Goal: Task Accomplishment & Management: Manage account settings

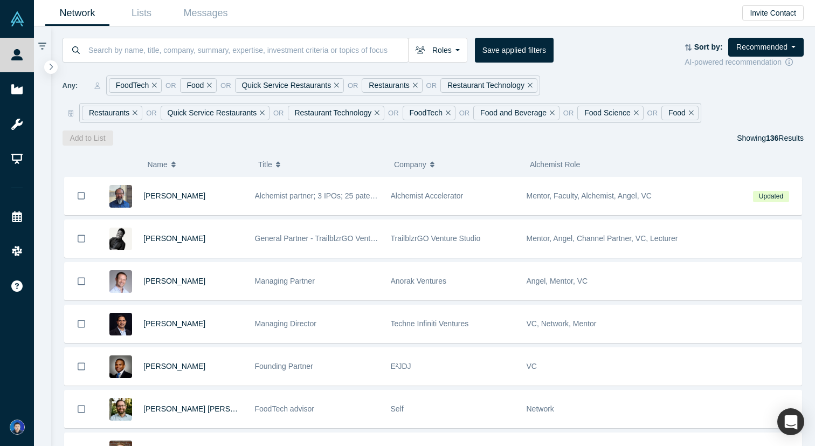
click at [111, 158] on div at bounding box center [128, 164] width 38 height 23
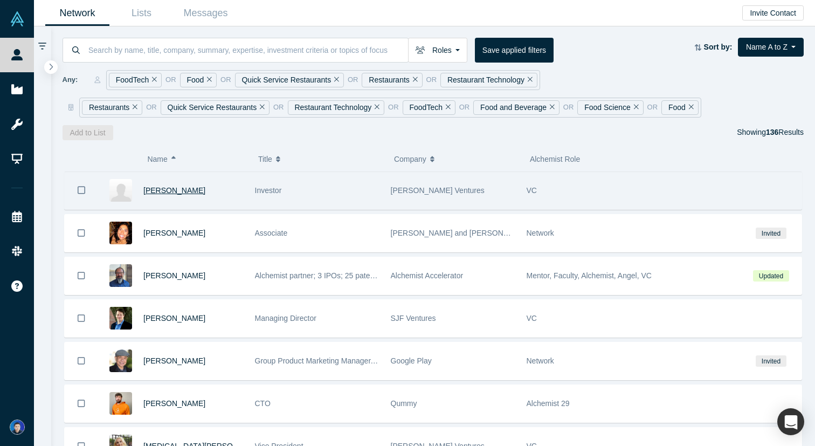
click at [174, 190] on span "Aaditi Tamhankar" at bounding box center [174, 190] width 62 height 9
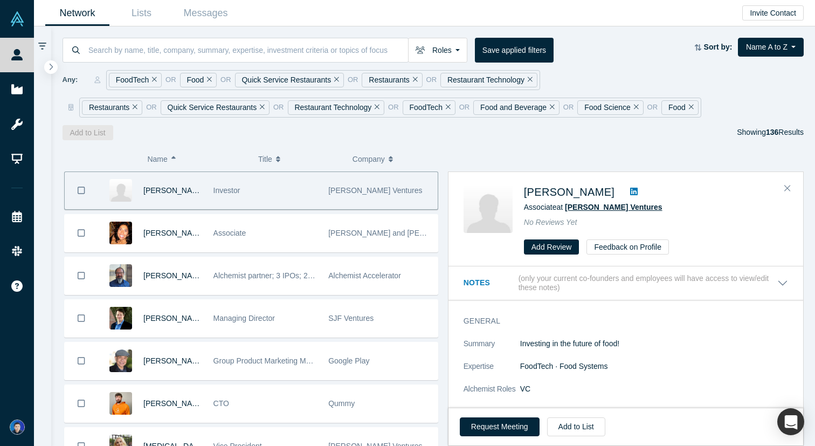
click at [575, 211] on span "Bluestein Ventures" at bounding box center [613, 207] width 97 height 9
click at [80, 190] on icon "Bookmark" at bounding box center [82, 190] width 8 height 10
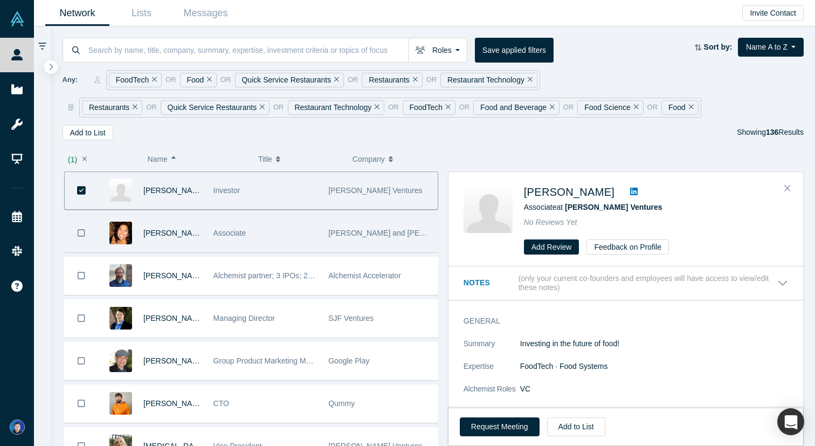
click at [203, 237] on div "Aarthi Belani" at bounding box center [152, 232] width 109 height 37
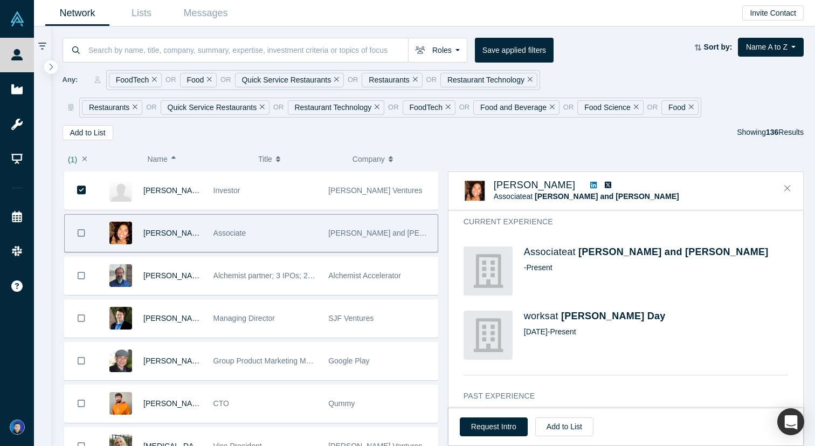
scroll to position [177, 0]
click at [640, 258] on span "Cleary Gottlieb Steen and Hamilton" at bounding box center [673, 253] width 190 height 11
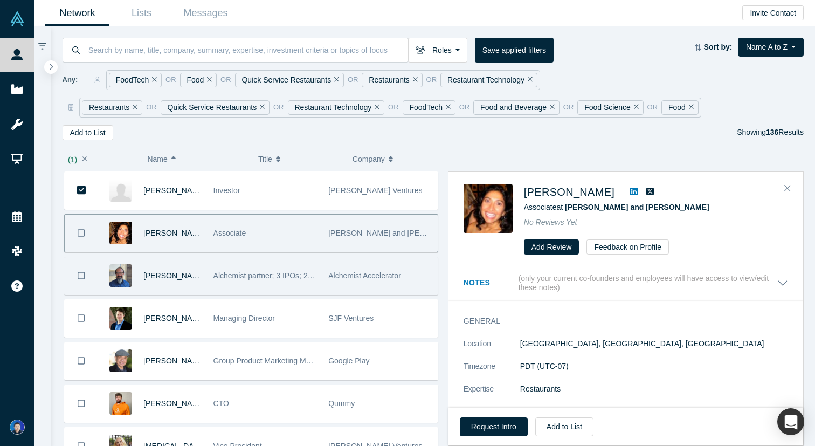
click at [200, 280] on div "Adam Sah" at bounding box center [172, 275] width 59 height 37
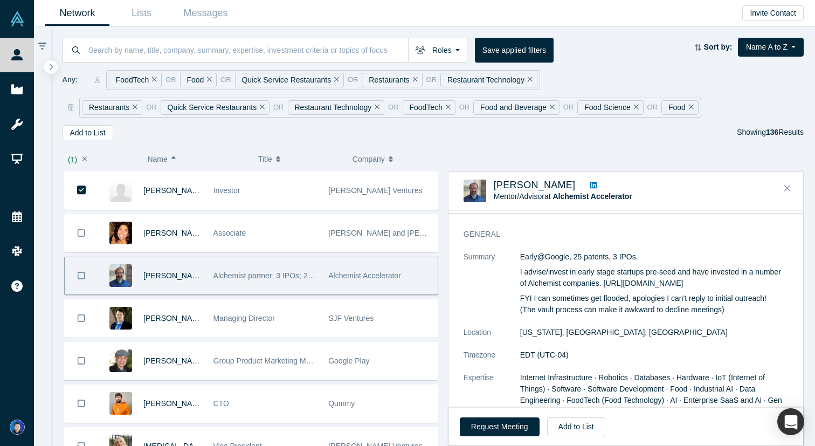
scroll to position [144, 0]
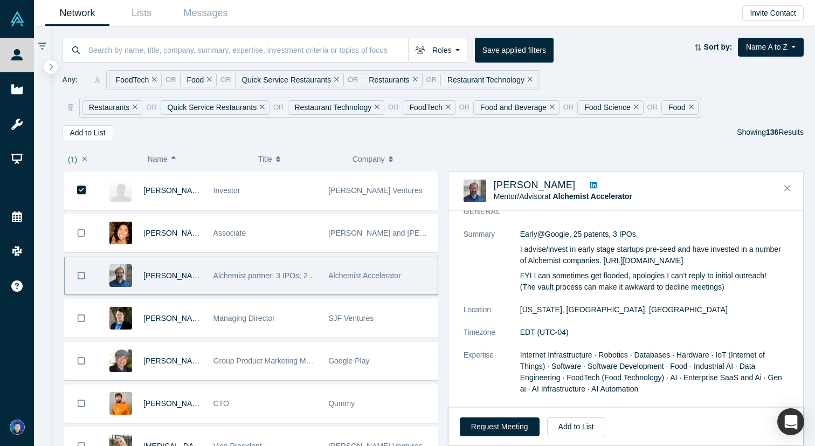
drag, startPoint x: 688, startPoint y: 260, endPoint x: 605, endPoint y: 260, distance: 83.0
click at [605, 260] on p "I advise/invest in early stage startups pre-seed and have invested in a number …" at bounding box center [654, 255] width 268 height 23
copy p "https://zerocapital.vc/"
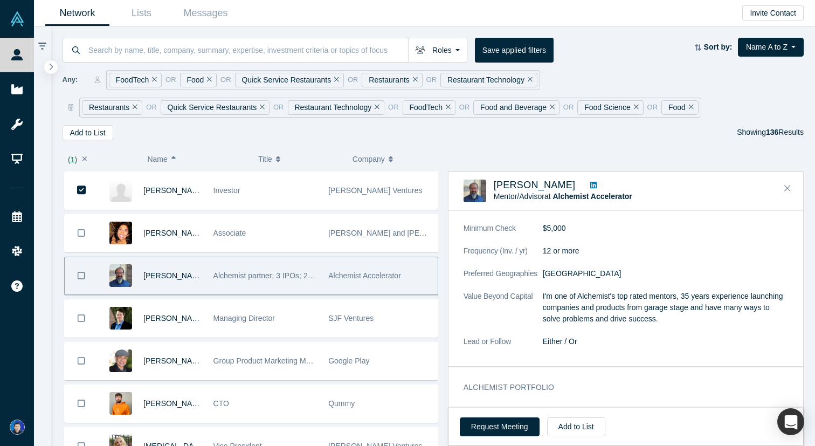
scroll to position [1062, 0]
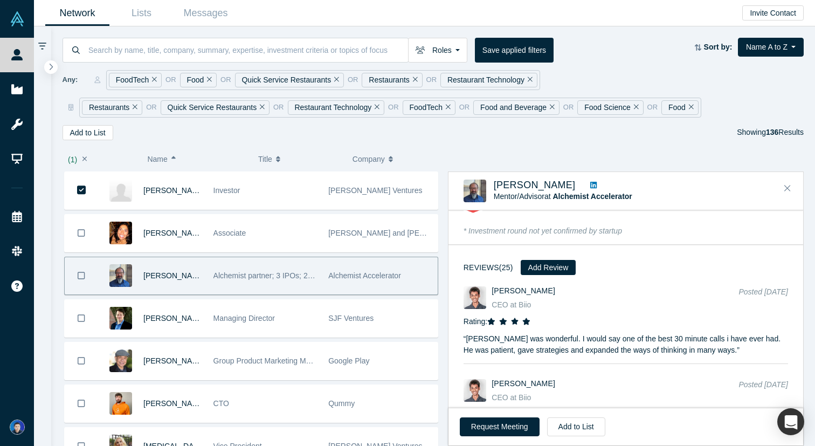
click at [81, 273] on icon "Bookmark" at bounding box center [82, 276] width 8 height 10
click at [137, 13] on link "Lists" at bounding box center [141, 13] width 64 height 25
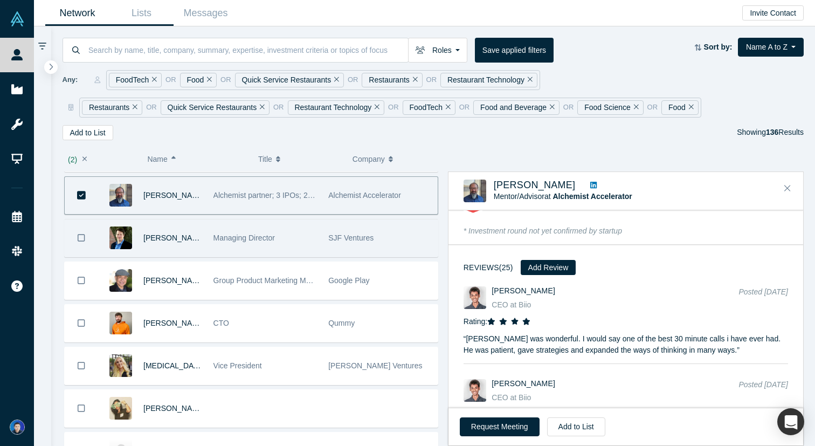
scroll to position [96, 0]
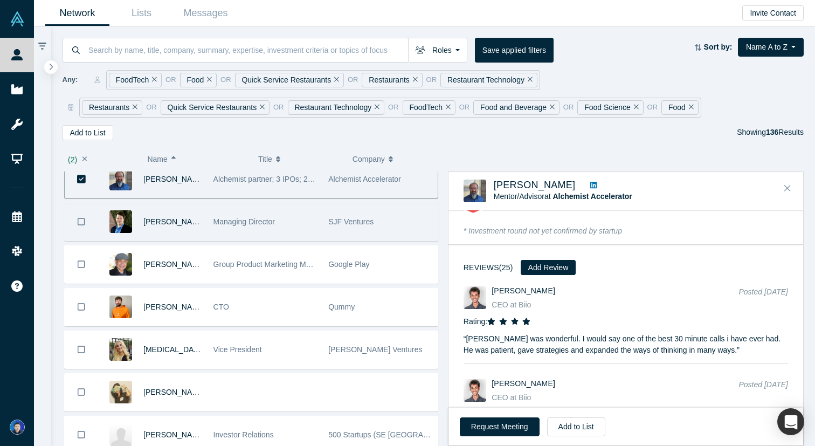
click at [290, 220] on div "Managing Director" at bounding box center [265, 221] width 104 height 37
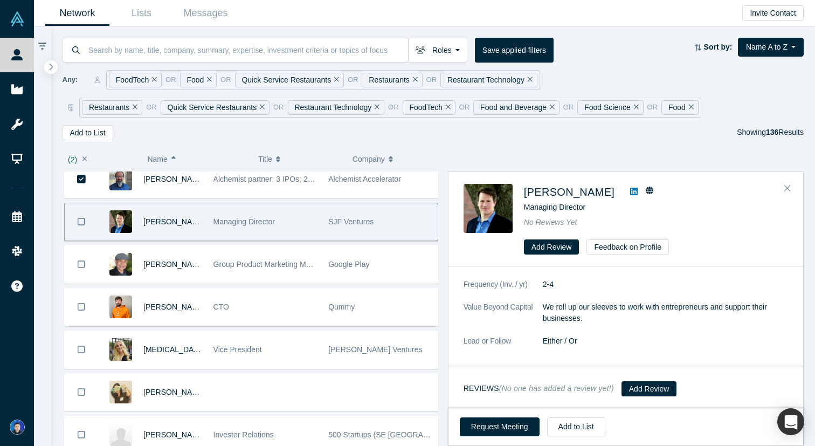
scroll to position [0, 0]
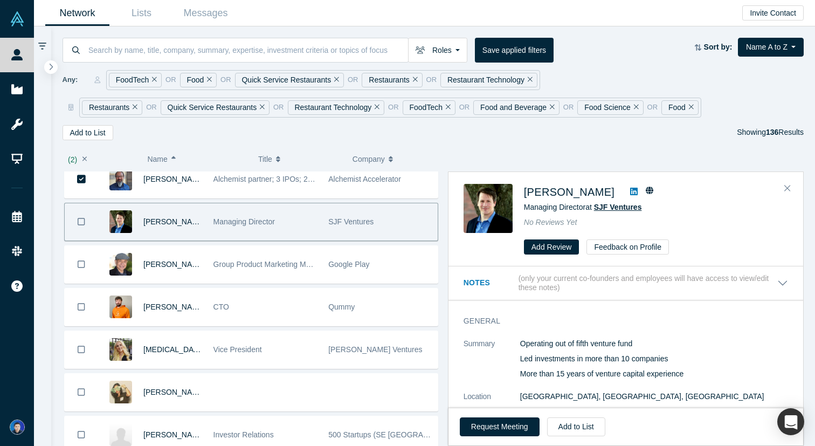
click at [620, 205] on span "SJF Ventures" at bounding box center [618, 207] width 48 height 9
click at [646, 191] on icon at bounding box center [650, 190] width 8 height 8
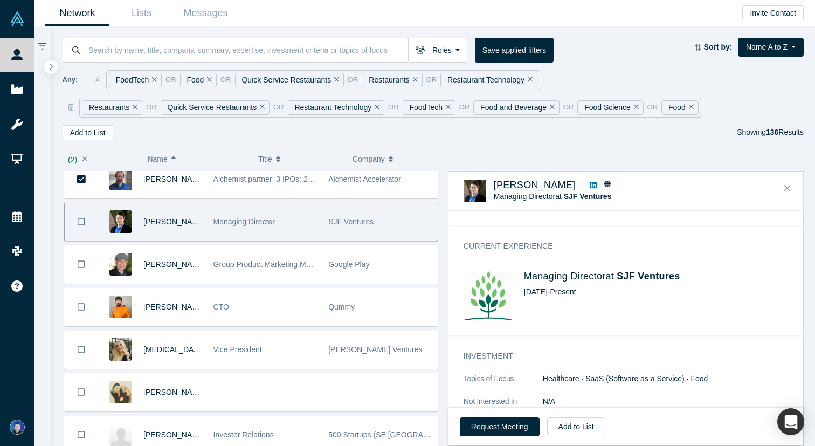
scroll to position [278, 0]
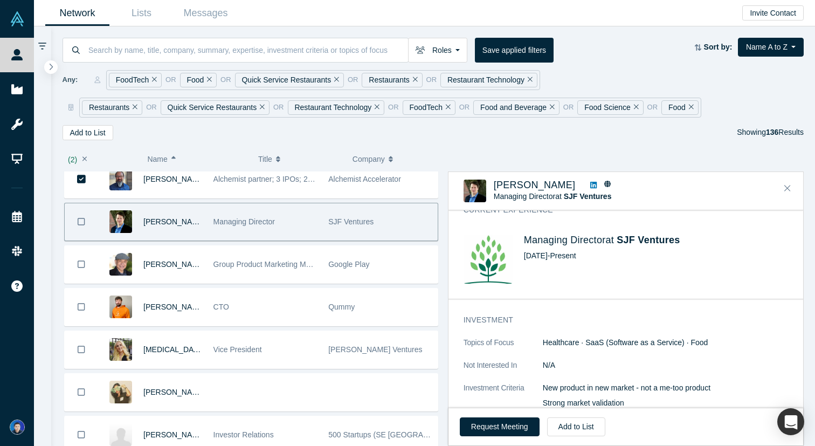
click at [87, 222] on button "Bookmark" at bounding box center [81, 221] width 33 height 37
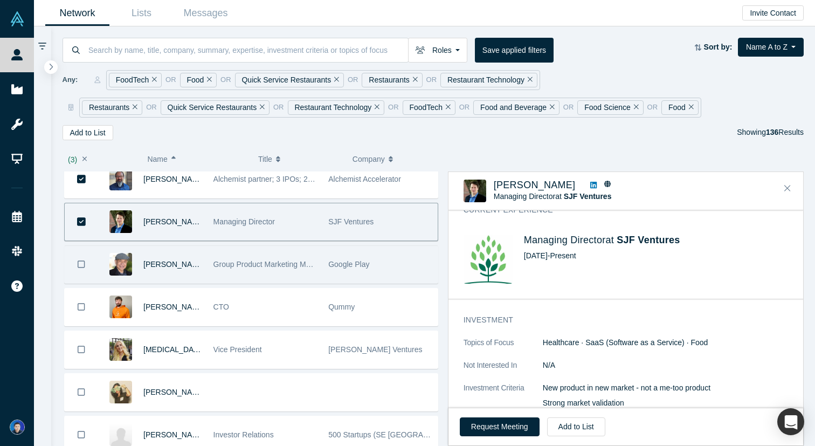
click at [204, 247] on div "Albert Cheng" at bounding box center [152, 264] width 109 height 37
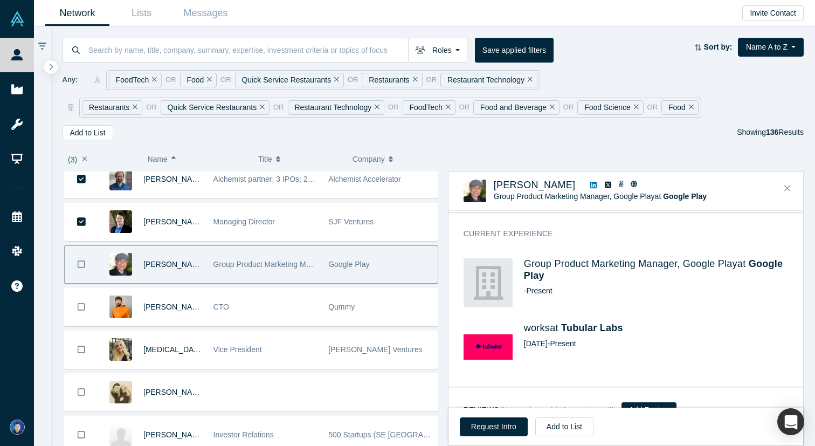
scroll to position [233, 0]
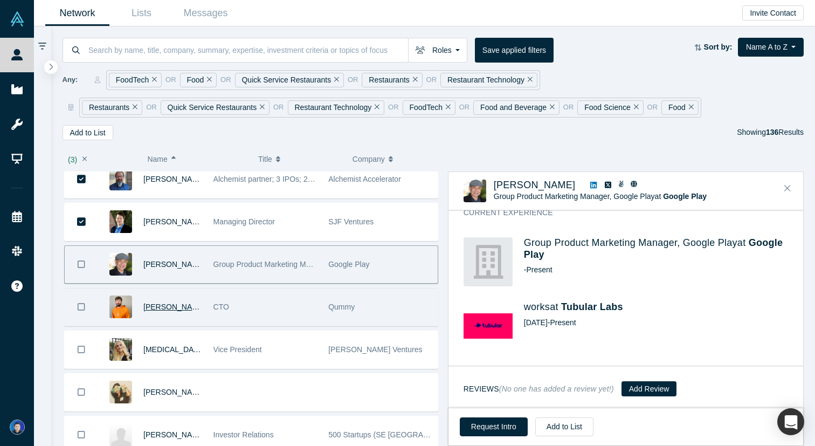
click at [186, 309] on span "Alexey Kislun" at bounding box center [174, 306] width 62 height 9
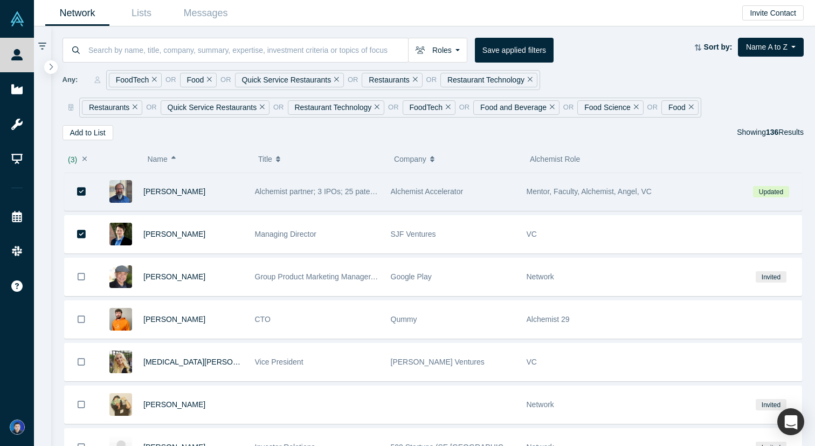
scroll to position [95, 0]
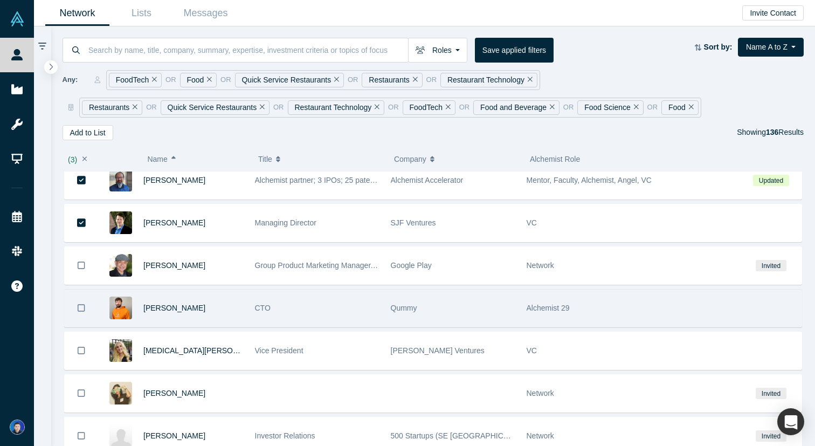
click at [207, 300] on div "Alexey Kislun" at bounding box center [193, 307] width 100 height 37
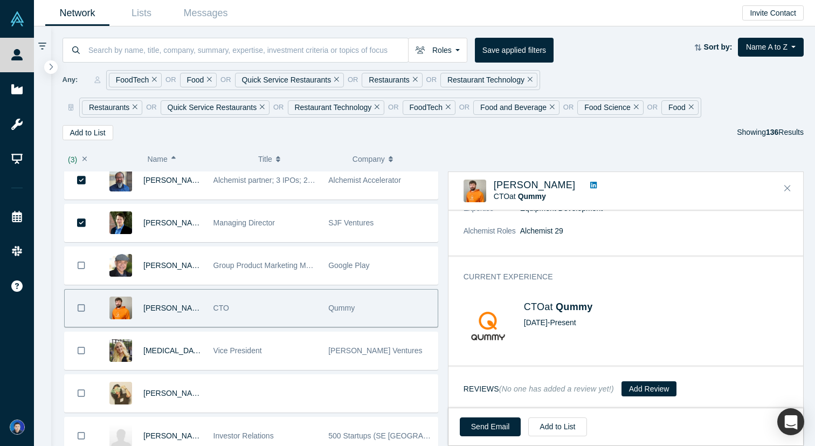
scroll to position [0, 0]
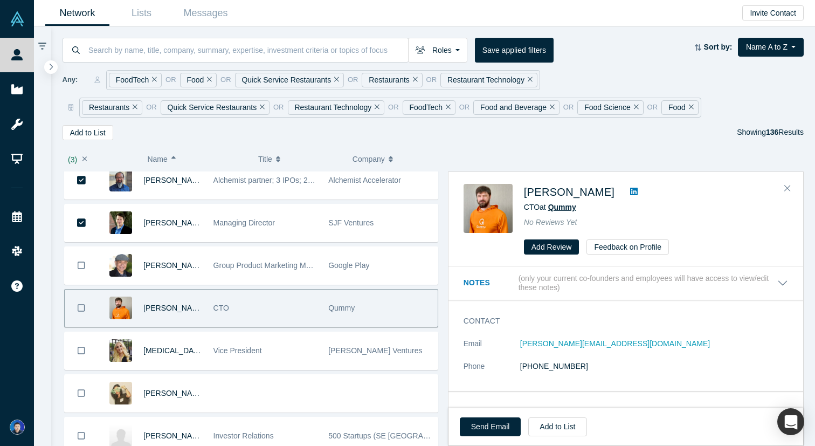
click at [564, 207] on span "Qummy" at bounding box center [562, 207] width 28 height 9
click at [82, 308] on icon "Bookmark" at bounding box center [82, 308] width 8 height 10
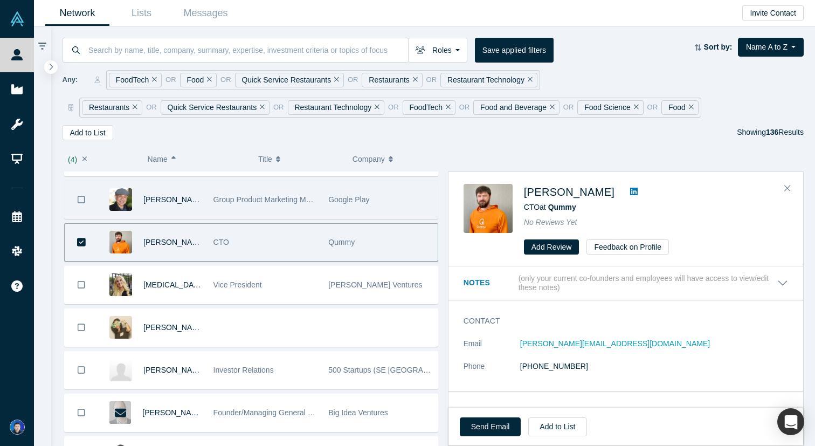
scroll to position [165, 0]
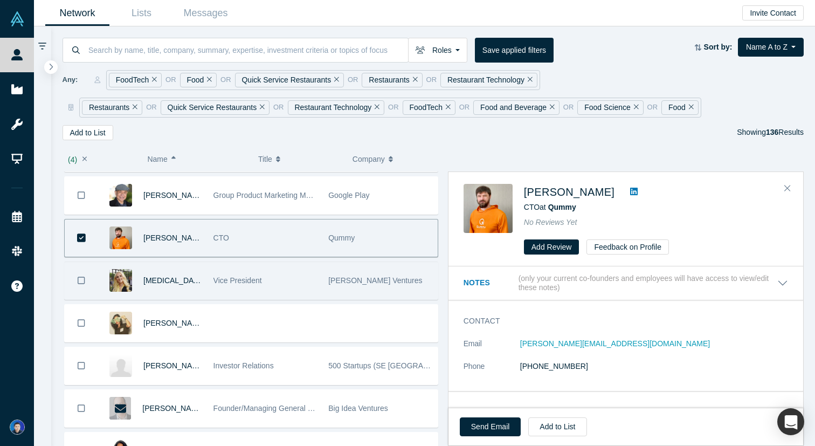
click at [193, 283] on div "Amira Khatib" at bounding box center [172, 280] width 59 height 37
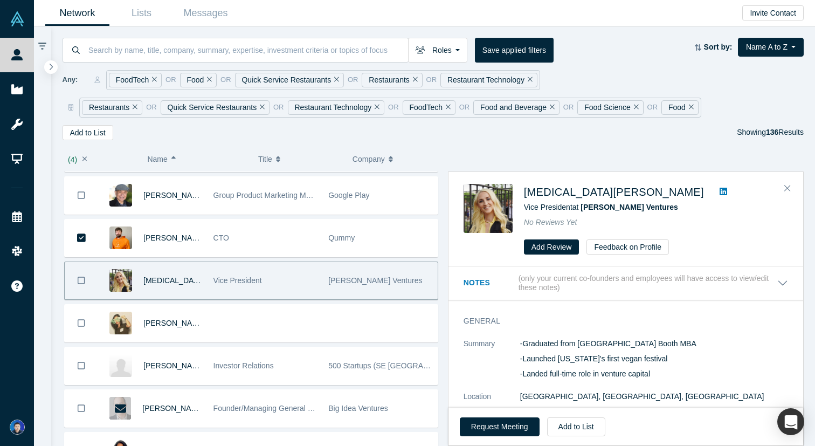
click at [86, 279] on button "Bookmark" at bounding box center [81, 280] width 33 height 37
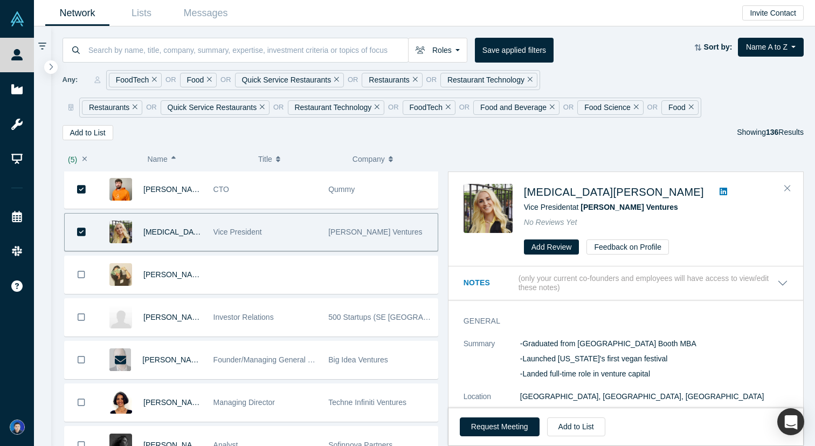
scroll to position [254, 0]
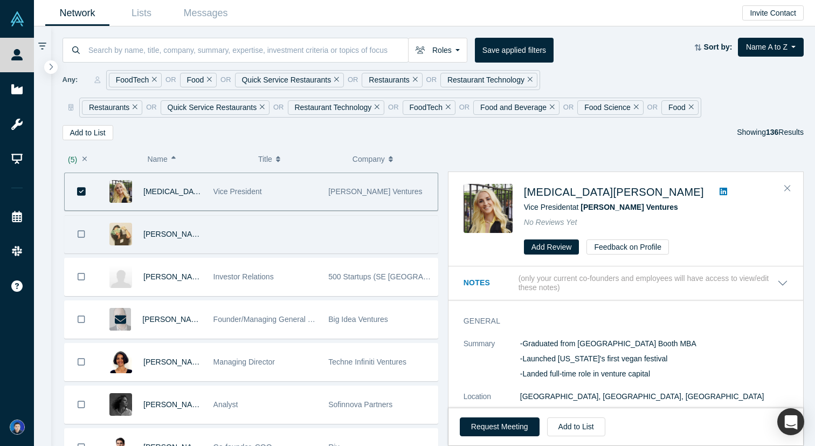
click at [267, 240] on div at bounding box center [264, 234] width 115 height 37
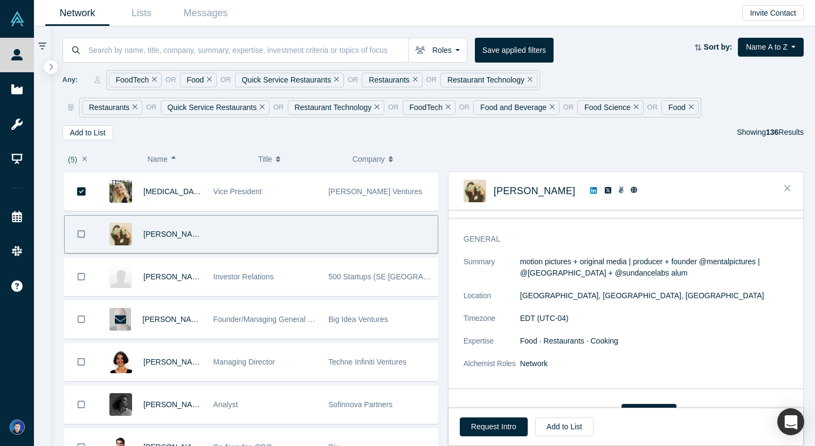
scroll to position [37, 0]
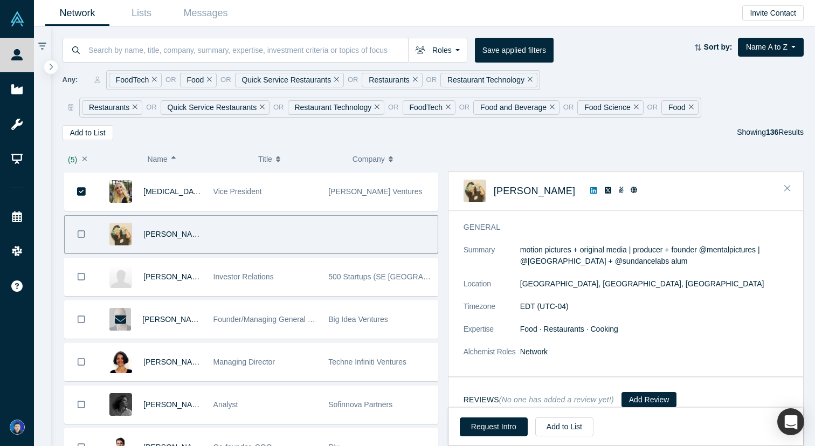
click at [590, 189] on icon at bounding box center [593, 190] width 6 height 6
click at [627, 190] on link at bounding box center [633, 190] width 13 height 11
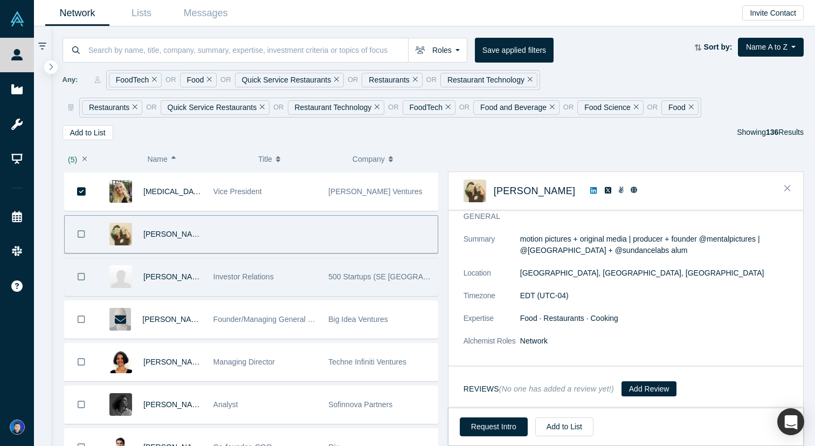
click at [199, 262] on div "Andre Bally" at bounding box center [172, 276] width 59 height 37
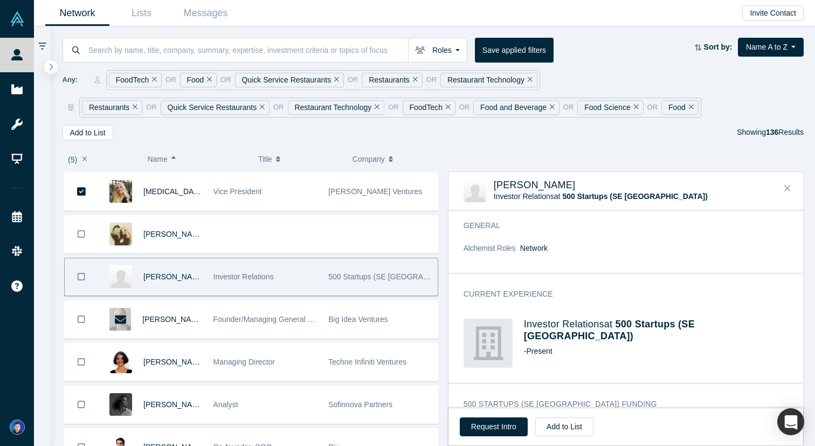
scroll to position [0, 0]
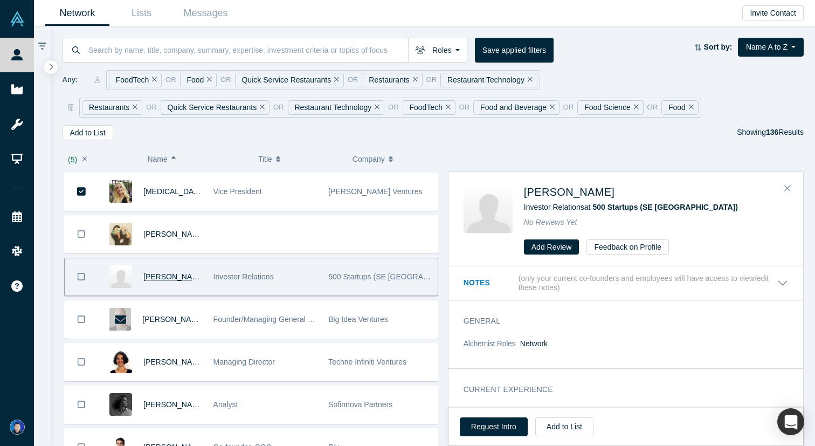
click at [172, 276] on span "Andre Bally" at bounding box center [174, 276] width 62 height 9
click at [82, 279] on icon "Bookmark" at bounding box center [82, 277] width 8 height 8
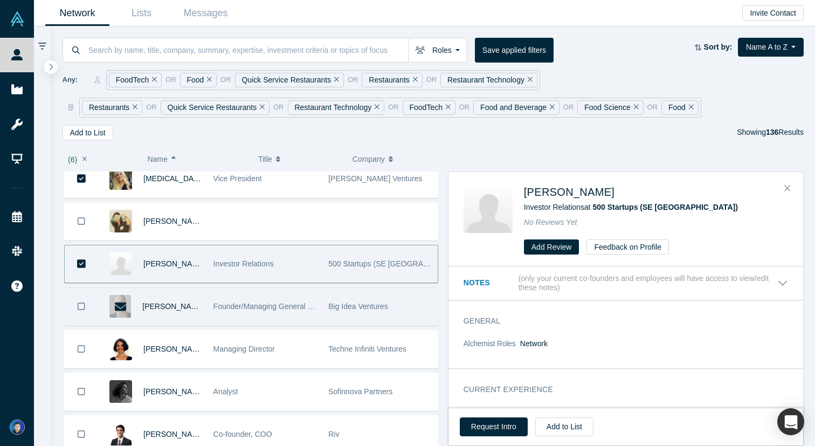
scroll to position [273, 0]
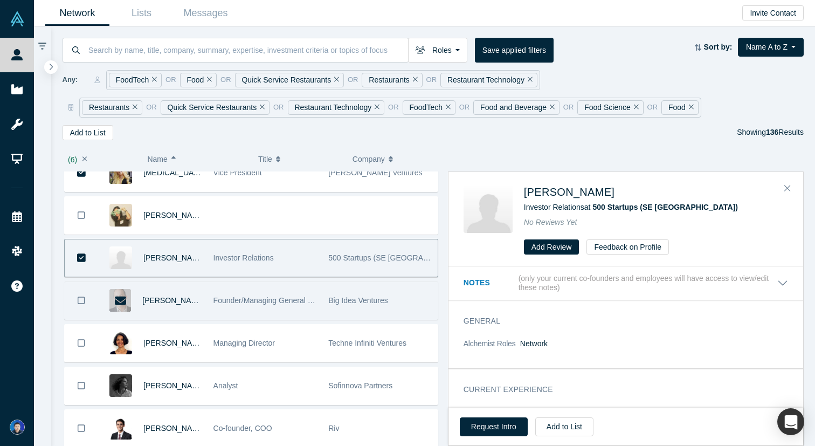
click at [201, 301] on div "Andrew Ive" at bounding box center [171, 300] width 59 height 37
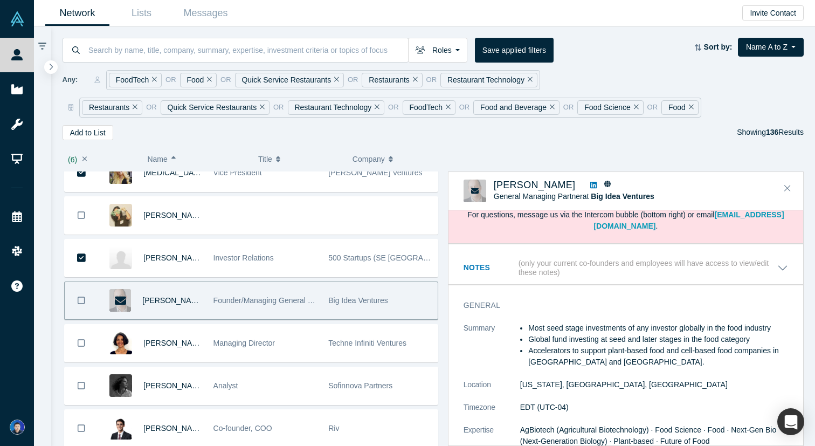
scroll to position [67, 0]
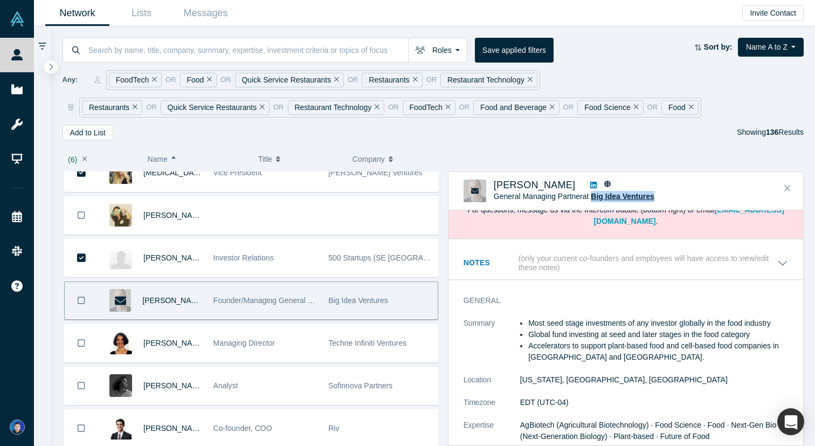
drag, startPoint x: 660, startPoint y: 196, endPoint x: 592, endPoint y: 196, distance: 67.9
click at [592, 196] on div "General Managing Partner at Big Idea Ventures" at bounding box center [626, 196] width 264 height 11
copy span "Big Idea Ventures"
click at [590, 186] on icon at bounding box center [593, 185] width 6 height 6
click at [604, 184] on icon at bounding box center [607, 184] width 6 height 6
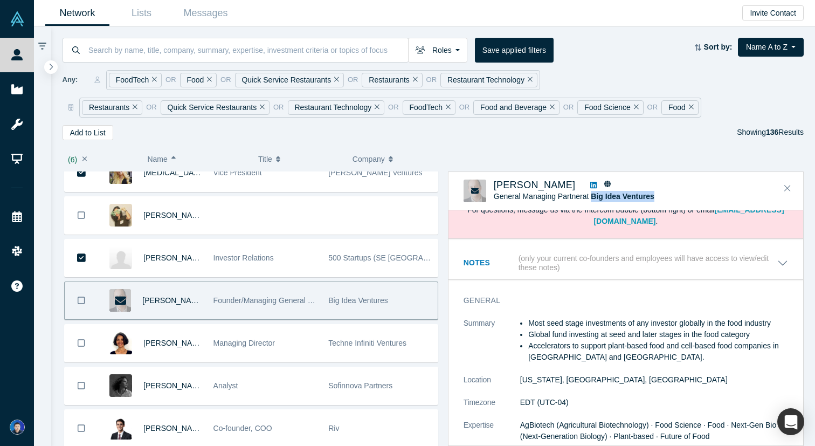
click at [82, 300] on icon "Bookmark" at bounding box center [82, 300] width 8 height 10
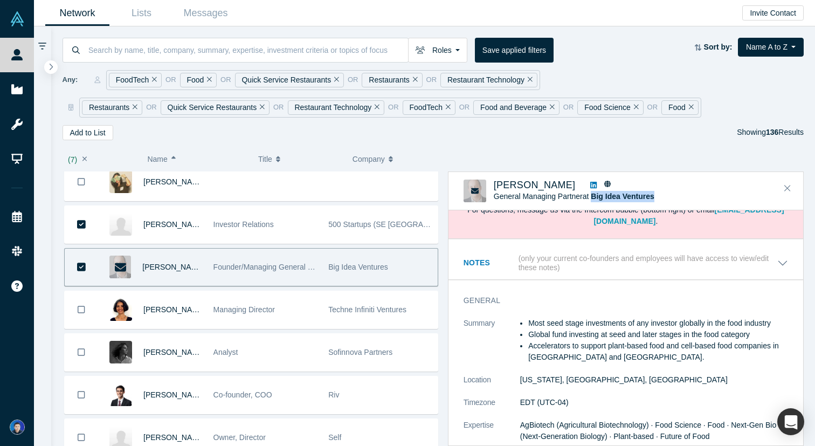
scroll to position [313, 0]
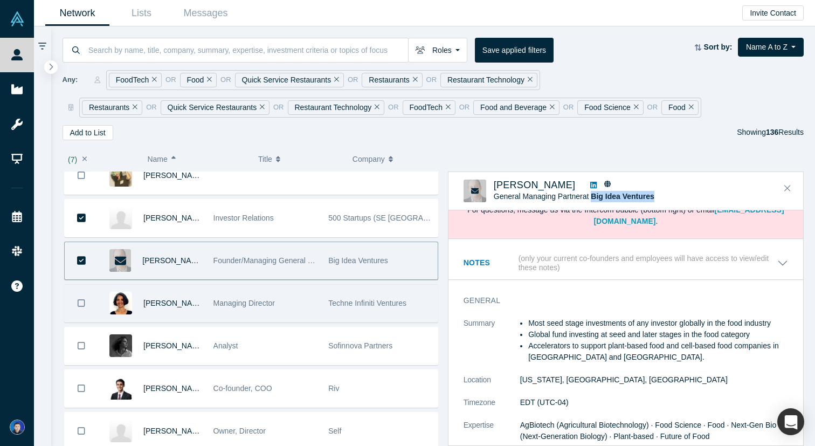
click at [198, 302] on div "Anjali Arora" at bounding box center [172, 303] width 59 height 37
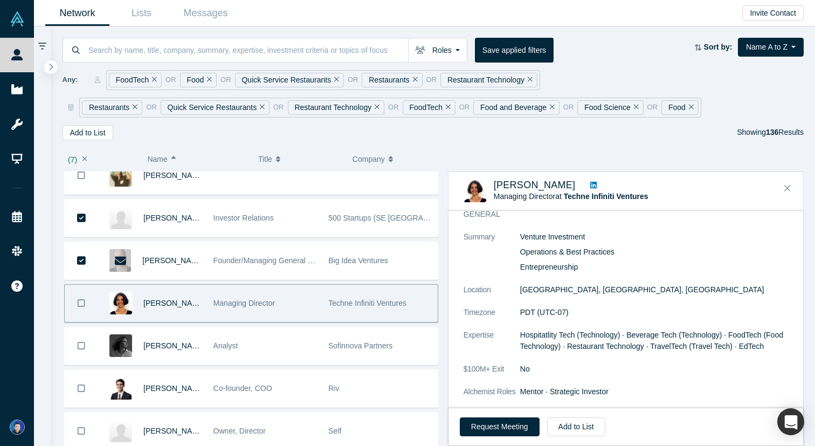
scroll to position [0, 0]
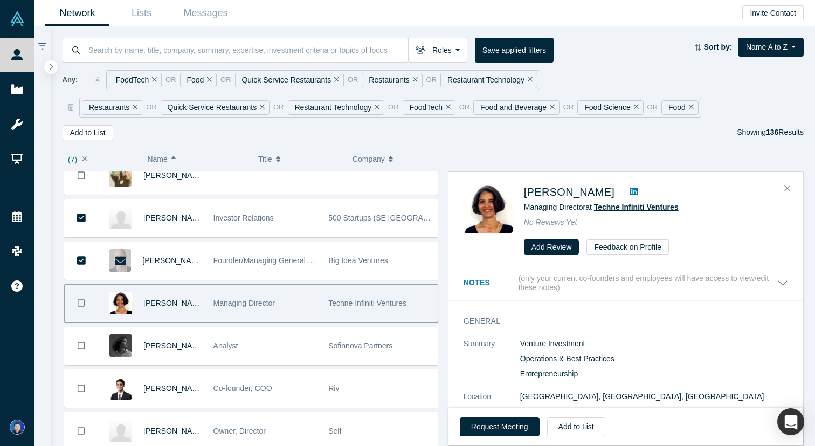
click at [622, 209] on span "Techne Infiniti Ventures" at bounding box center [636, 207] width 85 height 9
click at [80, 304] on icon "Bookmark" at bounding box center [82, 303] width 8 height 10
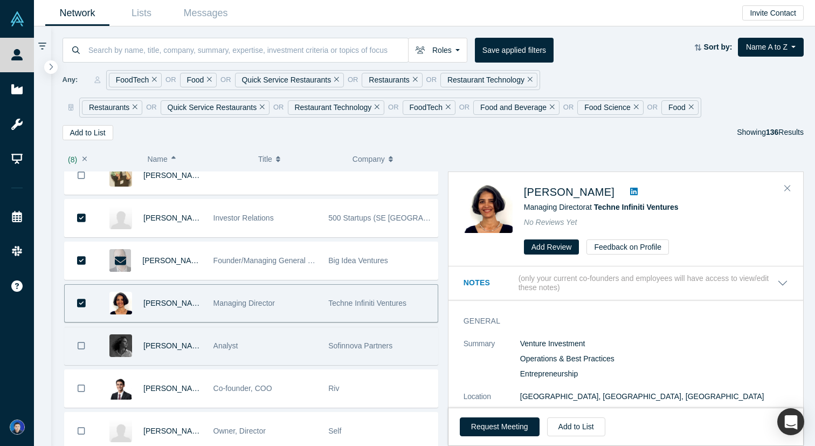
click at [282, 352] on div "Analyst" at bounding box center [265, 345] width 104 height 37
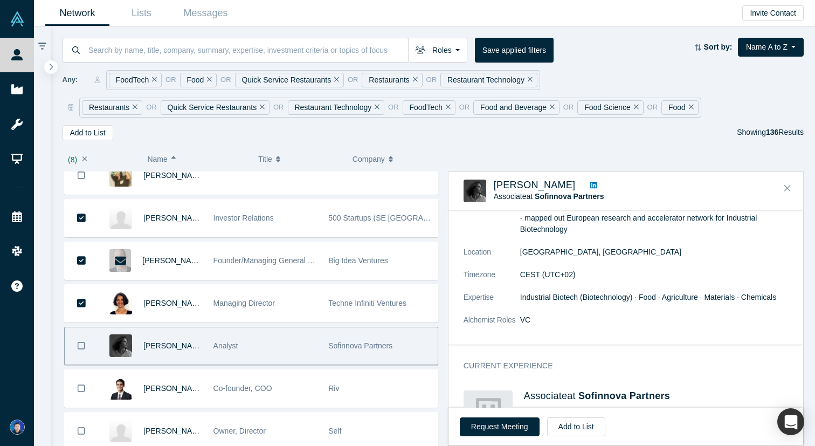
scroll to position [16, 0]
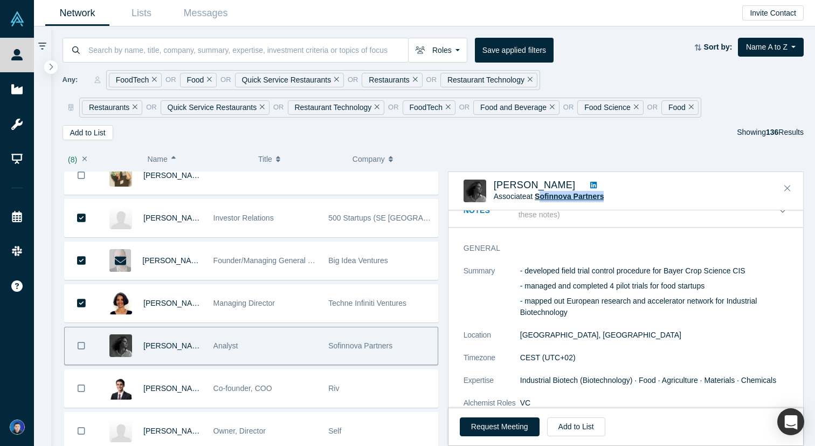
drag, startPoint x: 614, startPoint y: 195, endPoint x: 539, endPoint y: 195, distance: 74.9
click at [539, 195] on div "Associate at Sofinnova Partners" at bounding box center [626, 196] width 264 height 11
click at [552, 195] on span "Sofinnova Partners" at bounding box center [569, 196] width 69 height 9
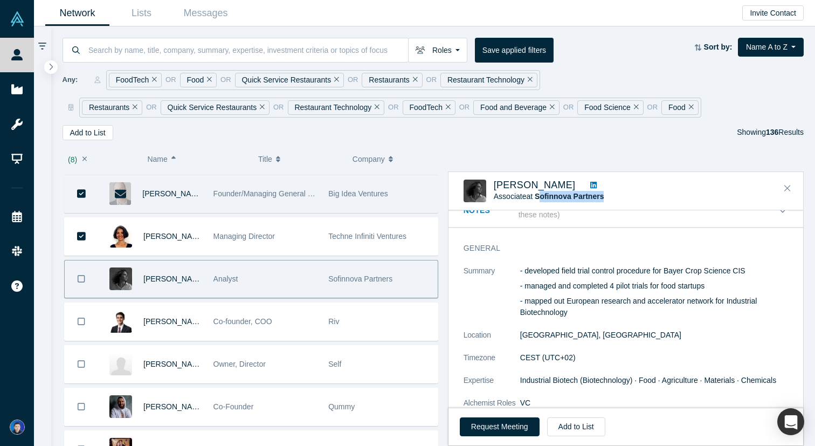
scroll to position [409, 0]
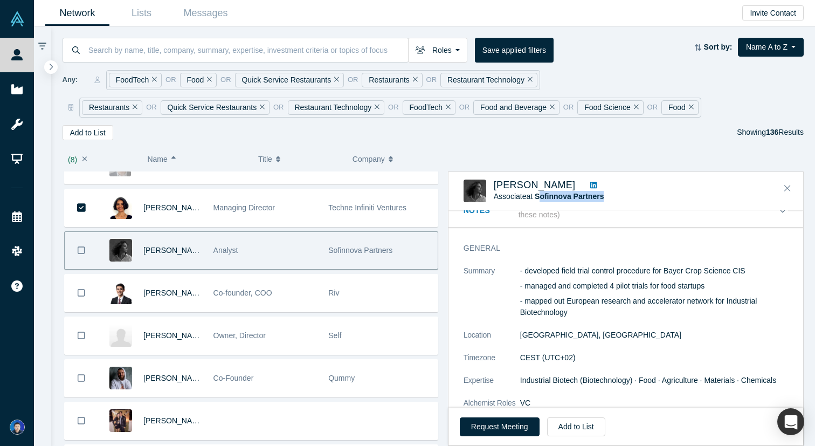
click at [80, 250] on icon "Bookmark" at bounding box center [82, 250] width 8 height 10
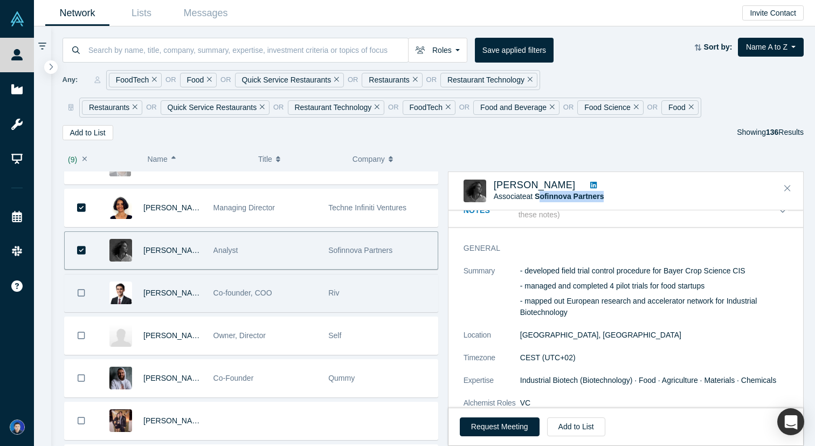
click at [305, 296] on div "Co-founder, COO" at bounding box center [265, 292] width 104 height 37
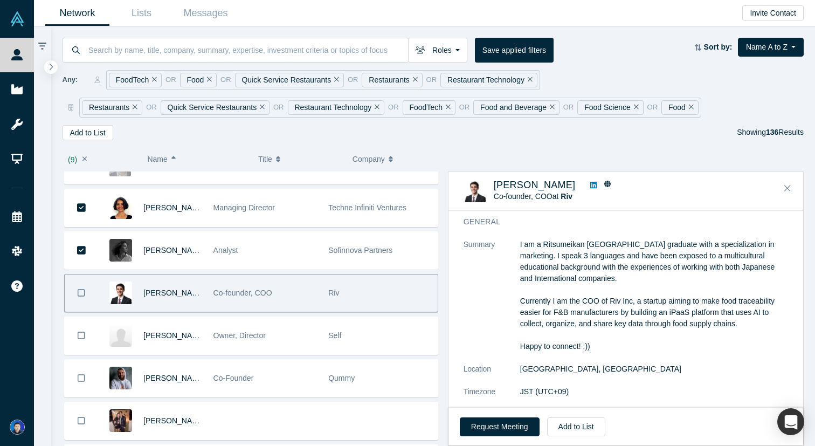
scroll to position [185, 0]
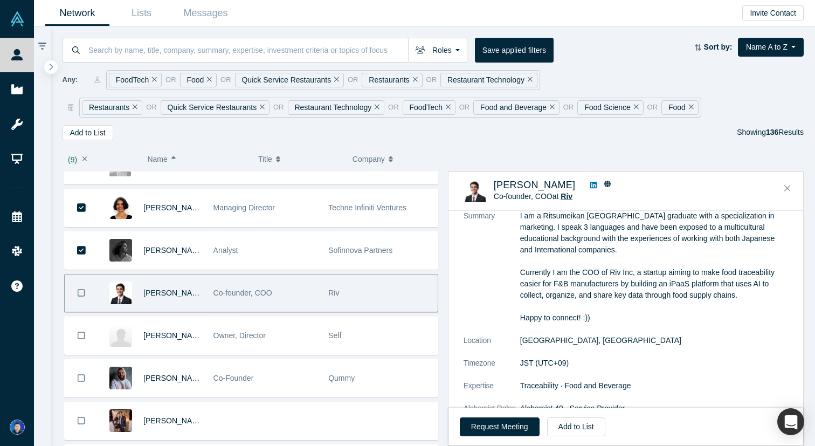
click at [568, 200] on span "Riv" at bounding box center [566, 196] width 12 height 9
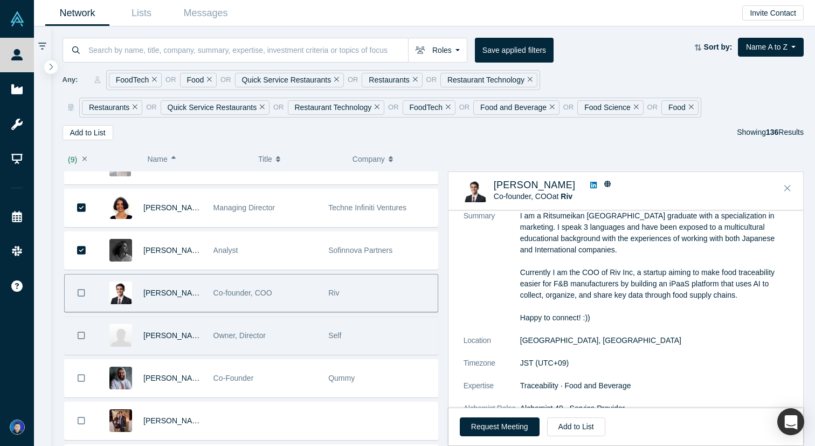
click at [240, 326] on div "Owner, Director" at bounding box center [265, 335] width 104 height 37
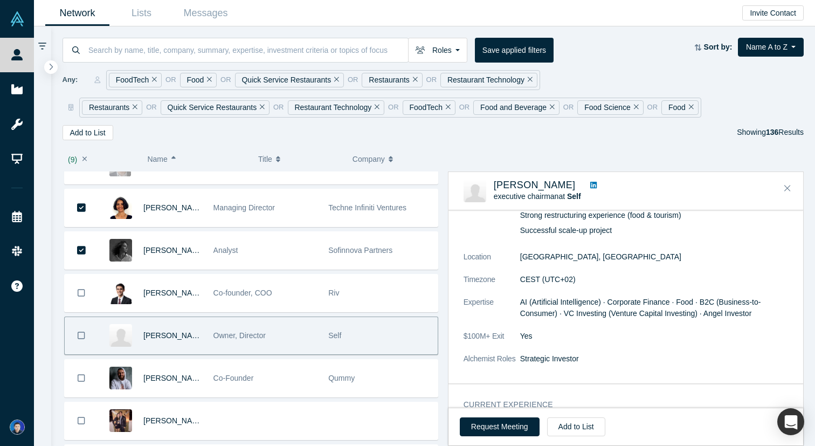
scroll to position [61, 0]
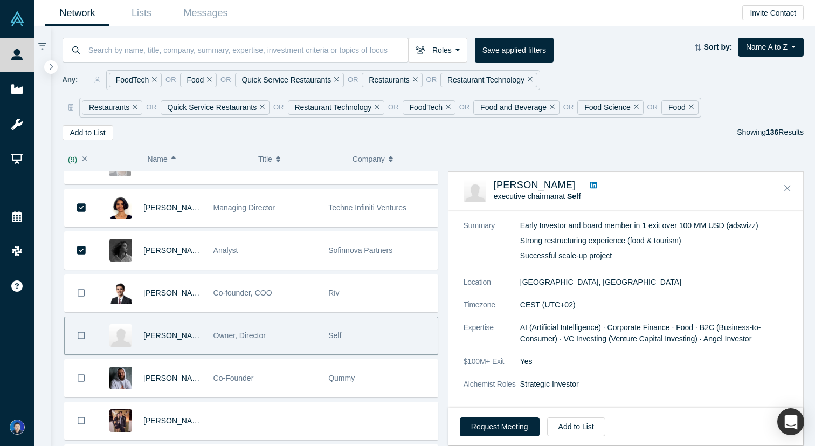
click at [479, 274] on dt "Summary" at bounding box center [491, 248] width 57 height 57
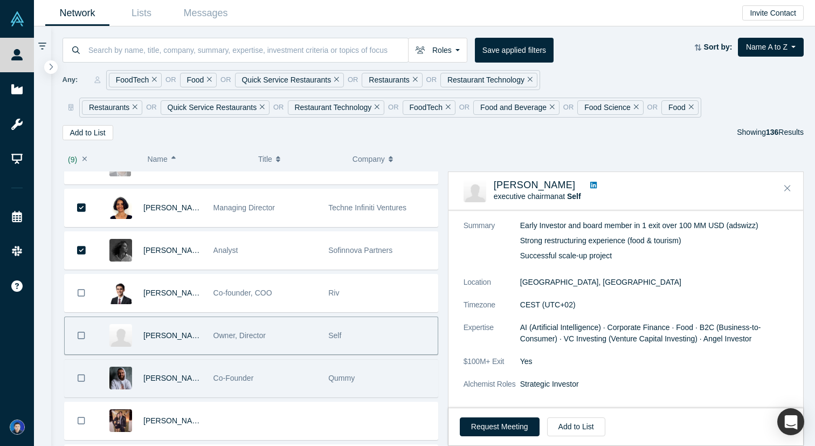
click at [79, 377] on icon "Bookmark" at bounding box center [82, 378] width 8 height 10
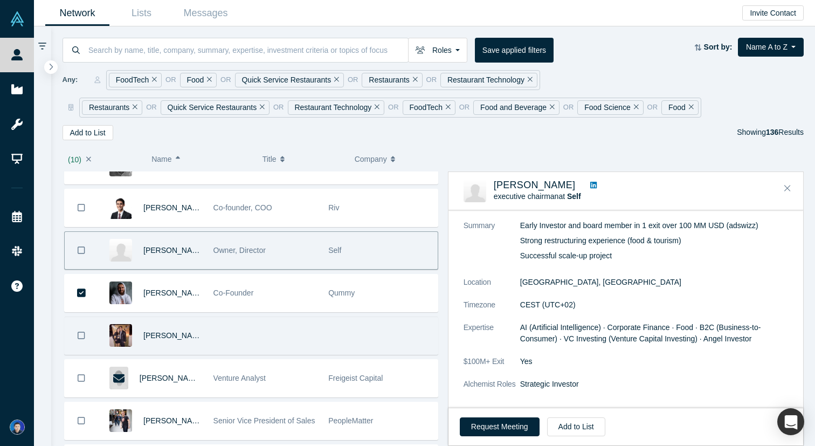
scroll to position [497, 0]
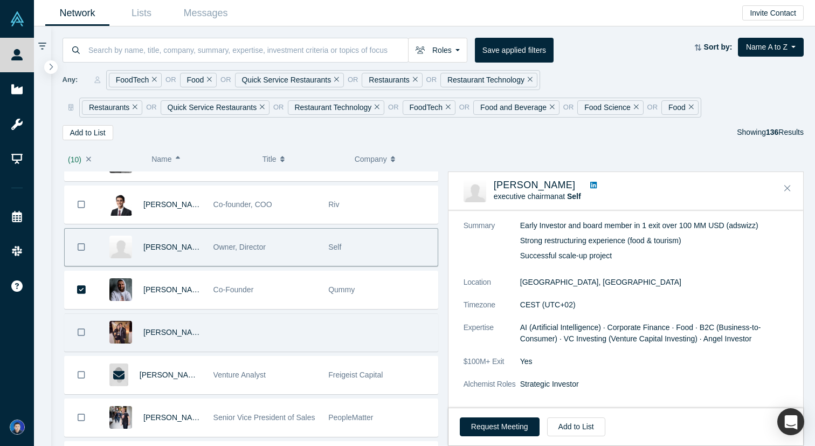
click at [247, 327] on div at bounding box center [264, 332] width 115 height 37
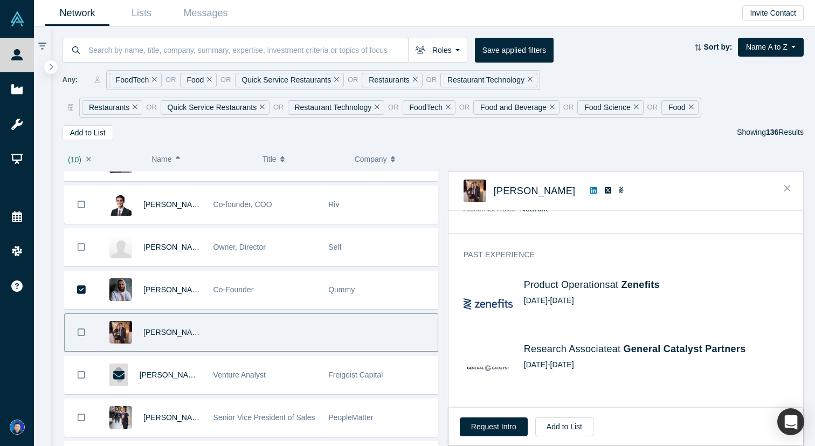
scroll to position [169, 0]
click at [590, 191] on icon at bounding box center [593, 190] width 6 height 8
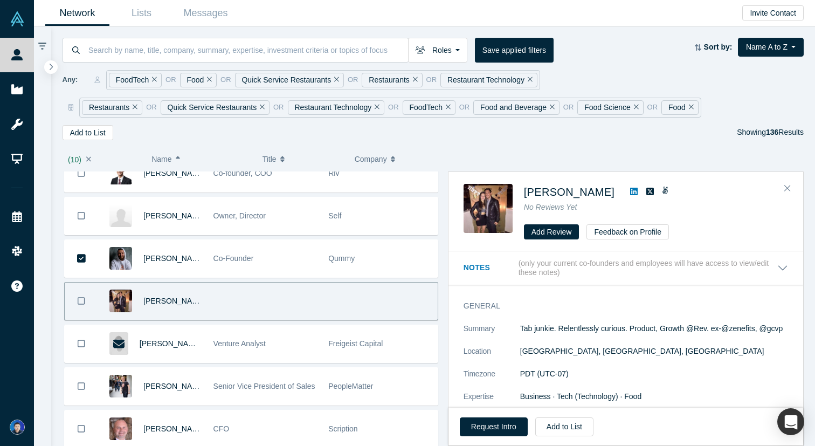
scroll to position [541, 0]
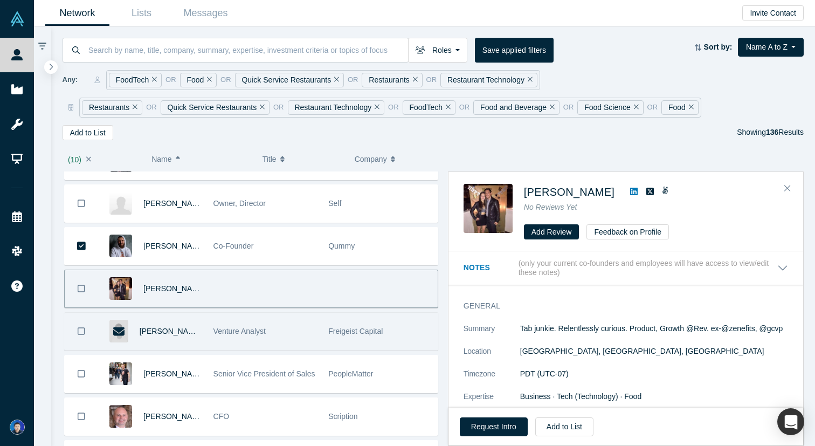
click at [283, 336] on div "Venture Analyst" at bounding box center [265, 331] width 104 height 37
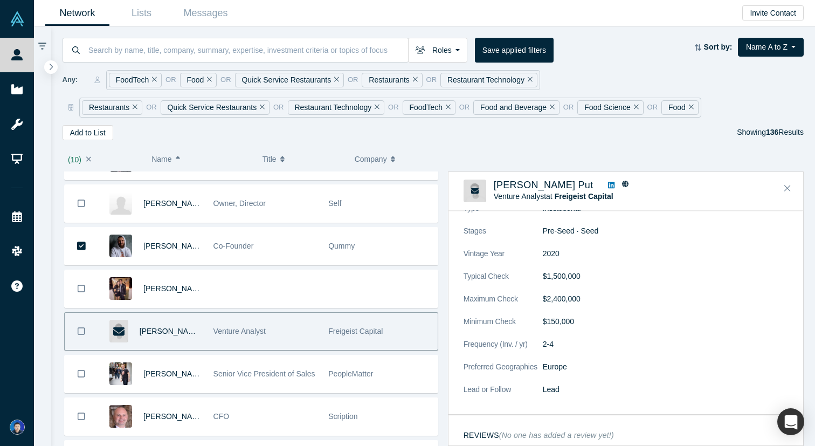
scroll to position [693, 0]
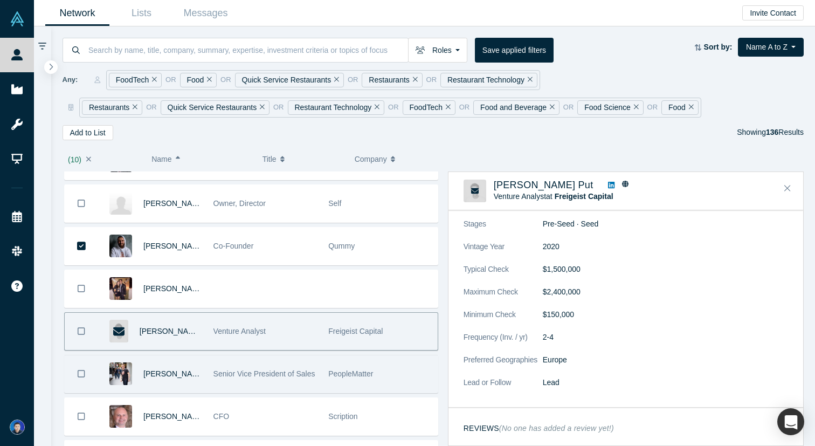
click at [307, 386] on div "Senior Vice President of Sales" at bounding box center [265, 373] width 104 height 37
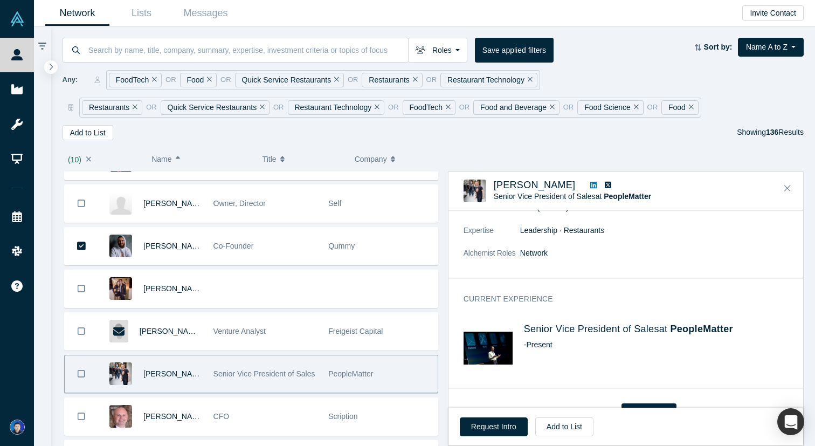
scroll to position [127, 0]
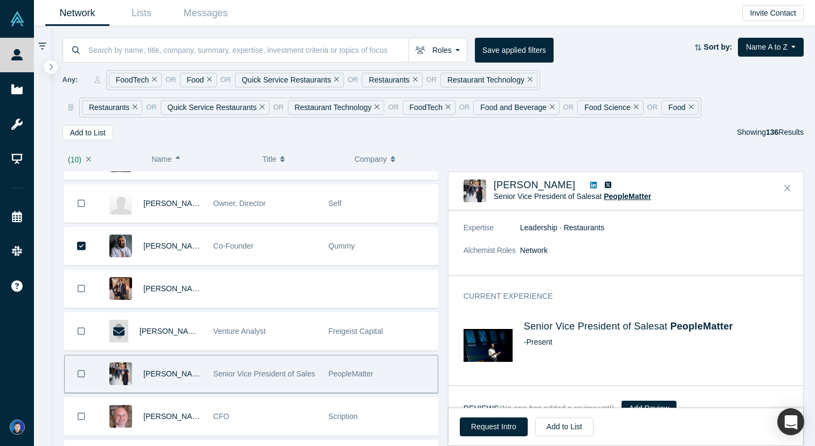
click at [617, 198] on span "PeopleMatter" at bounding box center [627, 196] width 47 height 9
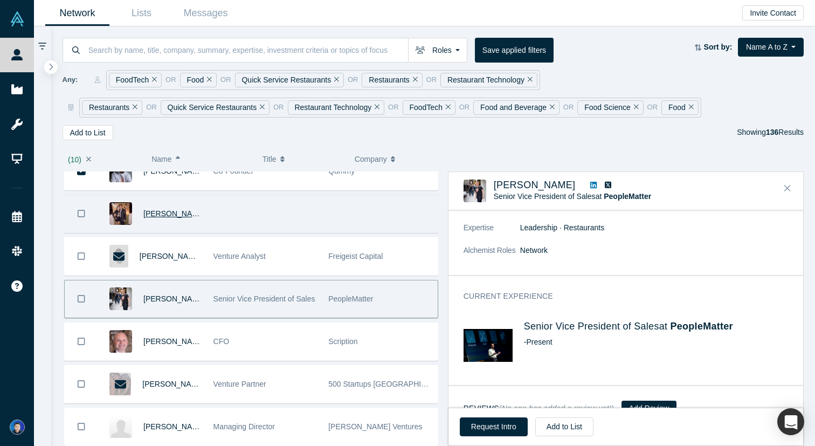
scroll to position [637, 0]
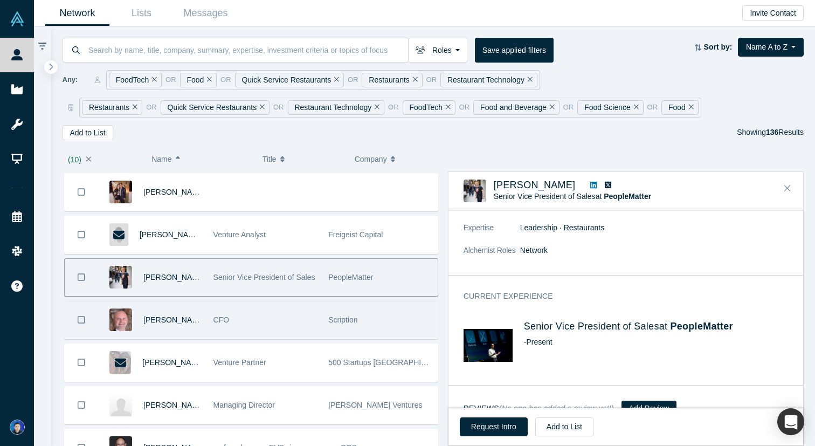
click at [279, 331] on div "CFO" at bounding box center [265, 319] width 104 height 37
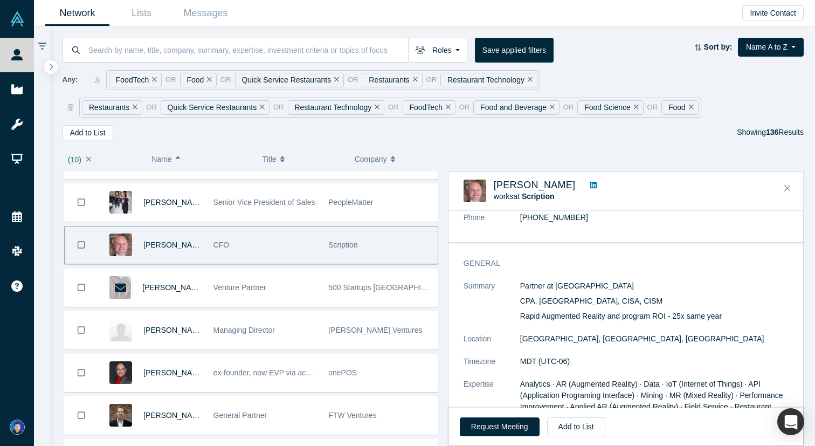
scroll to position [130, 0]
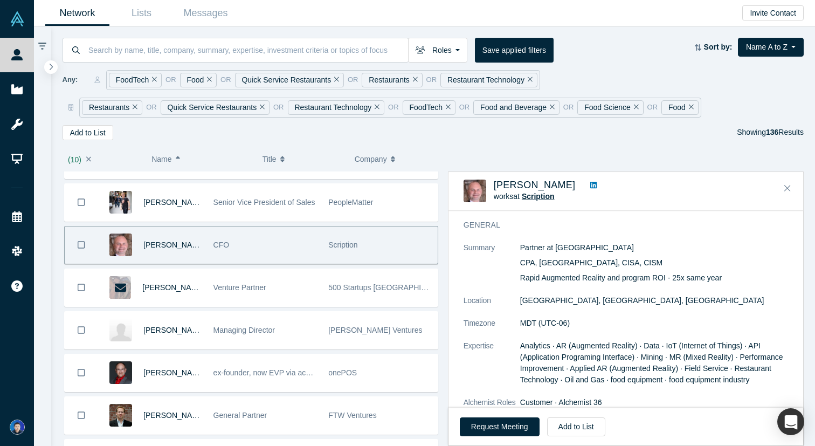
click at [535, 196] on span "Scription" at bounding box center [538, 196] width 33 height 9
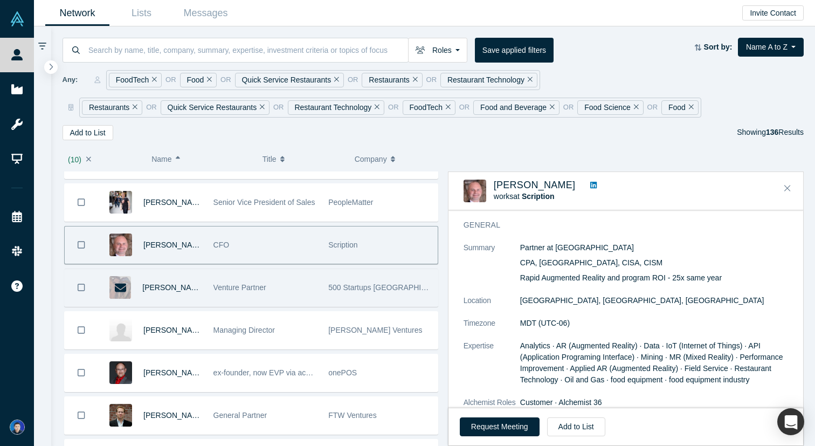
click at [276, 282] on div "Venture Partner" at bounding box center [265, 287] width 104 height 37
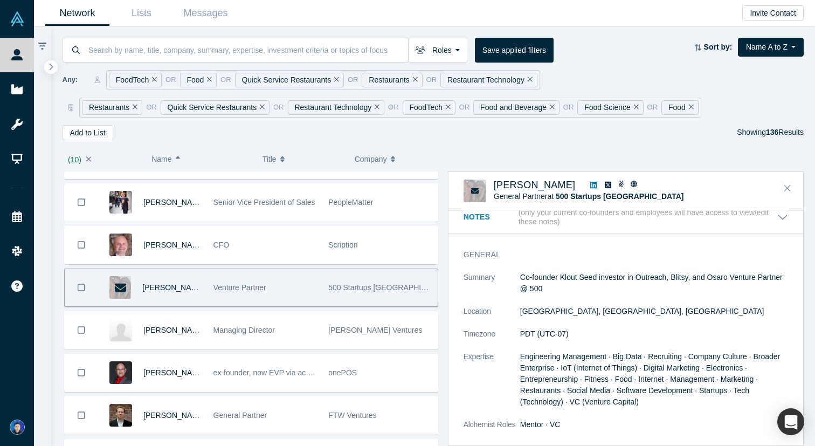
scroll to position [140, 0]
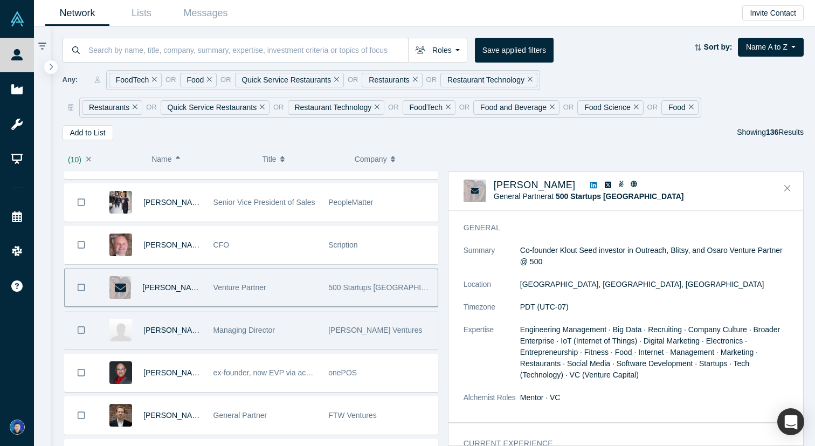
click at [306, 324] on div "Managing Director" at bounding box center [265, 330] width 104 height 37
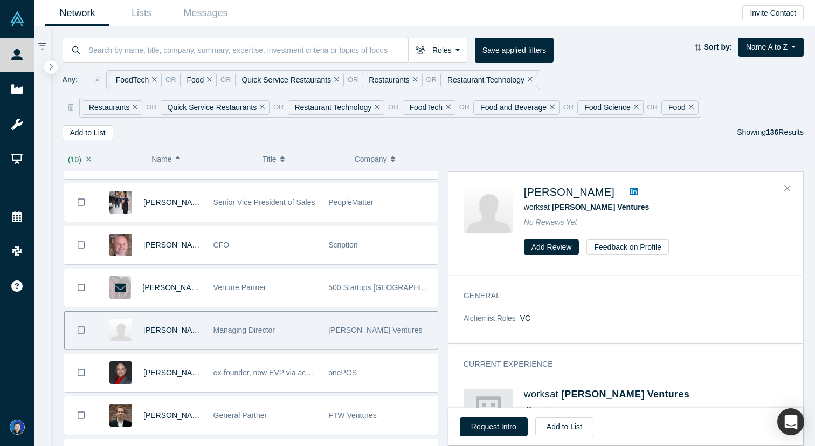
scroll to position [0, 0]
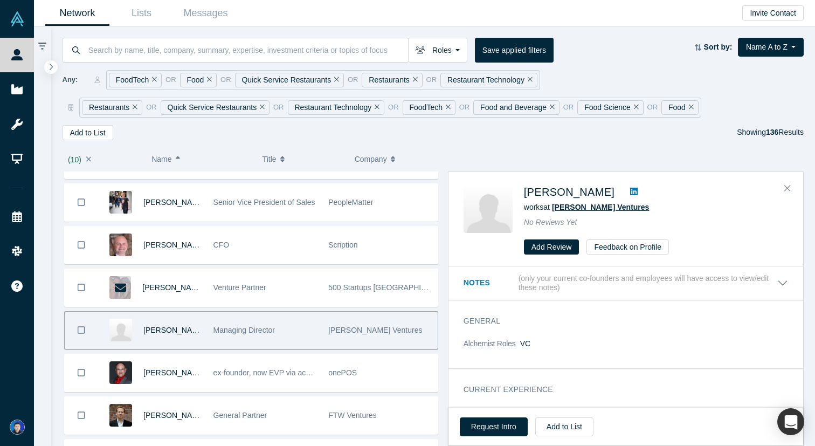
click at [566, 207] on span "Cavallo Ventures" at bounding box center [600, 207] width 97 height 9
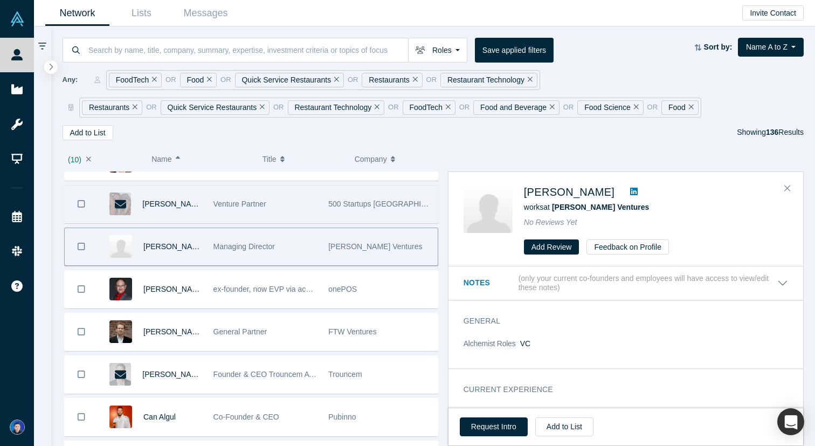
scroll to position [830, 0]
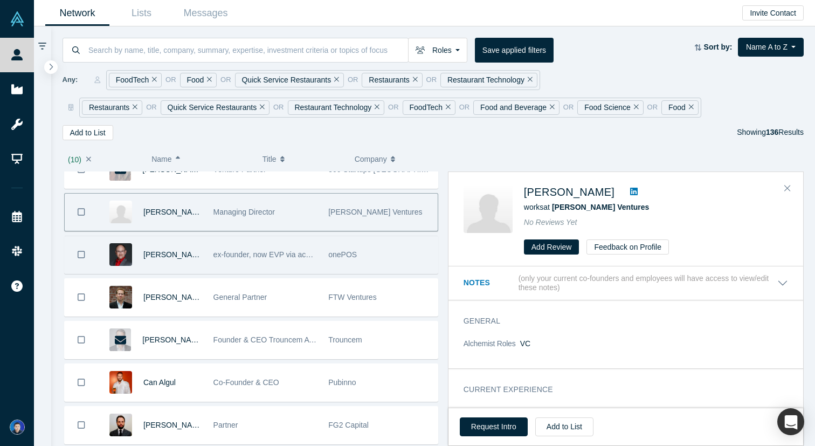
click at [318, 260] on div "ex-founder, now EVP via acquisition" at bounding box center [264, 254] width 115 height 37
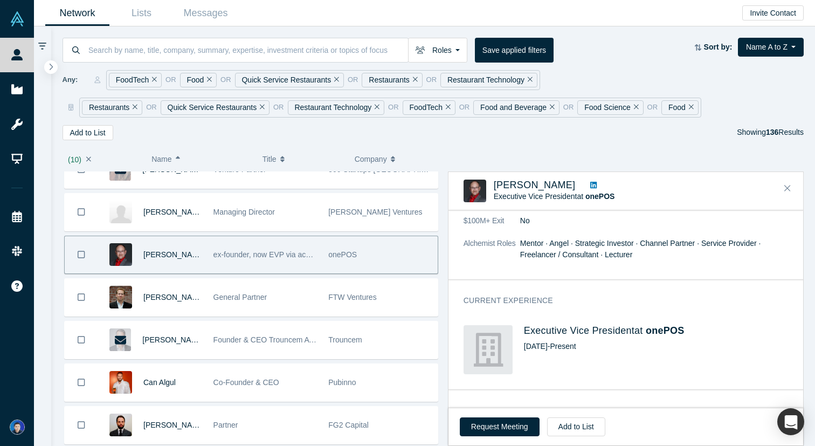
scroll to position [225, 0]
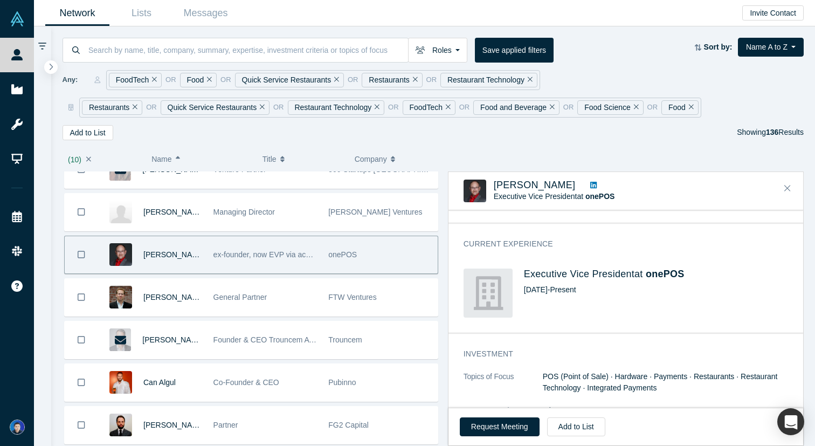
click at [80, 253] on icon "Bookmark" at bounding box center [82, 255] width 8 height 10
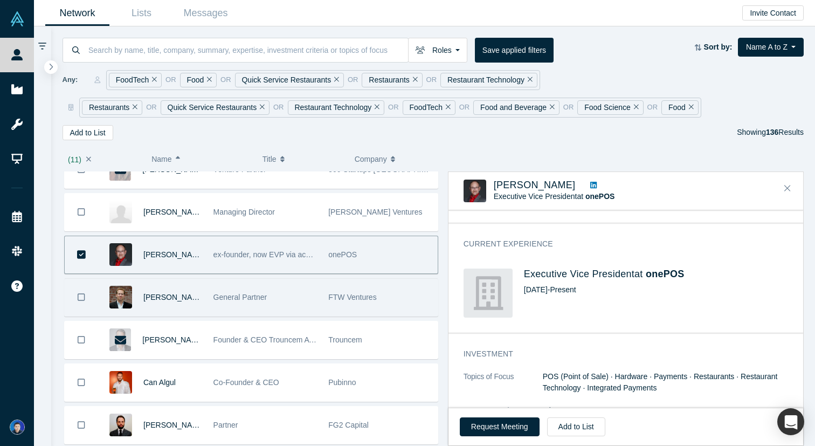
click at [209, 299] on div "General Partner" at bounding box center [264, 297] width 115 height 37
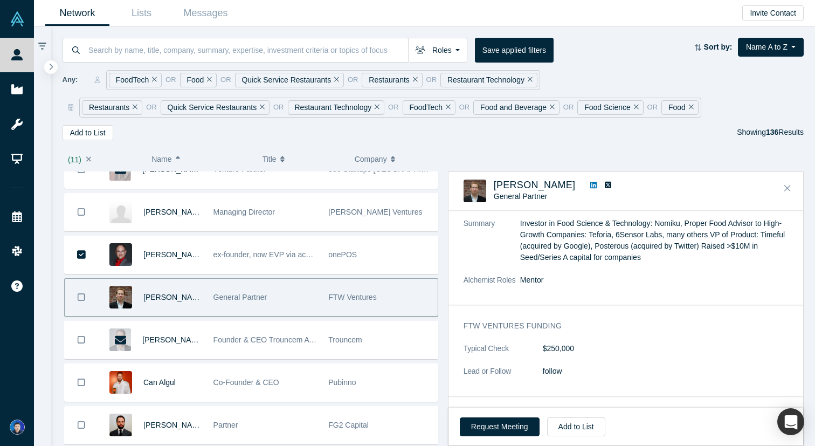
scroll to position [58, 0]
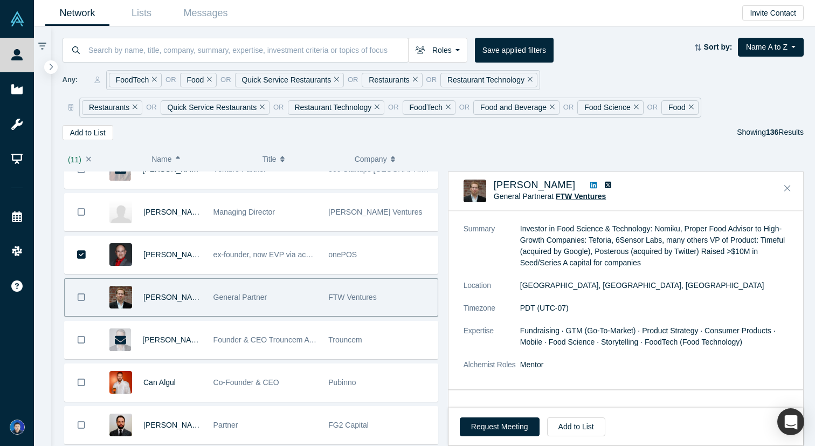
click at [574, 197] on span "FTW Ventures" at bounding box center [581, 196] width 50 height 9
click at [85, 295] on button "Bookmark" at bounding box center [81, 297] width 33 height 37
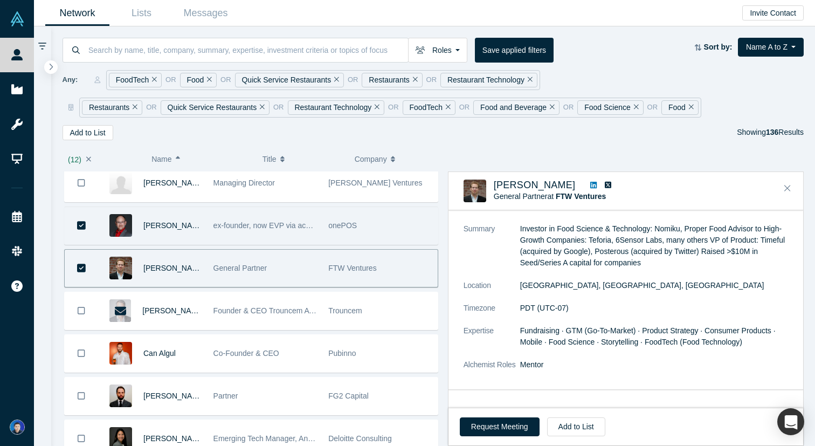
scroll to position [874, 0]
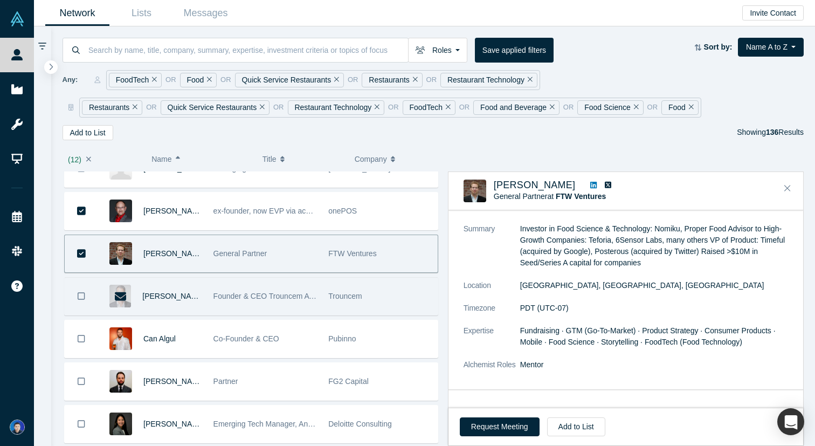
click at [229, 288] on div "Founder & CEO Trouncem A Brand Strategy & Innovation Advisory Firm" at bounding box center [265, 296] width 104 height 37
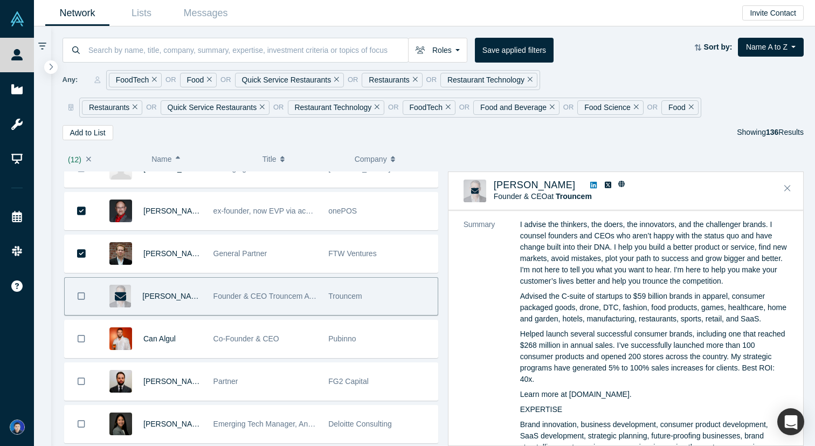
scroll to position [172, 0]
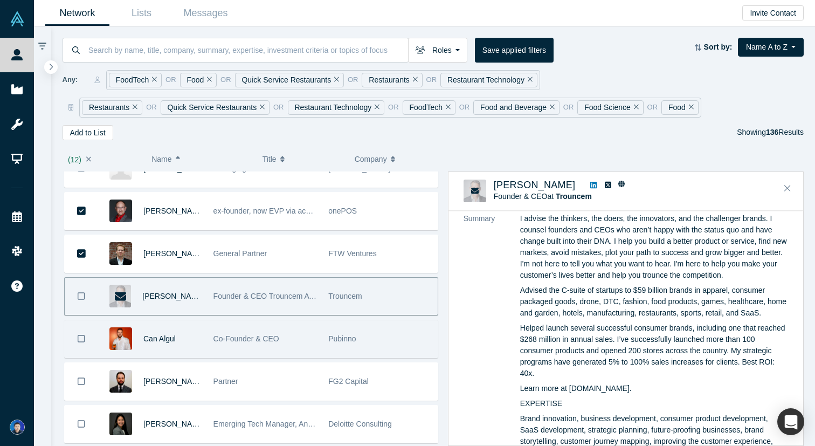
click at [301, 338] on div "Co-Founder & CEO" at bounding box center [265, 338] width 104 height 37
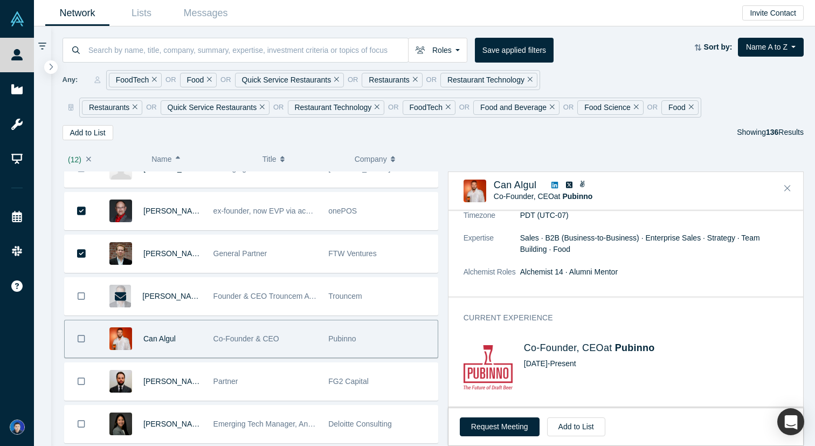
scroll to position [392, 0]
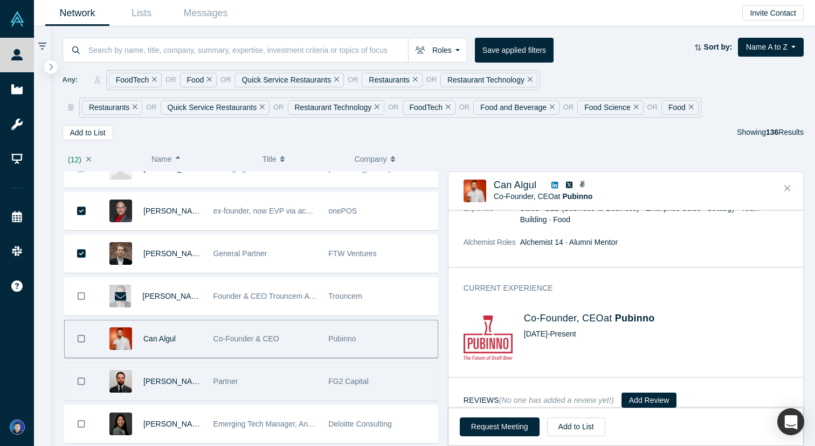
click at [316, 376] on div "Partner" at bounding box center [265, 381] width 104 height 37
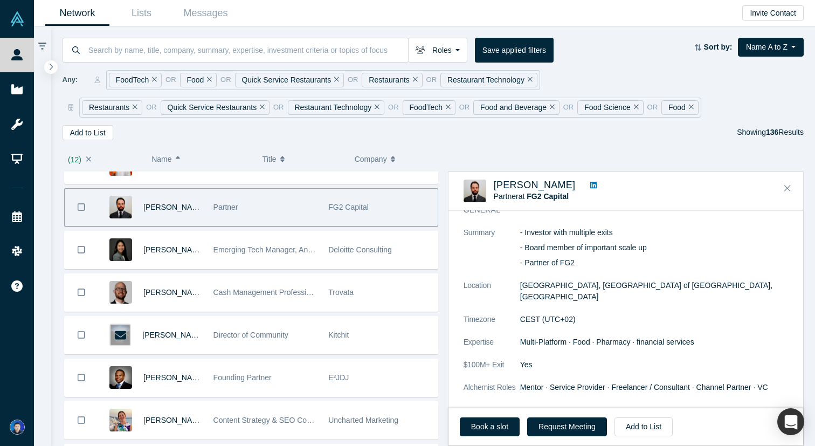
scroll to position [62, 0]
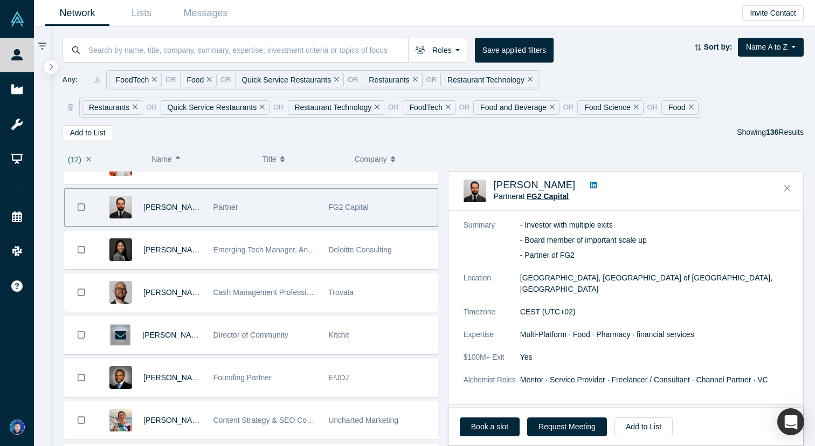
click at [552, 197] on span "FG2 Capital" at bounding box center [548, 196] width 42 height 9
click at [78, 211] on icon "Bookmark" at bounding box center [82, 207] width 8 height 10
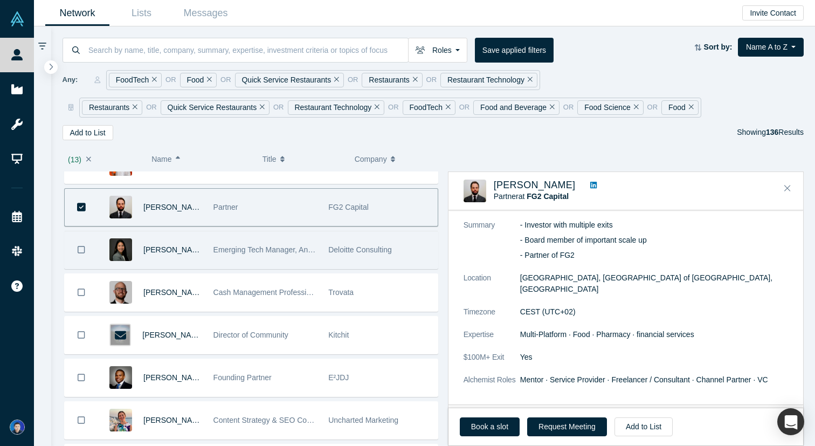
click at [204, 260] on div "Chelsea Hart" at bounding box center [152, 249] width 109 height 37
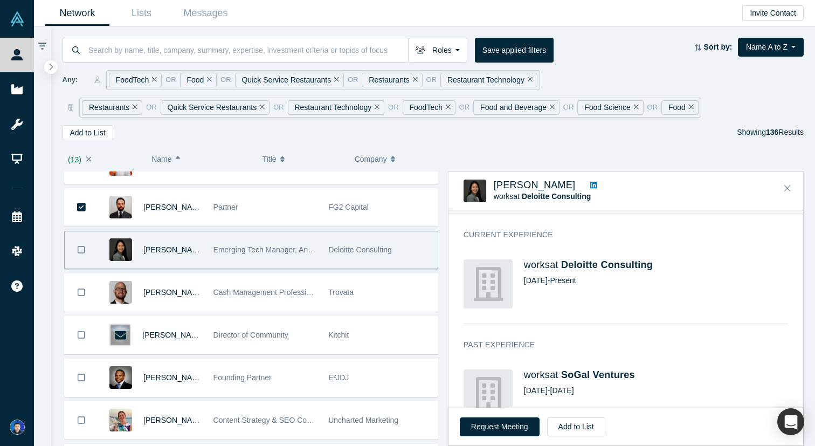
scroll to position [264, 0]
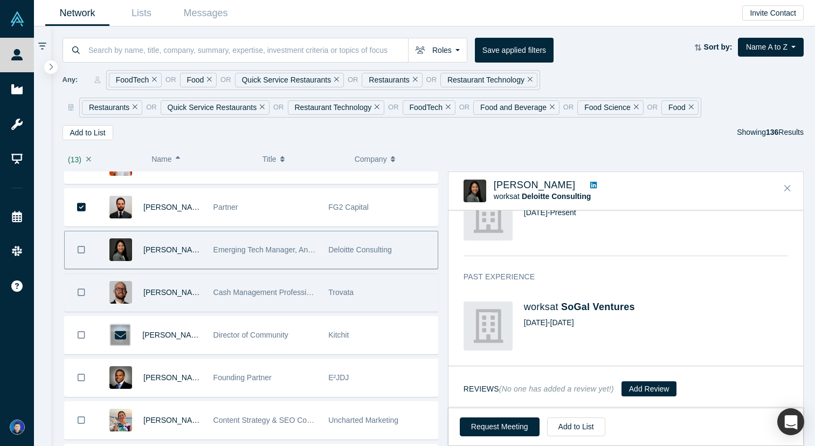
click at [323, 275] on div "Trovata" at bounding box center [380, 292] width 115 height 37
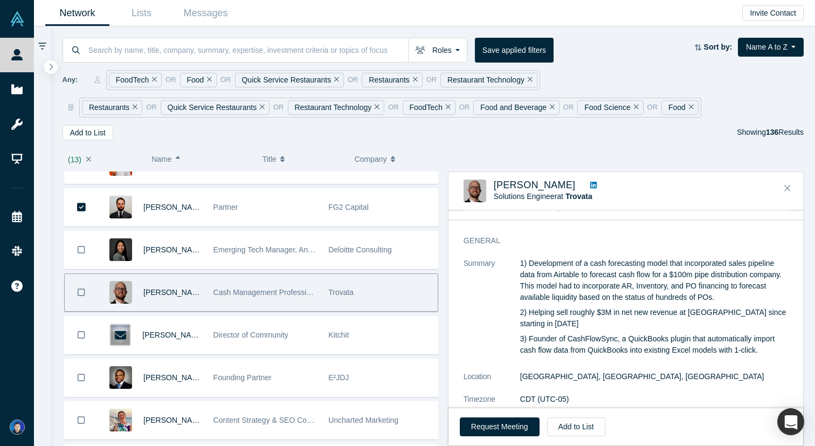
scroll to position [25, 0]
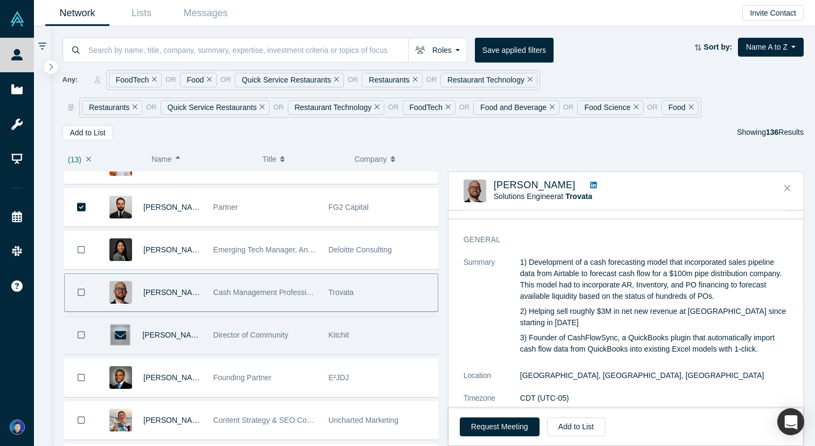
click at [349, 320] on div "Kitchit" at bounding box center [380, 334] width 104 height 37
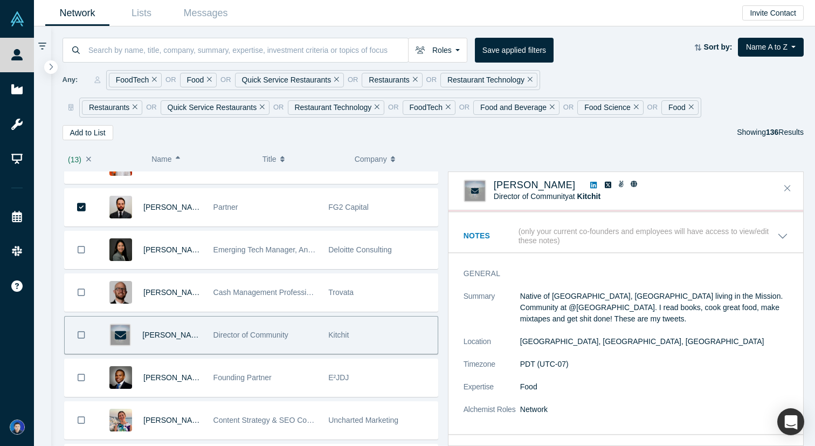
scroll to position [102, 0]
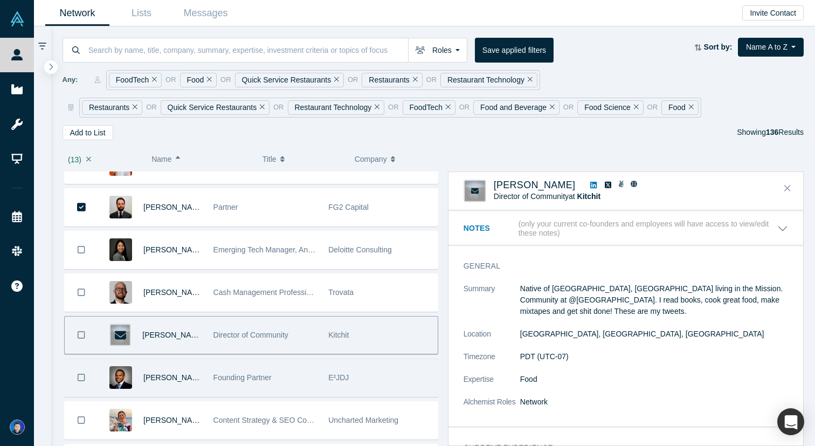
click at [361, 371] on div "E²JDJ" at bounding box center [380, 377] width 104 height 37
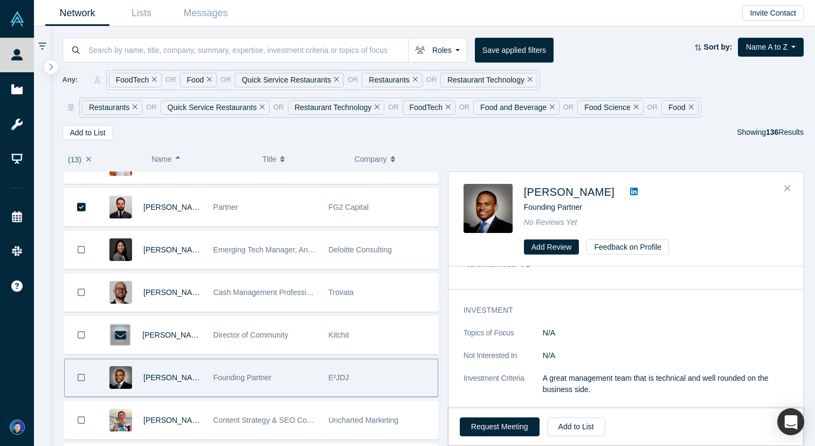
scroll to position [0, 0]
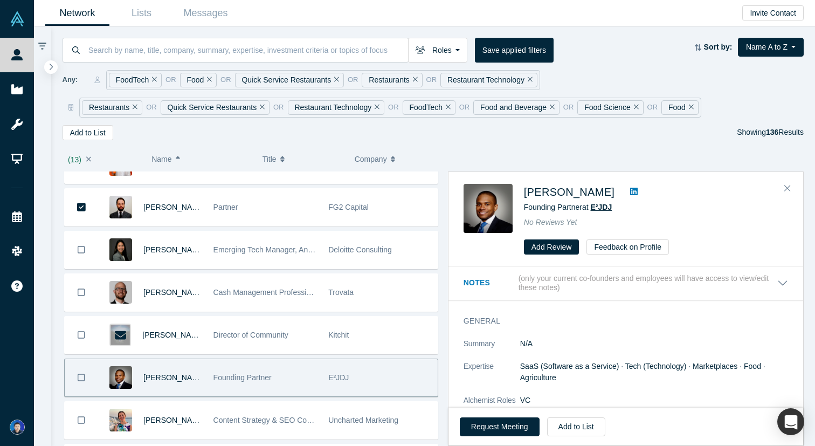
click at [602, 207] on span "E²JDJ" at bounding box center [602, 207] width 22 height 9
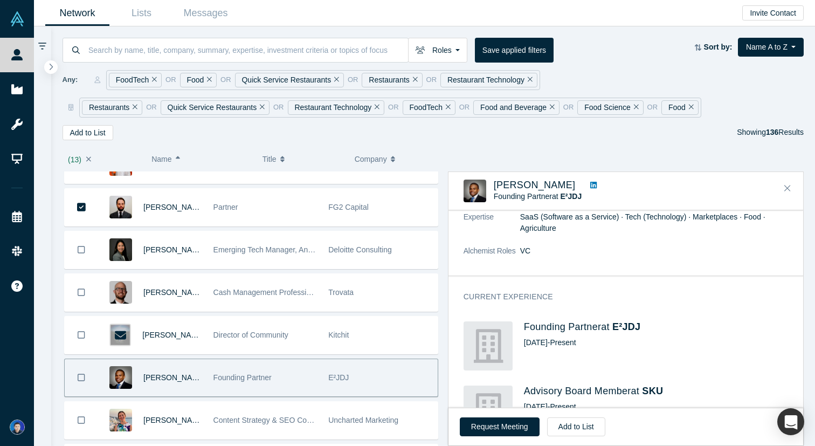
scroll to position [118, 0]
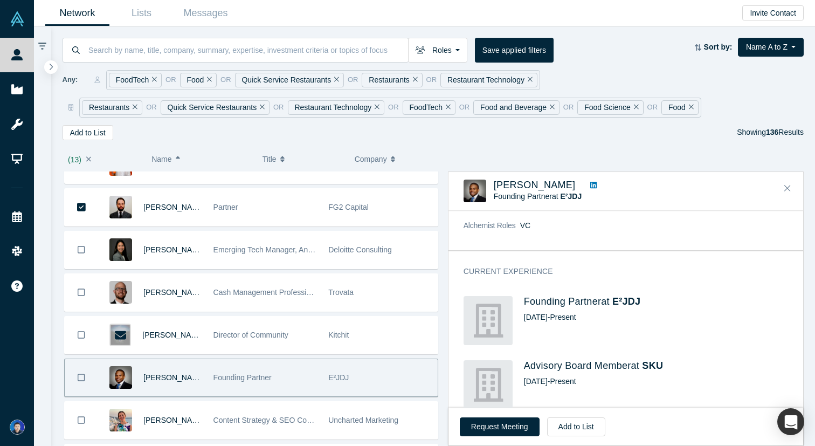
click at [77, 377] on button "Bookmark" at bounding box center [81, 377] width 33 height 37
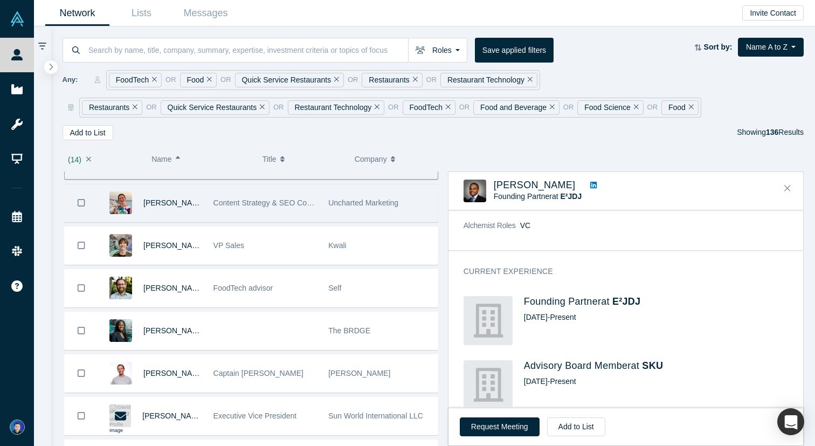
scroll to position [1265, 0]
click at [198, 211] on div "Courtney Damji" at bounding box center [172, 202] width 59 height 37
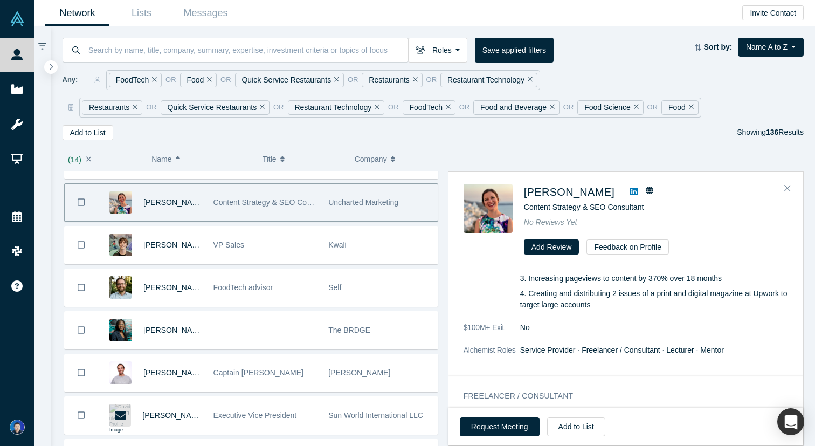
scroll to position [0, 0]
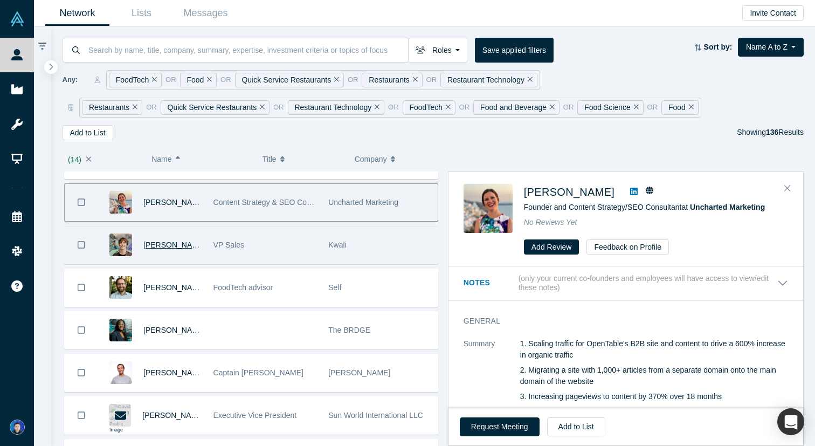
click at [199, 243] on span "Cristobal Aguirre" at bounding box center [174, 244] width 62 height 9
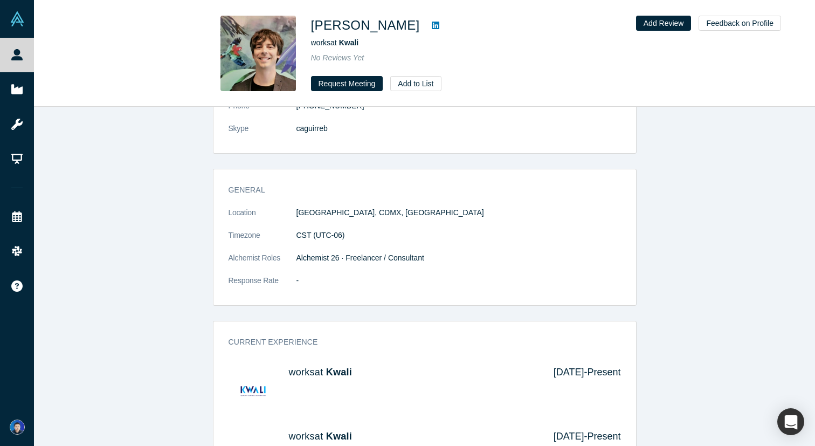
scroll to position [223, 0]
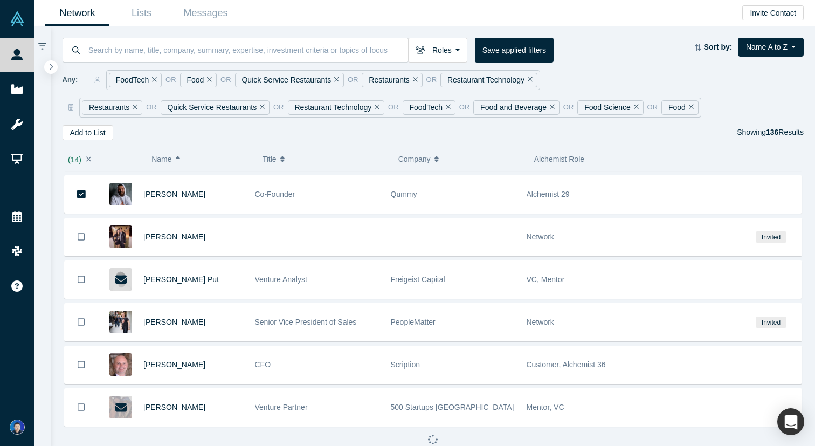
scroll to position [595, 0]
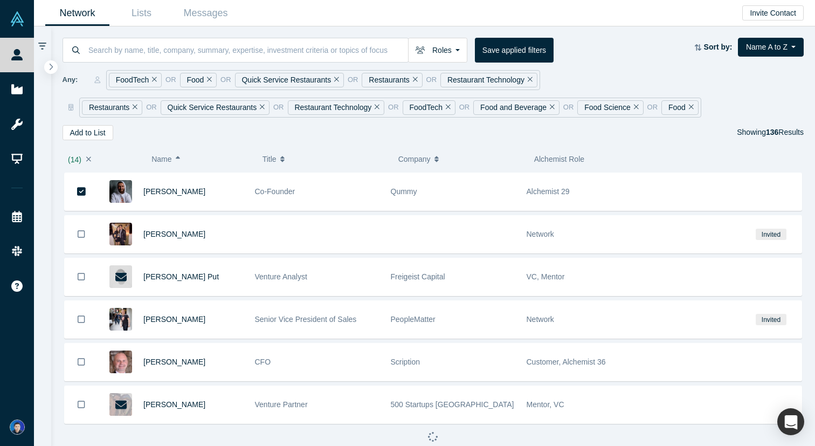
click at [236, 239] on div "Barron Caster" at bounding box center [193, 234] width 100 height 37
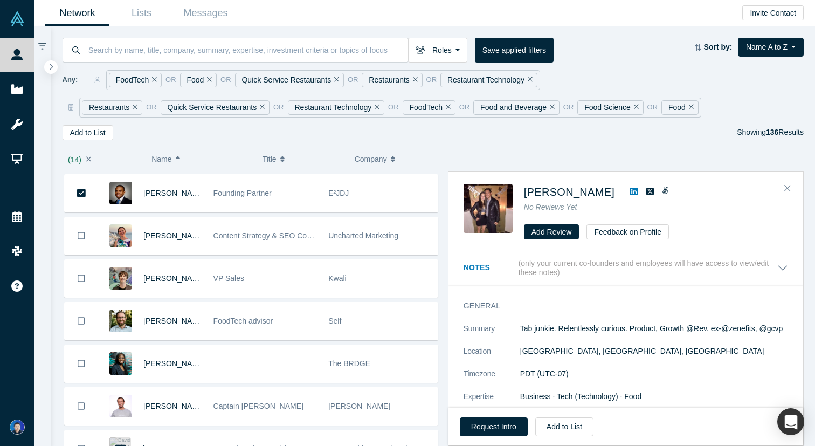
scroll to position [1221, 0]
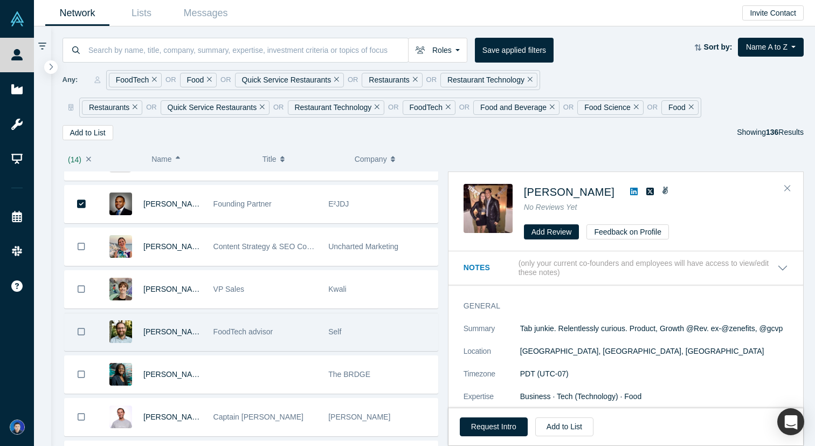
click at [212, 347] on div "FoodTech advisor" at bounding box center [264, 331] width 115 height 37
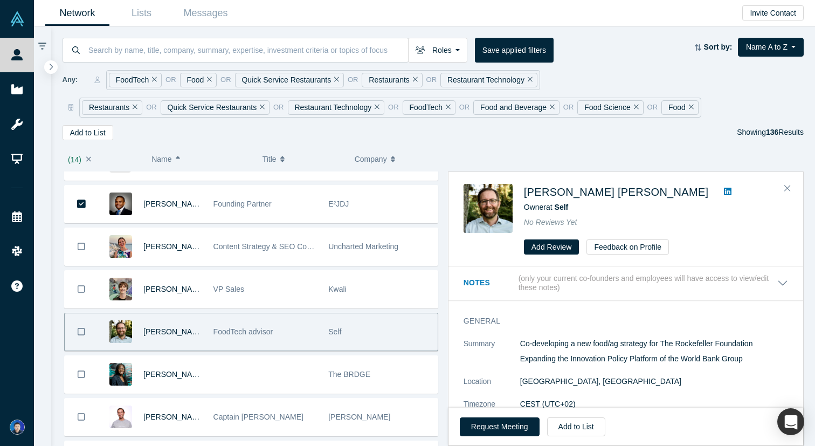
click at [724, 188] on icon at bounding box center [728, 192] width 8 height 8
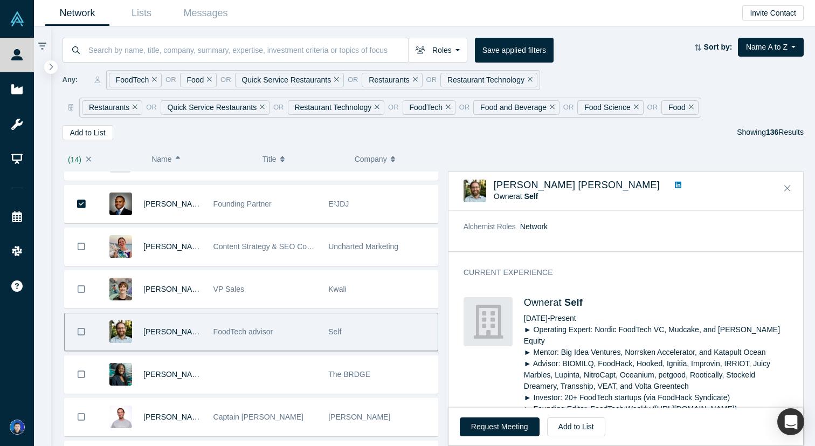
scroll to position [193, 0]
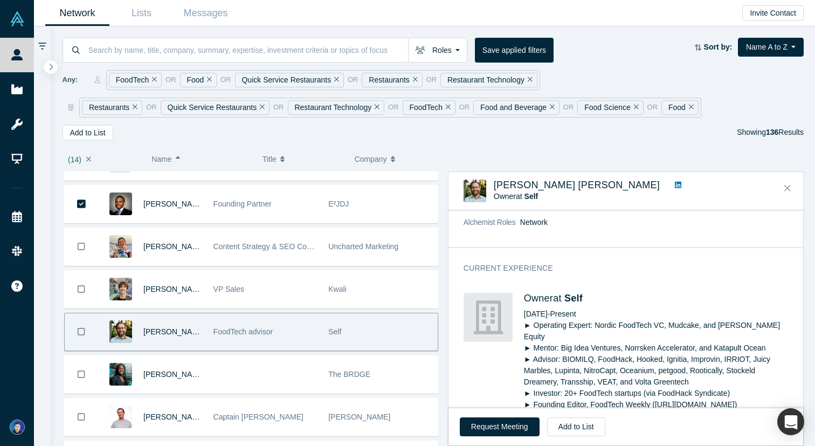
click at [78, 330] on icon "Bookmark" at bounding box center [82, 332] width 8 height 10
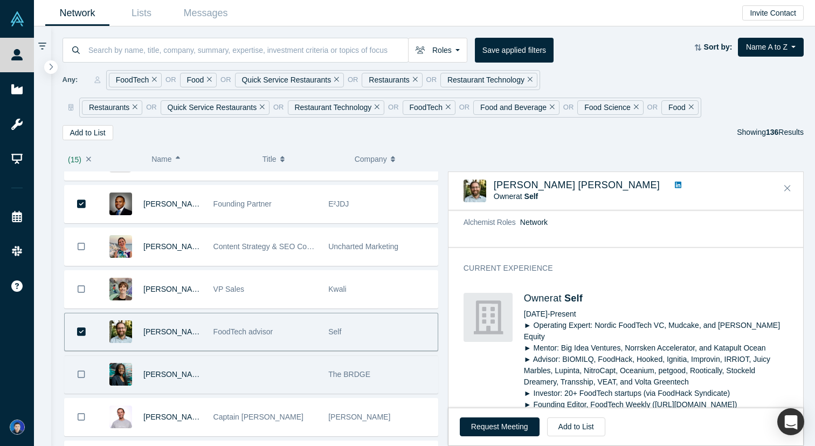
click at [267, 378] on div at bounding box center [264, 374] width 115 height 37
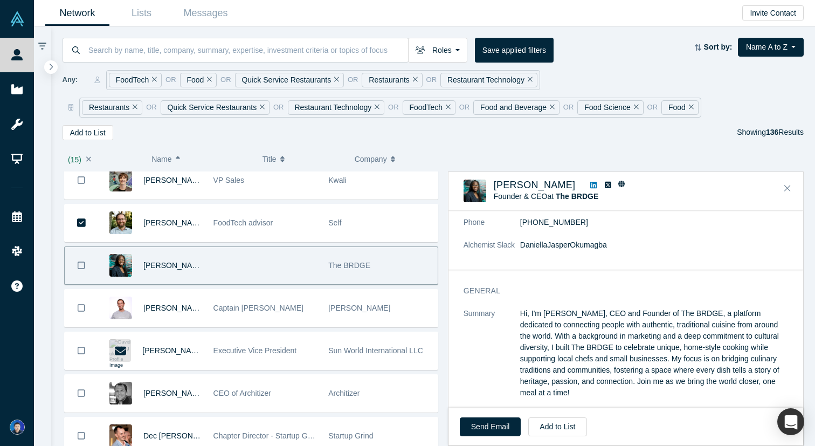
scroll to position [110, 0]
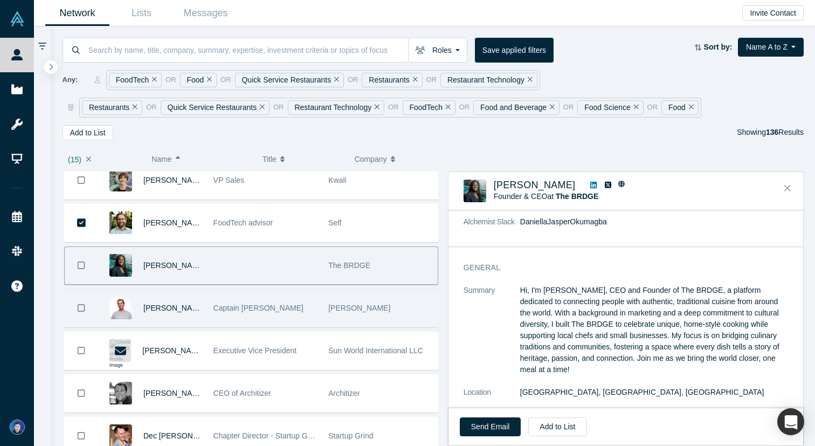
click at [411, 302] on div "Purcell" at bounding box center [380, 307] width 104 height 37
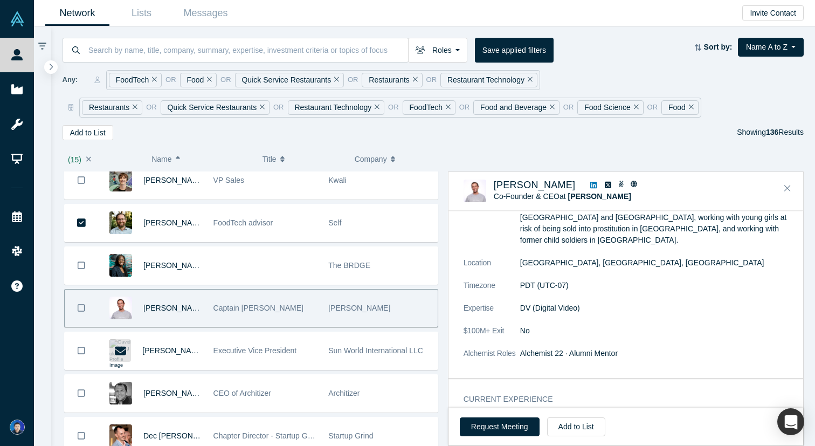
scroll to position [407, 0]
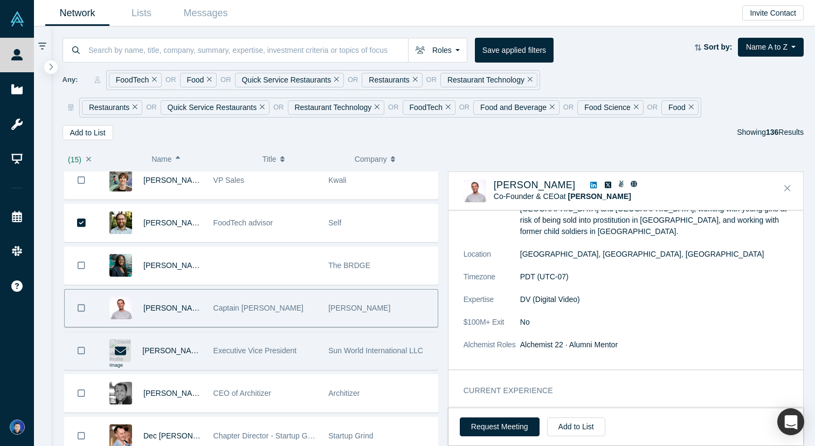
click at [295, 341] on div "Executive Vice President" at bounding box center [265, 350] width 104 height 37
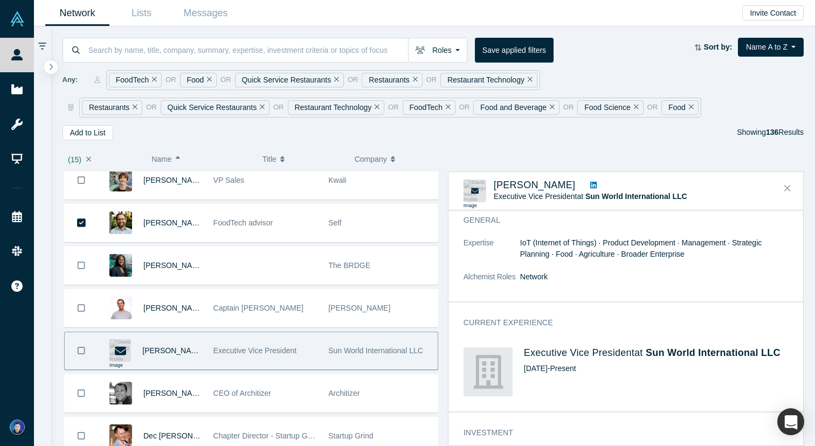
scroll to position [162, 0]
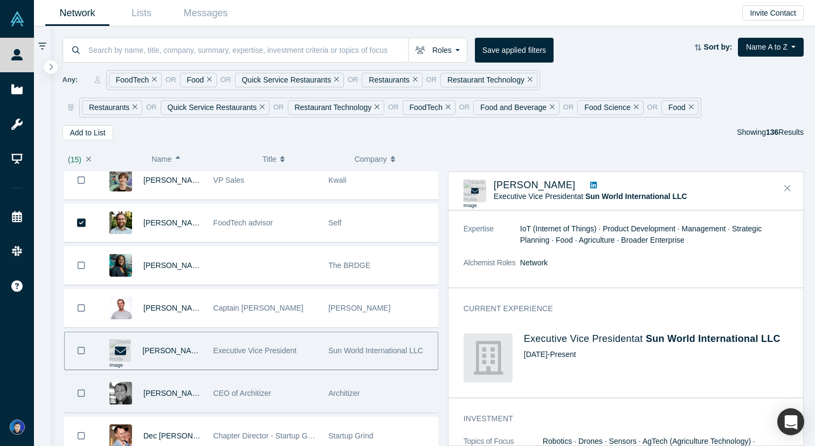
click at [292, 390] on div "CEO of Architizer" at bounding box center [265, 393] width 104 height 37
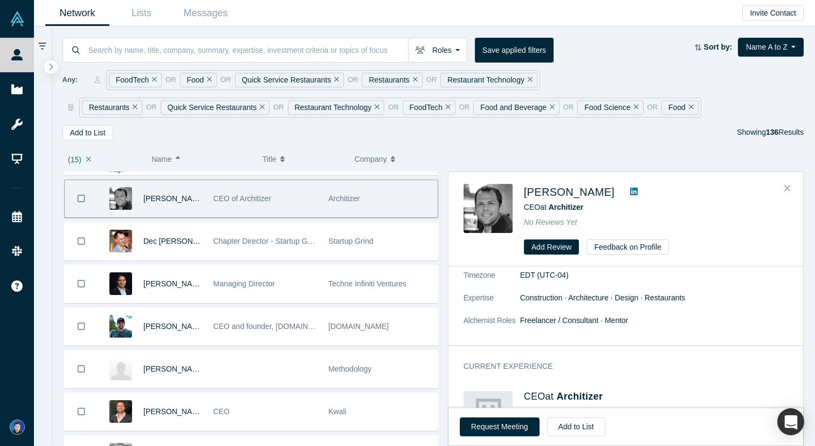
scroll to position [0, 0]
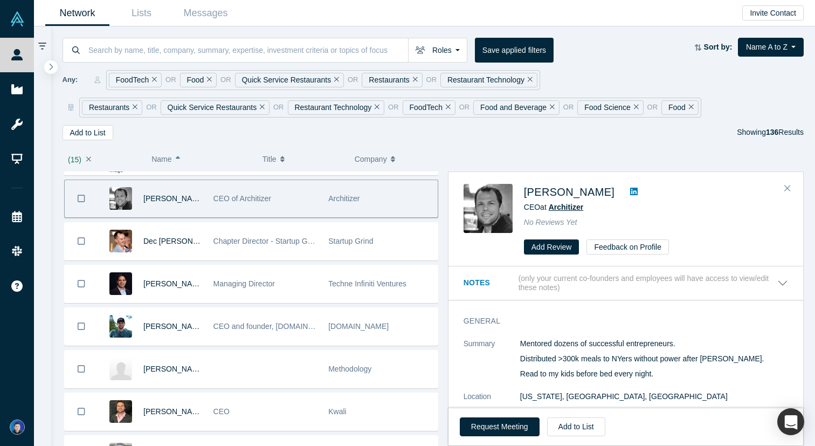
click at [561, 207] on span "Architizer" at bounding box center [566, 207] width 35 height 9
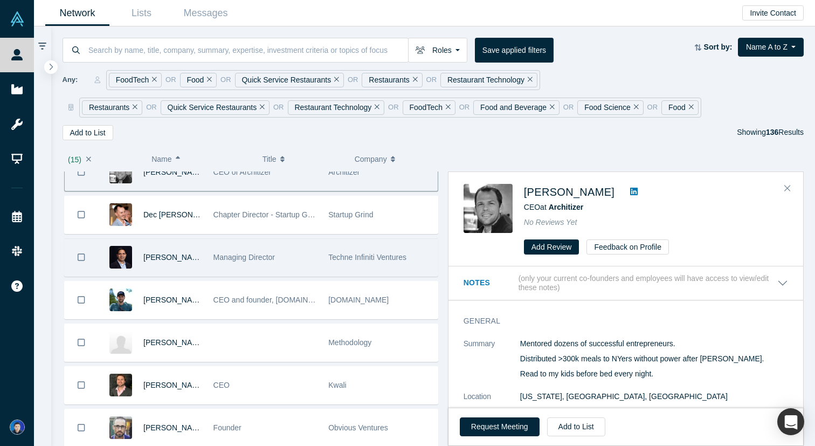
scroll to position [1558, 0]
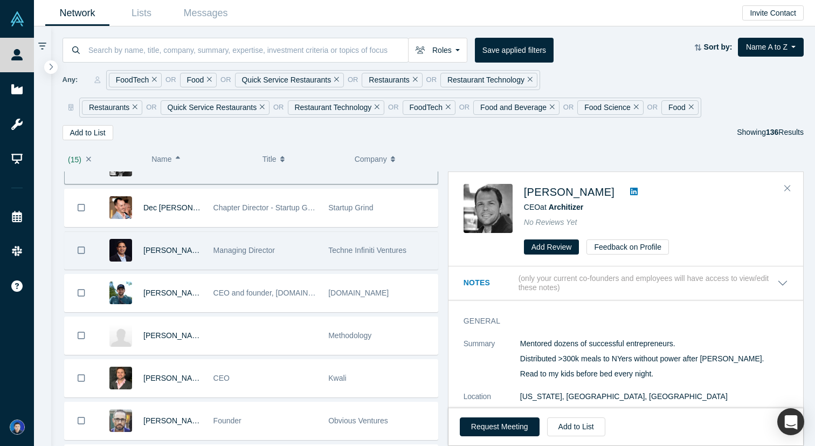
click at [82, 250] on icon "Bookmark" at bounding box center [82, 250] width 8 height 10
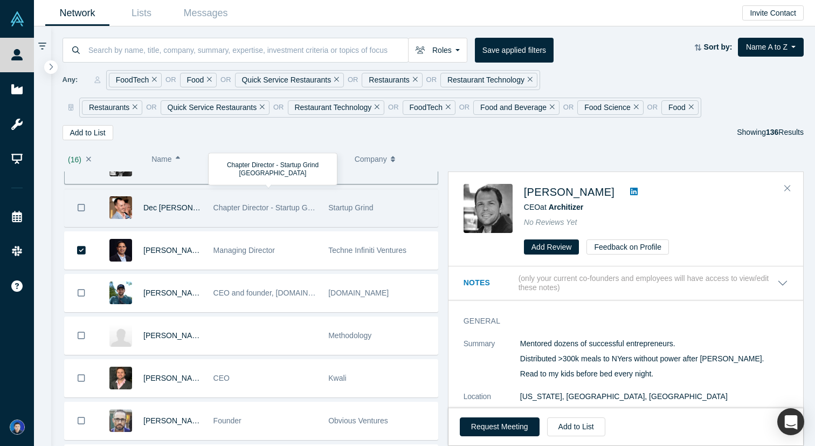
click at [312, 213] on div "Chapter Director - Startup Grind Scotland" at bounding box center [265, 207] width 104 height 37
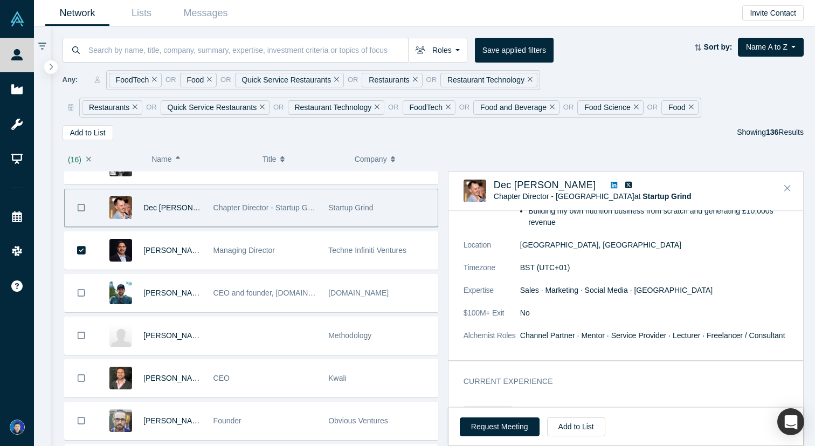
scroll to position [110, 0]
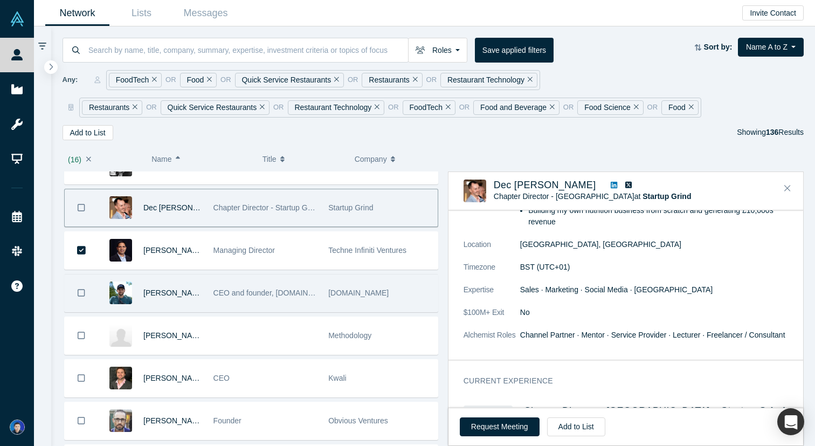
click at [268, 302] on div "CEO and founder, Getplace.io" at bounding box center [265, 292] width 104 height 37
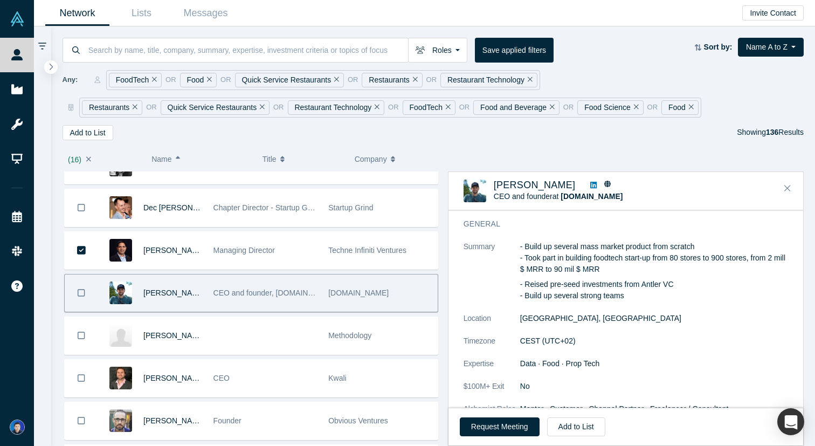
scroll to position [62, 0]
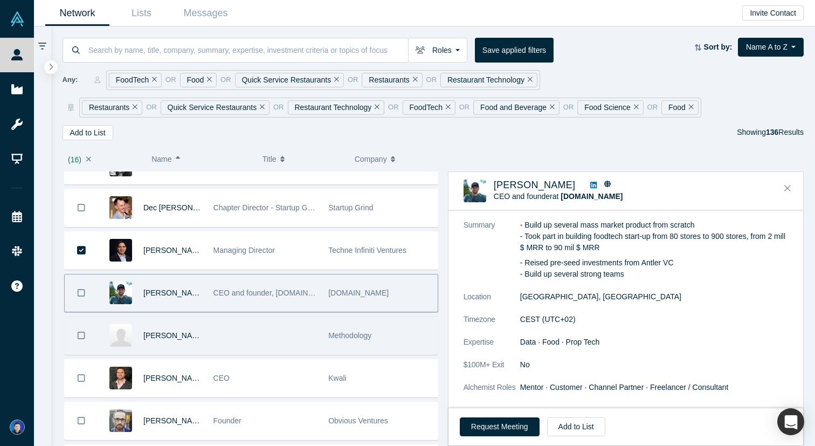
click at [420, 336] on div "Methodology" at bounding box center [380, 335] width 104 height 37
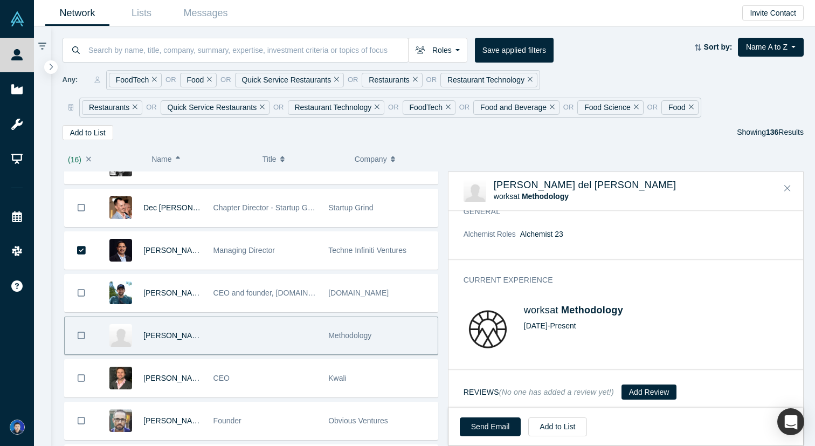
scroll to position [124, 0]
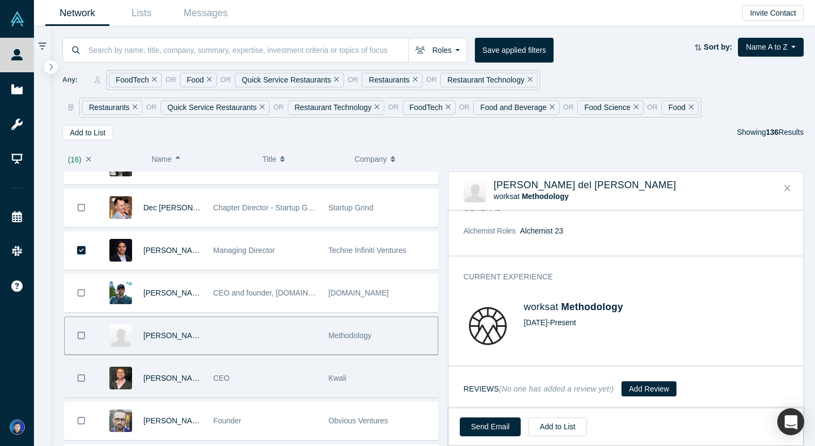
click at [359, 370] on div "Kwali" at bounding box center [380, 377] width 104 height 37
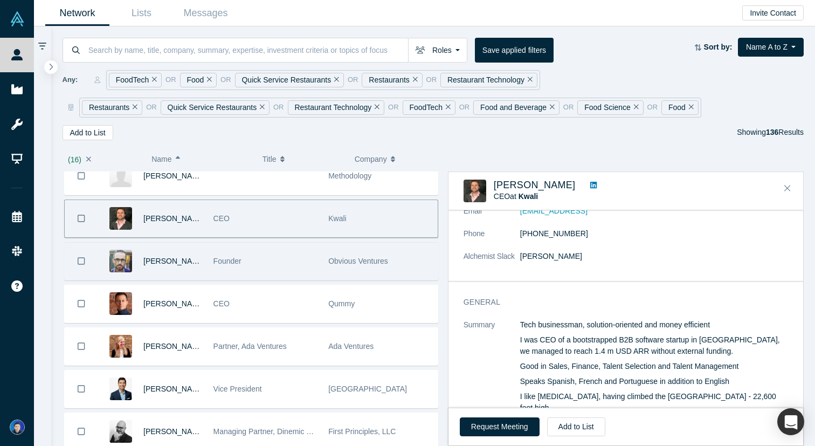
scroll to position [99, 0]
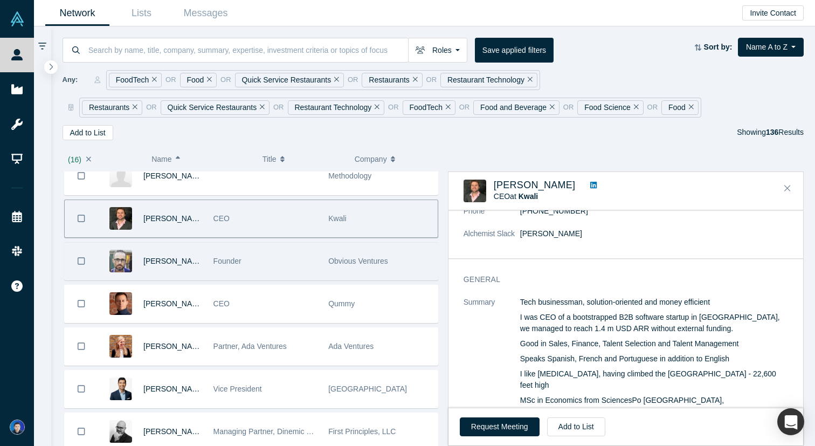
click at [389, 258] on div "Obvious Ventures" at bounding box center [380, 261] width 104 height 37
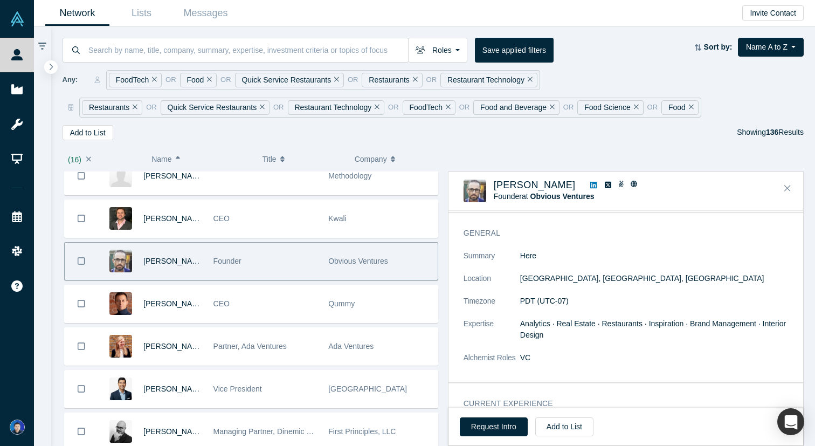
scroll to position [0, 0]
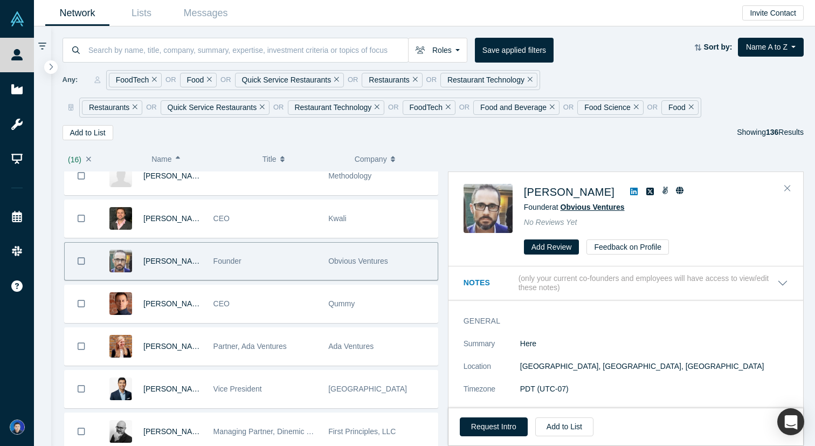
click at [584, 206] on span "Obvious Ventures" at bounding box center [592, 207] width 64 height 9
click at [79, 259] on icon "Bookmark" at bounding box center [82, 261] width 8 height 10
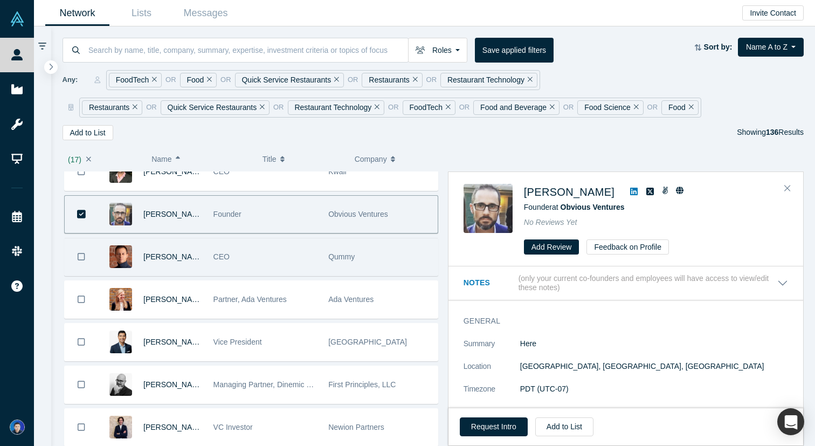
scroll to position [1781, 0]
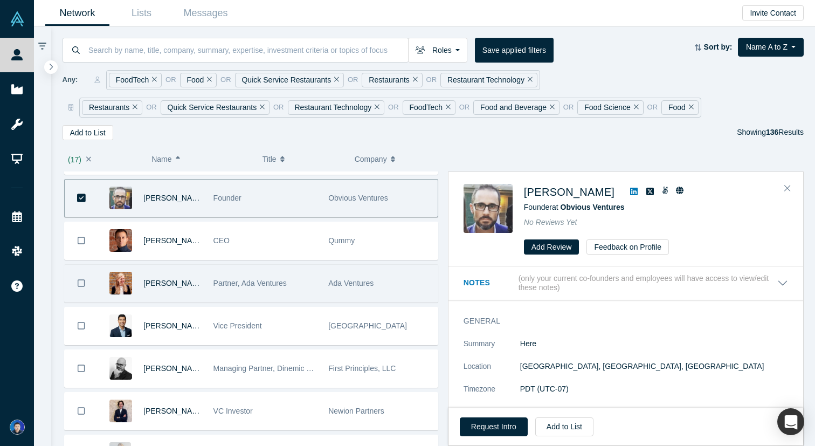
click at [303, 293] on div "Partner, Ada Ventures" at bounding box center [265, 283] width 104 height 37
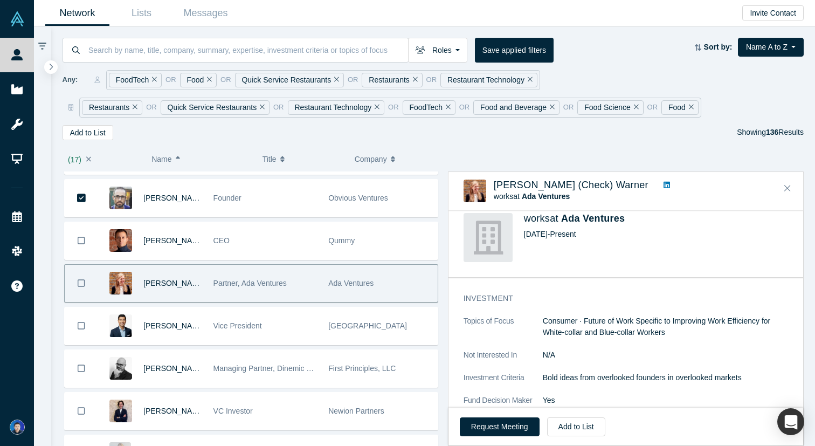
scroll to position [263, 0]
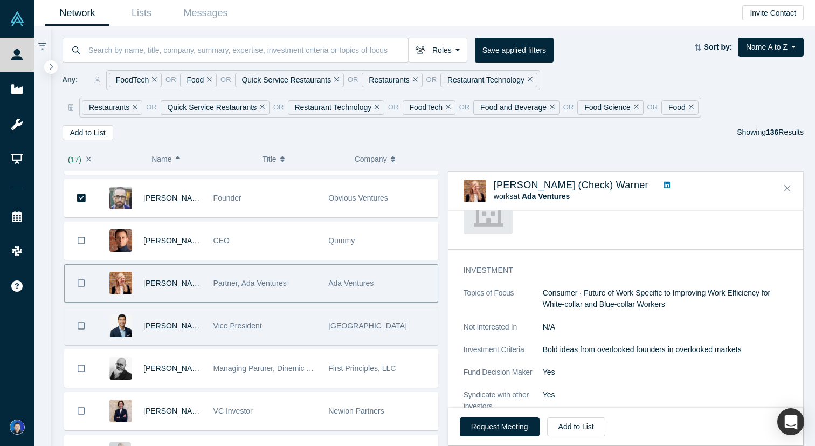
click at [296, 316] on div "Vice President" at bounding box center [265, 325] width 104 height 37
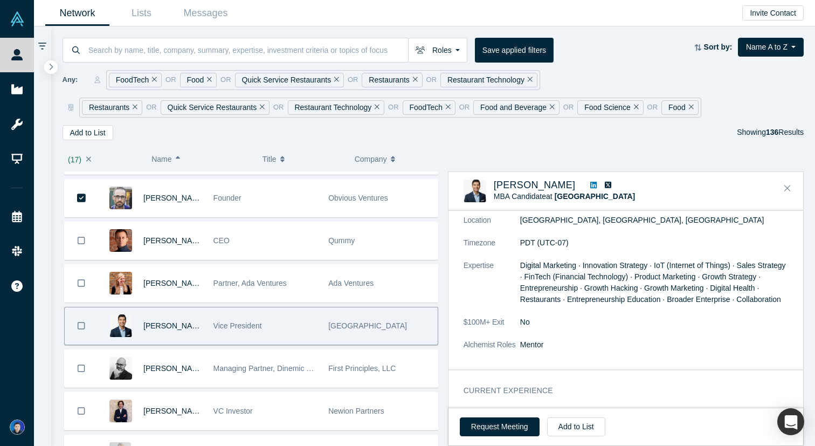
scroll to position [183, 0]
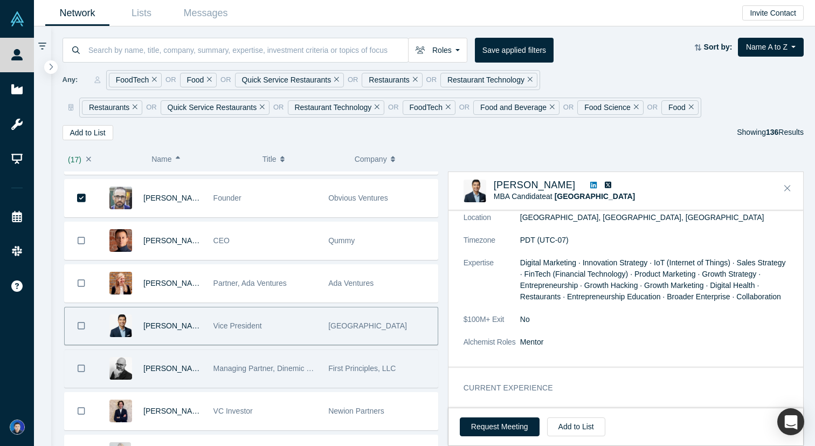
click at [306, 351] on div "Managing Partner, Dinemic Ventures" at bounding box center [265, 368] width 104 height 37
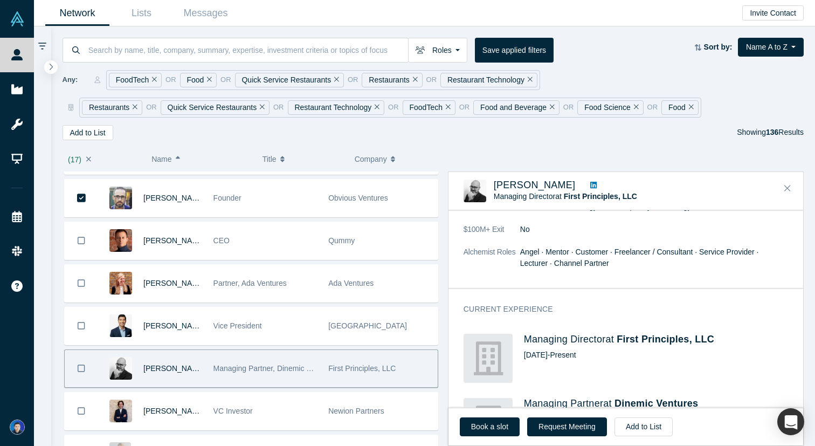
scroll to position [127, 0]
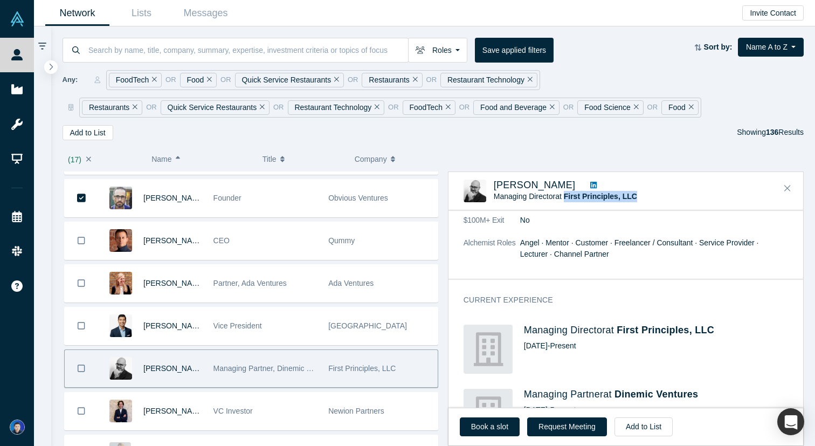
click at [79, 372] on icon "Bookmark" at bounding box center [82, 368] width 8 height 10
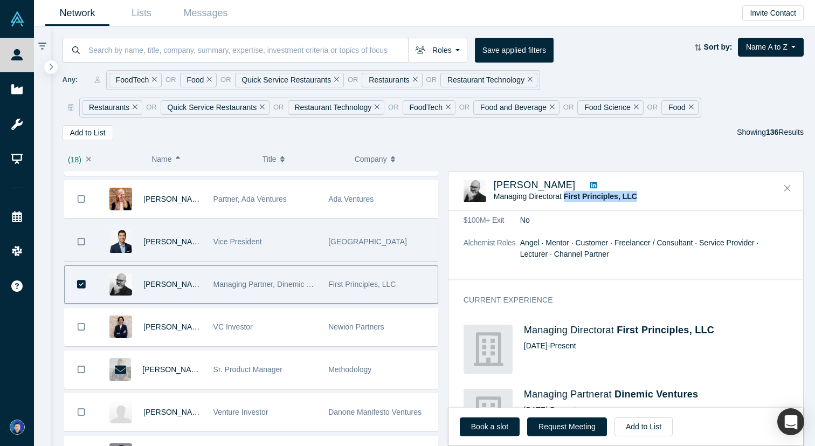
scroll to position [1924, 0]
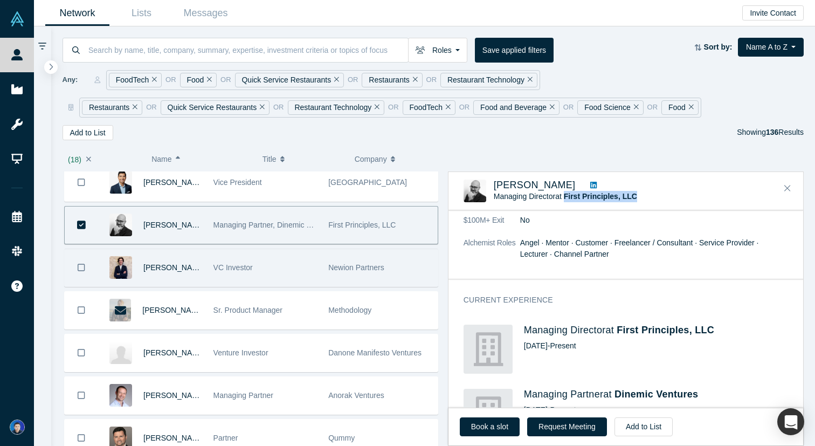
click at [280, 269] on div "VC Investor" at bounding box center [265, 267] width 104 height 37
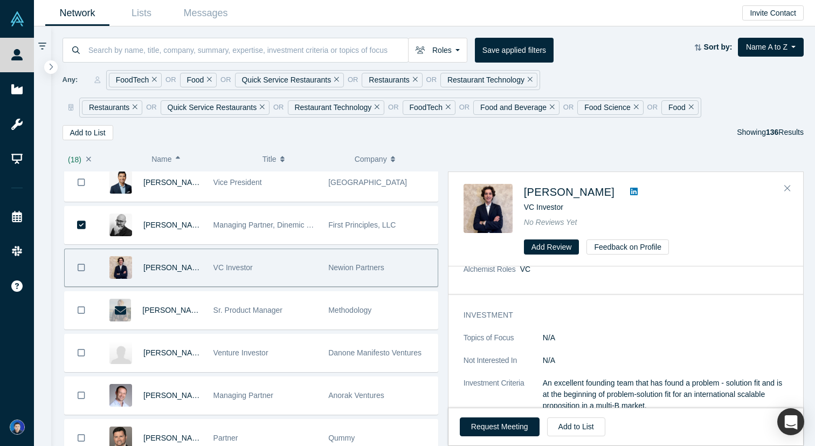
scroll to position [0, 0]
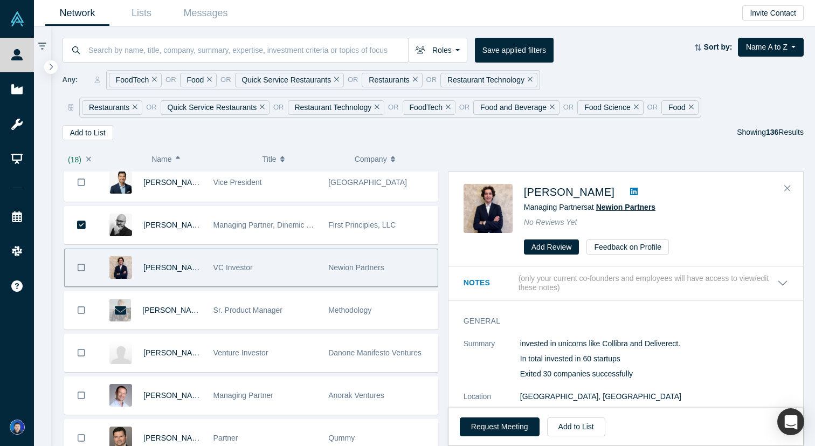
click at [610, 210] on span "Newion Partners" at bounding box center [625, 207] width 59 height 9
click at [84, 268] on icon "Bookmark" at bounding box center [82, 267] width 8 height 10
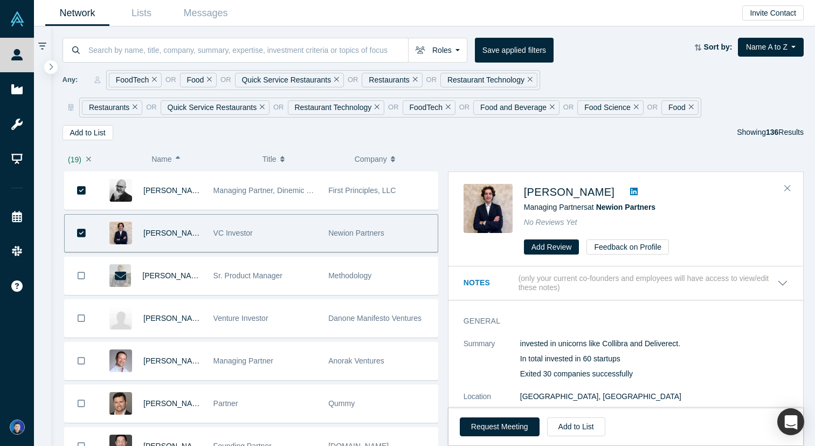
scroll to position [1962, 0]
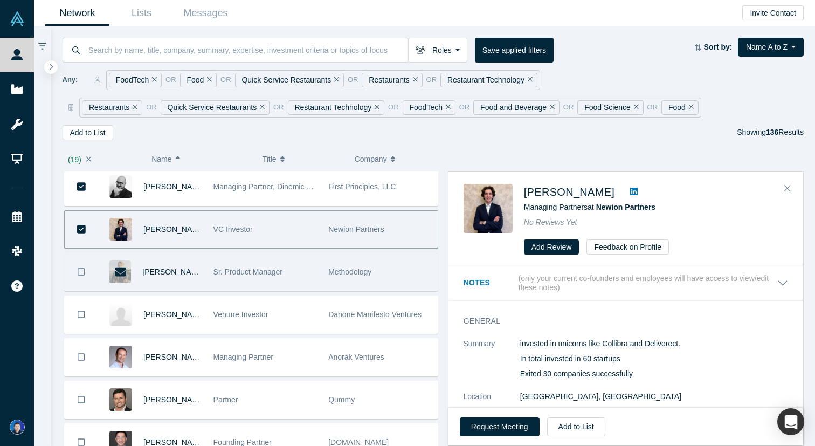
click at [268, 272] on span "Sr. Product Manager" at bounding box center [247, 271] width 69 height 9
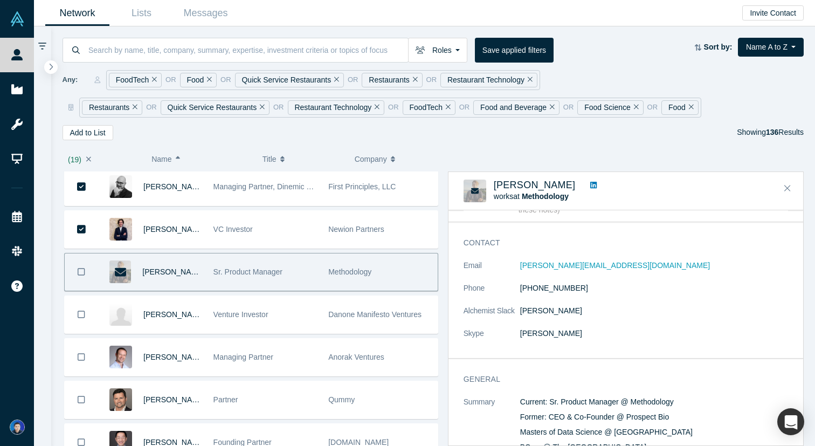
scroll to position [0, 0]
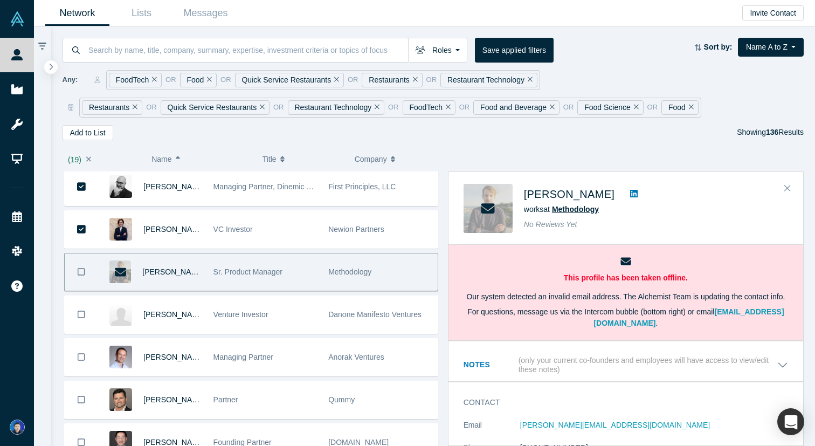
click at [571, 211] on span "Methodology" at bounding box center [575, 209] width 47 height 9
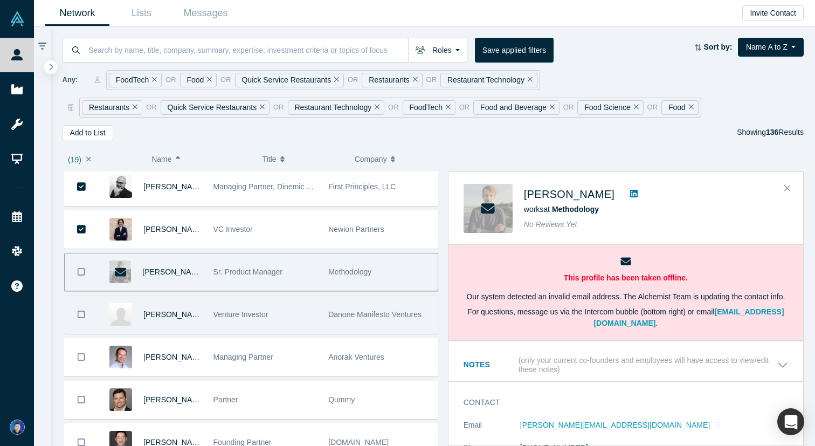
click at [324, 327] on div "Danone Manifesto Ventures" at bounding box center [380, 314] width 115 height 37
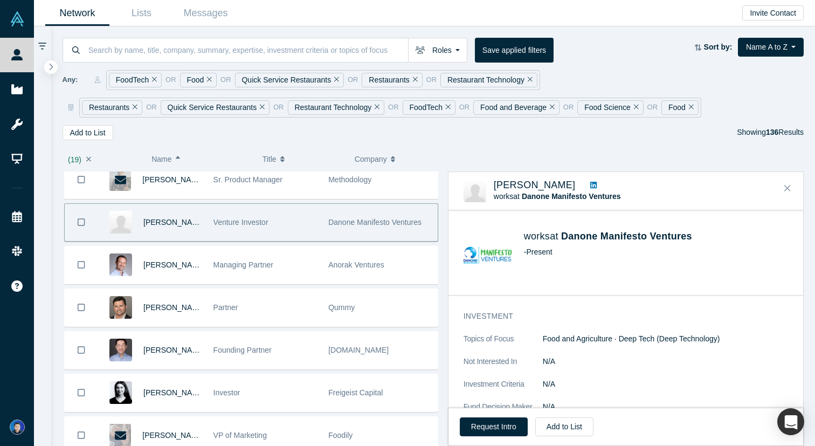
scroll to position [126, 0]
click at [599, 199] on span "Danone Manifesto Ventures" at bounding box center [571, 196] width 99 height 9
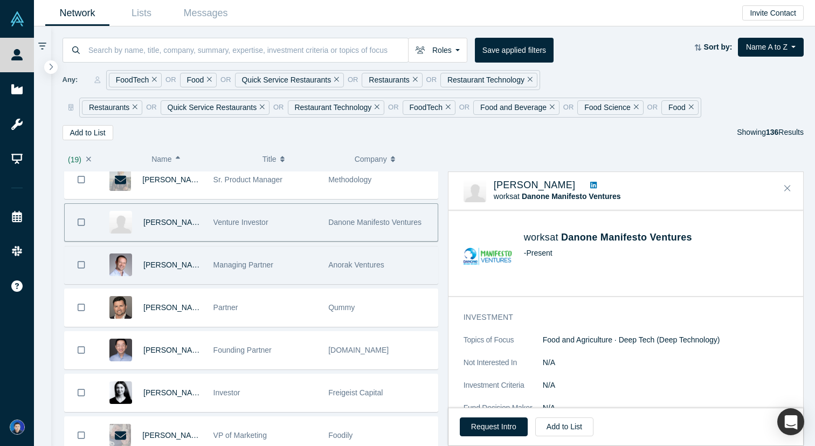
click at [309, 271] on div "Managing Partner" at bounding box center [265, 264] width 104 height 37
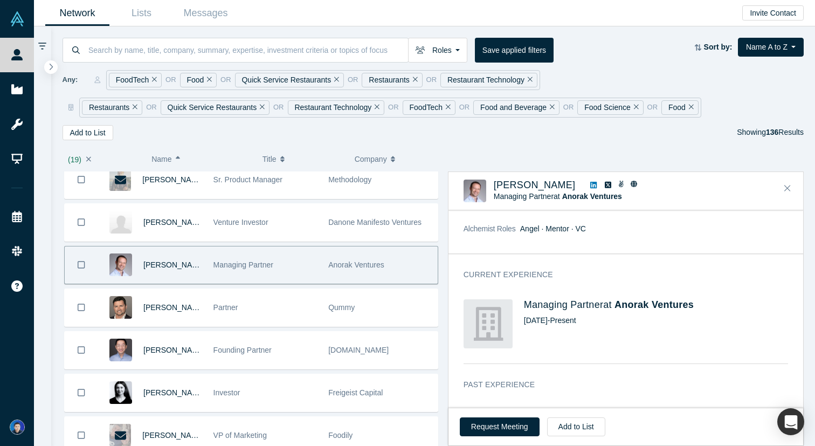
scroll to position [260, 0]
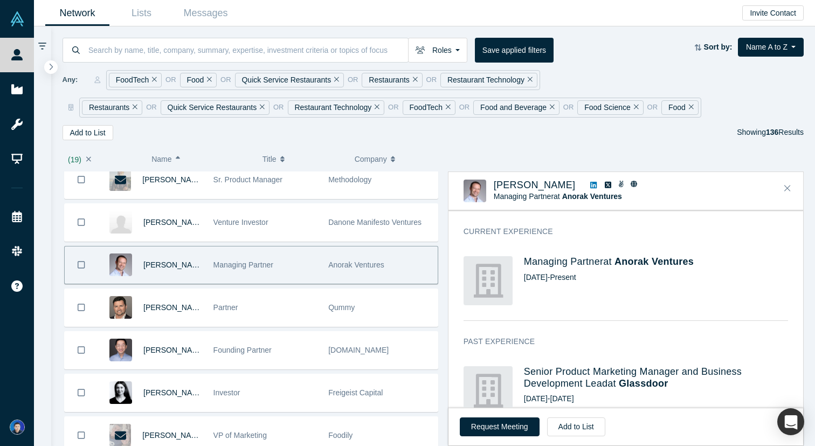
click at [82, 263] on icon "Bookmark" at bounding box center [82, 265] width 8 height 10
click at [570, 198] on span "Anorak Ventures" at bounding box center [592, 196] width 60 height 9
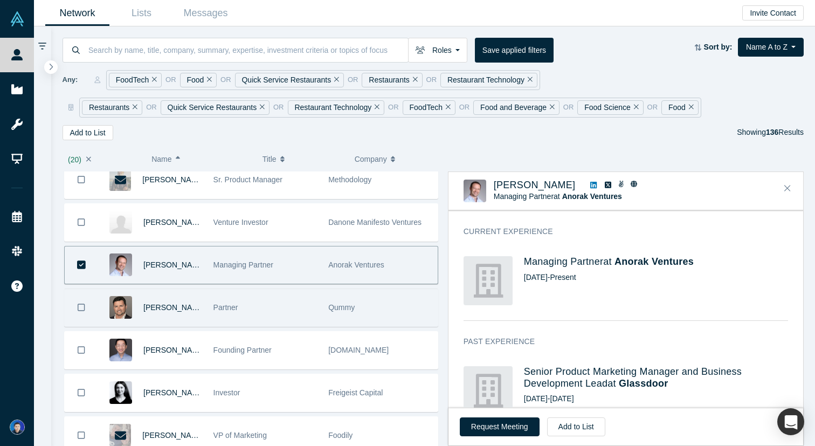
click at [273, 307] on div "Partner" at bounding box center [265, 307] width 104 height 37
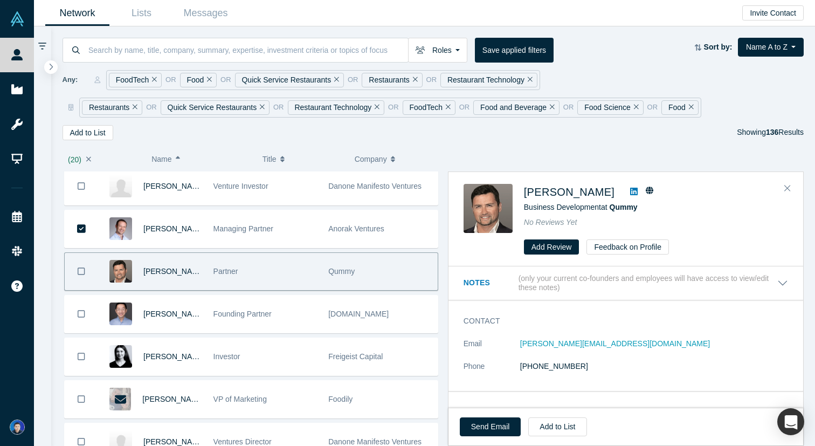
scroll to position [2094, 0]
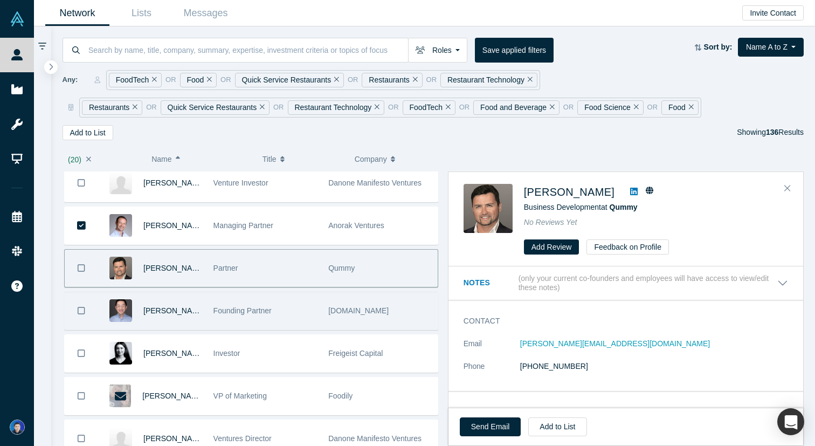
click at [299, 311] on div "Founding Partner" at bounding box center [265, 310] width 104 height 37
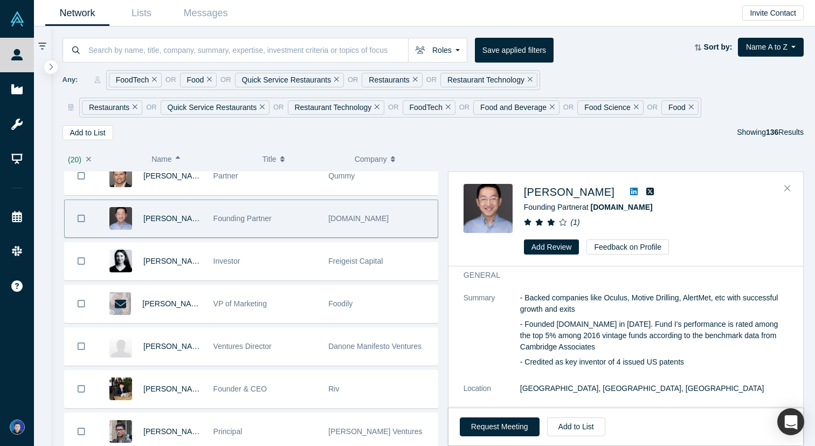
scroll to position [0, 0]
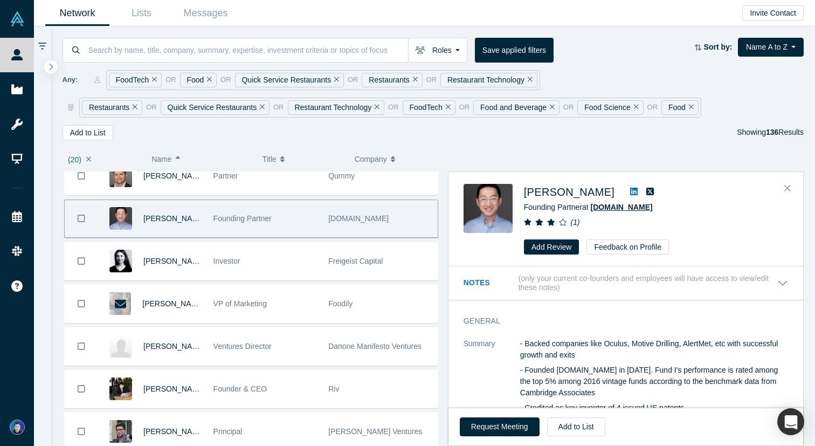
click at [608, 209] on span "iFly.vc" at bounding box center [622, 207] width 62 height 9
click at [81, 218] on icon "Bookmark" at bounding box center [82, 218] width 8 height 10
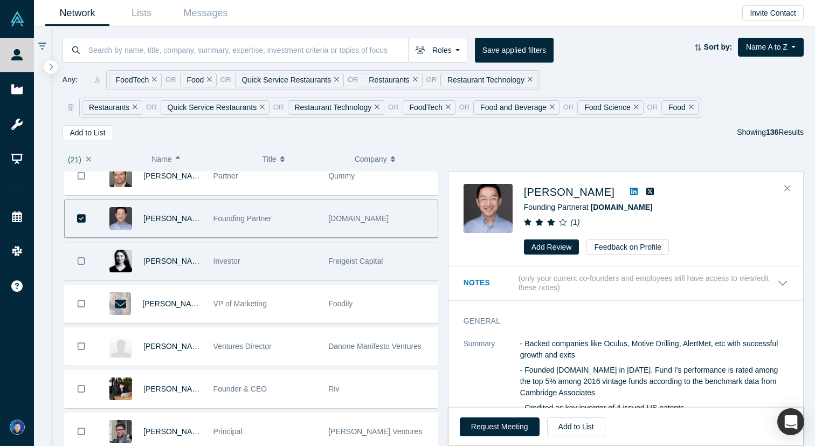
click at [289, 257] on div "Investor" at bounding box center [265, 261] width 104 height 37
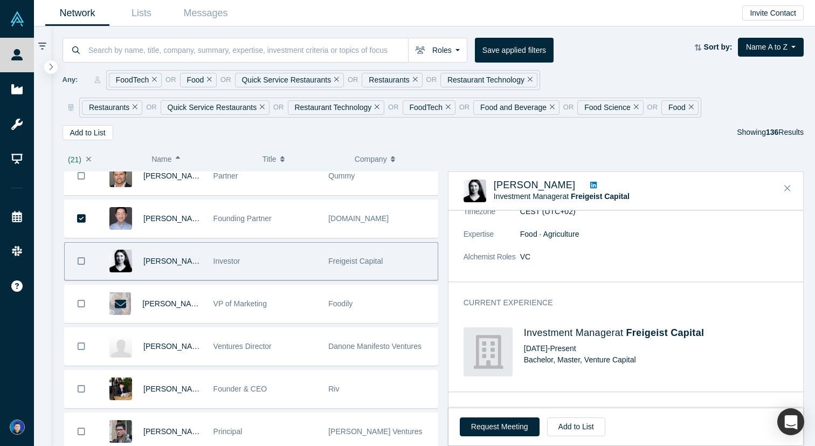
scroll to position [119, 0]
click at [602, 198] on span "Freigeist Capital" at bounding box center [600, 196] width 59 height 9
click at [81, 261] on icon "Bookmark" at bounding box center [82, 261] width 8 height 10
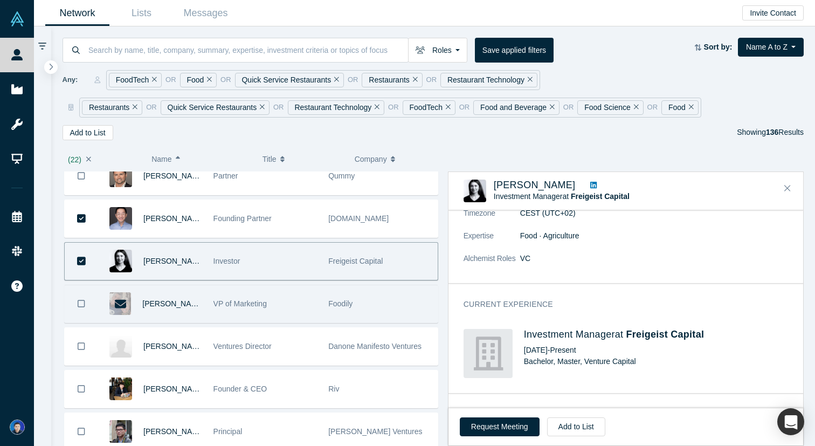
click at [409, 297] on div "Foodily" at bounding box center [380, 303] width 104 height 37
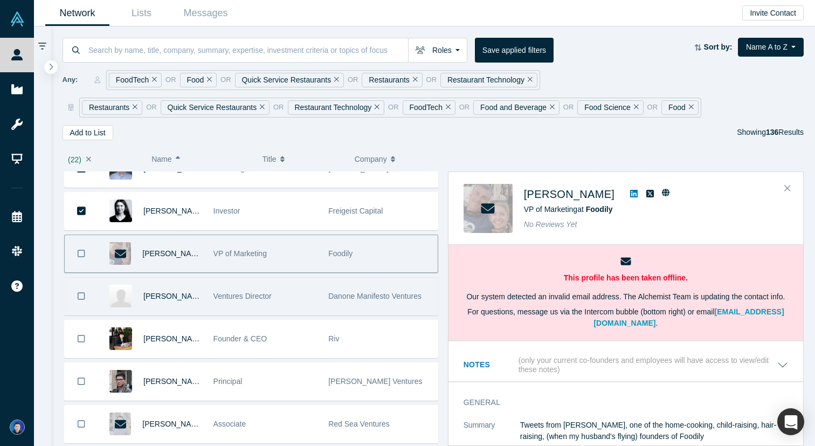
scroll to position [2268, 0]
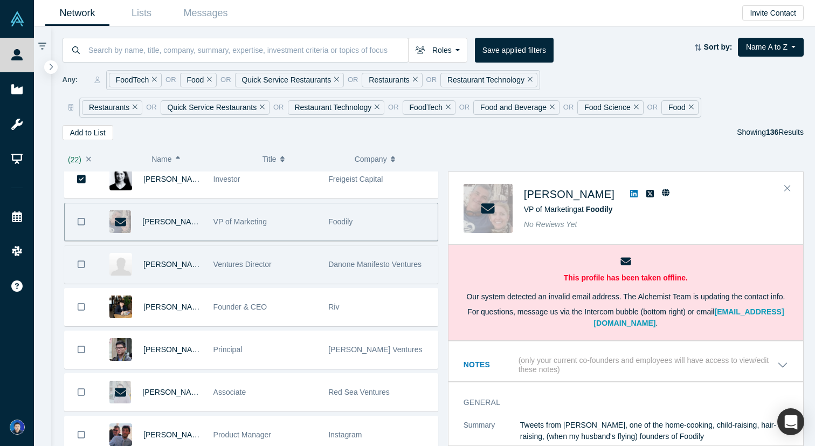
click at [400, 267] on span "Danone Manifesto Ventures" at bounding box center [374, 264] width 93 height 9
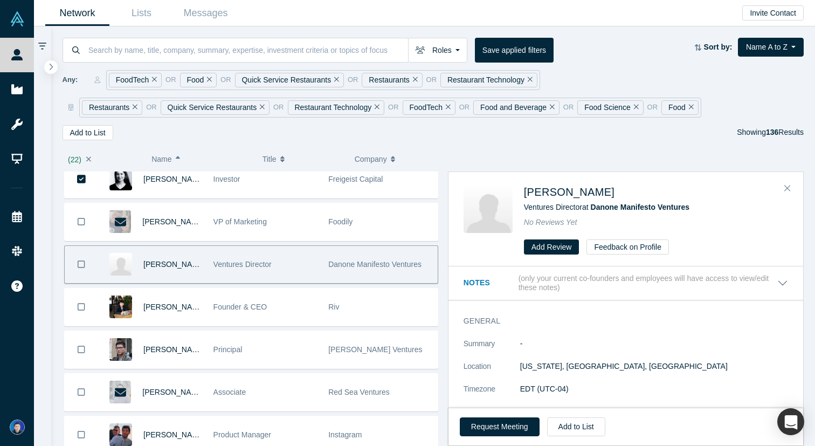
click at [79, 266] on icon "Bookmark" at bounding box center [82, 264] width 8 height 10
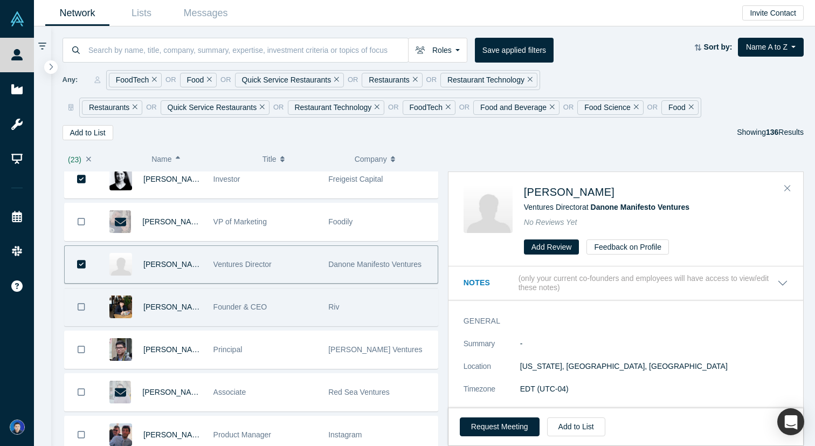
click at [299, 307] on div "Founder & CEO" at bounding box center [265, 306] width 104 height 37
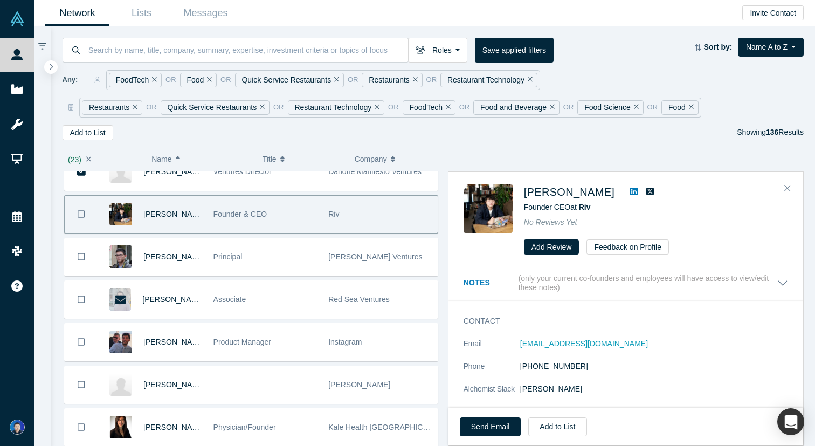
scroll to position [2387, 0]
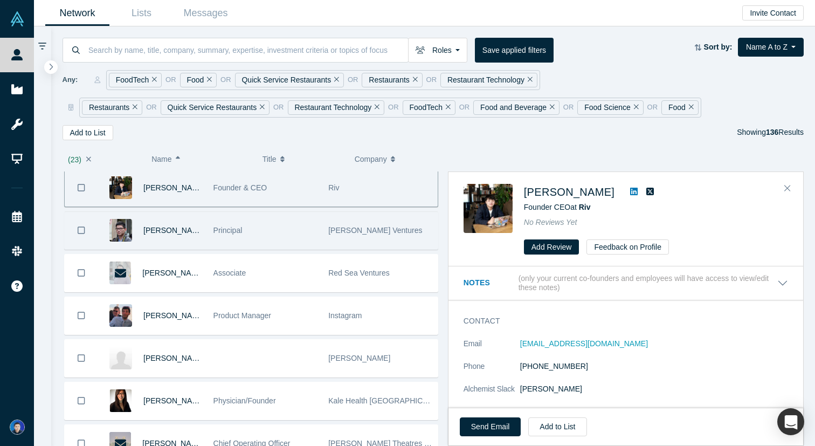
click at [306, 232] on div "Principal" at bounding box center [265, 230] width 104 height 37
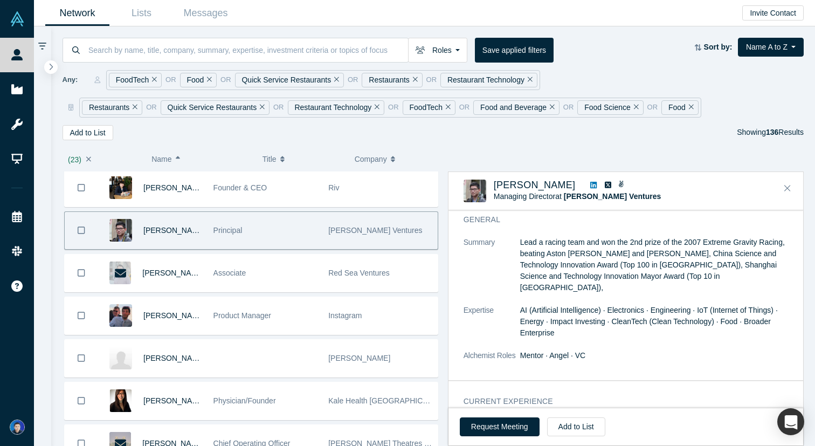
scroll to position [51, 0]
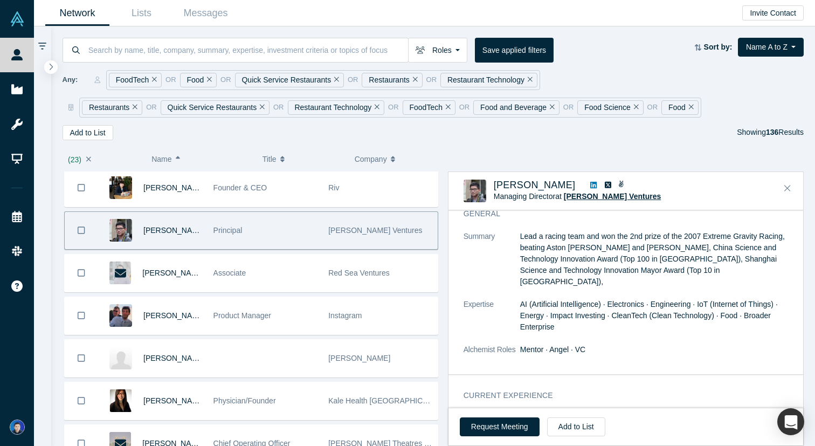
click at [612, 196] on span "Tongji Qifan Ventures" at bounding box center [612, 196] width 97 height 9
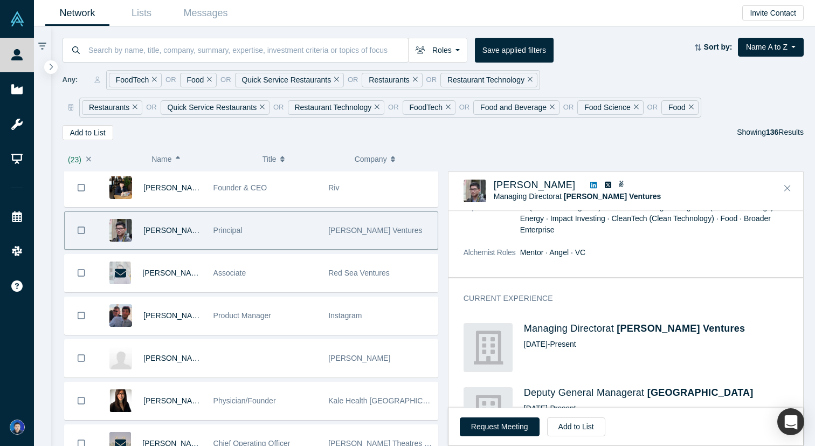
scroll to position [191, 0]
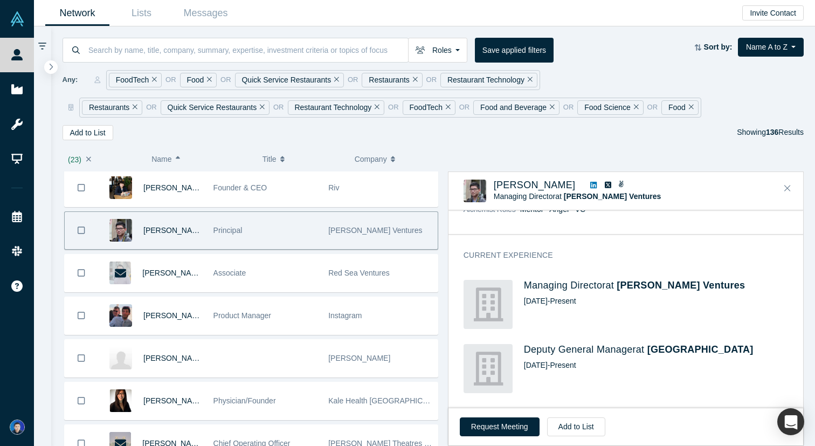
click at [84, 230] on icon "Bookmark" at bounding box center [82, 230] width 8 height 10
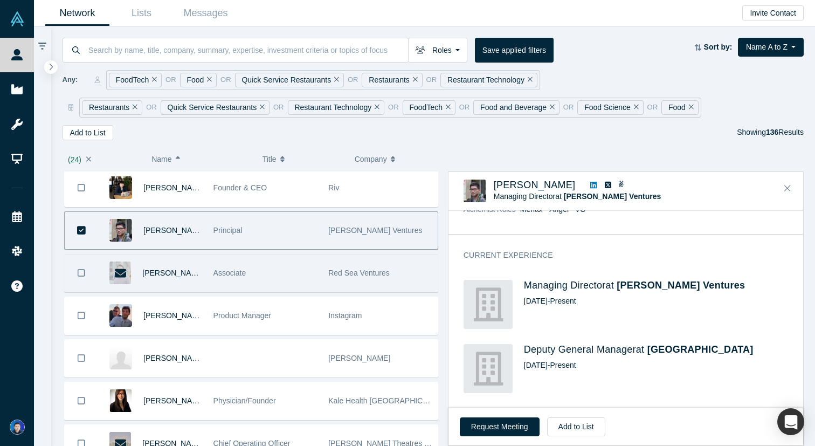
click at [245, 271] on span "Associate" at bounding box center [229, 272] width 33 height 9
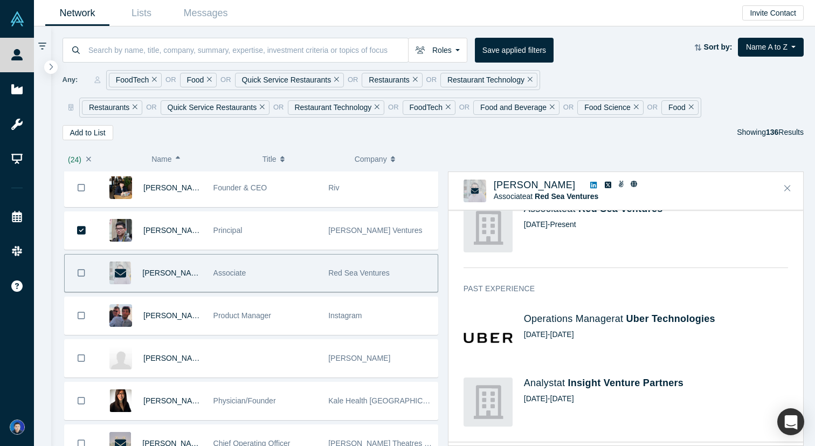
scroll to position [0, 0]
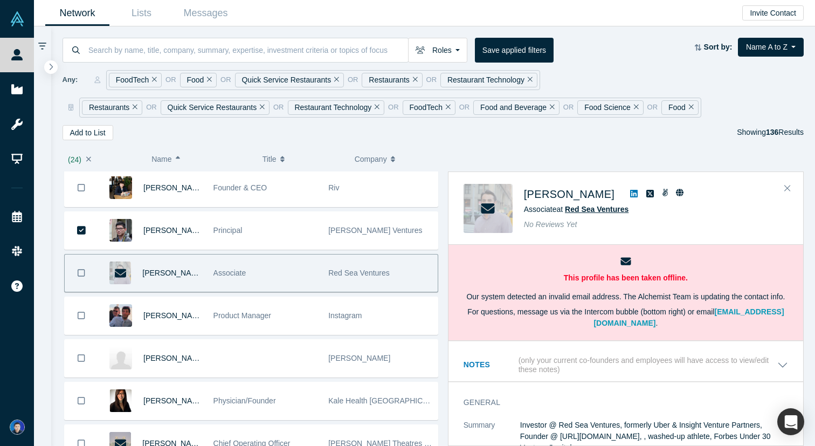
click at [598, 208] on span "Red Sea Ventures" at bounding box center [597, 209] width 64 height 9
click at [80, 272] on icon "Bookmark" at bounding box center [82, 273] width 8 height 10
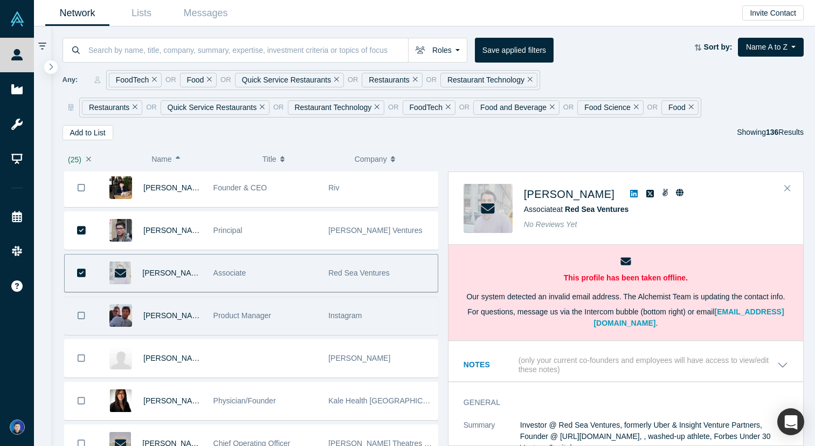
click at [189, 315] on div "Jeff Kanter" at bounding box center [172, 315] width 59 height 37
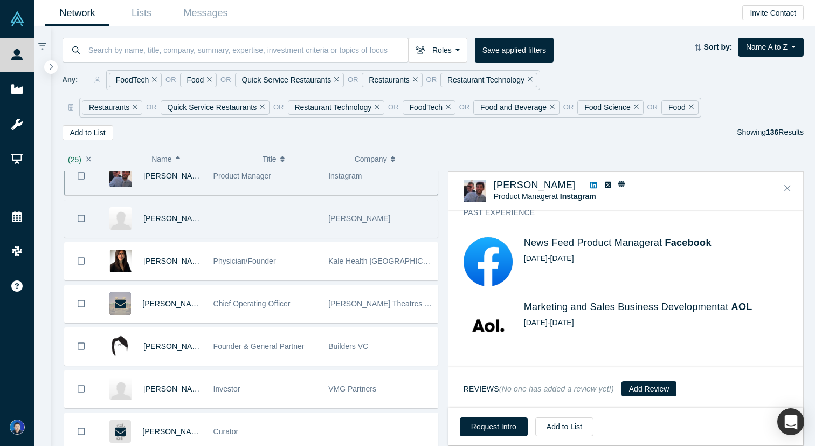
scroll to position [2560, 0]
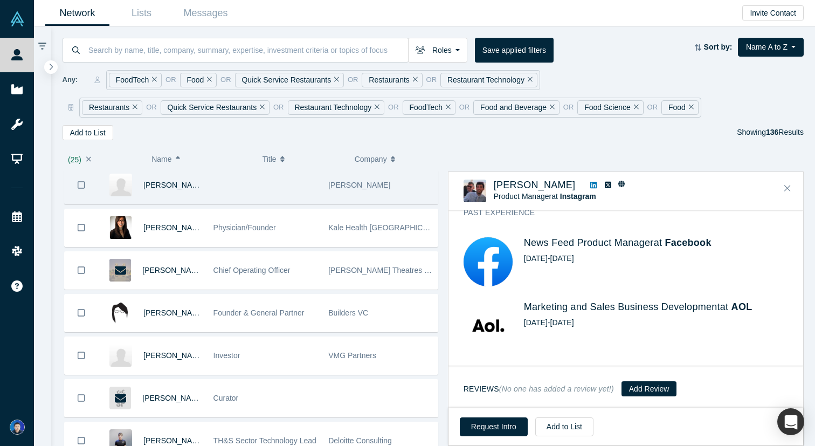
click at [269, 192] on div at bounding box center [264, 185] width 115 height 37
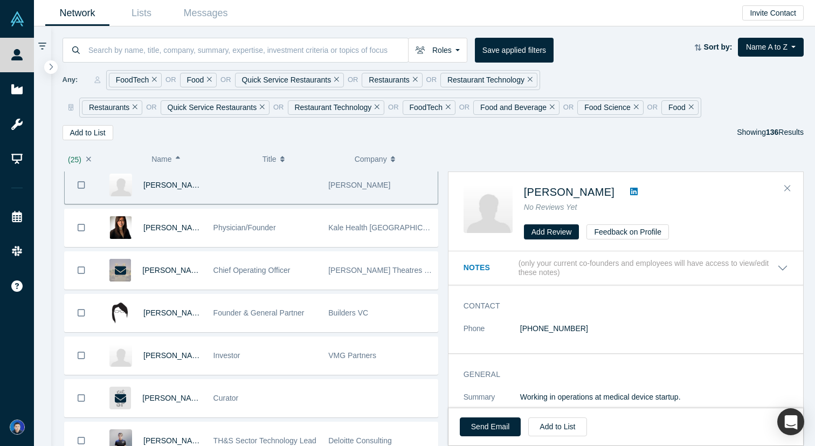
scroll to position [2555, 0]
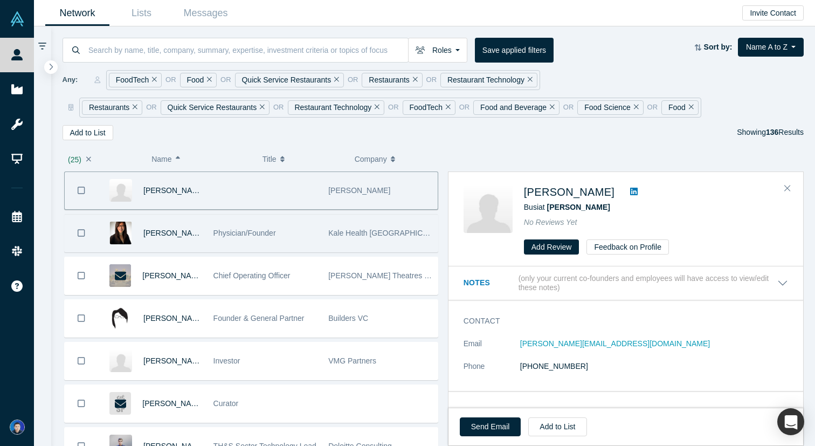
click at [231, 234] on span "Physician/Founder" at bounding box center [244, 233] width 63 height 9
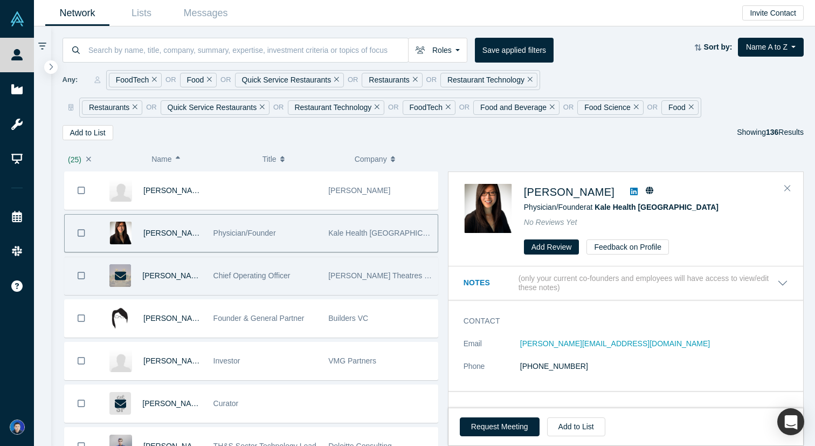
click at [213, 269] on div "Chief Operating Officer" at bounding box center [265, 275] width 104 height 37
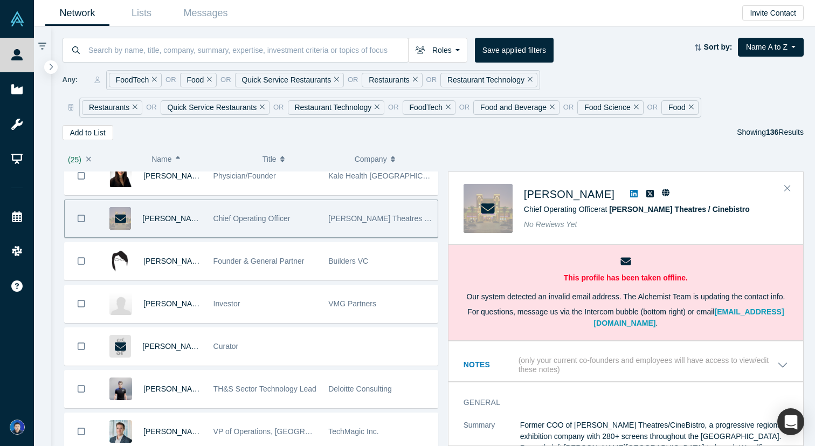
scroll to position [2619, 0]
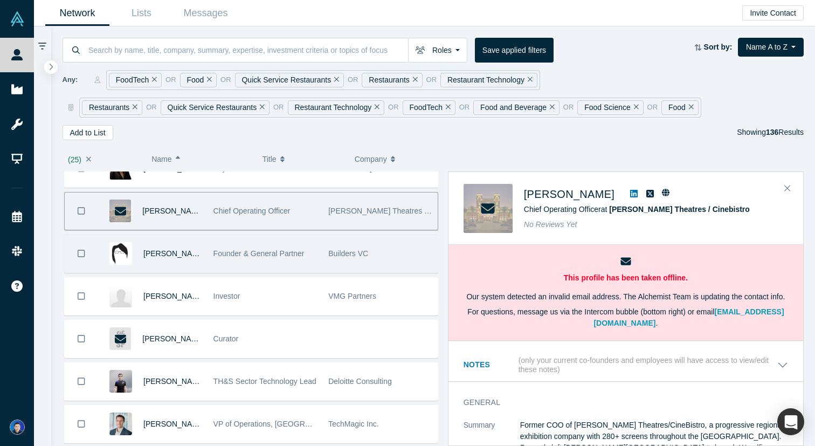
click at [234, 245] on div "Founder & General Partner" at bounding box center [265, 253] width 104 height 37
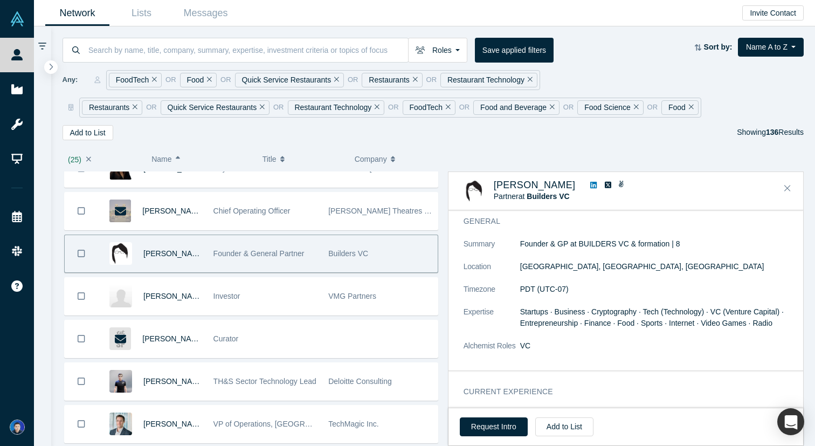
scroll to position [42, 0]
click at [544, 196] on span "Builders VC" at bounding box center [548, 196] width 43 height 9
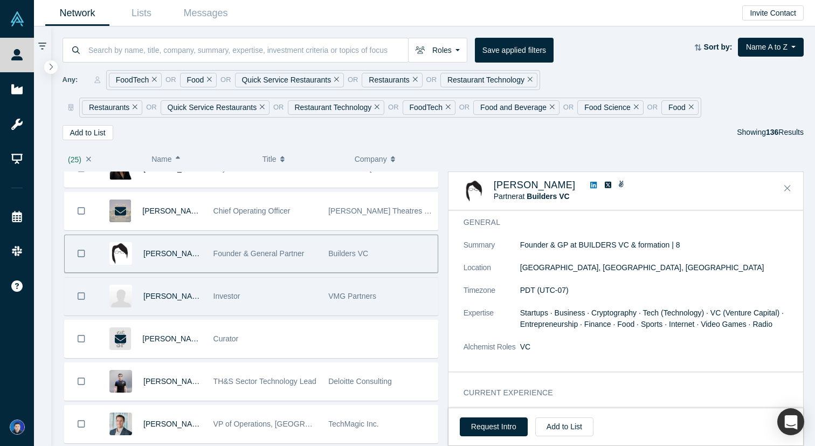
click at [303, 288] on div "Investor" at bounding box center [265, 296] width 104 height 37
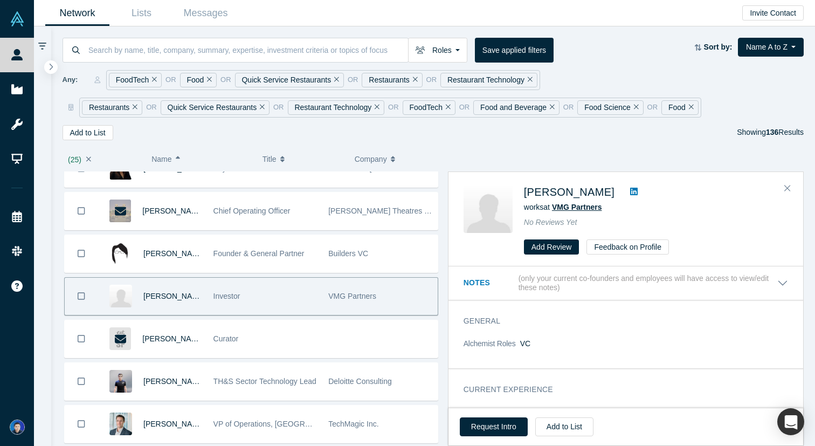
click at [576, 207] on span "VMG Partners" at bounding box center [577, 207] width 50 height 9
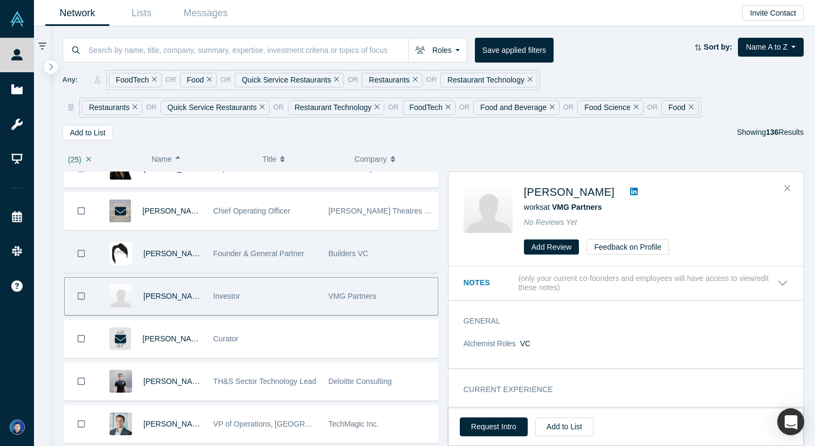
click at [87, 253] on button "Bookmark" at bounding box center [81, 253] width 33 height 37
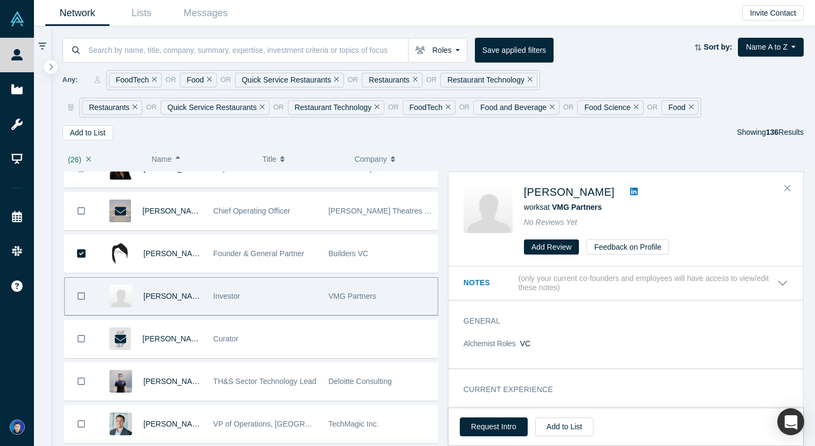
click at [82, 294] on icon "Bookmark" at bounding box center [82, 296] width 8 height 10
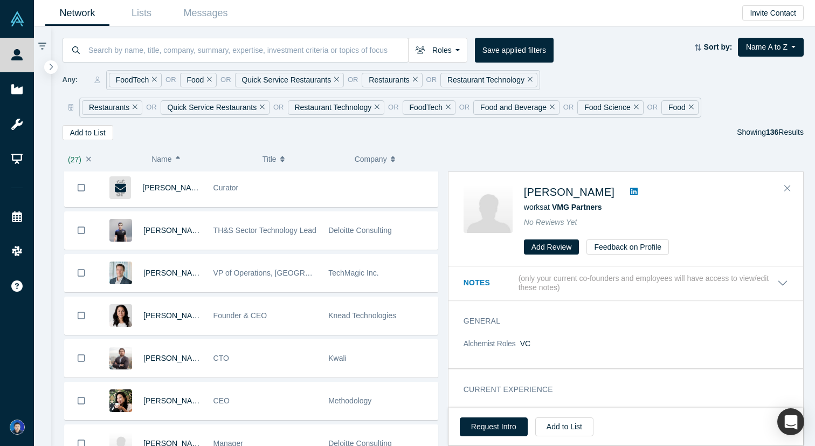
scroll to position [2771, 0]
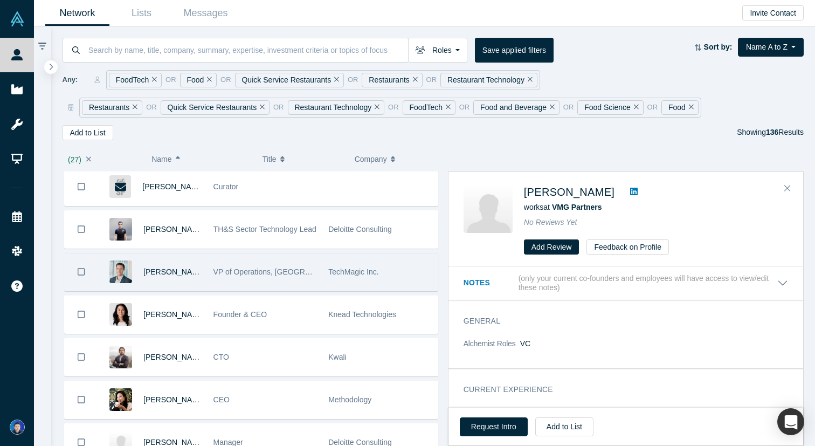
click at [241, 281] on div "VP of Operations, North America" at bounding box center [265, 271] width 104 height 37
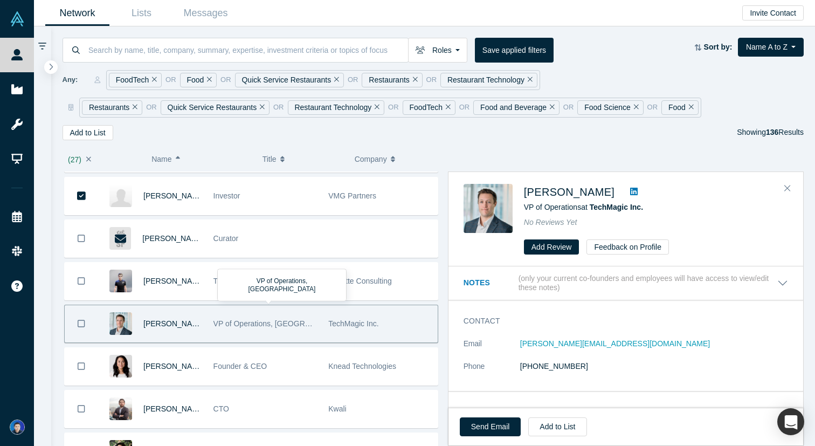
scroll to position [2702, 0]
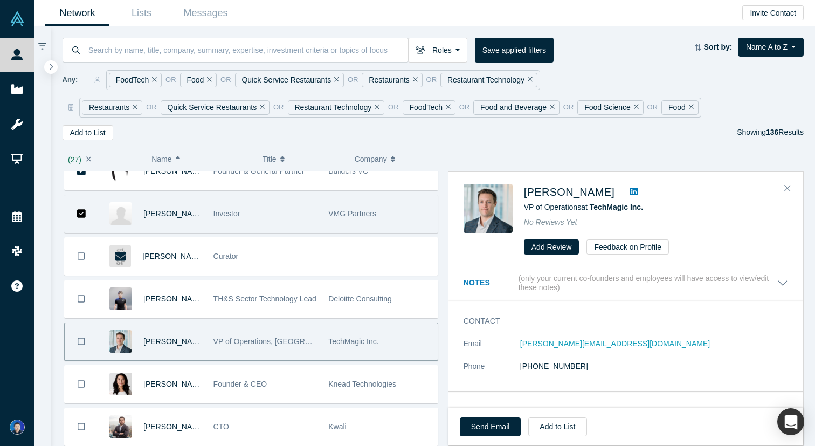
click at [86, 212] on button "Bookmark" at bounding box center [81, 213] width 33 height 37
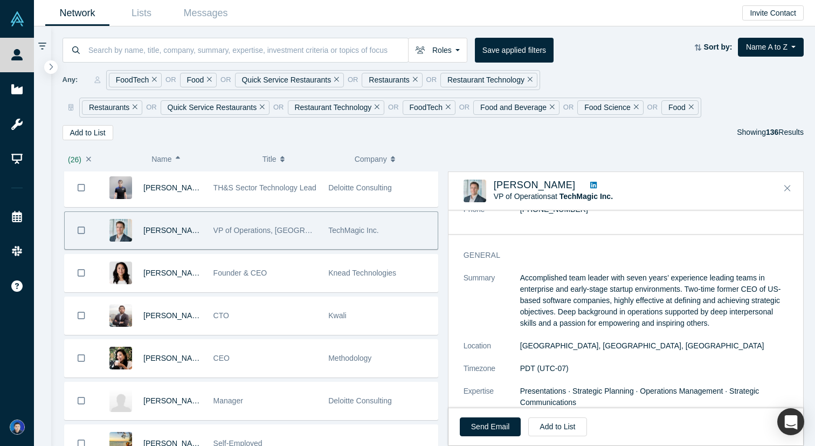
scroll to position [99, 0]
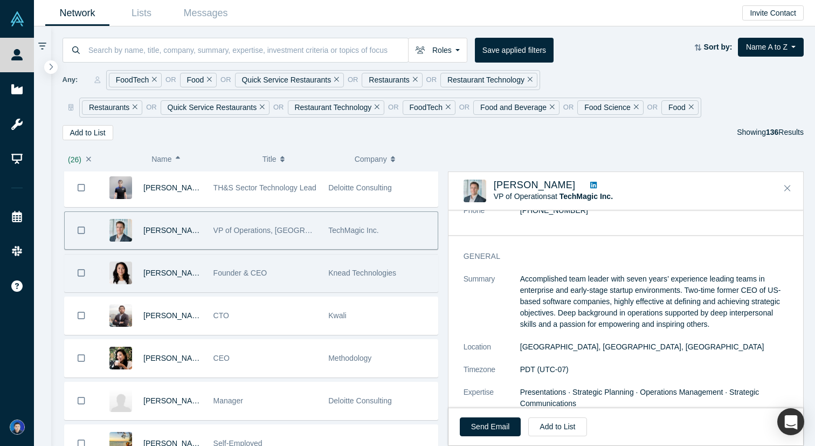
click at [284, 281] on div "Founder & CEO" at bounding box center [265, 272] width 104 height 37
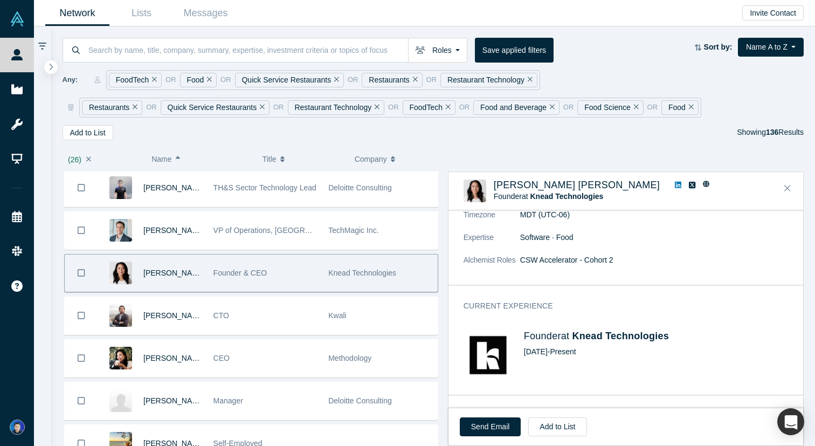
scroll to position [231, 0]
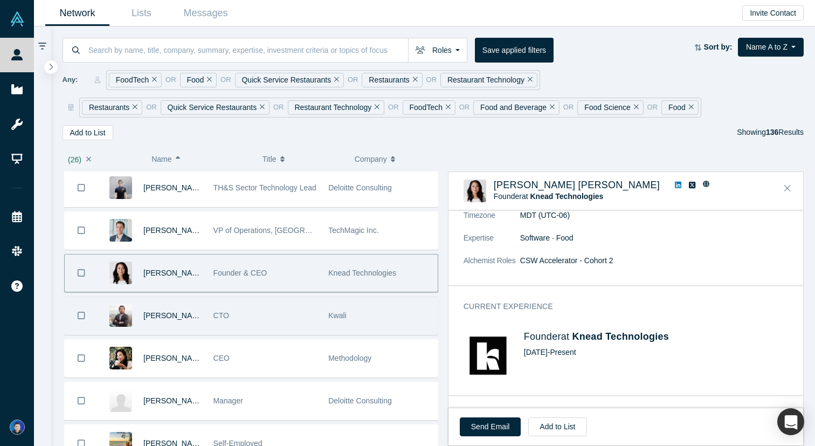
click at [376, 315] on div "Kwali" at bounding box center [380, 315] width 104 height 37
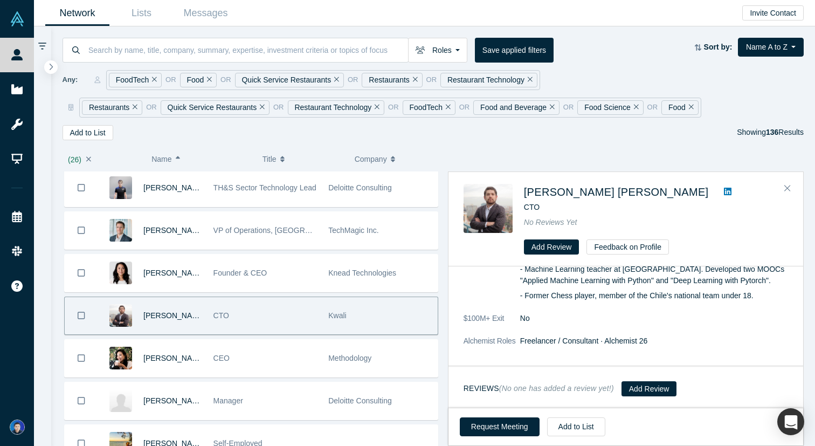
scroll to position [0, 0]
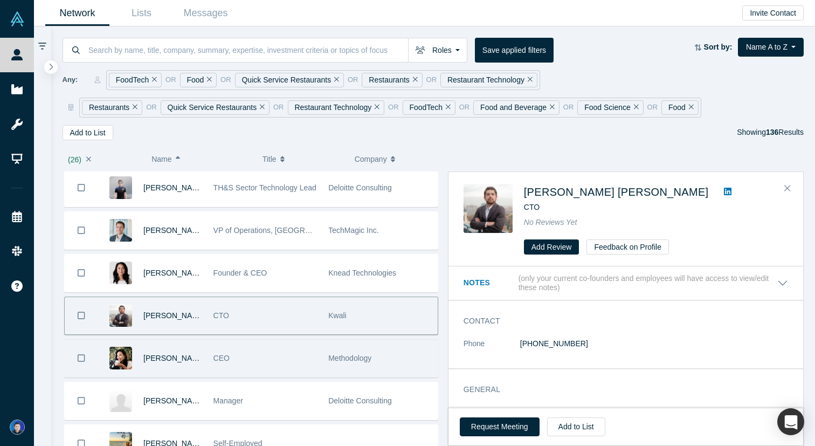
click at [365, 351] on div "Methodology" at bounding box center [380, 358] width 104 height 37
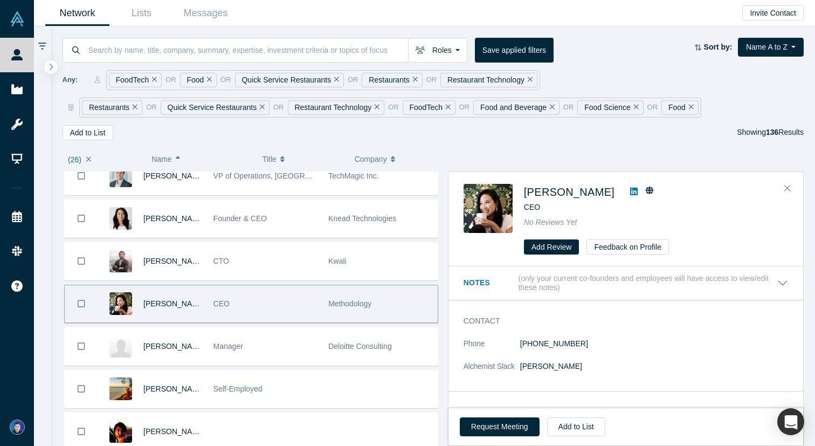
scroll to position [2900, 0]
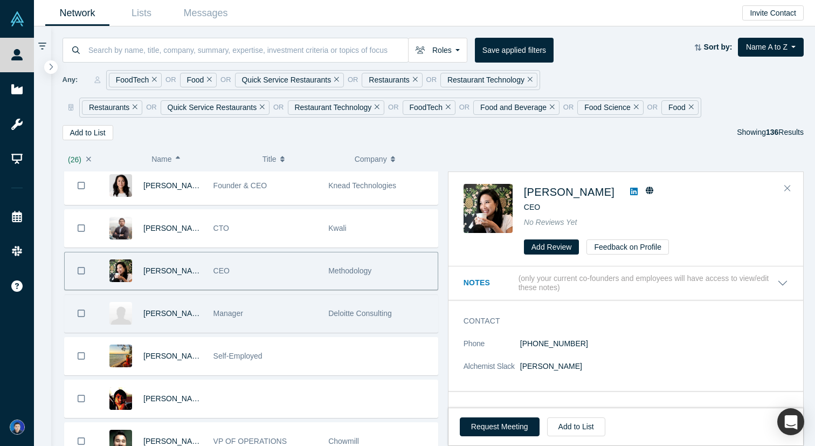
click at [388, 321] on div "Deloitte Consulting" at bounding box center [380, 313] width 104 height 37
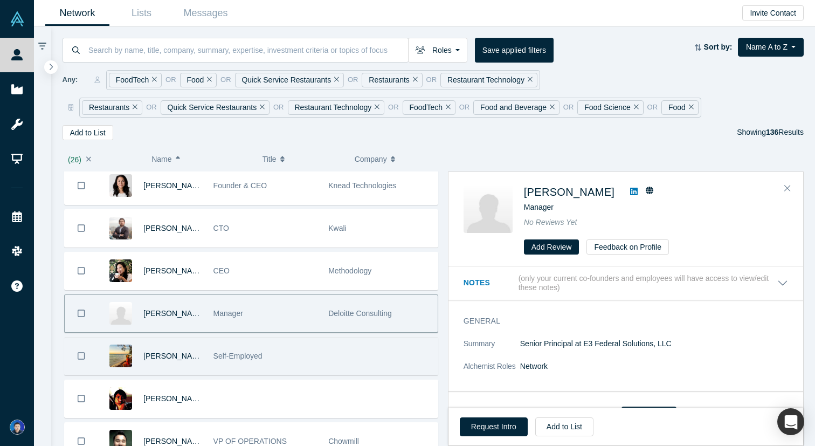
click at [363, 357] on div at bounding box center [380, 355] width 115 height 37
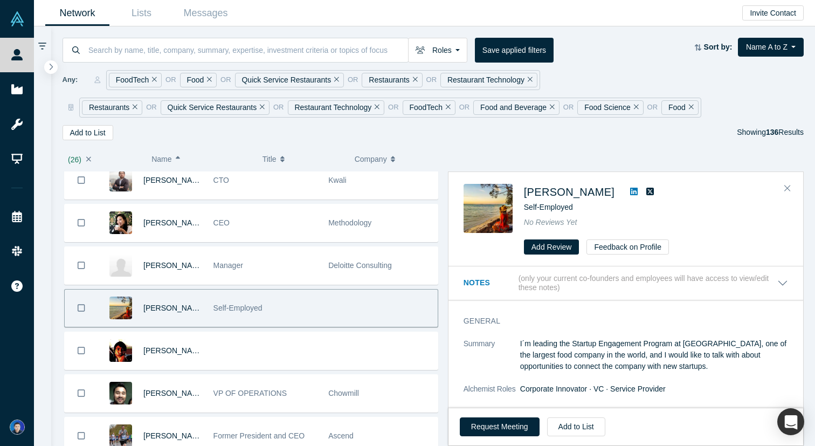
scroll to position [2995, 0]
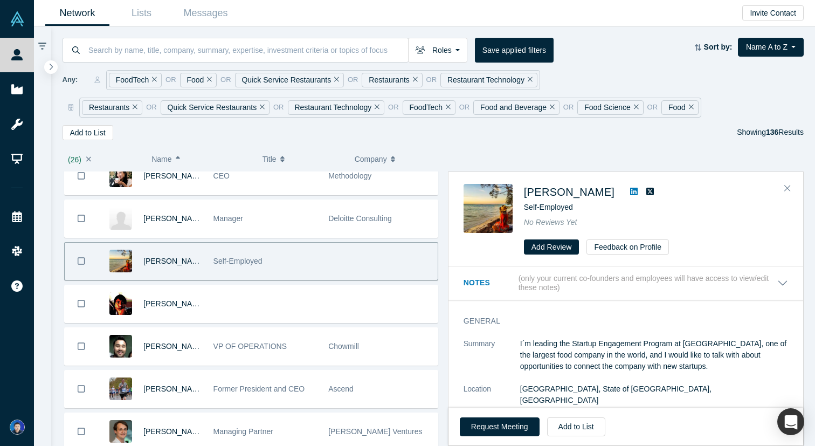
click at [630, 190] on icon at bounding box center [634, 191] width 8 height 9
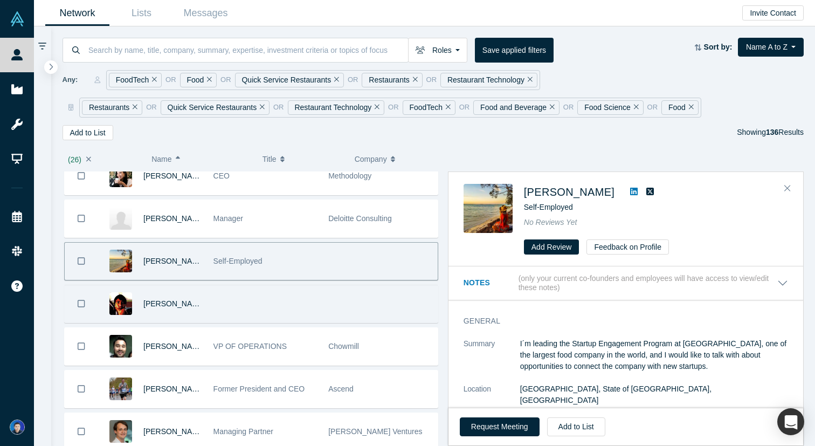
click at [323, 294] on div at bounding box center [380, 303] width 115 height 37
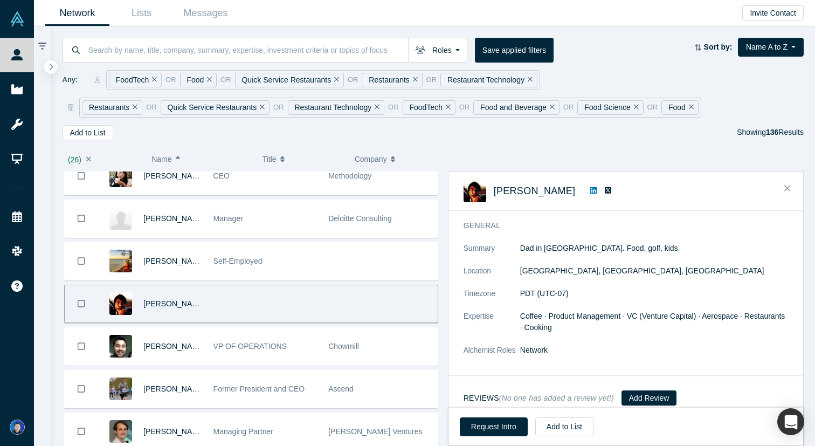
scroll to position [48, 0]
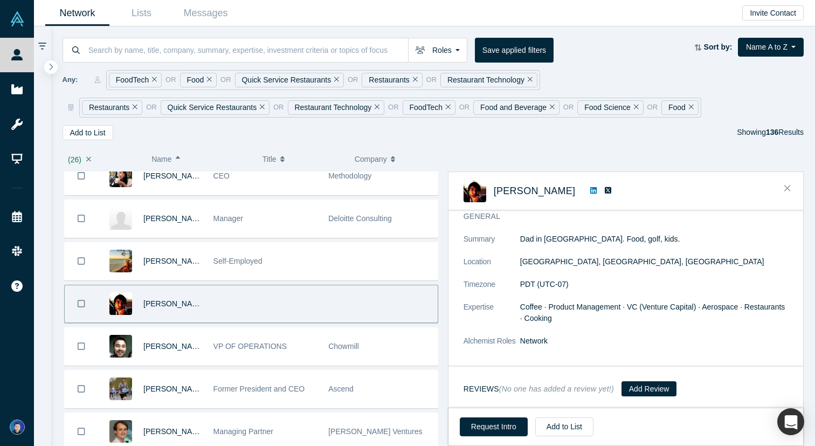
click at [590, 191] on icon at bounding box center [593, 190] width 6 height 8
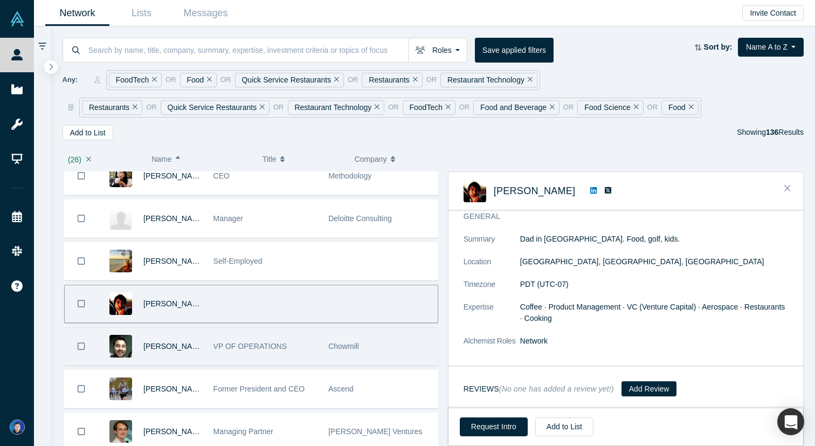
click at [312, 362] on div "VP OF OPERATIONS" at bounding box center [265, 346] width 104 height 37
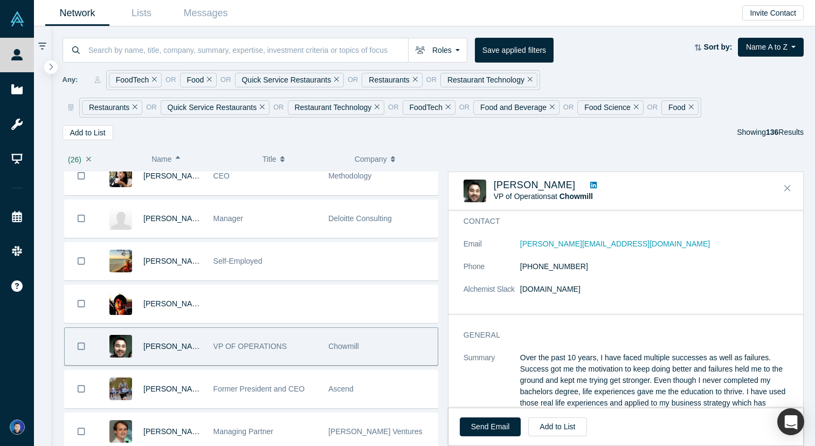
scroll to position [0, 0]
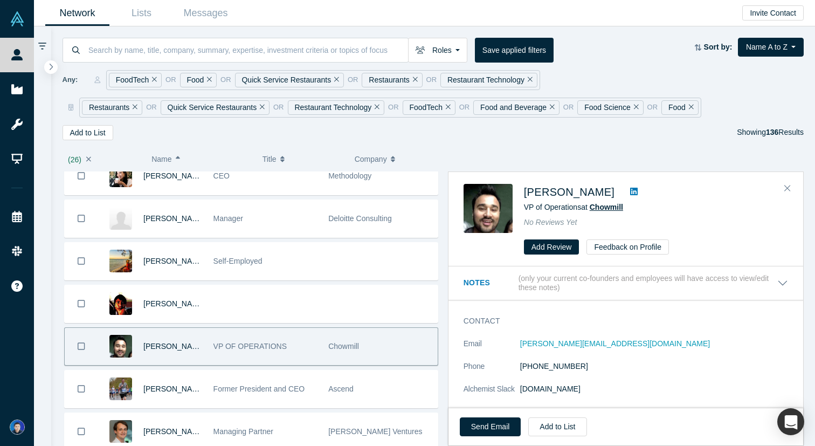
click at [601, 206] on span "Chowmill" at bounding box center [606, 207] width 33 height 9
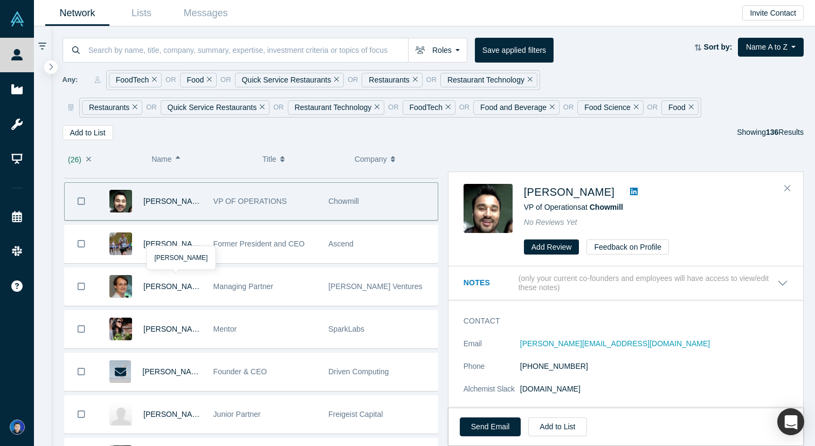
scroll to position [3149, 0]
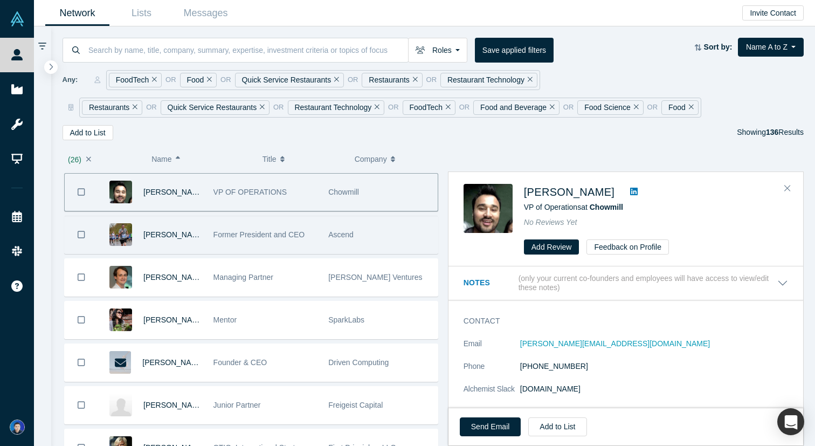
click at [204, 245] on div "Kirby Winfield" at bounding box center [152, 234] width 109 height 37
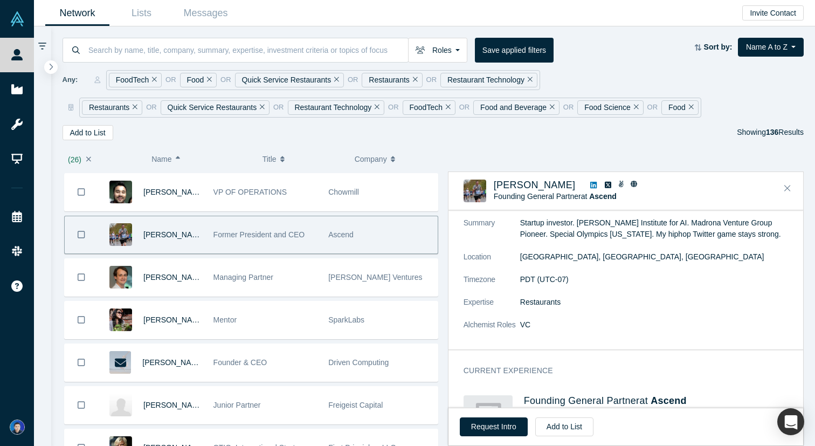
scroll to position [63, 0]
click at [82, 232] on icon "Bookmark" at bounding box center [82, 235] width 8 height 10
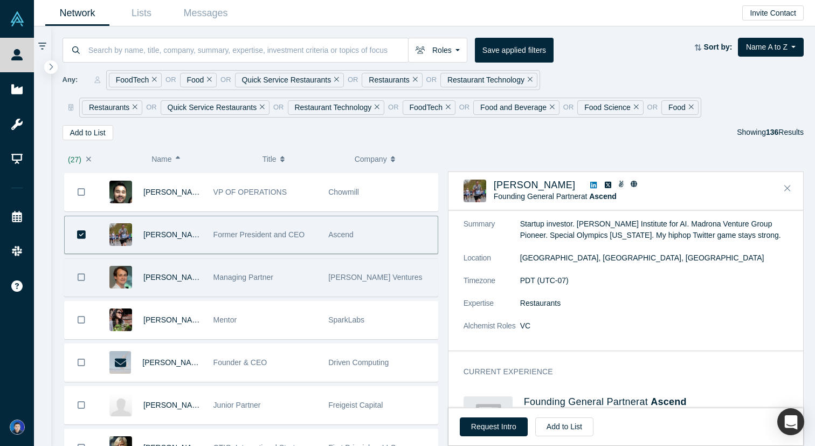
click at [417, 281] on div "Manta Ray Ventures" at bounding box center [380, 277] width 104 height 37
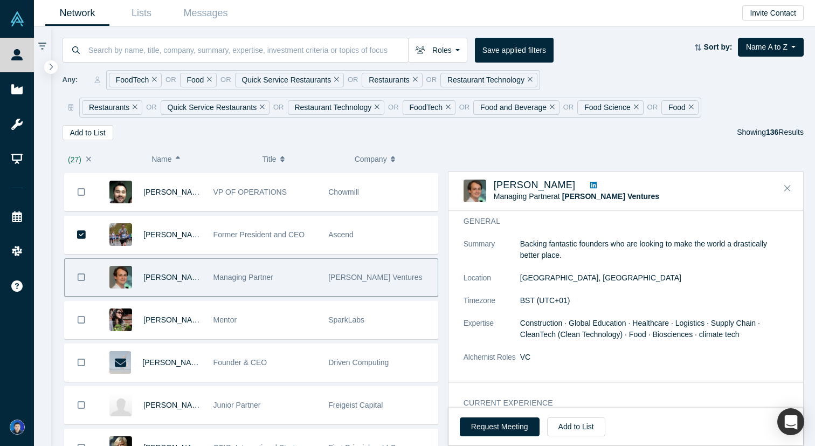
scroll to position [0, 0]
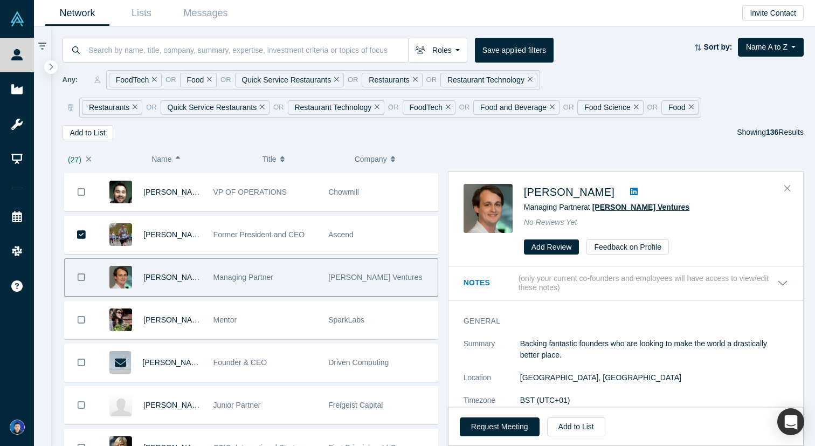
click at [615, 204] on span "Manta Ray Ventures" at bounding box center [640, 207] width 97 height 9
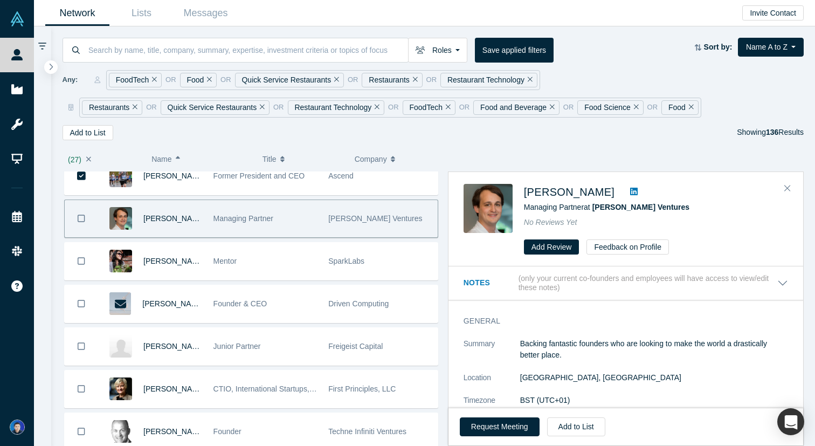
scroll to position [3208, 0]
click at [85, 217] on icon "Bookmark" at bounding box center [82, 218] width 8 height 8
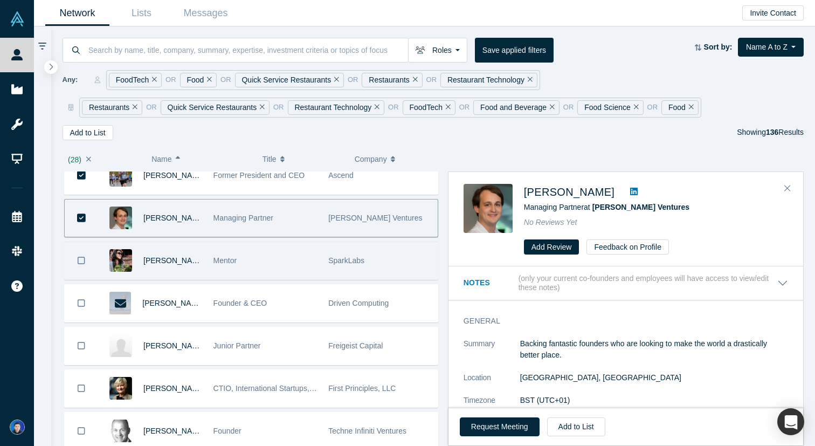
click at [281, 264] on div "Mentor" at bounding box center [265, 260] width 104 height 37
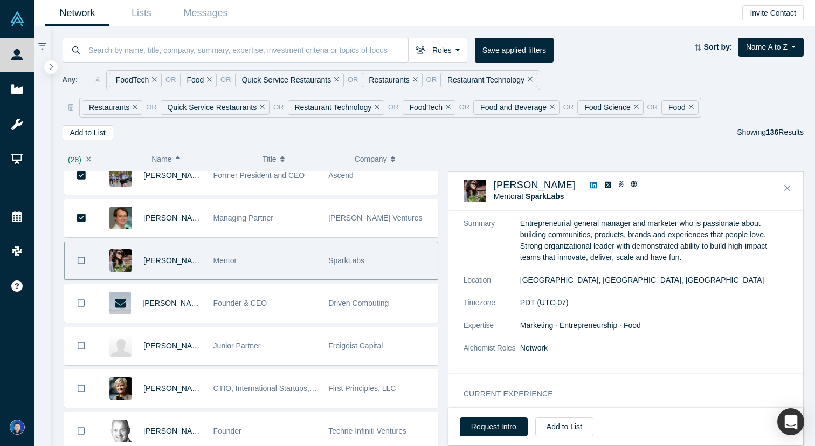
scroll to position [64, 0]
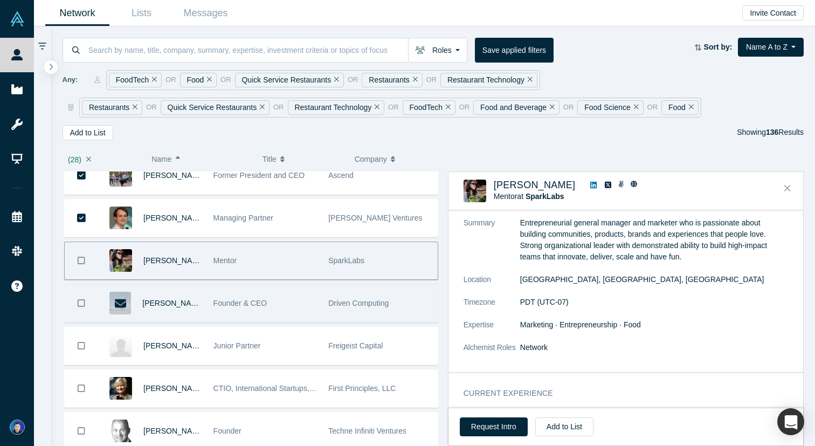
click at [393, 300] on div "Driven Computing" at bounding box center [380, 303] width 104 height 37
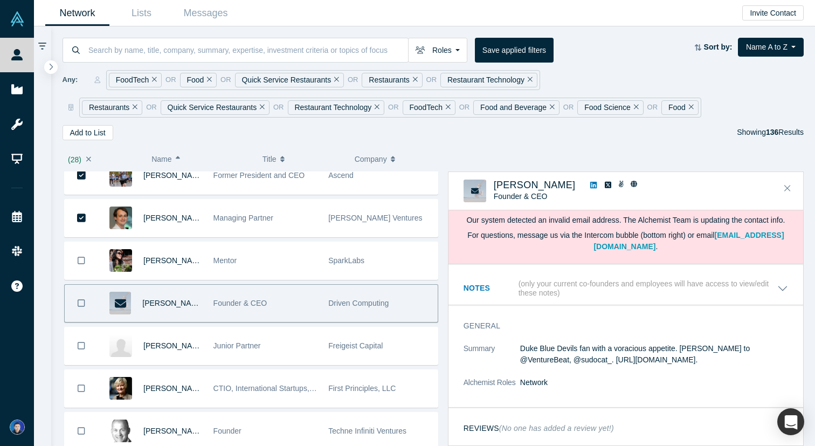
scroll to position [0, 0]
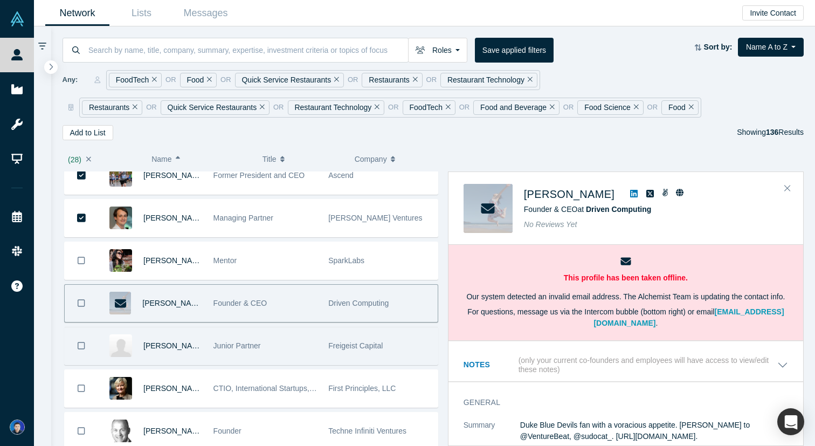
click at [370, 340] on div "Freigeist Capital" at bounding box center [380, 345] width 104 height 37
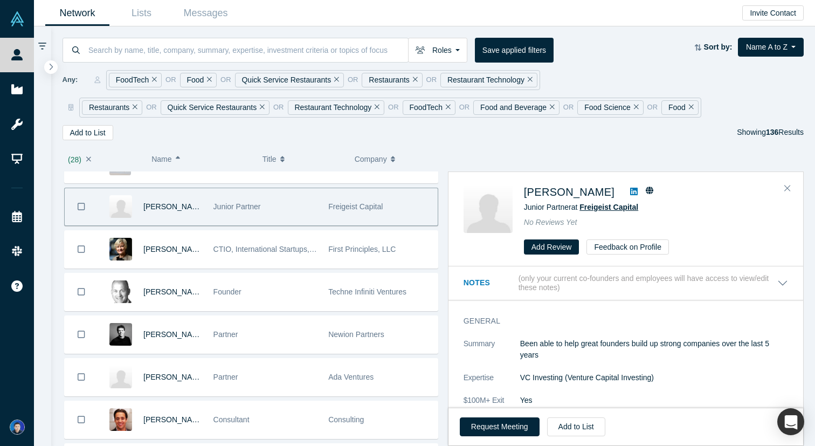
click at [604, 207] on span "Freigeist Capital" at bounding box center [608, 207] width 59 height 9
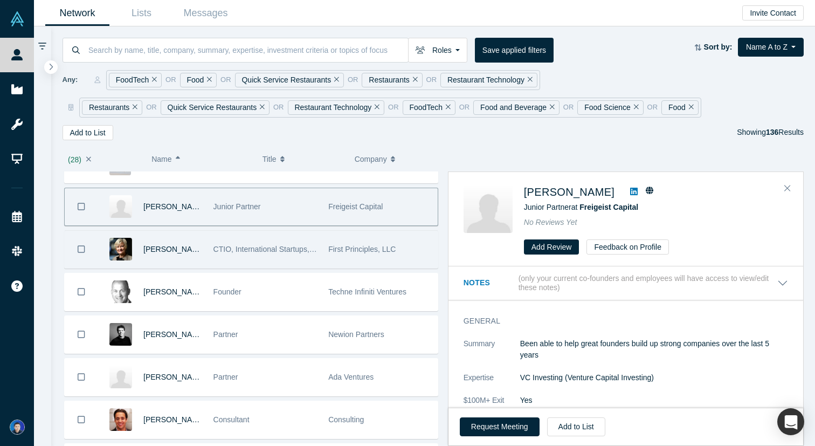
click at [85, 248] on button "Bookmark" at bounding box center [81, 249] width 33 height 37
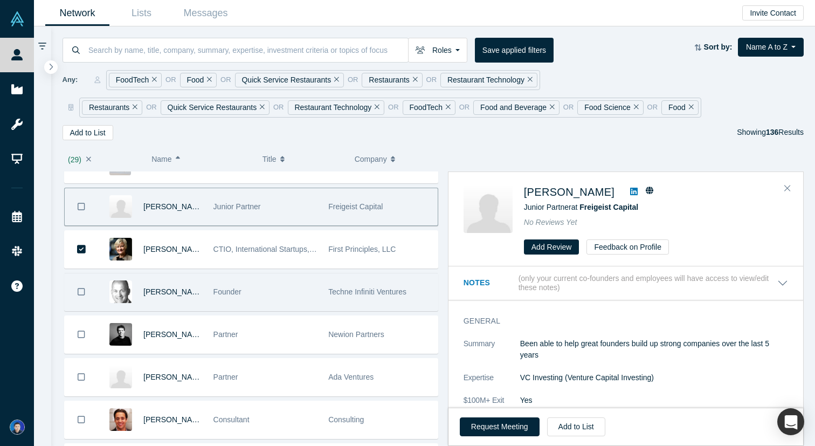
click at [84, 290] on icon "Bookmark" at bounding box center [82, 292] width 8 height 10
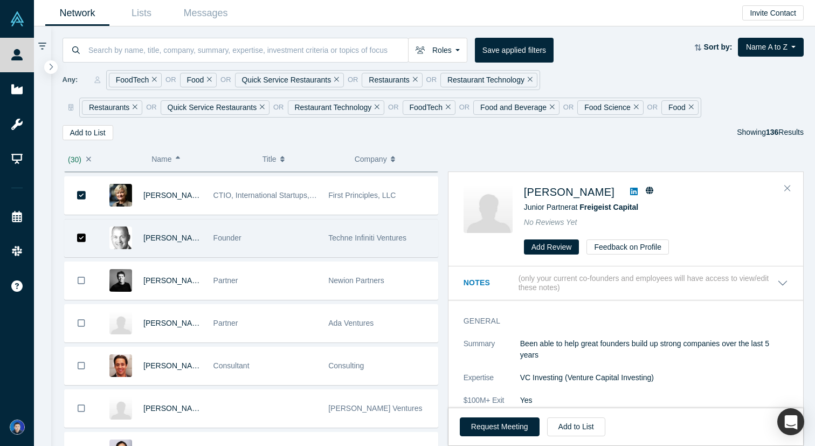
scroll to position [3422, 0]
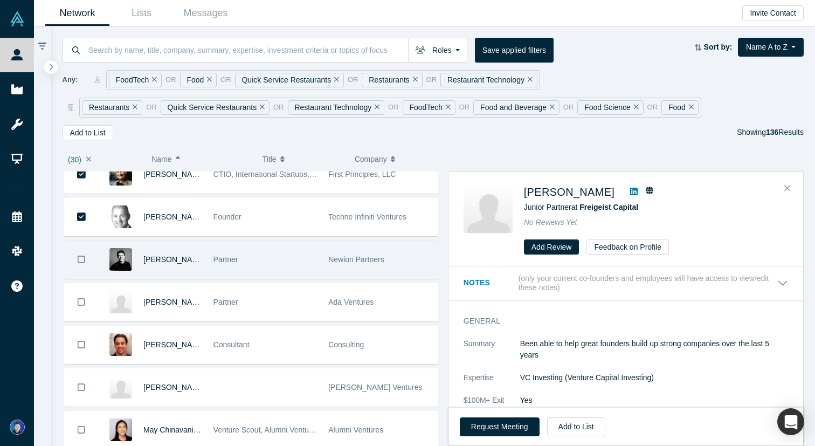
click at [86, 257] on button "Bookmark" at bounding box center [81, 259] width 33 height 37
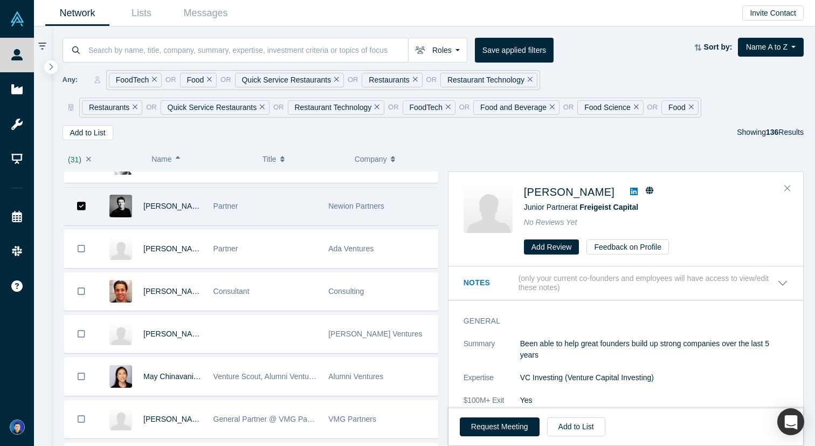
scroll to position [3495, 0]
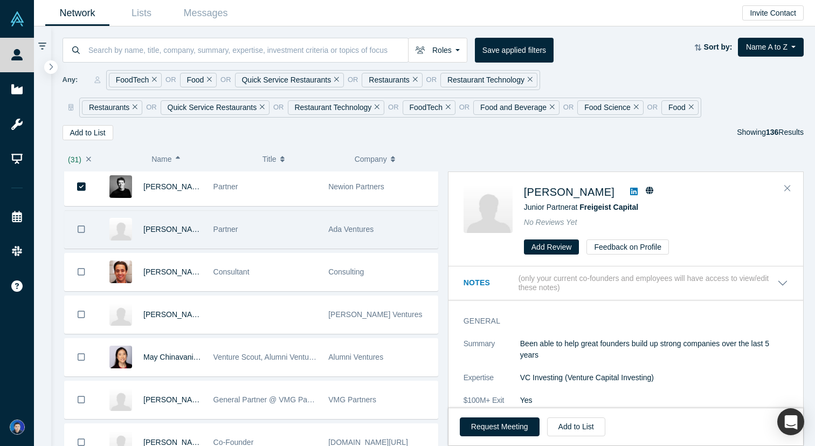
click at [81, 230] on icon "Bookmark" at bounding box center [82, 229] width 8 height 10
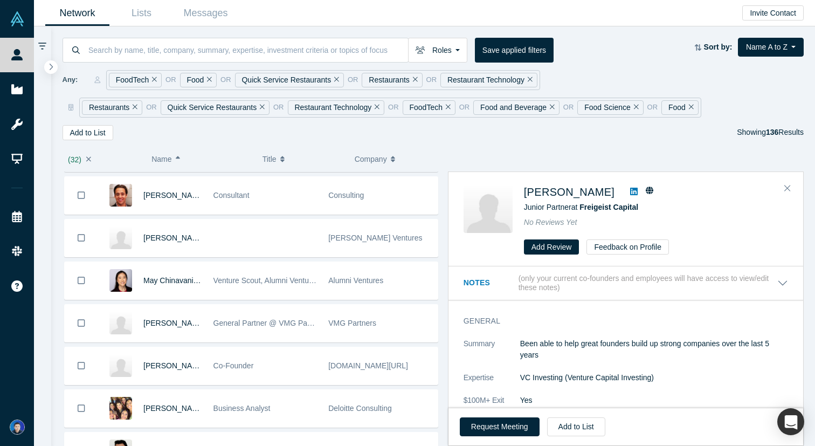
scroll to position [3585, 0]
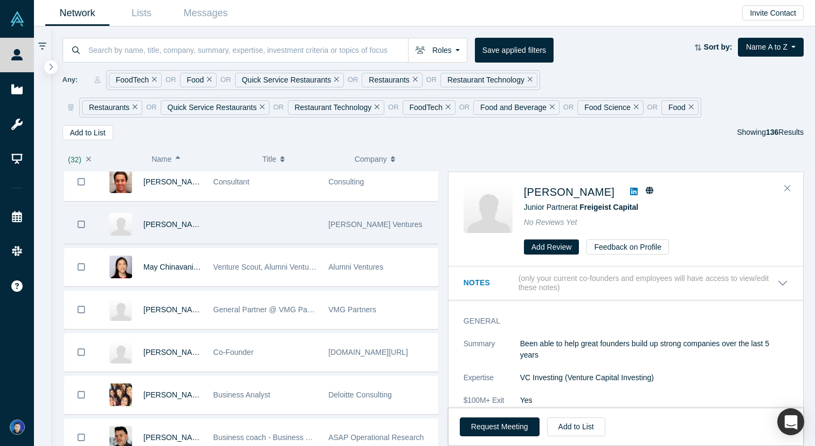
click at [236, 237] on div at bounding box center [264, 224] width 115 height 37
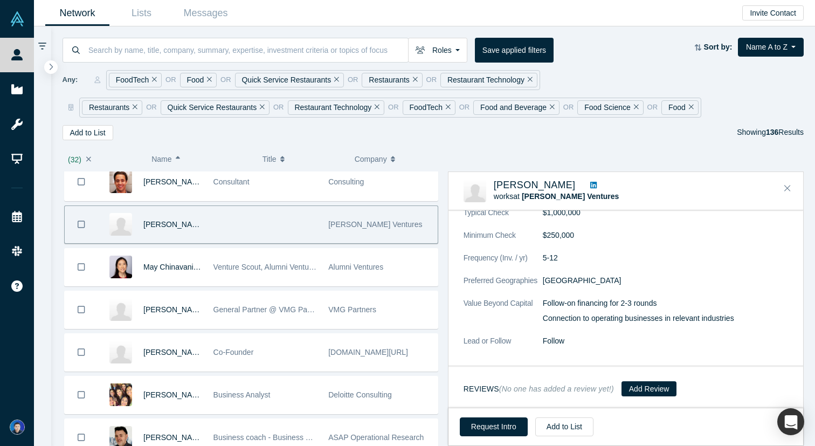
scroll to position [0, 0]
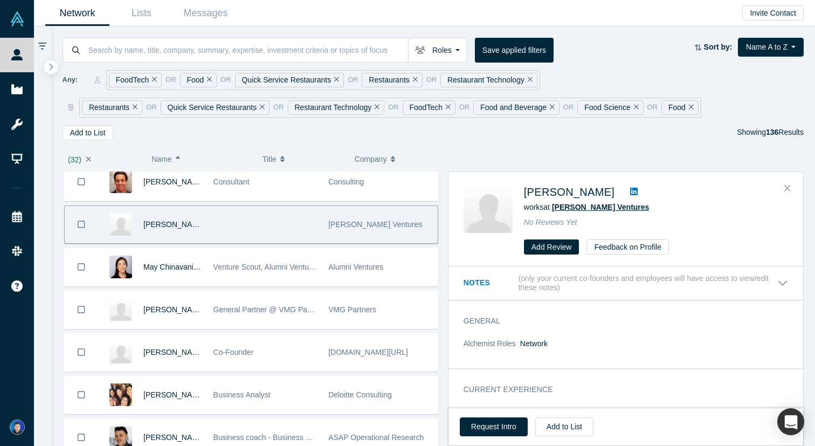
click at [594, 207] on span "Cavallo Ventures" at bounding box center [600, 207] width 97 height 9
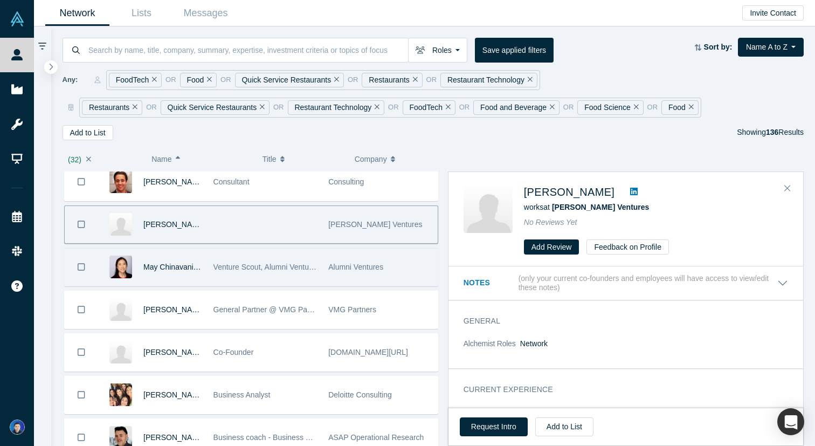
click at [264, 254] on div "Venture Scout, Alumni Ventures" at bounding box center [265, 266] width 104 height 37
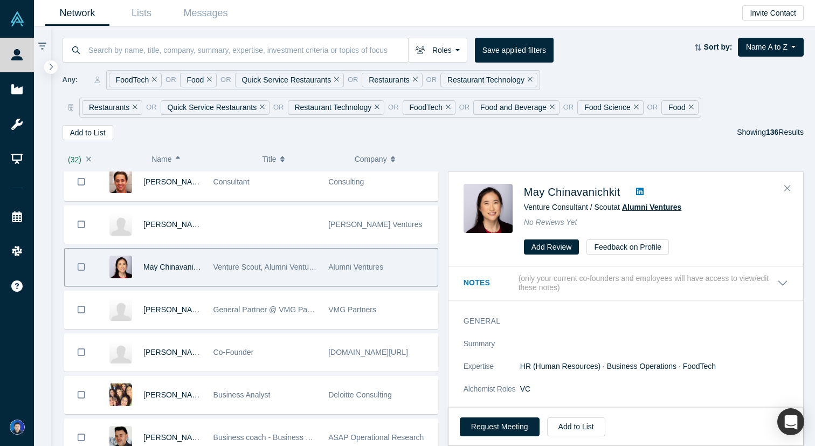
click at [633, 205] on span "Alumni Ventures" at bounding box center [651, 207] width 59 height 9
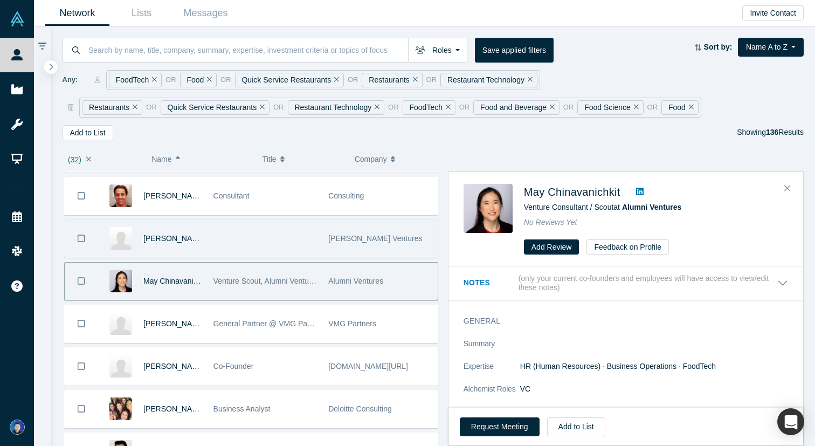
click at [82, 236] on icon "Bookmark" at bounding box center [82, 238] width 8 height 10
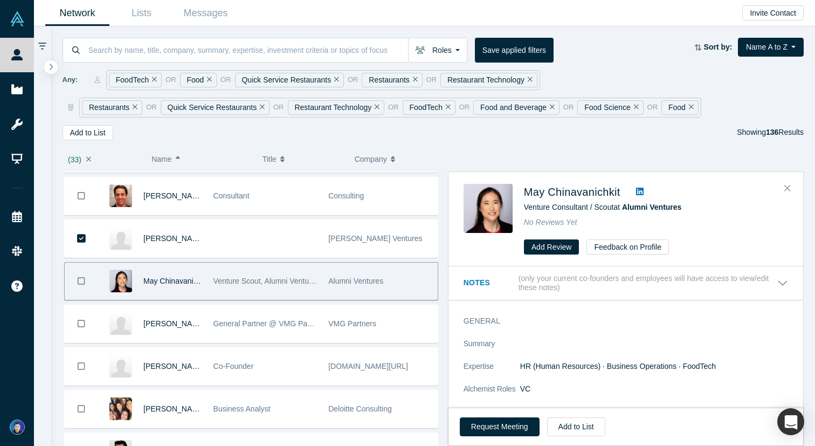
click at [81, 283] on icon "Bookmark" at bounding box center [82, 281] width 8 height 10
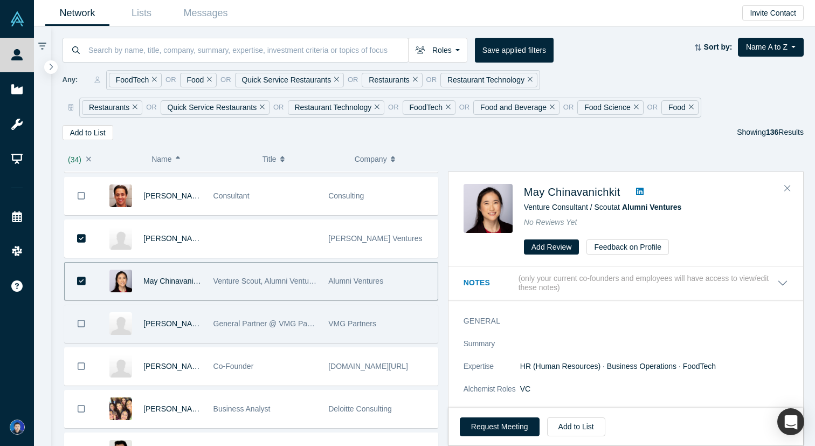
click at [269, 329] on div "General Partner @ VMG Partners" at bounding box center [265, 323] width 104 height 37
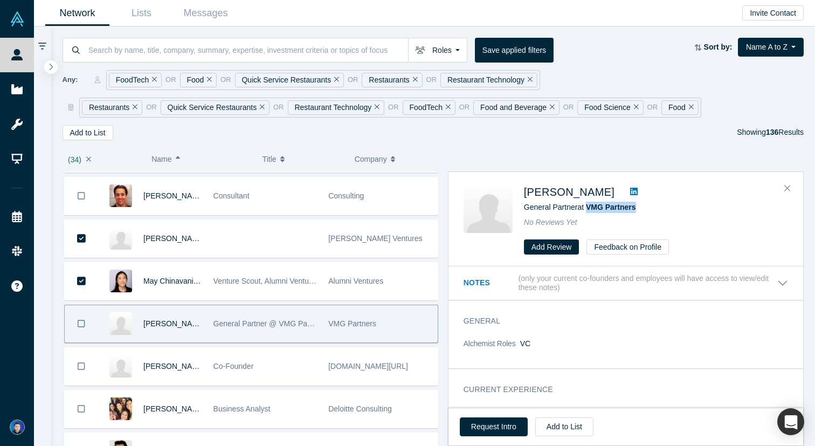
click at [80, 323] on icon "Bookmark" at bounding box center [82, 324] width 8 height 10
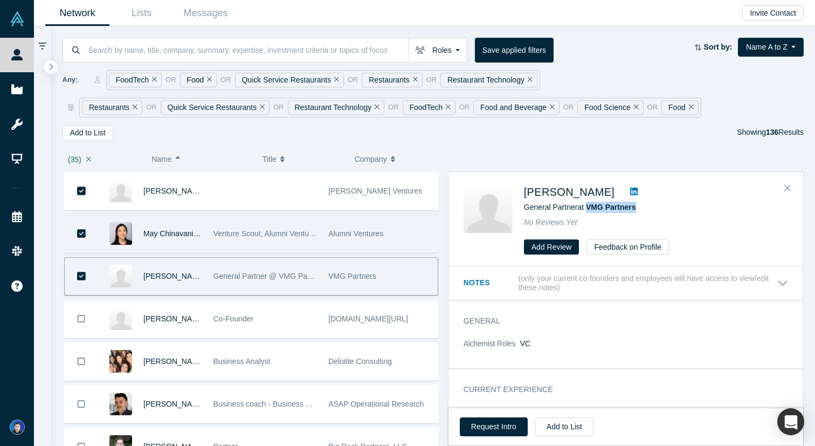
scroll to position [3641, 0]
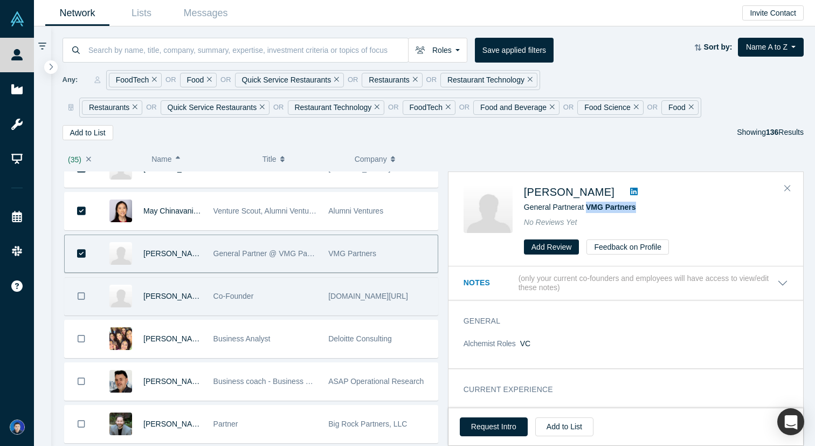
click at [238, 290] on div "Co-Founder" at bounding box center [265, 296] width 104 height 37
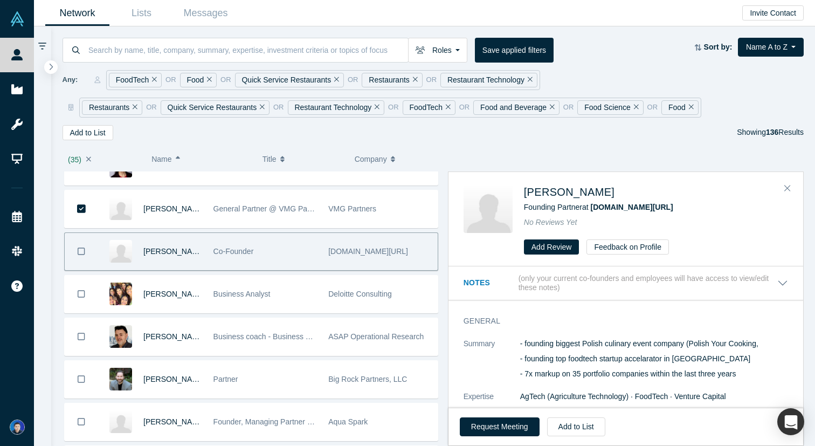
scroll to position [3689, 0]
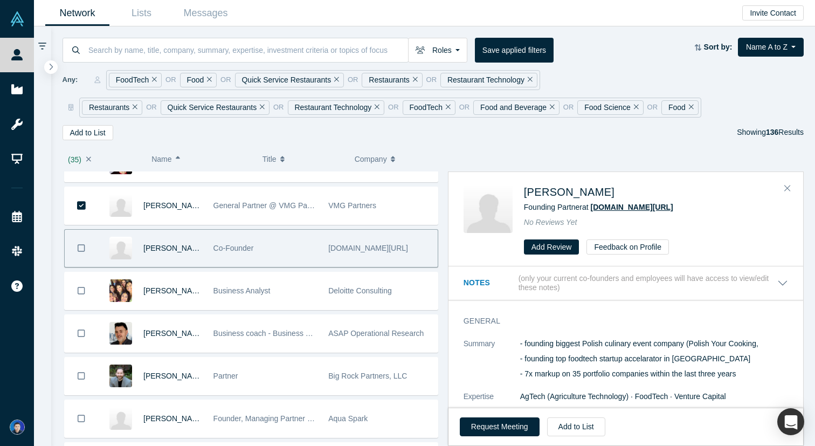
click at [626, 206] on span "foodtech.AC/VC" at bounding box center [632, 207] width 82 height 9
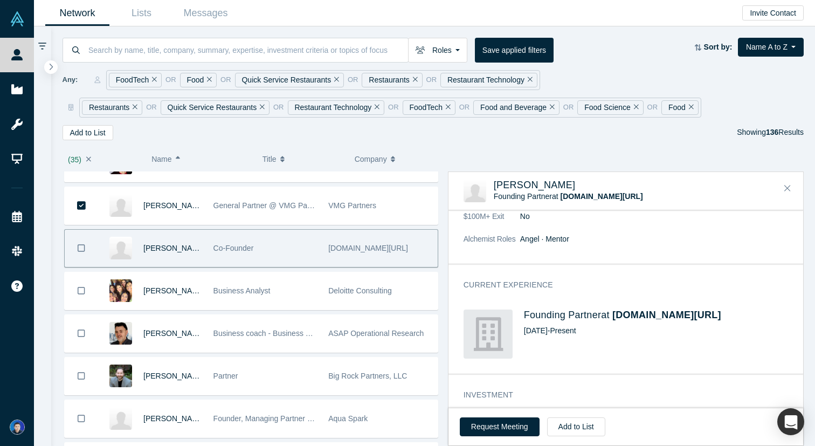
scroll to position [144, 0]
click at [81, 245] on icon "Bookmark" at bounding box center [82, 248] width 8 height 10
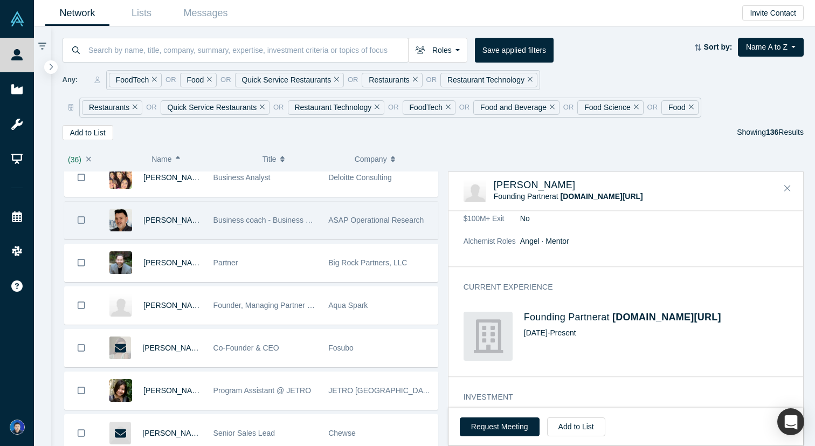
scroll to position [3812, 0]
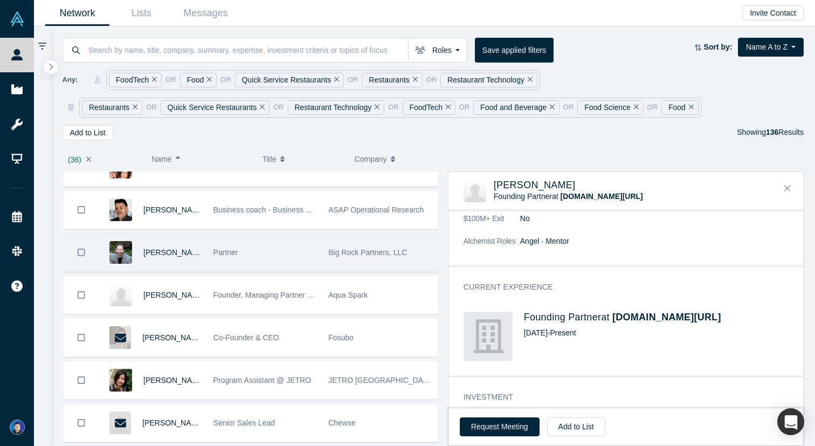
click at [253, 255] on div "Partner" at bounding box center [265, 252] width 104 height 37
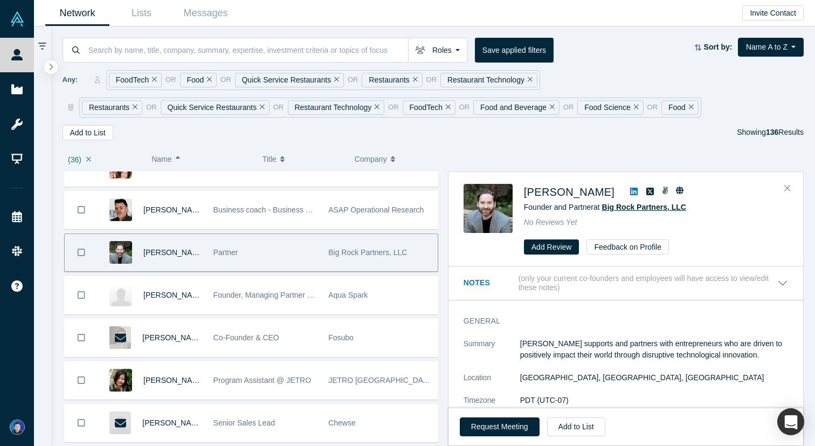
click at [624, 209] on span "Big Rock Partners, LLC" at bounding box center [644, 207] width 84 height 9
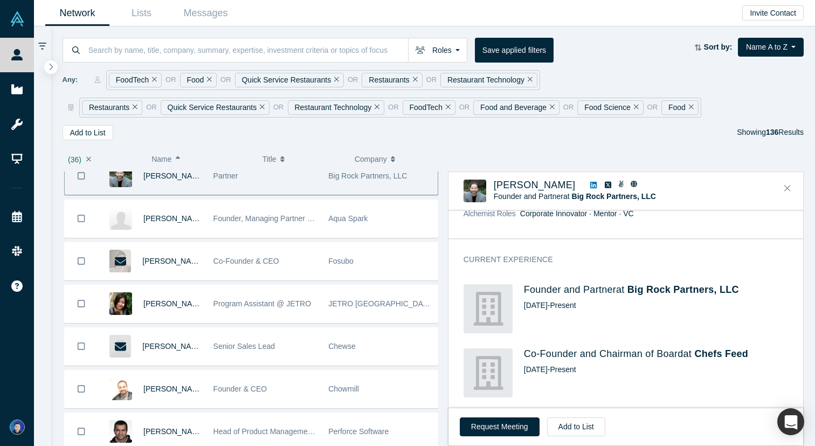
scroll to position [3911, 0]
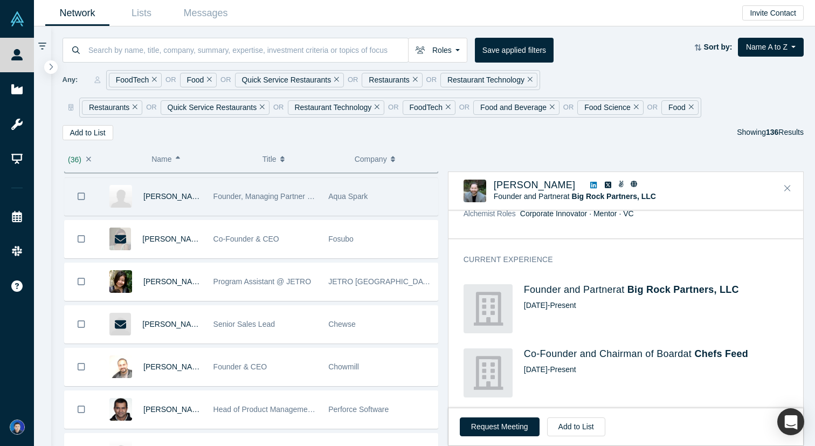
click at [226, 200] on span "Founder, Managing Partner @ Aqua Spark" at bounding box center [284, 196] width 143 height 9
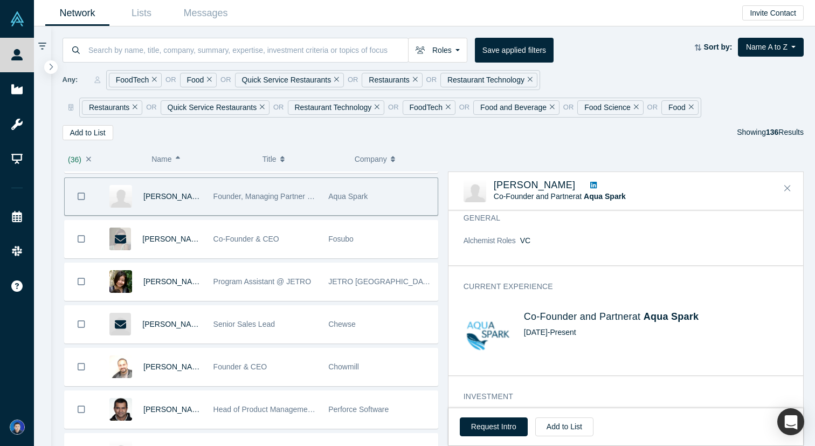
scroll to position [65, 0]
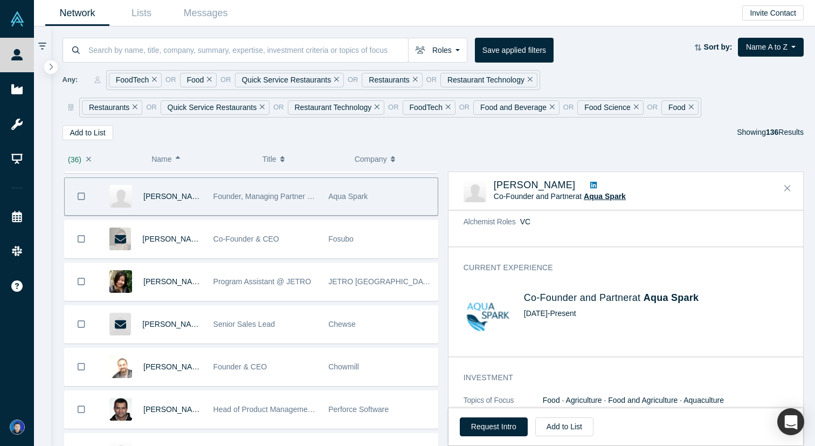
click at [611, 195] on span "Aqua Spark" at bounding box center [605, 196] width 42 height 9
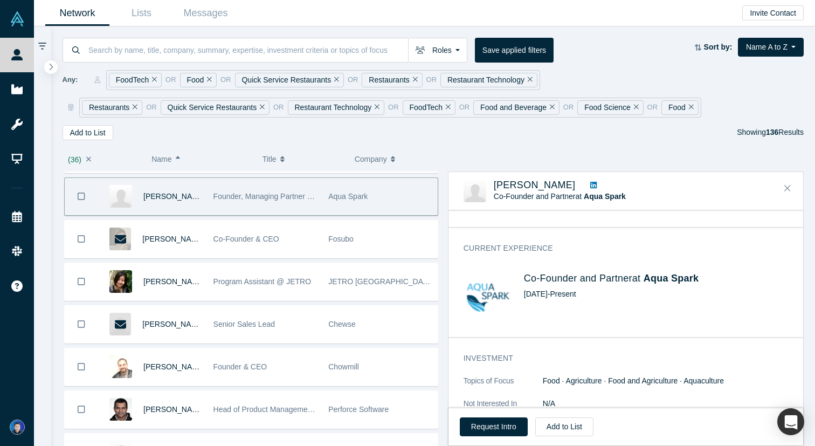
scroll to position [168, 0]
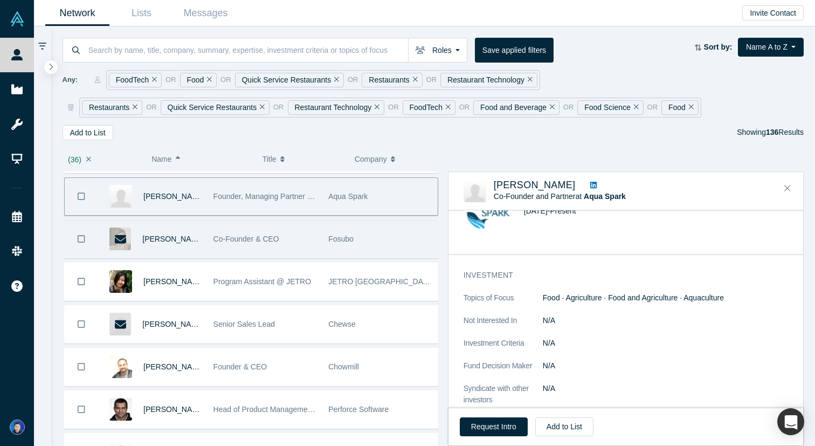
click at [224, 254] on div "Co-Founder & CEO" at bounding box center [265, 238] width 104 height 37
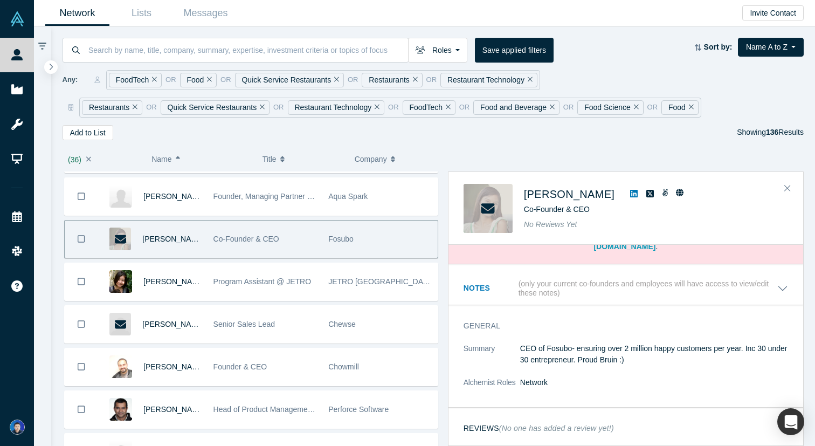
scroll to position [0, 0]
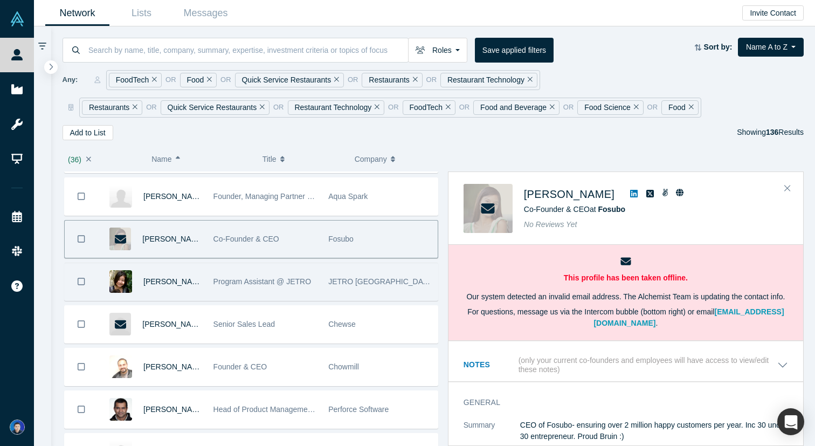
click at [220, 280] on span "Program Assistant @ JETRO" at bounding box center [262, 281] width 98 height 9
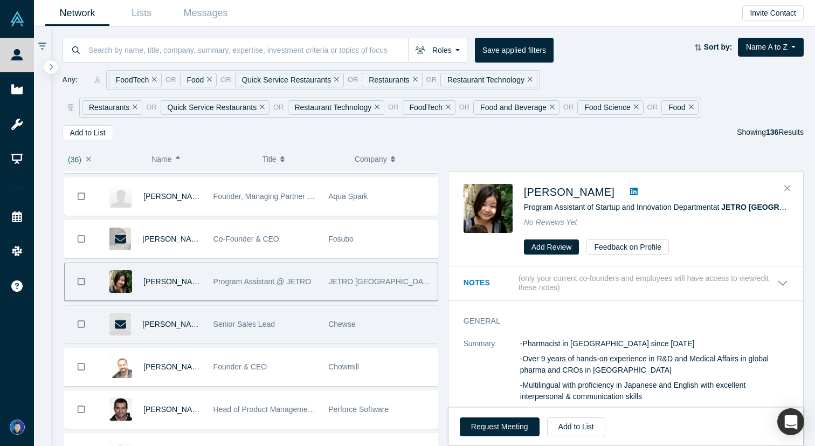
click at [214, 322] on span "Senior Sales Lead" at bounding box center [243, 324] width 61 height 9
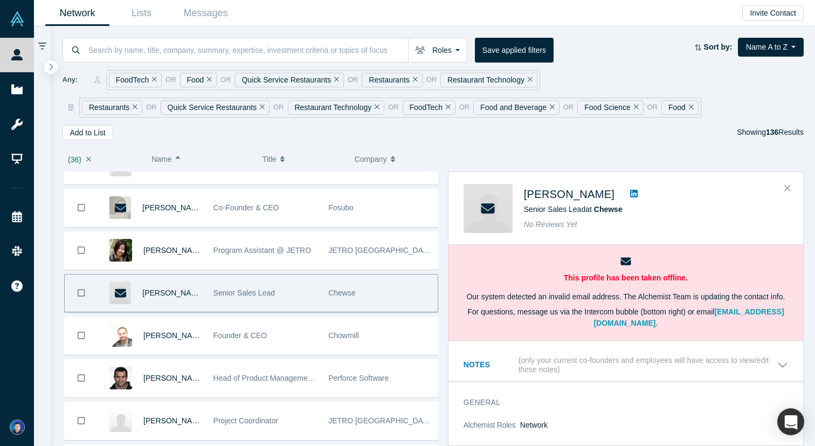
scroll to position [4031, 0]
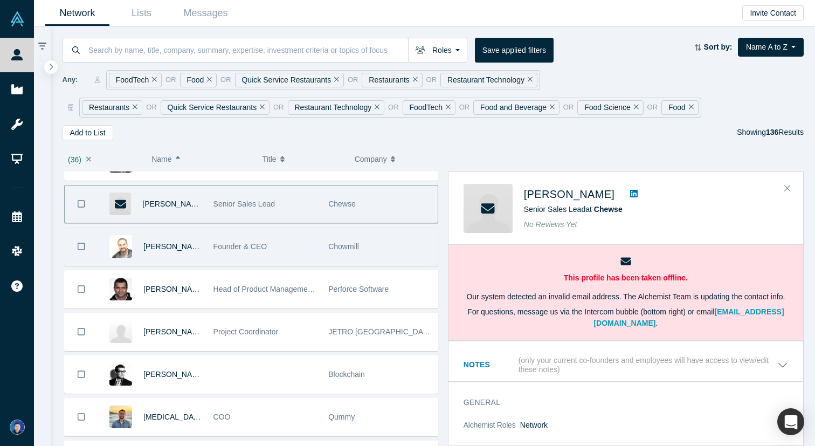
click at [258, 254] on div "Founder & CEO" at bounding box center [265, 246] width 104 height 37
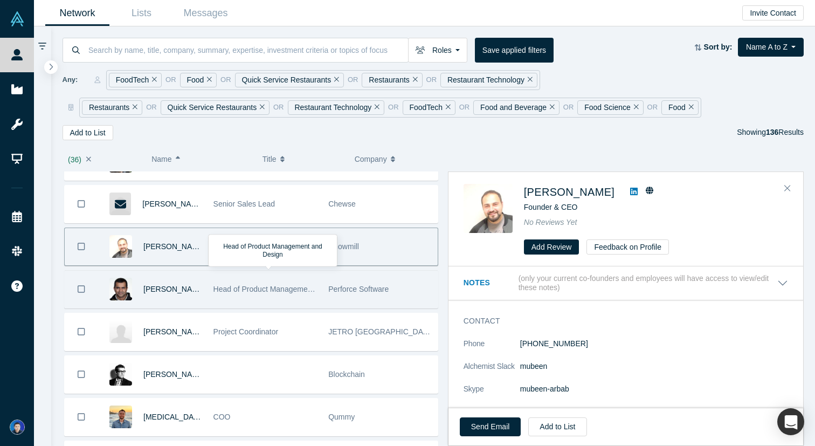
click at [235, 276] on div "Head of Product Management and Design" at bounding box center [265, 289] width 104 height 37
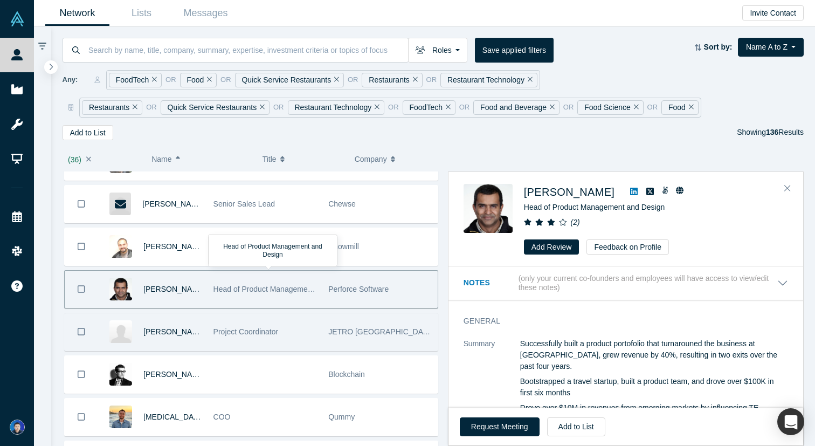
click at [201, 328] on div "Naoco Hunter" at bounding box center [172, 331] width 59 height 37
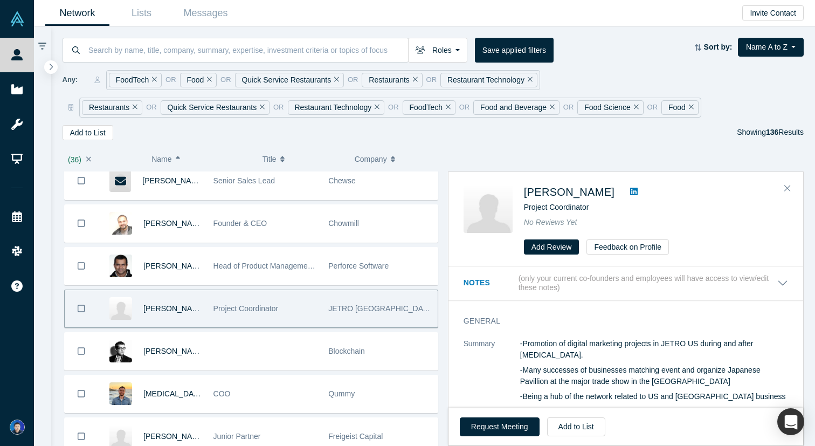
scroll to position [4123, 0]
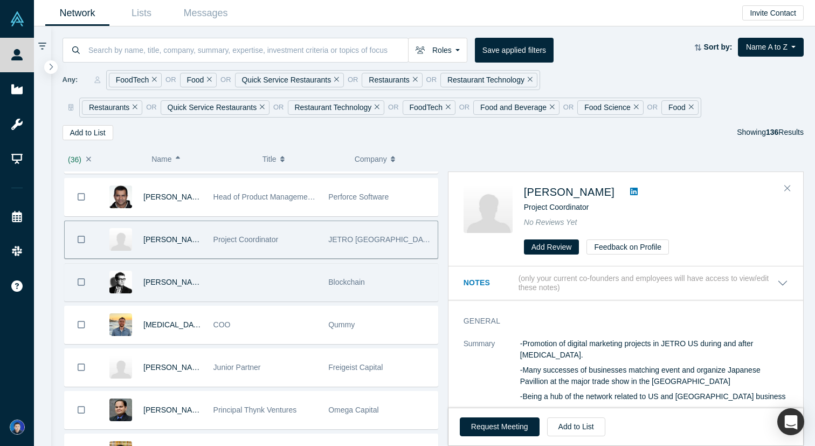
click at [221, 285] on div at bounding box center [264, 282] width 115 height 37
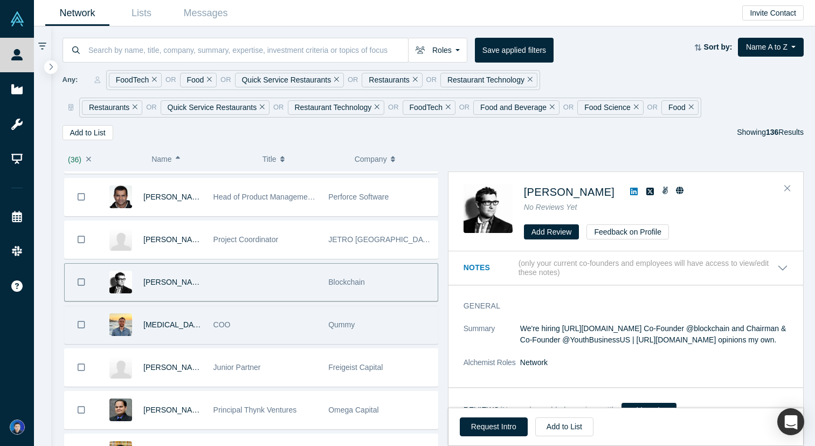
click at [210, 327] on div "COO" at bounding box center [264, 324] width 115 height 37
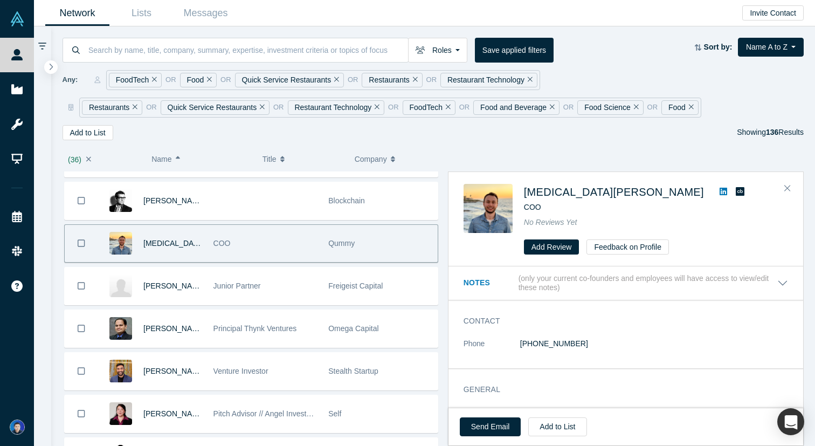
scroll to position [4233, 0]
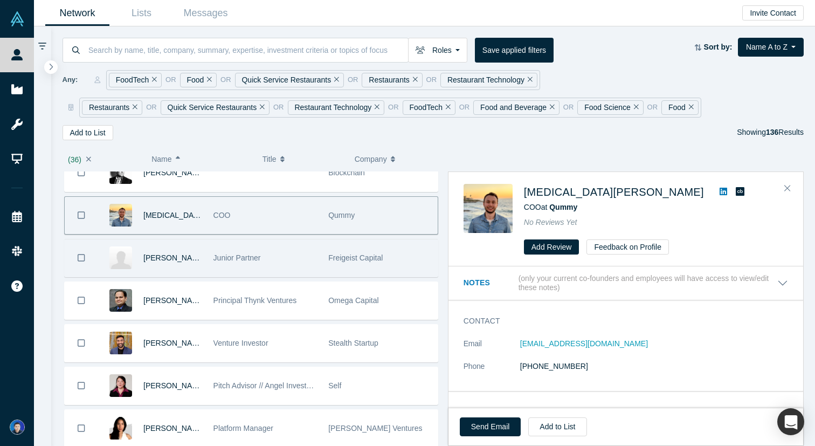
click at [245, 259] on span "Junior Partner" at bounding box center [236, 257] width 47 height 9
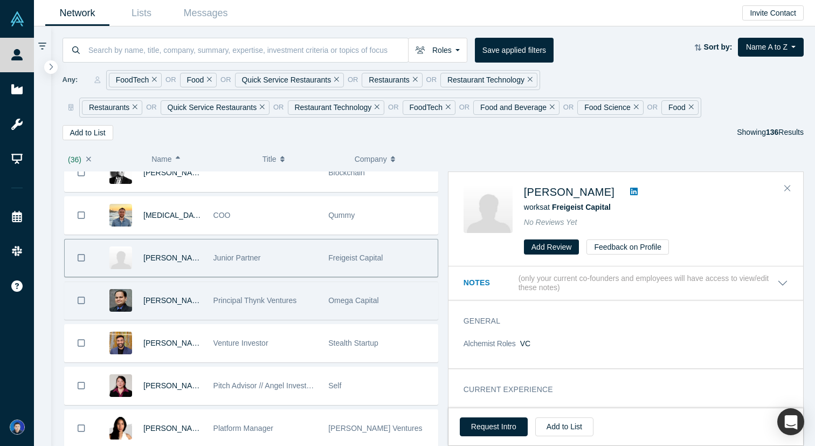
click at [236, 301] on span "Principal Thynk Ventures" at bounding box center [255, 300] width 84 height 9
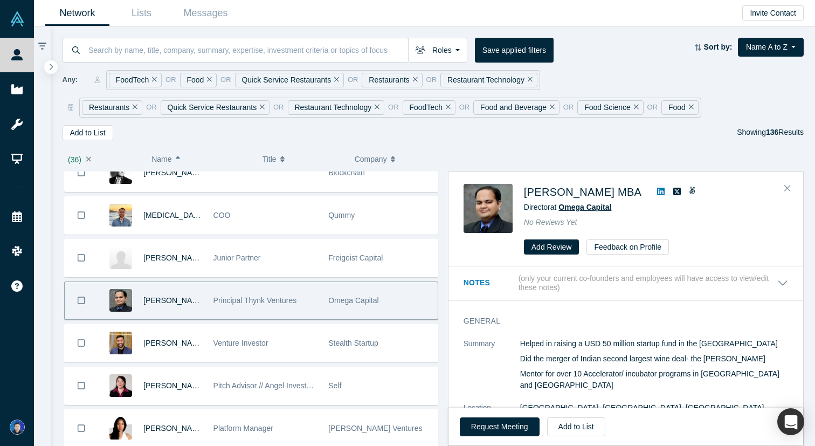
click at [594, 205] on span "Omega Capital" at bounding box center [584, 207] width 53 height 9
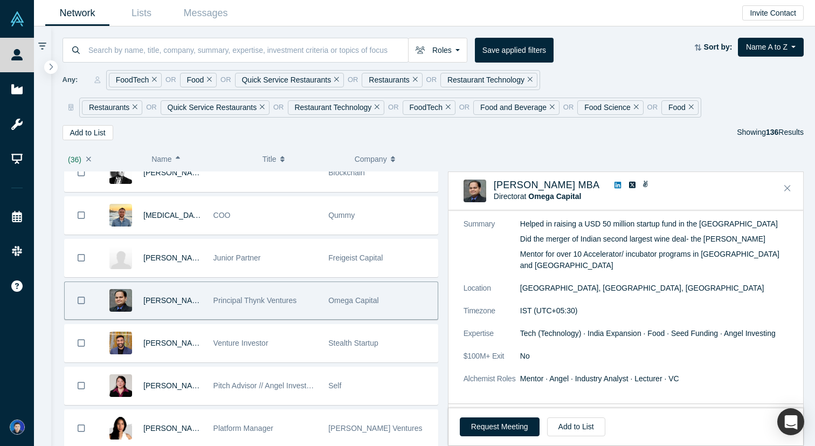
scroll to position [62, 0]
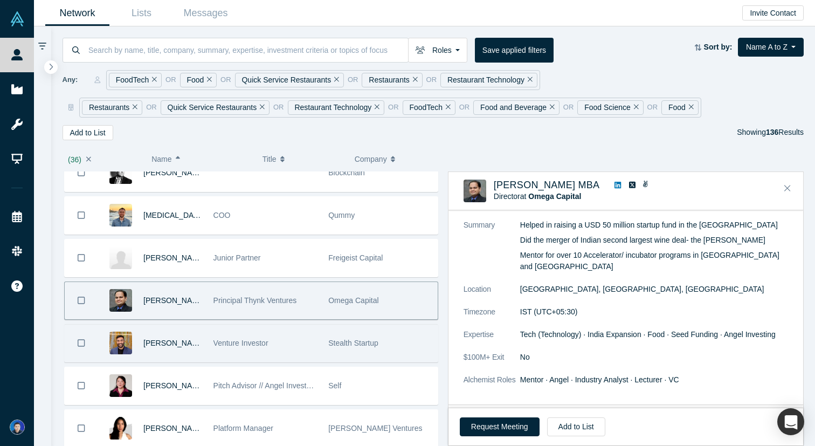
click at [371, 353] on div "Stealth Startup" at bounding box center [380, 342] width 104 height 37
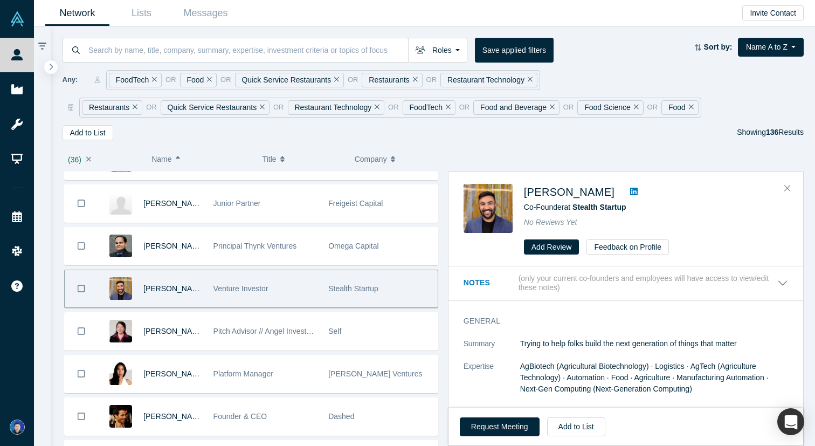
scroll to position [4289, 0]
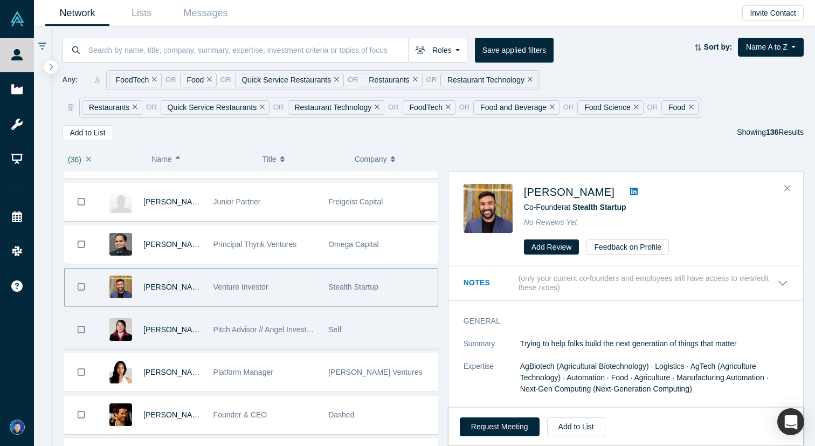
click at [377, 327] on div "Self" at bounding box center [380, 329] width 104 height 37
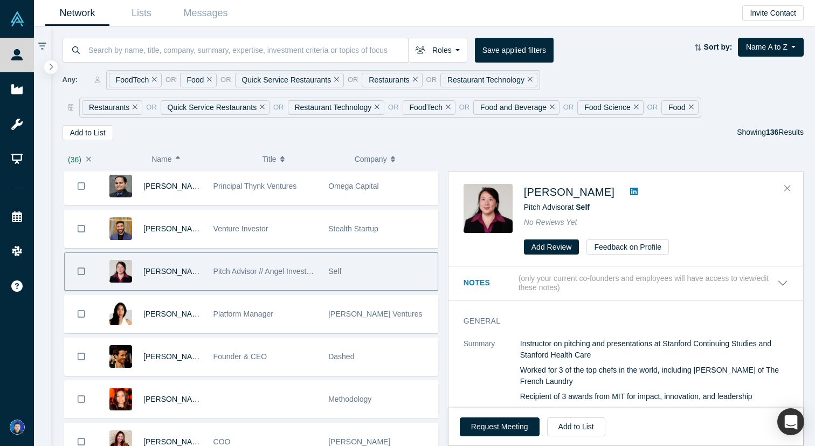
scroll to position [4381, 0]
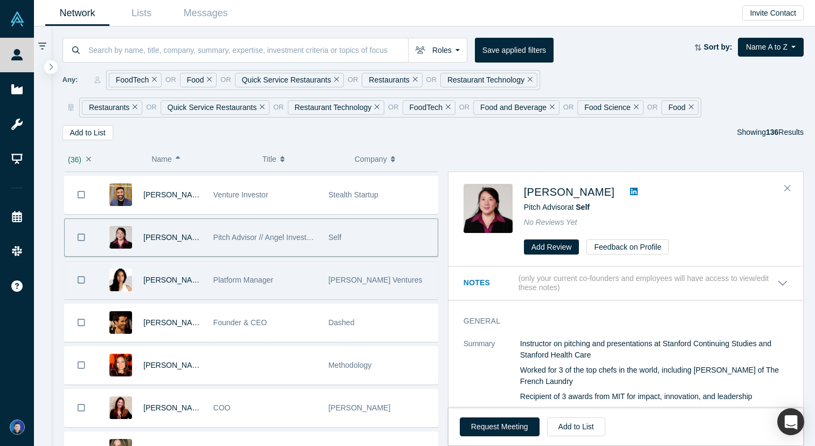
click at [387, 289] on div "Manta Ray Ventures" at bounding box center [380, 279] width 104 height 37
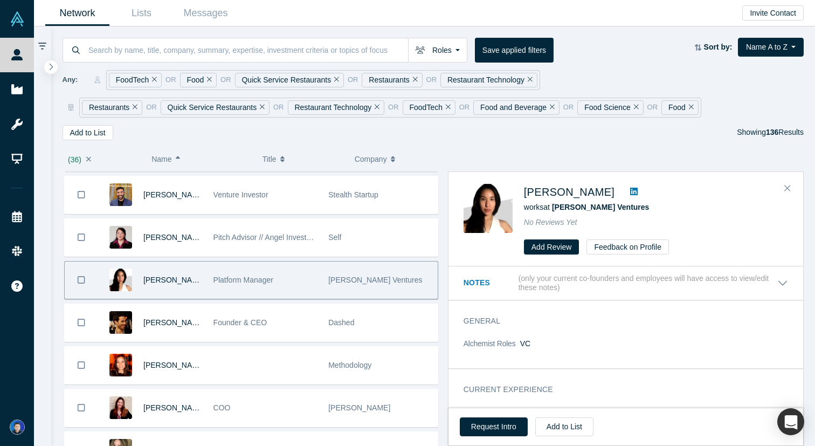
click at [80, 279] on icon "Bookmark" at bounding box center [82, 280] width 8 height 10
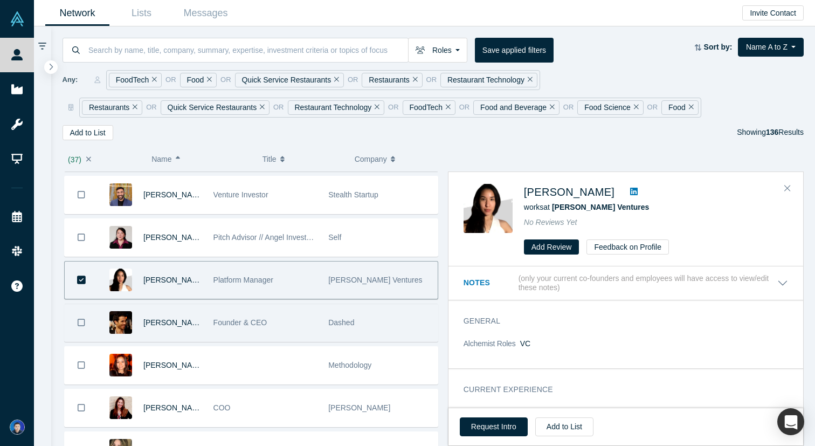
click at [148, 313] on div "Phil Dumontet" at bounding box center [172, 322] width 59 height 37
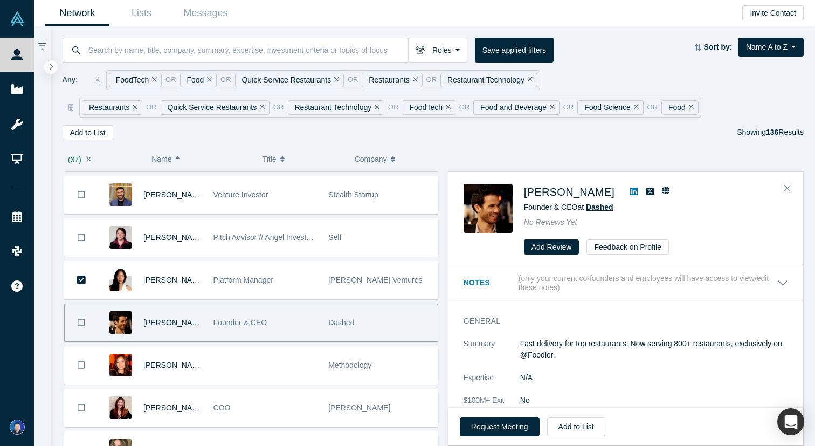
click at [604, 208] on span "Dashed" at bounding box center [599, 207] width 27 height 9
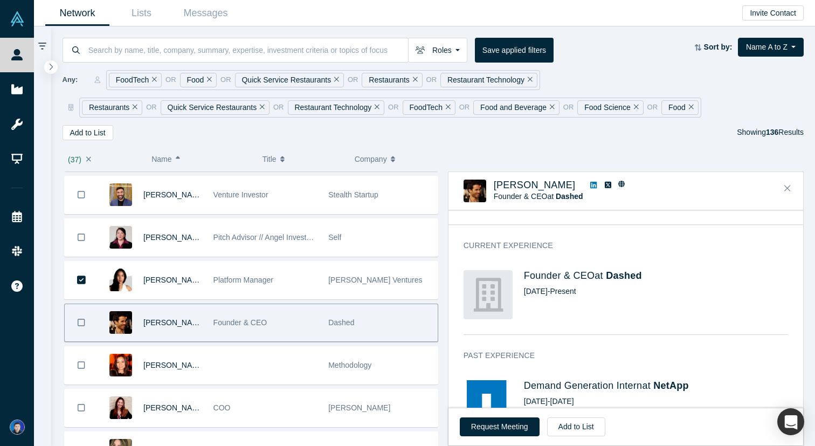
scroll to position [231, 0]
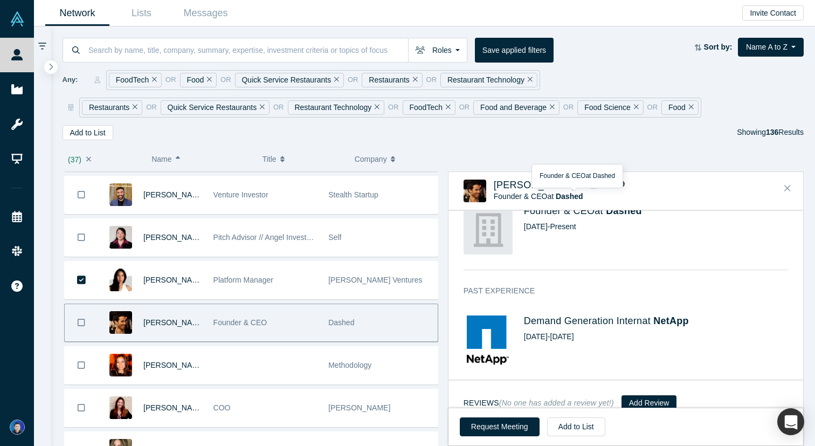
click at [81, 322] on icon "Bookmark" at bounding box center [82, 322] width 8 height 10
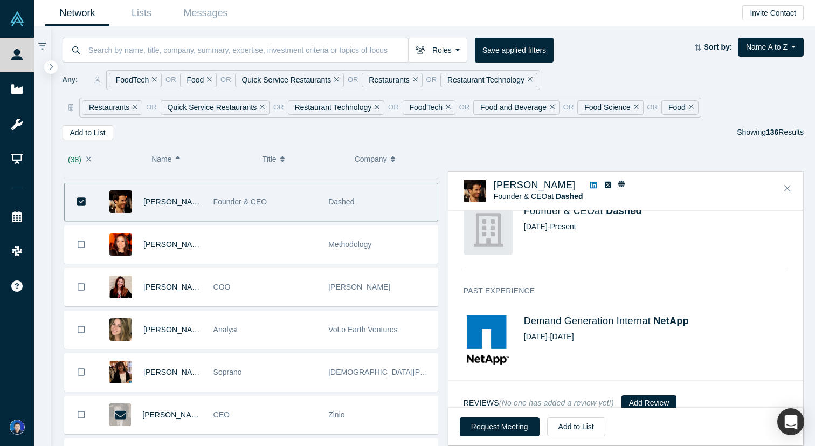
scroll to position [4505, 0]
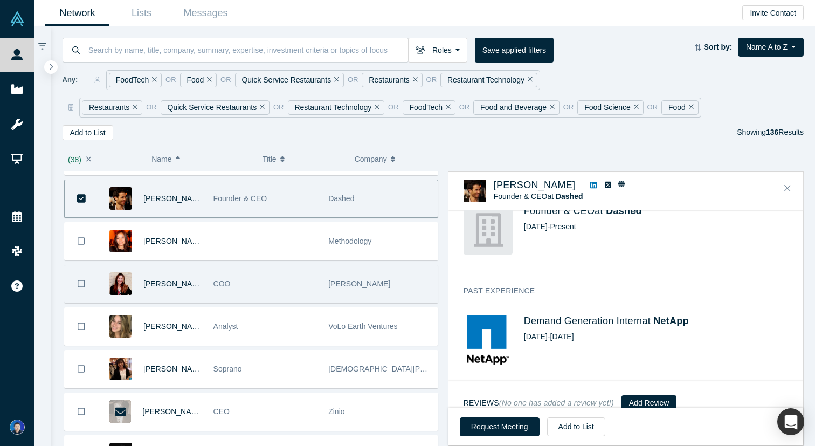
click at [403, 289] on div "Purcell" at bounding box center [380, 283] width 104 height 37
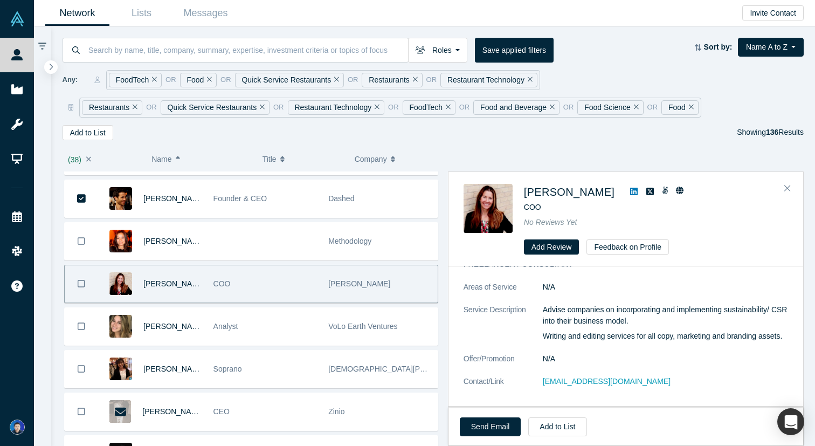
scroll to position [0, 0]
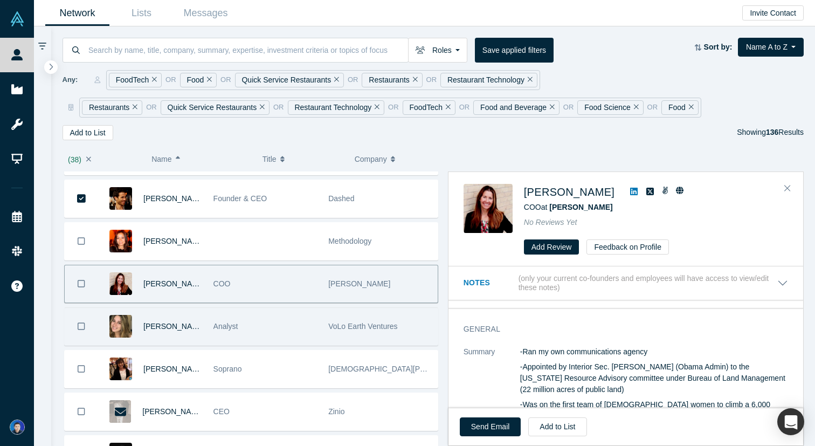
click at [358, 332] on div "VoLo Earth Ventures" at bounding box center [380, 326] width 104 height 37
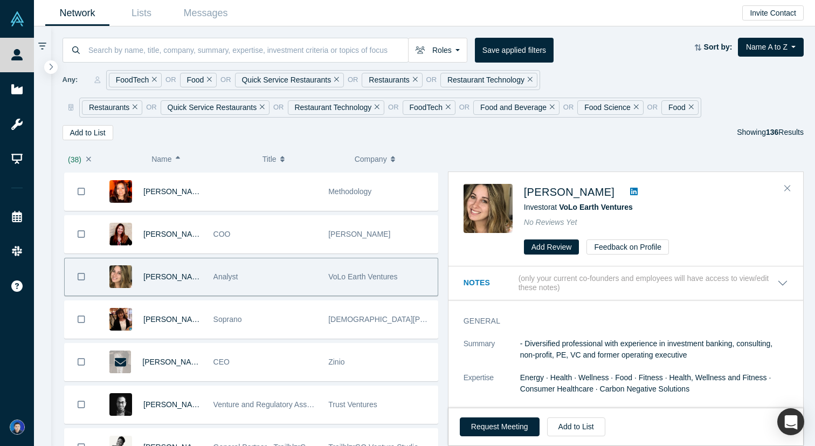
scroll to position [4585, 0]
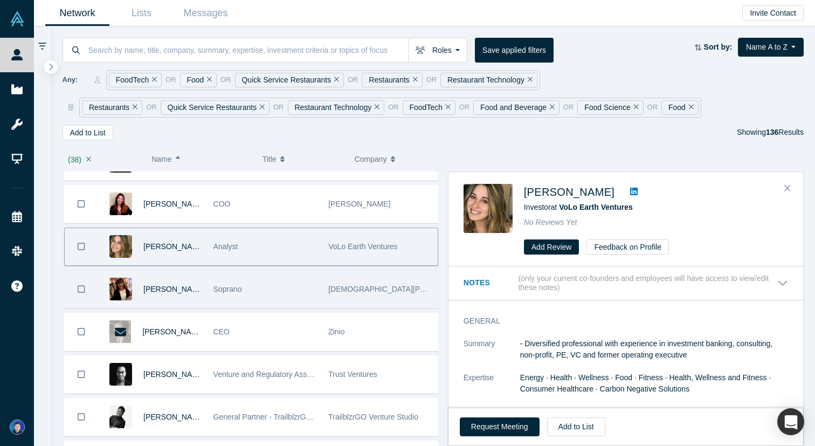
click at [301, 295] on div "Soprano" at bounding box center [265, 289] width 104 height 37
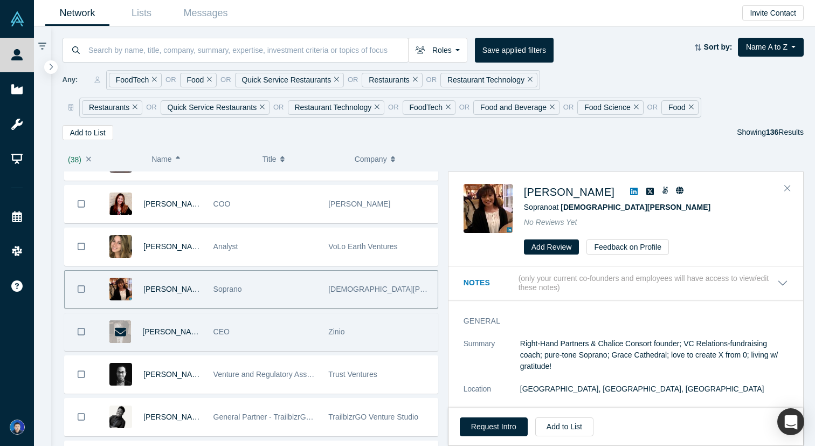
click at [271, 328] on div "CEO" at bounding box center [265, 331] width 104 height 37
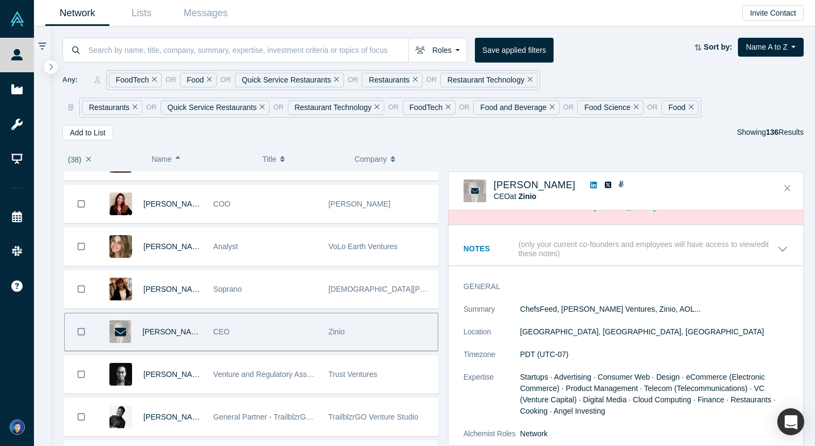
scroll to position [0, 0]
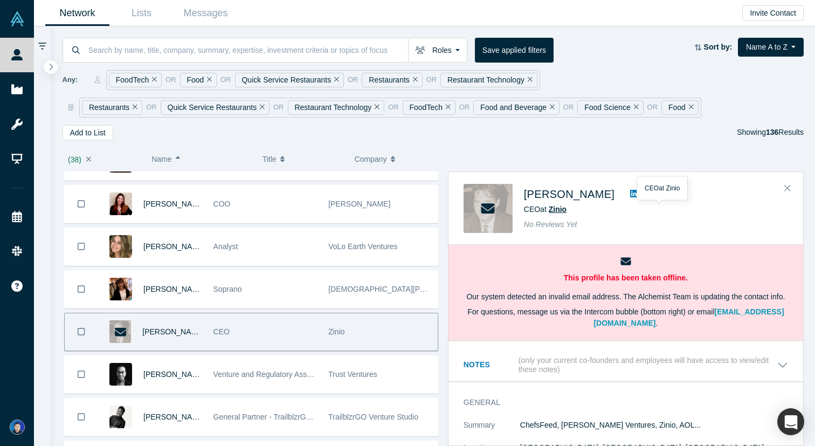
click at [560, 209] on span "Zinio" at bounding box center [558, 209] width 18 height 9
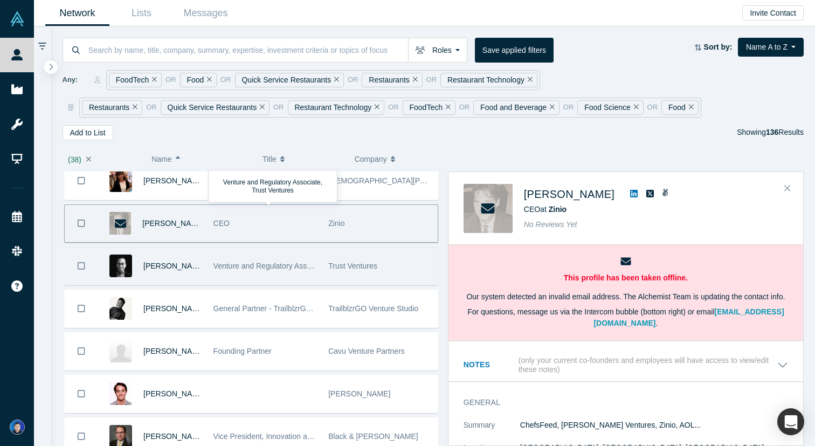
scroll to position [4734, 0]
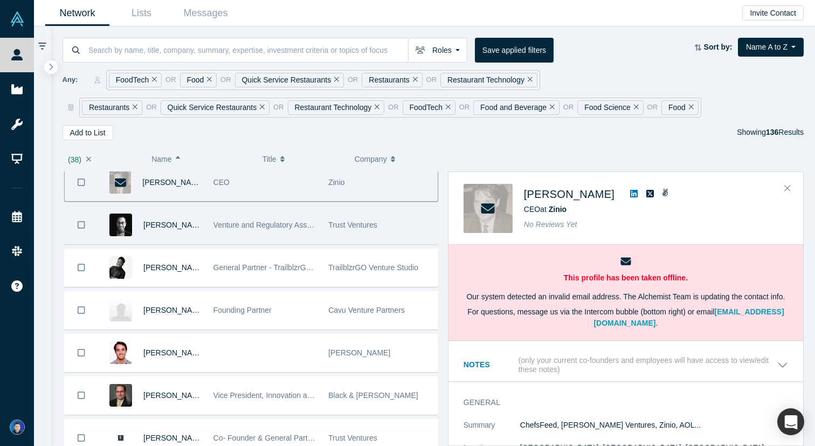
click at [310, 240] on div "Venture and Regulatory Associate, Trust Ventures" at bounding box center [265, 224] width 104 height 37
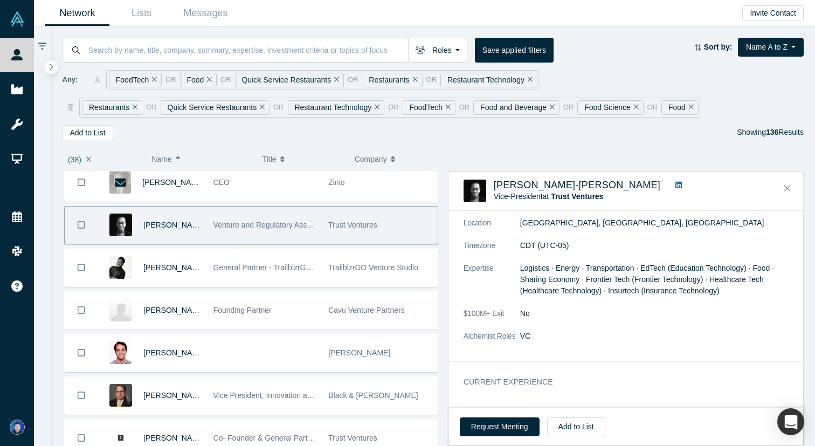
scroll to position [104, 0]
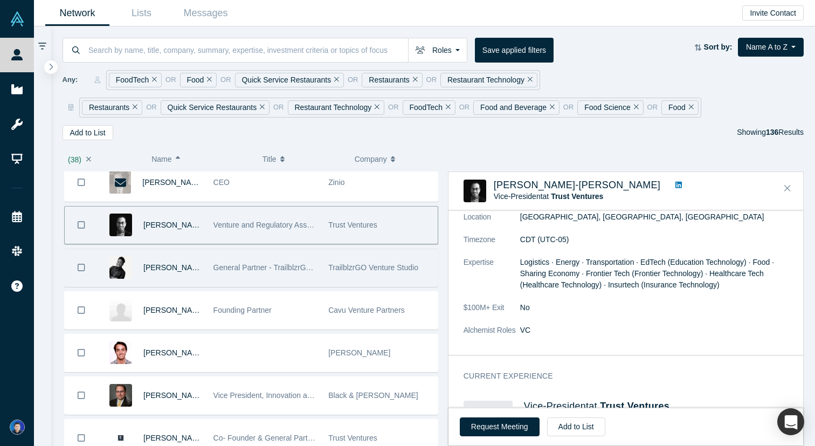
click at [379, 278] on div "TrailblzrGO Venture Studio" at bounding box center [380, 267] width 104 height 37
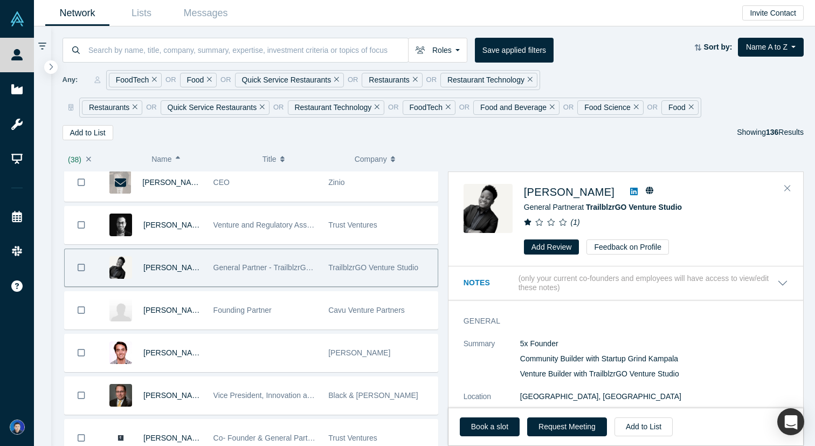
click at [575, 223] on icon "( 1 )" at bounding box center [575, 222] width 9 height 9
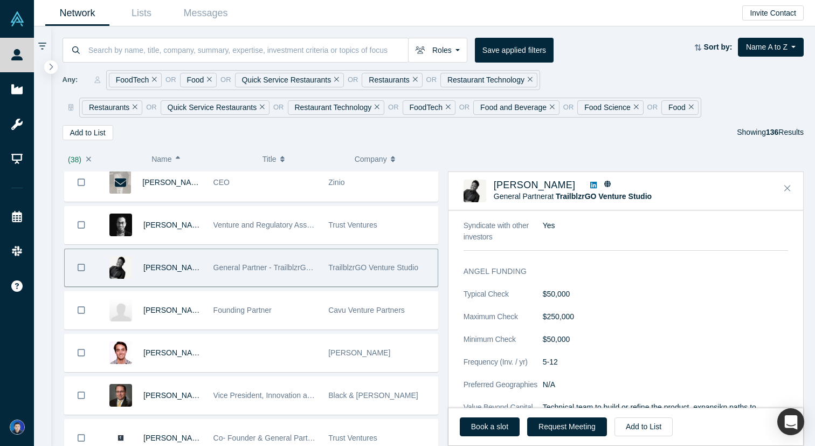
scroll to position [746, 0]
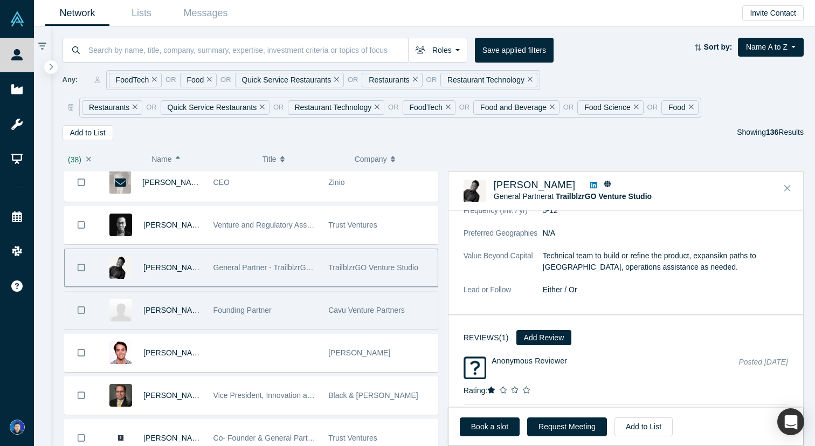
click at [399, 309] on span "Cavu Venture Partners" at bounding box center [366, 310] width 77 height 9
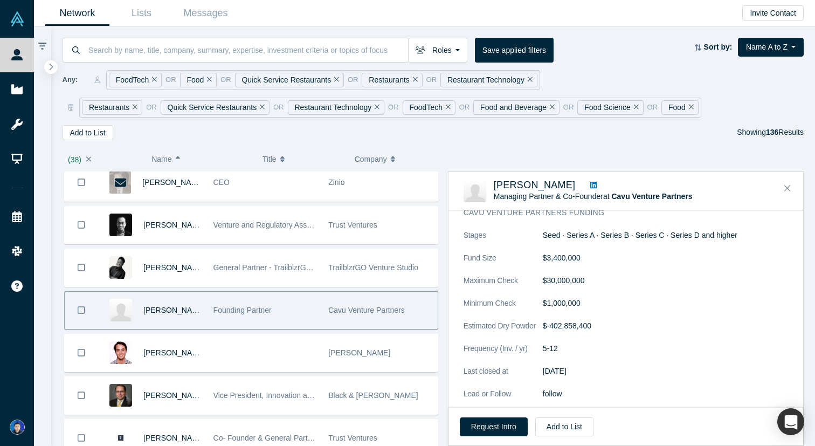
scroll to position [283, 0]
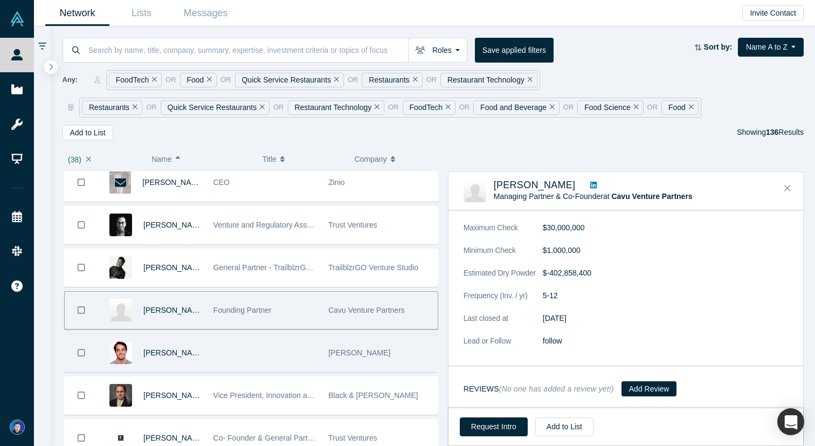
click at [344, 344] on div "Purcell" at bounding box center [380, 352] width 104 height 37
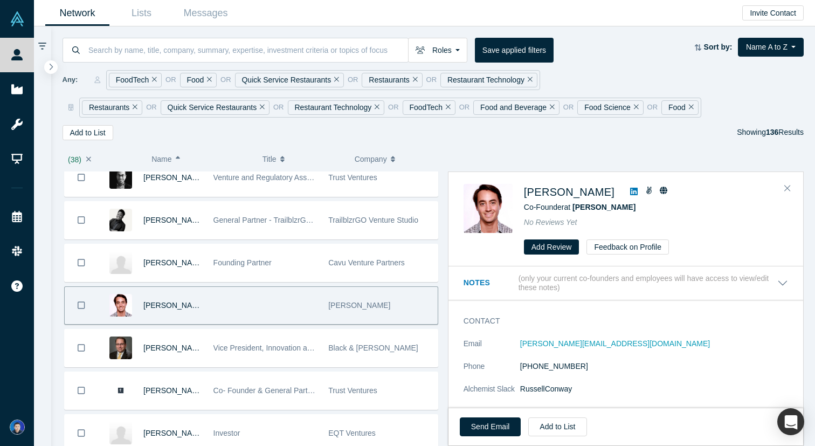
scroll to position [4800, 0]
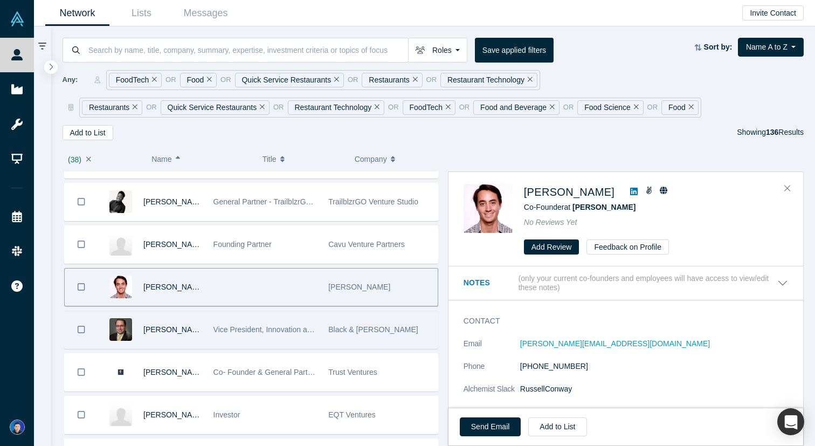
click at [347, 335] on div "Black & Veatch" at bounding box center [380, 329] width 104 height 37
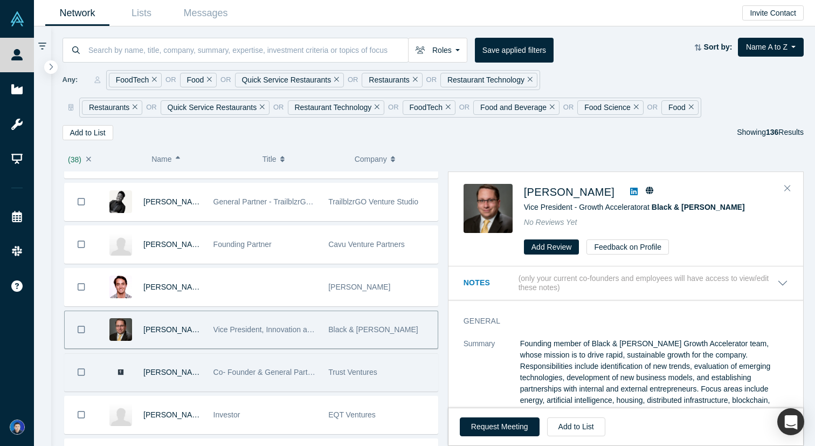
click at [301, 364] on div "Co- Founder & General Partner" at bounding box center [265, 372] width 104 height 37
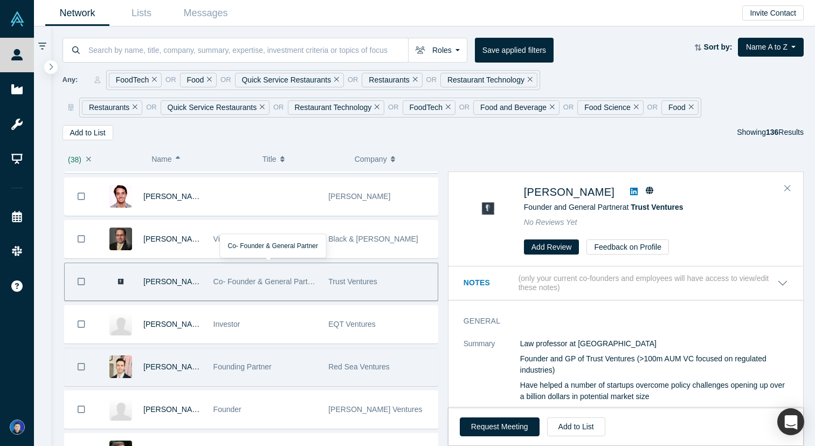
scroll to position [4891, 0]
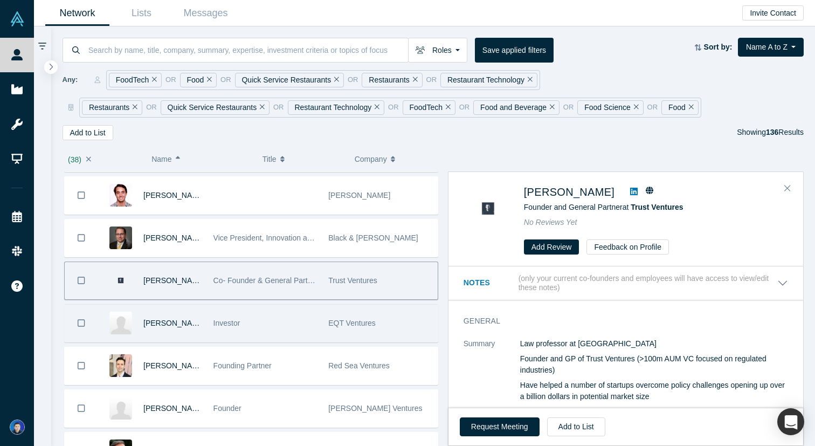
click at [312, 334] on div "Investor" at bounding box center [265, 323] width 104 height 37
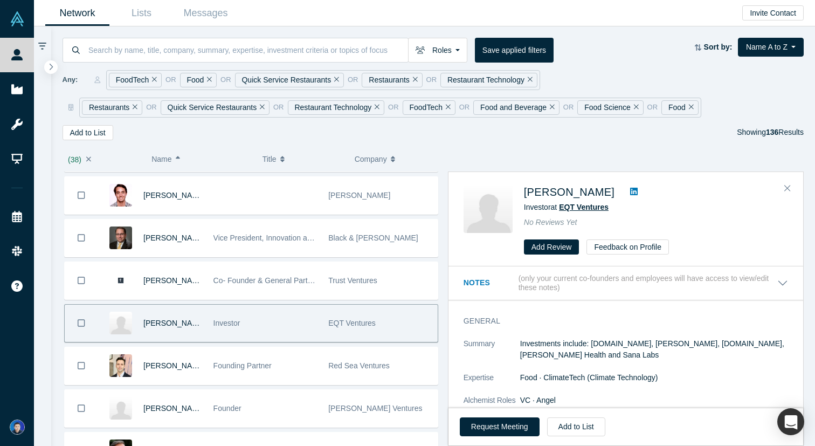
click at [580, 207] on span "EQT Ventures" at bounding box center [584, 207] width 50 height 9
click at [84, 322] on icon "Bookmark" at bounding box center [82, 323] width 8 height 10
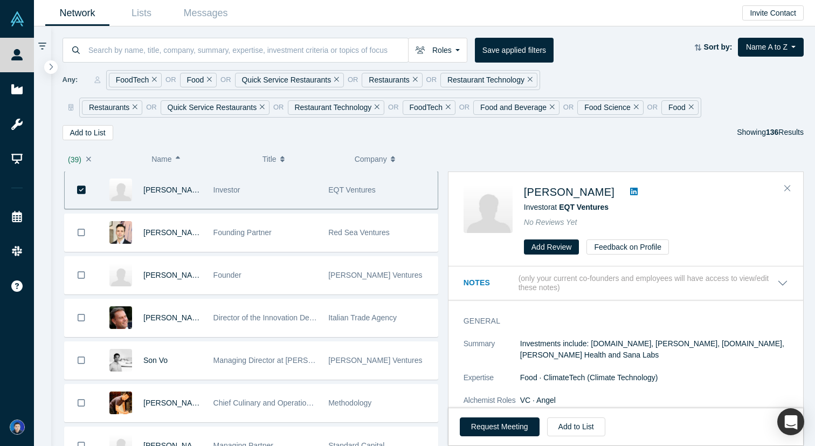
scroll to position [5036, 0]
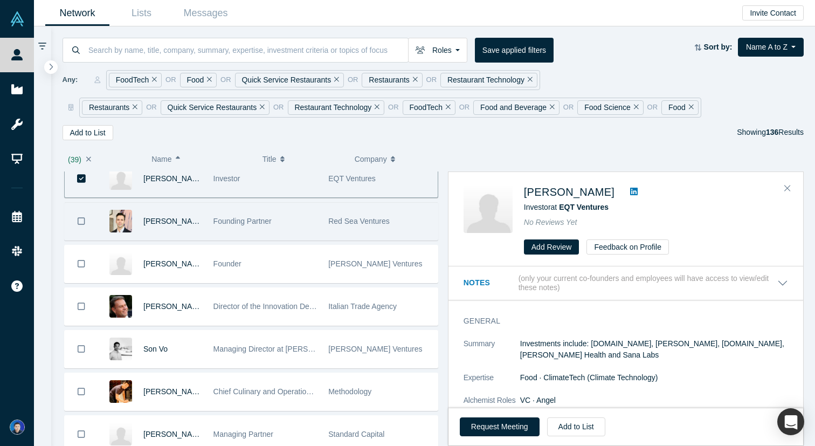
click at [80, 222] on icon "Bookmark" at bounding box center [82, 221] width 8 height 10
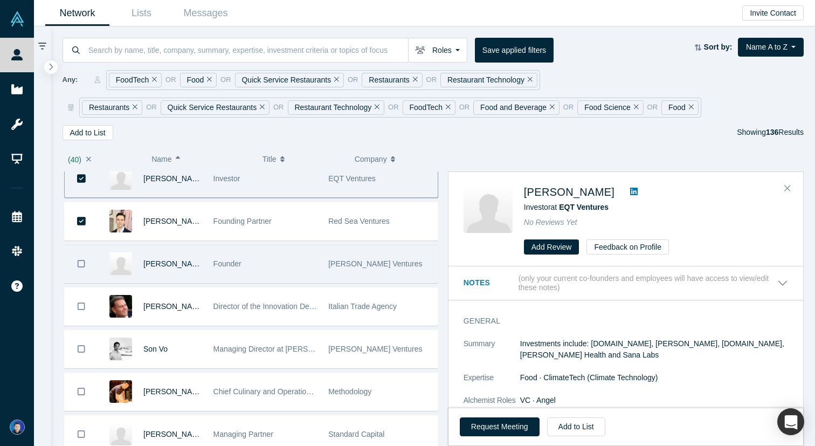
click at [79, 262] on icon "Bookmark" at bounding box center [82, 264] width 8 height 10
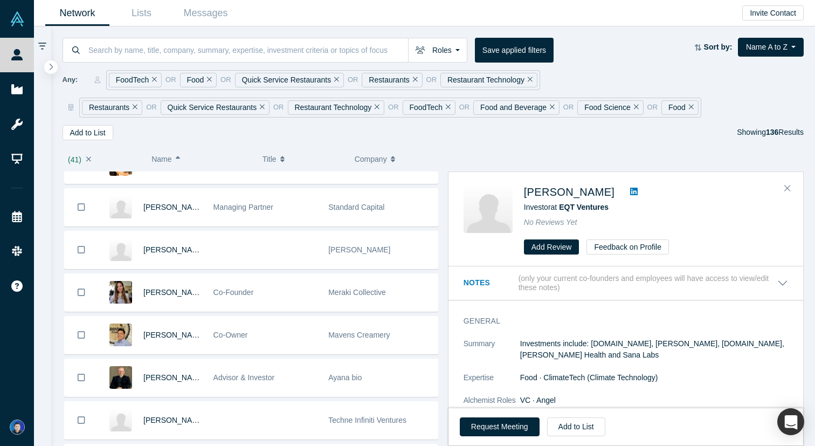
scroll to position [5268, 0]
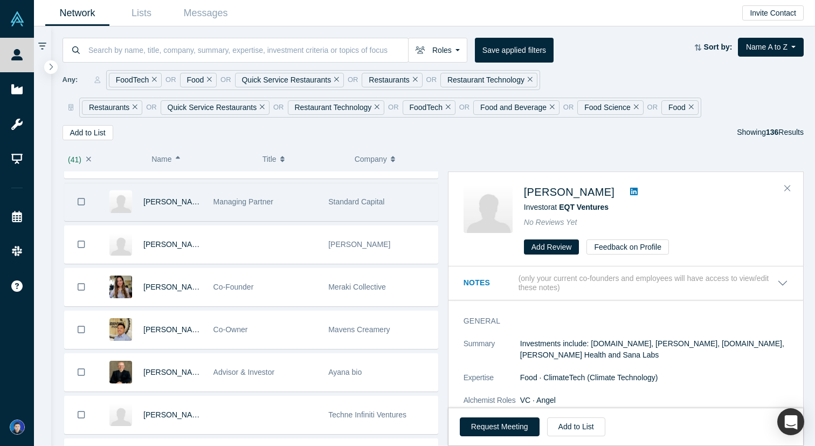
click at [294, 206] on div "Managing Partner" at bounding box center [265, 201] width 104 height 37
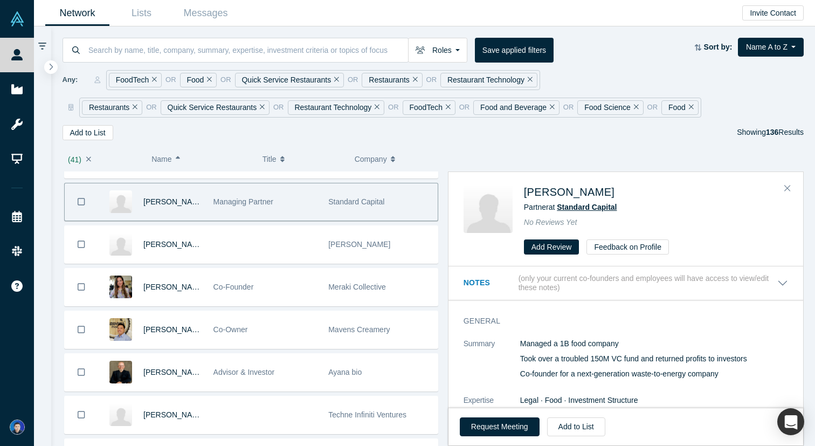
click at [582, 208] on span "Standard Capital" at bounding box center [587, 207] width 60 height 9
click at [79, 202] on icon "Bookmark" at bounding box center [82, 202] width 8 height 10
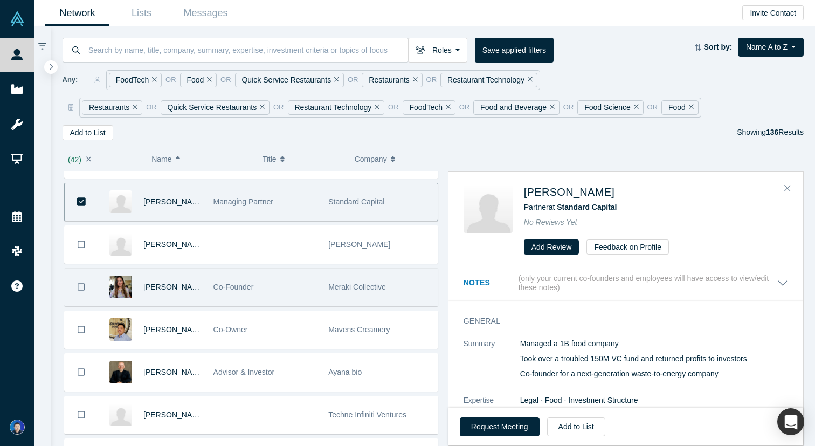
click at [217, 283] on span "Co-Founder" at bounding box center [233, 286] width 40 height 9
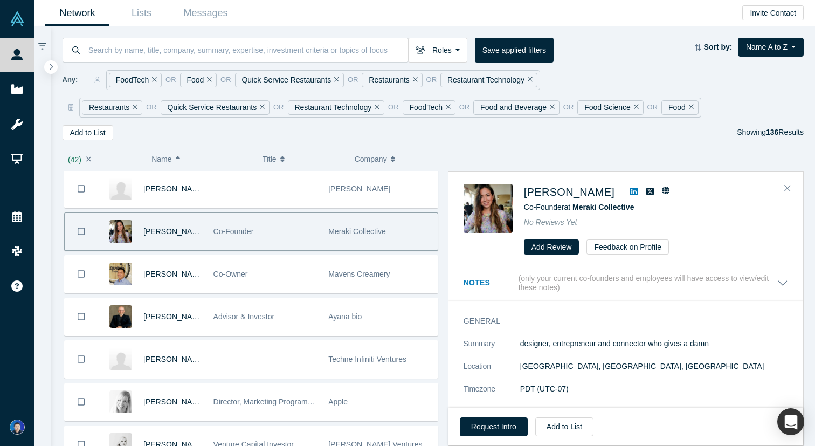
scroll to position [5332, 0]
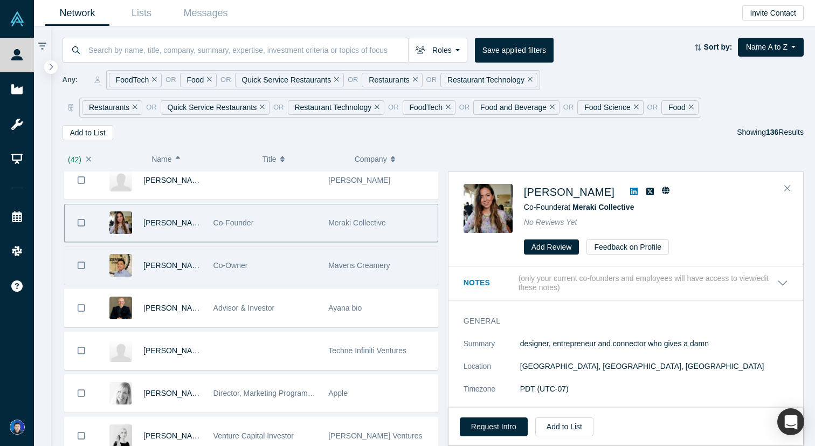
click at [222, 280] on div "Co-Owner" at bounding box center [265, 265] width 104 height 37
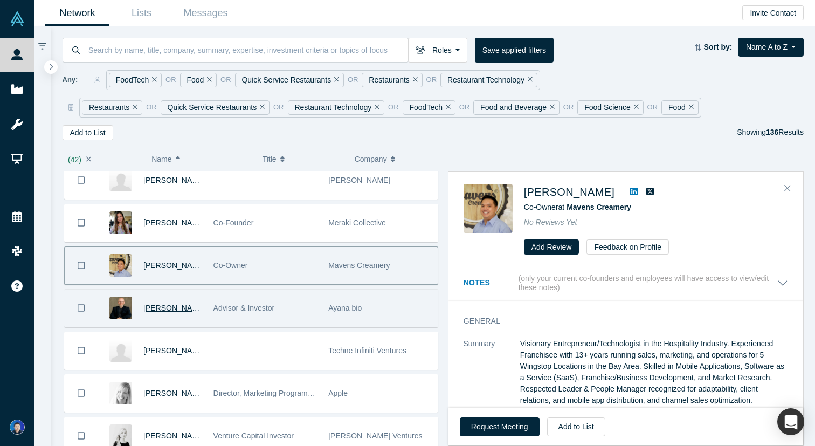
click at [189, 312] on span "Troy Rhonemus" at bounding box center [174, 307] width 62 height 9
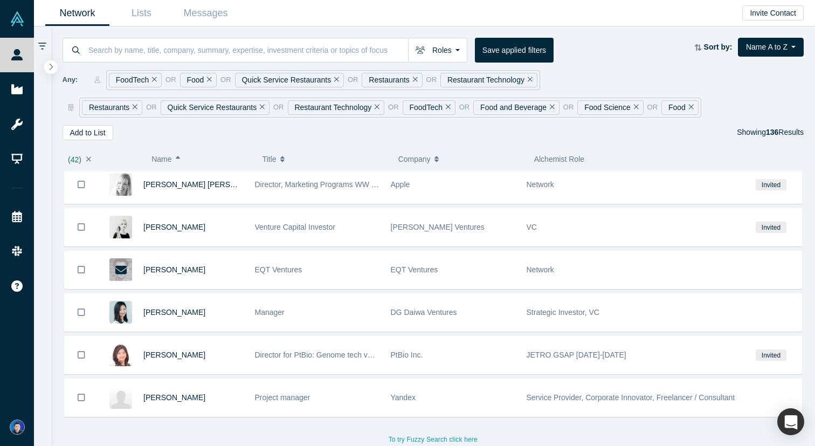
scroll to position [5541, 0]
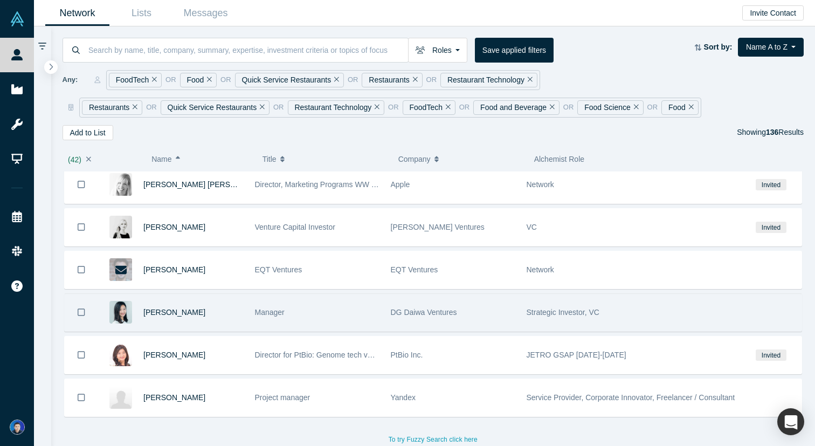
click at [377, 306] on div "Manager" at bounding box center [317, 312] width 124 height 37
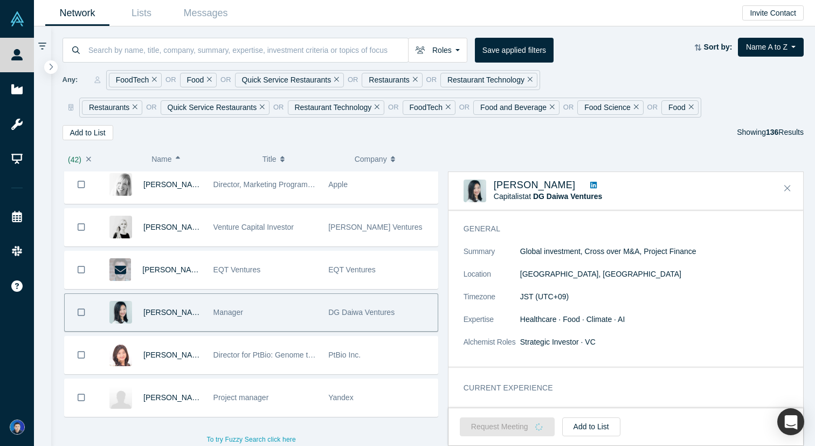
scroll to position [53, 0]
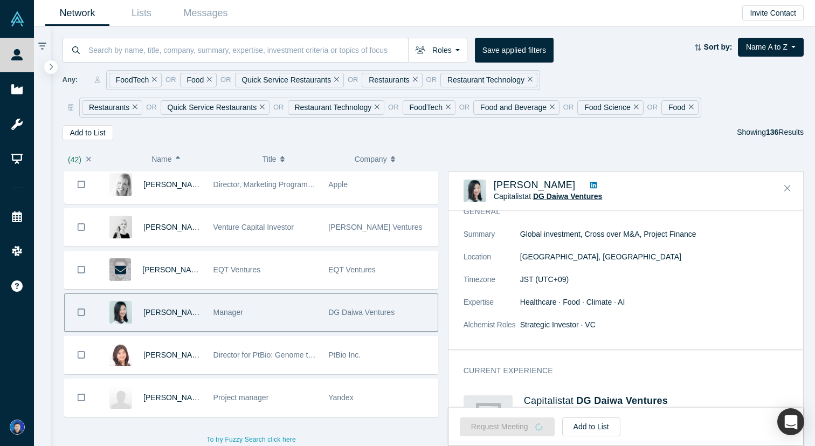
click at [580, 198] on span "DG Daiwa Ventures" at bounding box center [567, 196] width 69 height 9
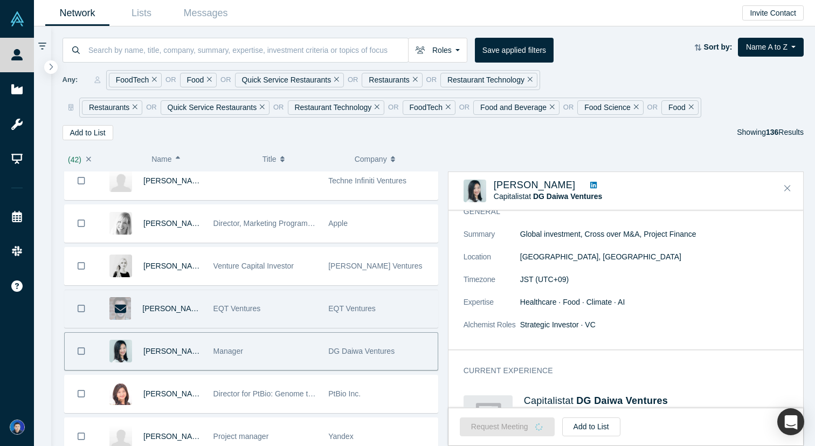
scroll to position [5501, 0]
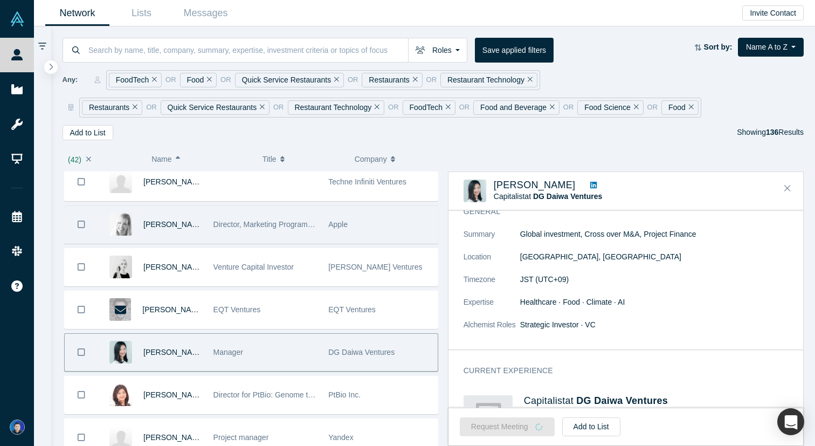
click at [322, 234] on div "Director, Marketing Programs WW & Head of Online Store Latin America" at bounding box center [264, 224] width 115 height 37
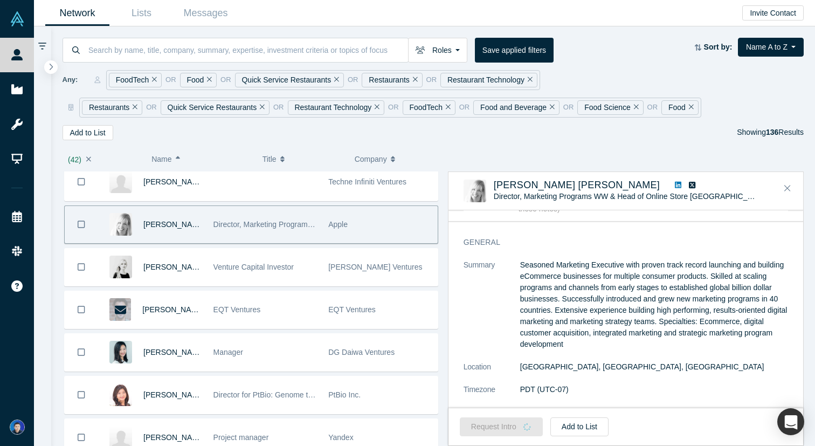
scroll to position [0, 0]
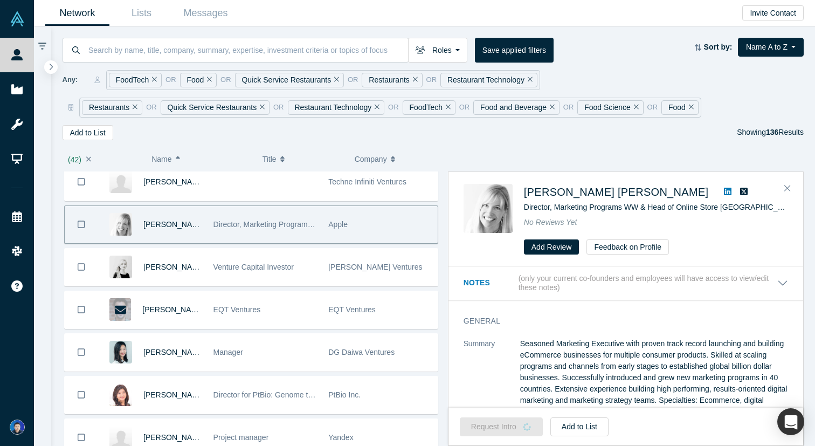
click at [724, 190] on icon at bounding box center [728, 191] width 8 height 9
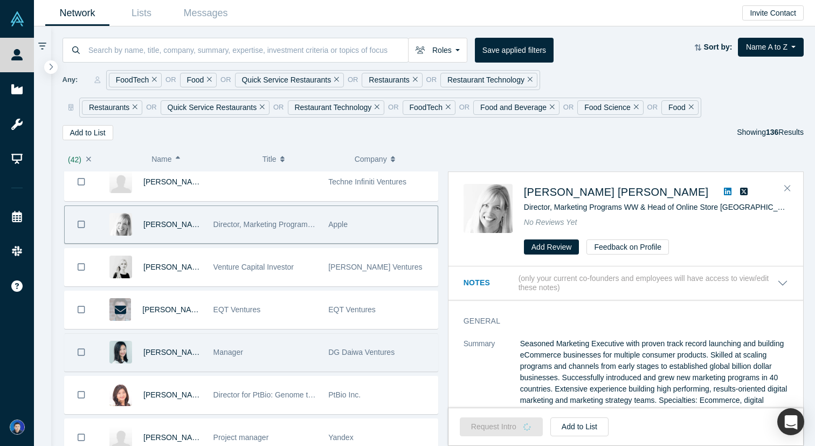
click at [80, 348] on icon "Bookmark" at bounding box center [82, 352] width 8 height 8
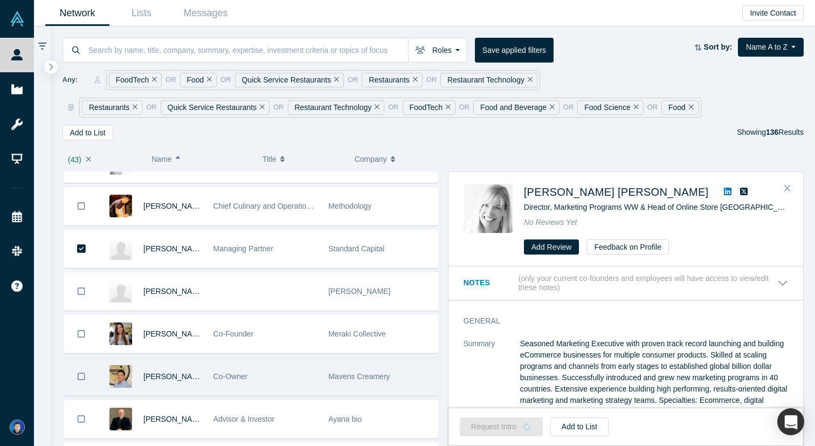
scroll to position [5219, 0]
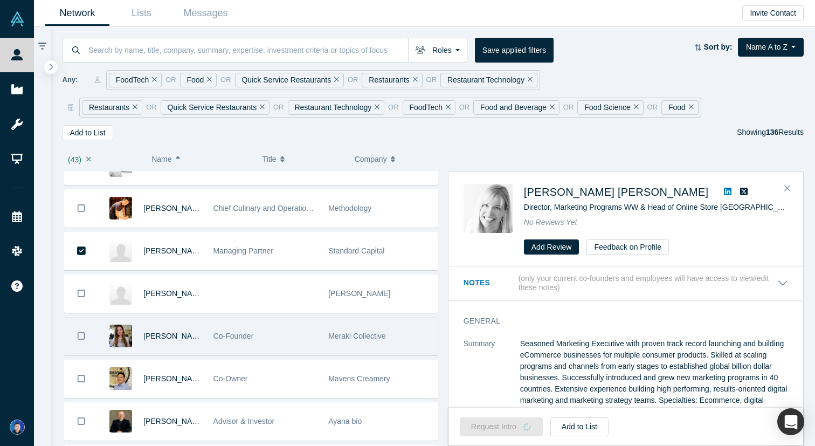
click at [278, 336] on div "Co-Founder" at bounding box center [265, 335] width 104 height 37
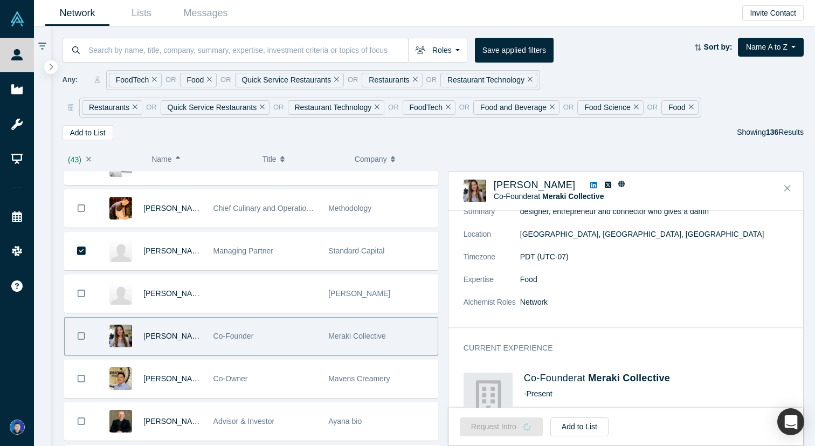
scroll to position [147, 0]
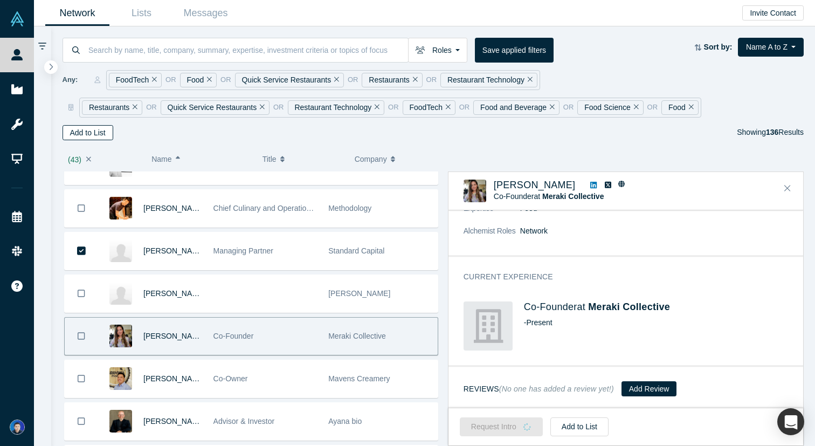
click at [98, 129] on button "Add to List" at bounding box center [88, 132] width 51 height 15
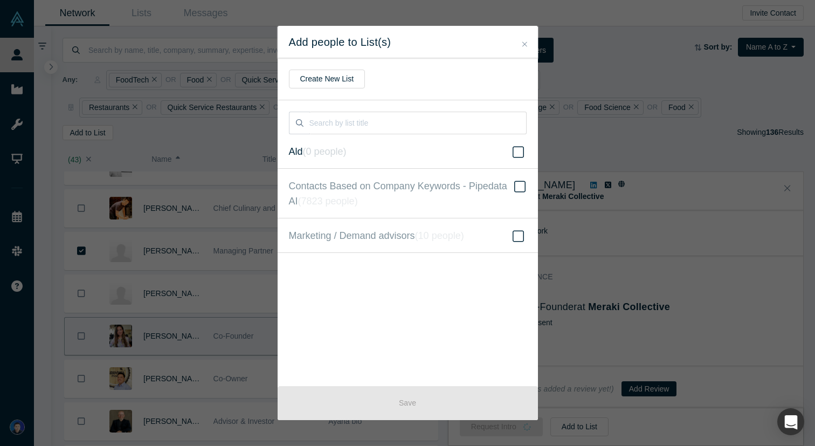
click at [343, 153] on icon "( 0 people )" at bounding box center [325, 151] width 44 height 11
click at [0, 0] on input "Ald ( 0 people )" at bounding box center [0, 0] width 0 height 0
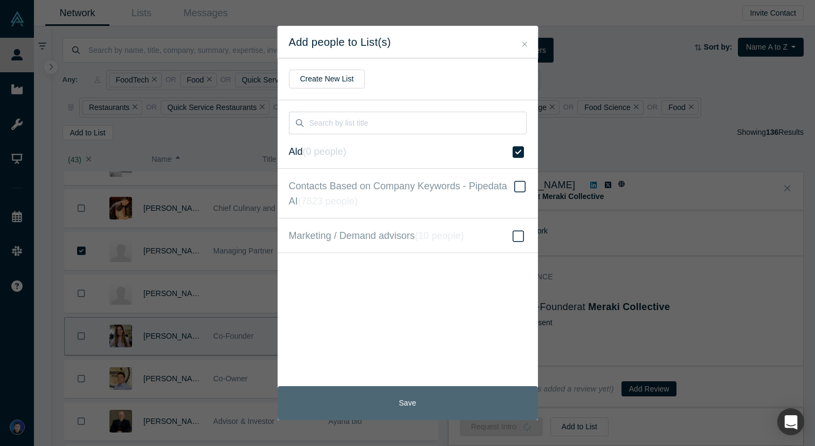
click at [408, 400] on button "Save" at bounding box center [408, 403] width 260 height 34
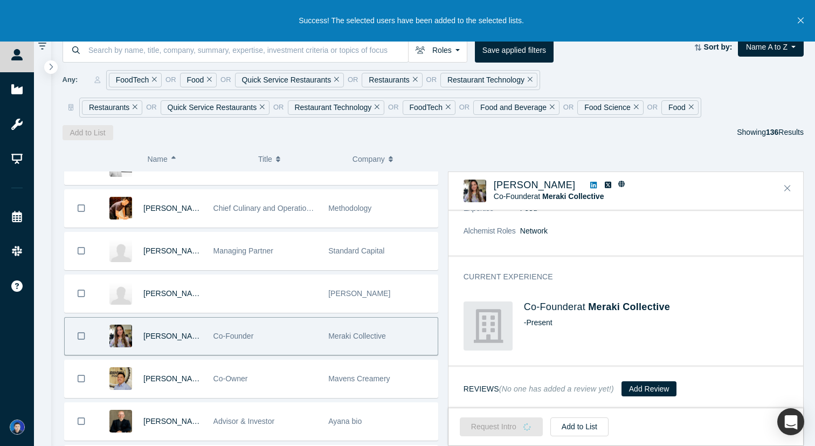
click at [134, 107] on icon "Remove Filter" at bounding box center [135, 107] width 5 height 5
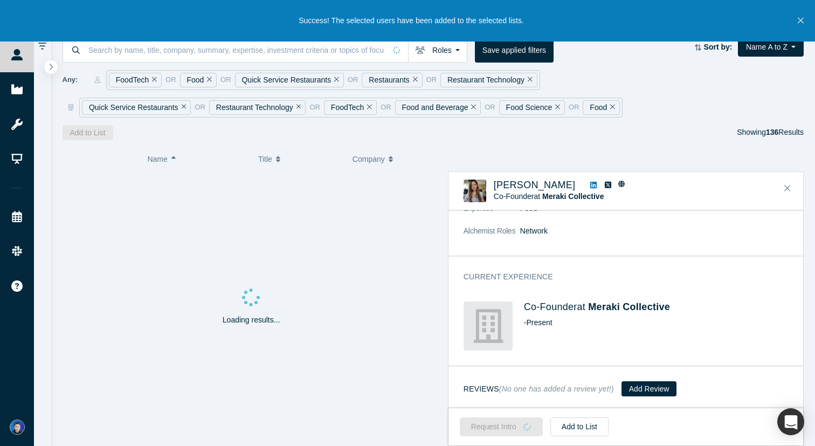
click at [153, 81] on icon "Remove Filter" at bounding box center [154, 79] width 5 height 8
click at [139, 82] on icon "Remove Filter" at bounding box center [138, 79] width 5 height 8
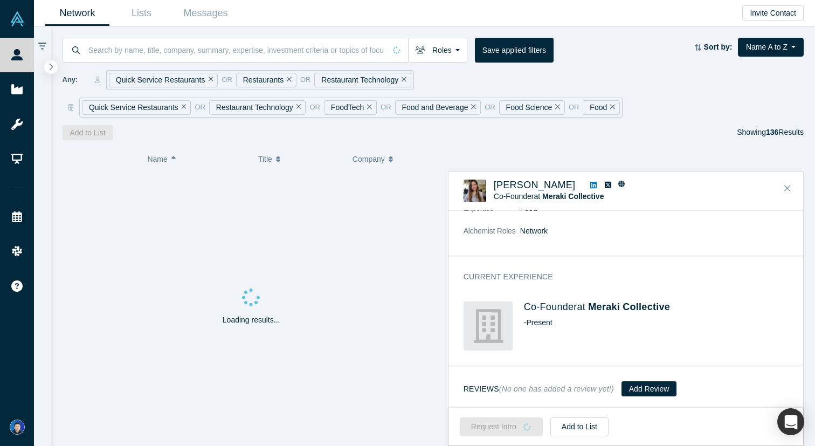
click at [368, 108] on icon "Remove Filter" at bounding box center [369, 107] width 5 height 8
click at [400, 107] on icon "Remove Filter" at bounding box center [402, 107] width 5 height 8
click at [380, 107] on icon "Remove Filter" at bounding box center [382, 107] width 5 height 8
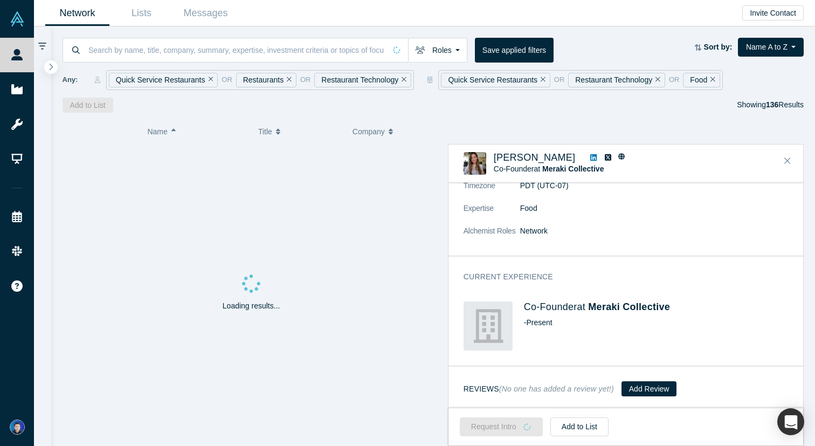
scroll to position [119, 0]
click at [716, 78] on div "Food" at bounding box center [701, 80] width 37 height 15
click at [710, 79] on icon "Remove Filter" at bounding box center [712, 79] width 5 height 8
click at [791, 164] on button "Close" at bounding box center [787, 161] width 16 height 17
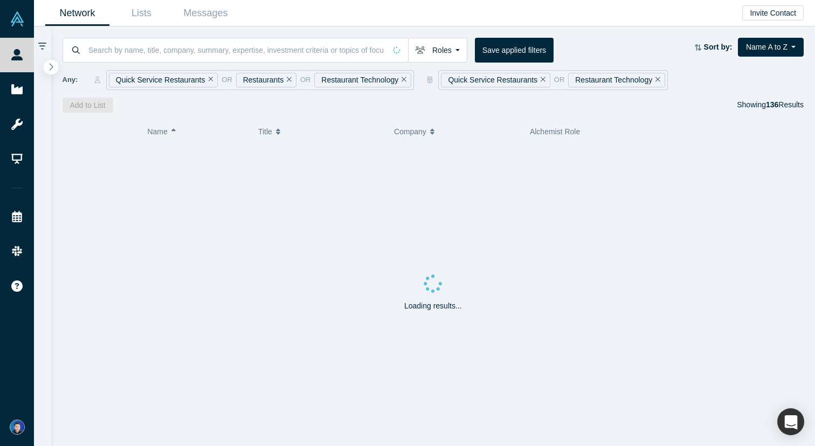
click at [53, 61] on button "button" at bounding box center [51, 67] width 15 height 15
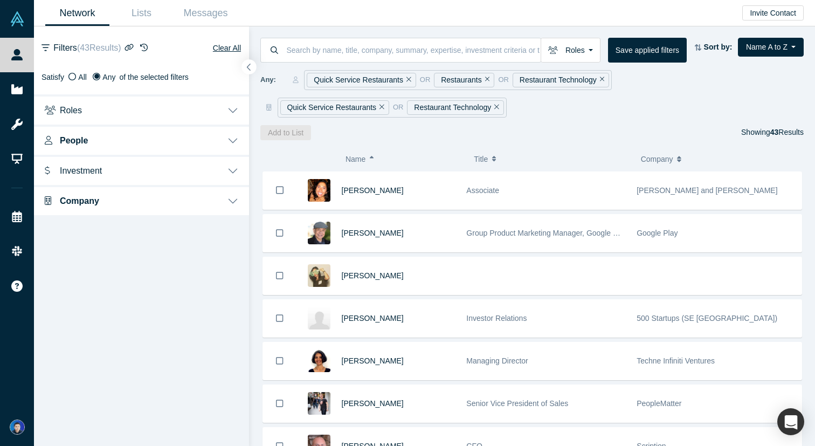
click at [247, 67] on icon "button" at bounding box center [249, 67] width 4 height 7
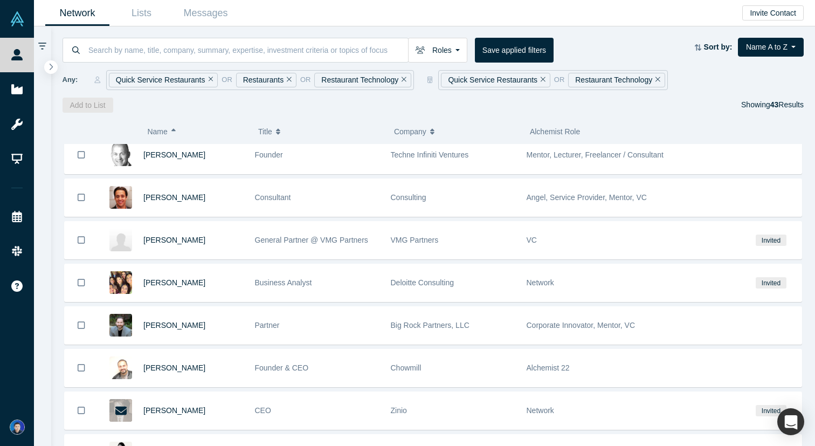
scroll to position [1419, 0]
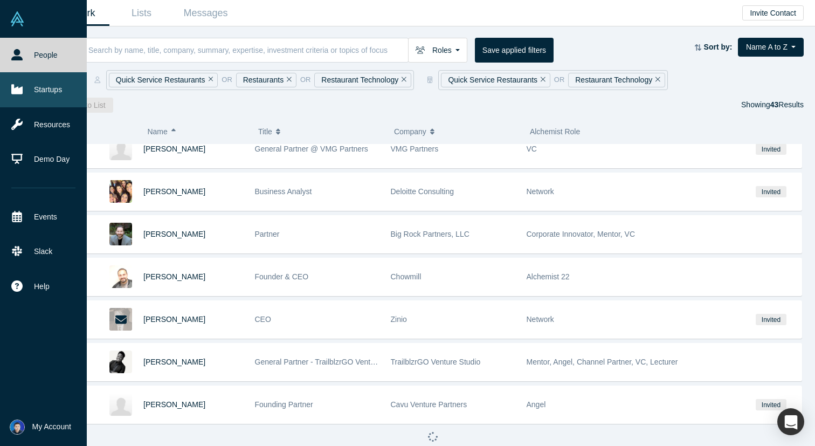
click at [47, 100] on link "Startups" at bounding box center [43, 89] width 87 height 34
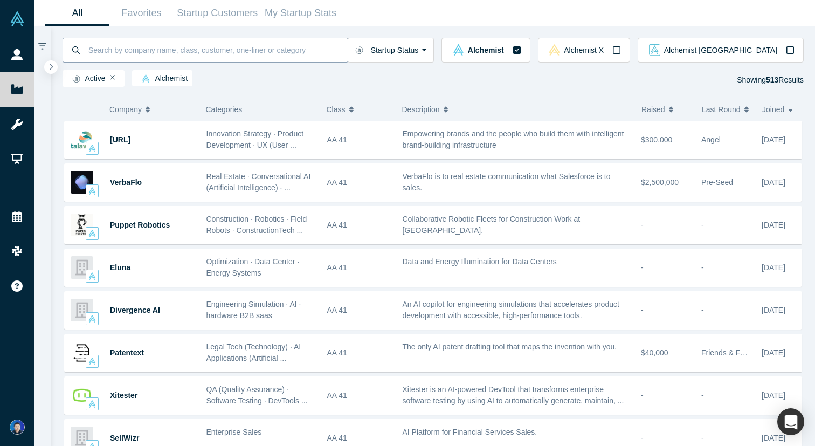
click at [252, 41] on input at bounding box center [217, 49] width 260 height 25
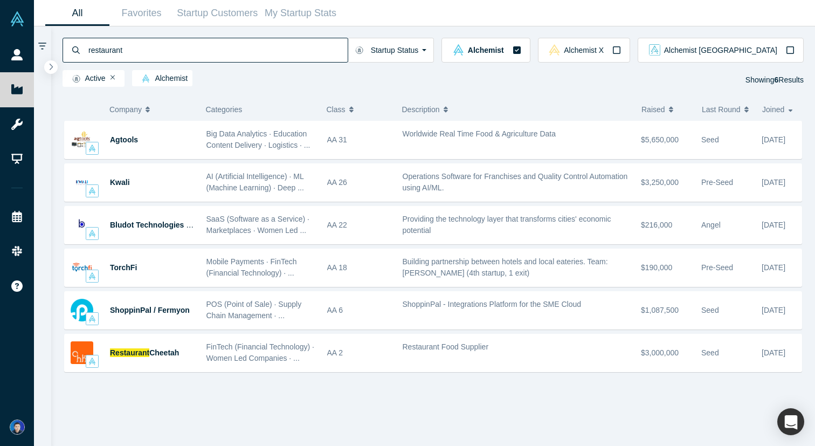
click at [229, 57] on input "restaurant" at bounding box center [217, 49] width 260 height 25
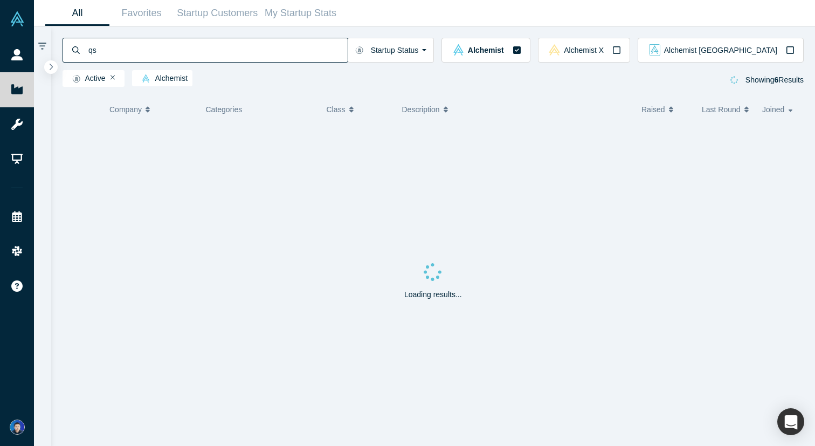
type input "qsr"
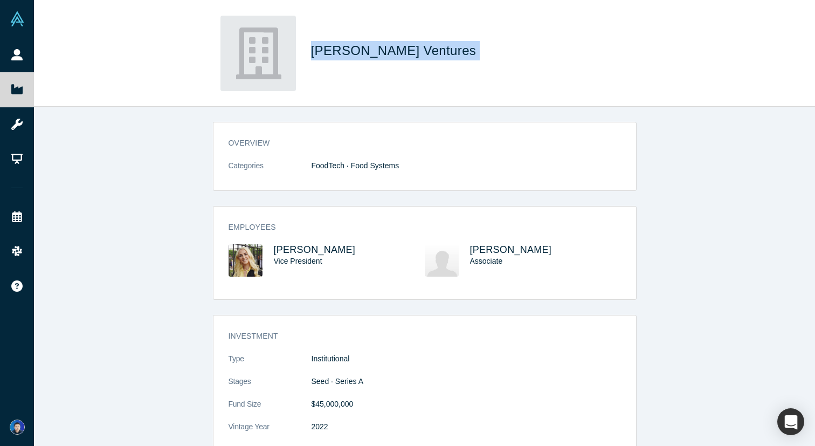
drag, startPoint x: 426, startPoint y: 55, endPoint x: 310, endPoint y: 52, distance: 115.4
click at [311, 52] on h1 "Bluestein Ventures" at bounding box center [462, 50] width 302 height 19
copy span "Bluestein Ventures"
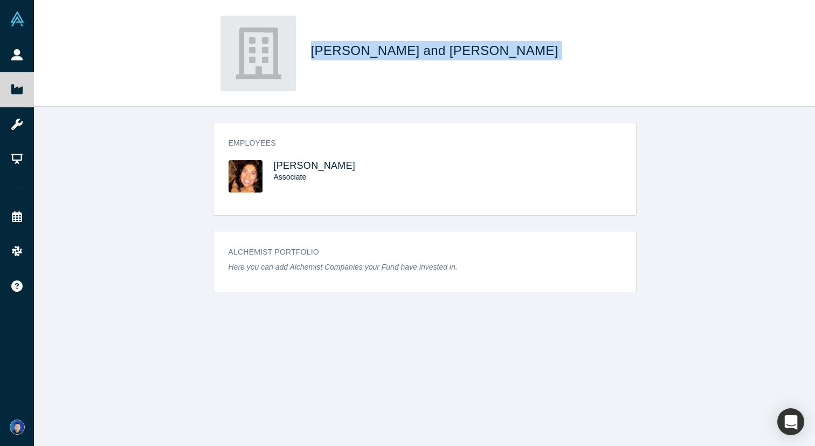
drag, startPoint x: 524, startPoint y: 51, endPoint x: 312, endPoint y: 52, distance: 212.3
click at [312, 52] on span "Cleary Gottlieb Steen and Hamilton" at bounding box center [436, 50] width 251 height 15
copy span "Cleary Gottlieb Steen and Hamilton"
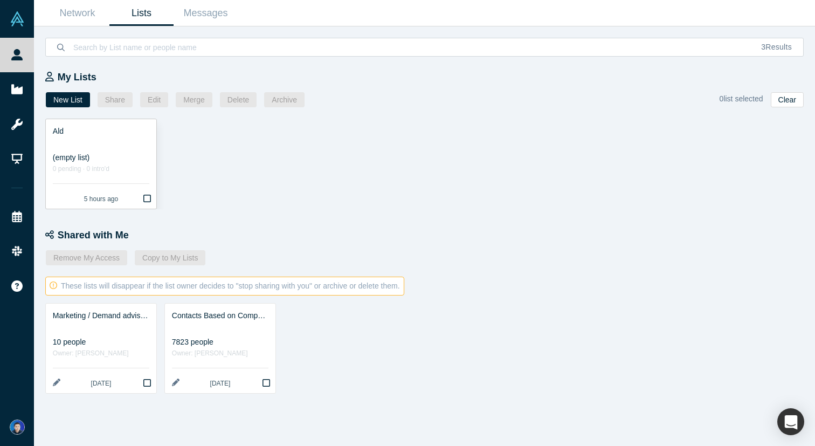
click at [89, 143] on div at bounding box center [101, 142] width 96 height 11
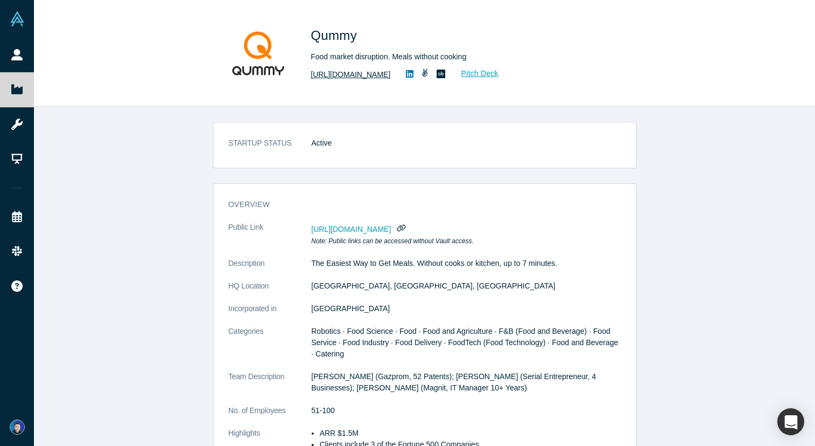
click at [376, 73] on link "[URL][DOMAIN_NAME]" at bounding box center [351, 74] width 80 height 11
click at [413, 74] on icon at bounding box center [410, 74] width 8 height 8
click at [493, 74] on link "Pitch Deck" at bounding box center [474, 73] width 50 height 12
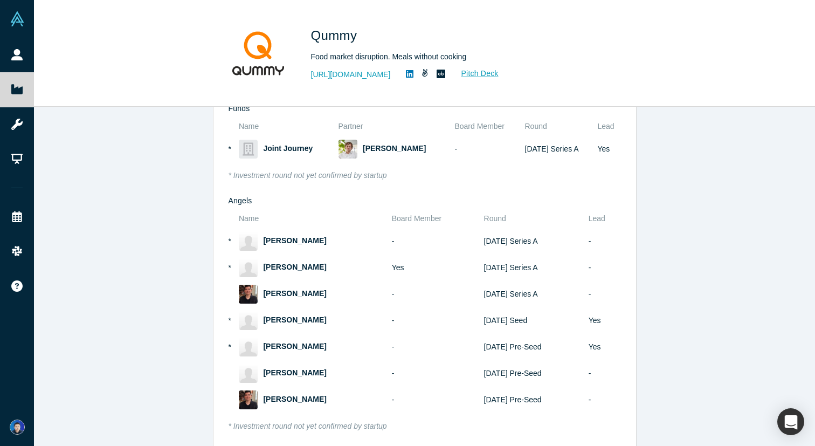
scroll to position [876, 0]
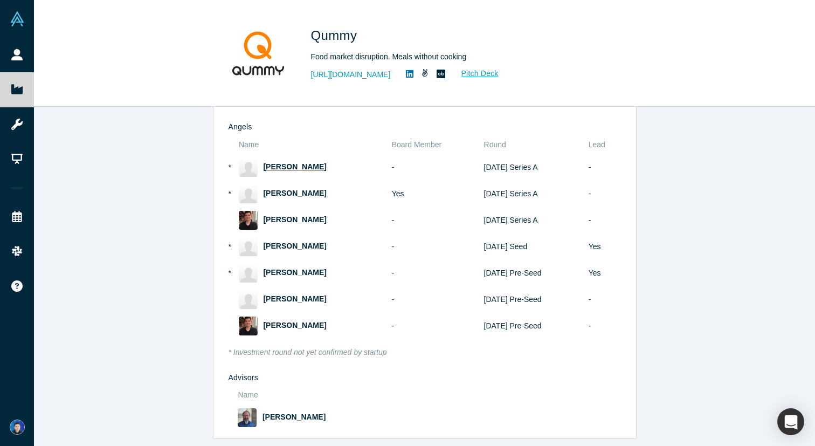
click at [286, 171] on span "[PERSON_NAME]" at bounding box center [294, 166] width 63 height 9
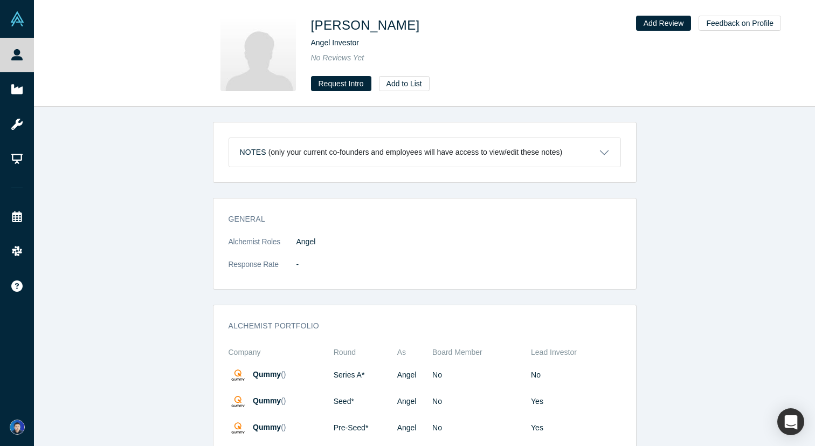
click at [280, 140] on button "Notes (only your current co-founders and employees will have access to view/edi…" at bounding box center [424, 152] width 391 height 29
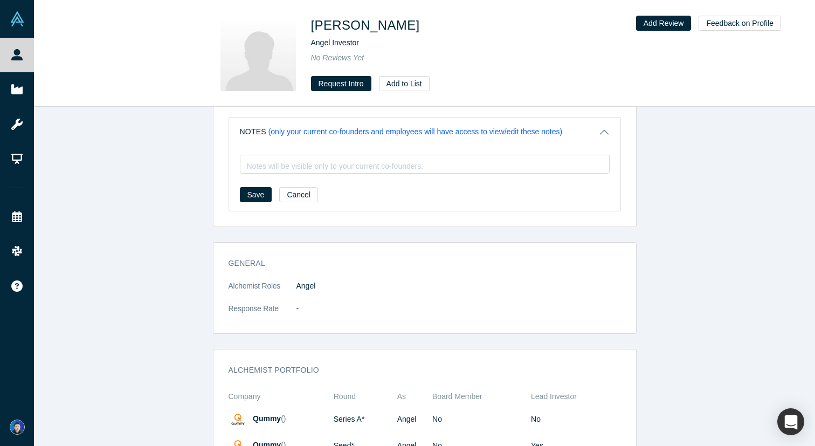
scroll to position [101, 0]
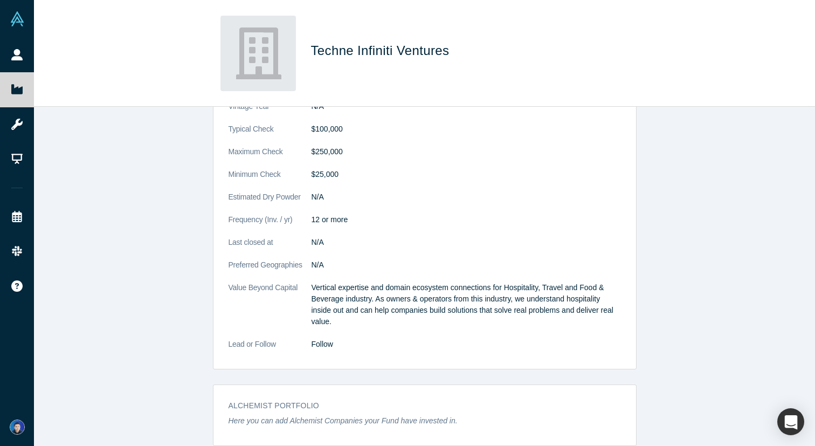
scroll to position [394, 0]
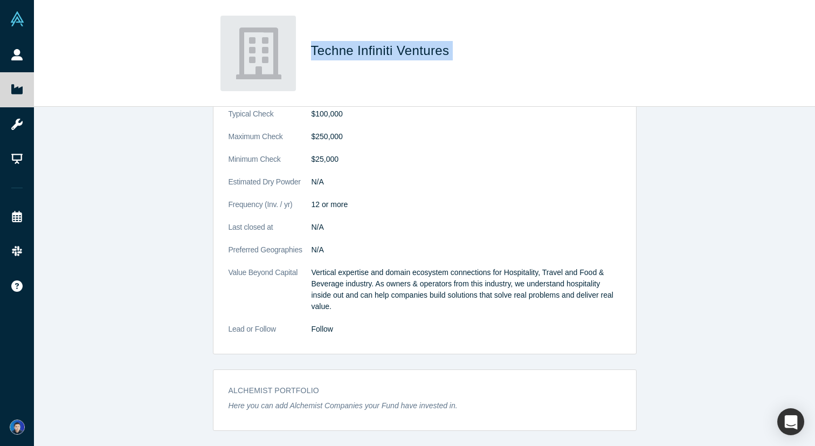
drag, startPoint x: 463, startPoint y: 54, endPoint x: 313, endPoint y: 53, distance: 150.4
click at [313, 53] on h1 "Techne Infiniti Ventures" at bounding box center [462, 50] width 302 height 19
copy span "Techne Infiniti Ventures"
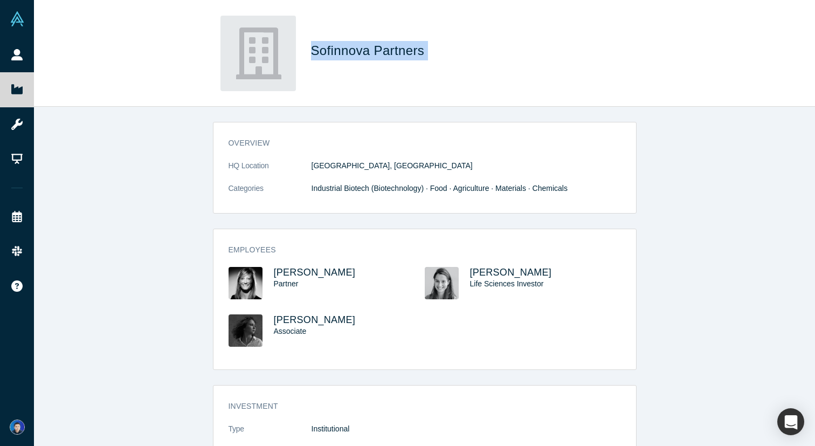
drag, startPoint x: 450, startPoint y: 41, endPoint x: 311, endPoint y: 46, distance: 139.1
click at [311, 46] on h1 "Sofinnova Partners" at bounding box center [462, 50] width 302 height 19
copy span "Sofinnova Partners"
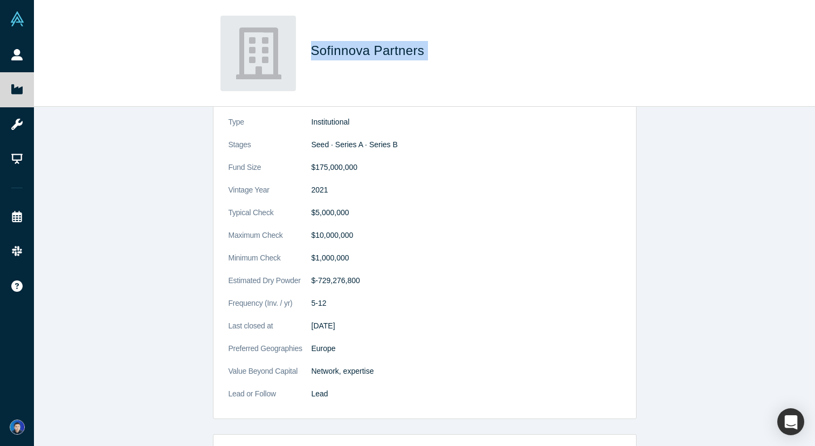
scroll to position [334, 0]
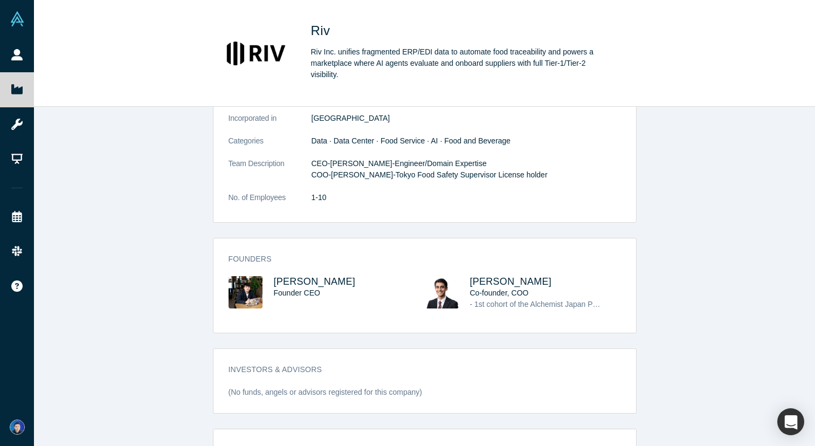
scroll to position [238, 0]
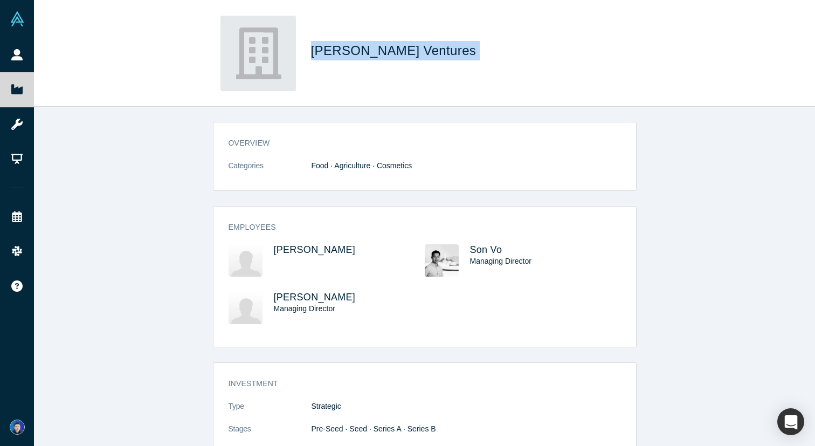
drag, startPoint x: 409, startPoint y: 47, endPoint x: 314, endPoint y: 47, distance: 95.4
click at [314, 47] on h1 "[PERSON_NAME] Ventures" at bounding box center [462, 50] width 302 height 19
copy span "[PERSON_NAME] Ventures"
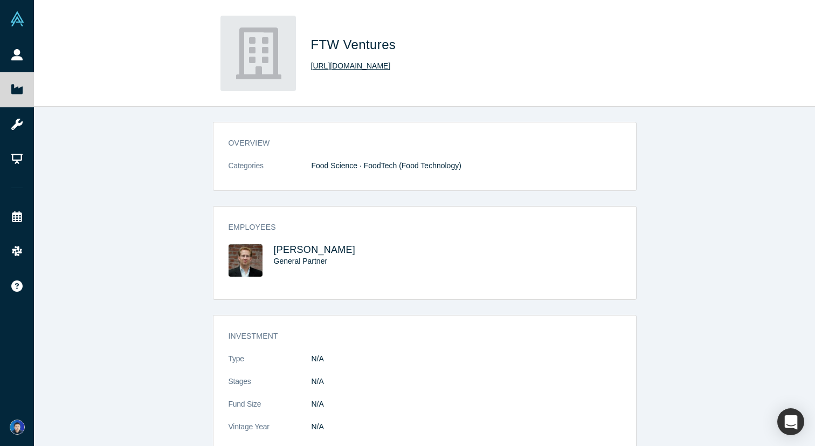
click at [345, 66] on link "http://ftw.vc/" at bounding box center [351, 65] width 80 height 11
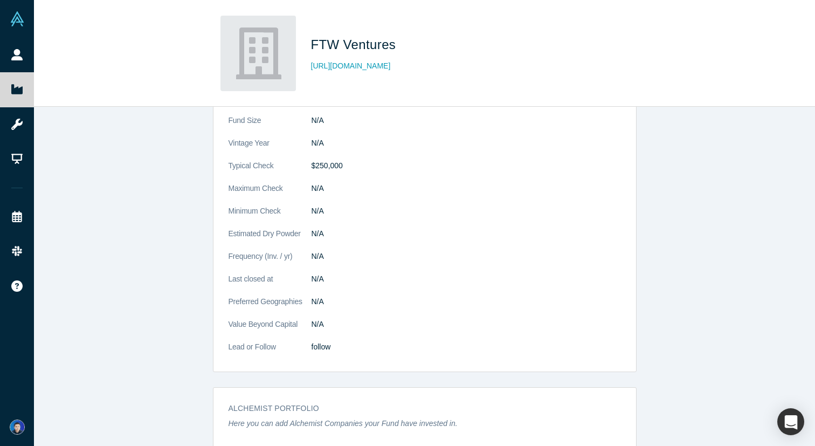
scroll to position [301, 0]
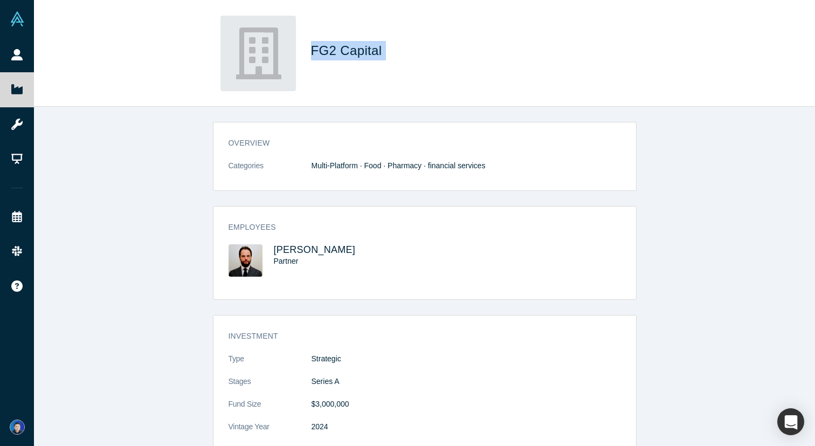
drag, startPoint x: 399, startPoint y: 47, endPoint x: 308, endPoint y: 46, distance: 91.1
click at [308, 46] on div "FG2 Capital" at bounding box center [425, 53] width 424 height 75
copy span "FG2 Capital"
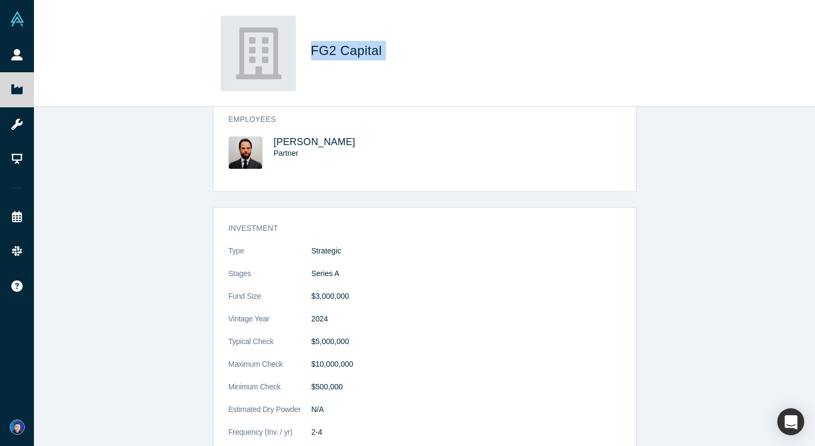
scroll to position [130, 0]
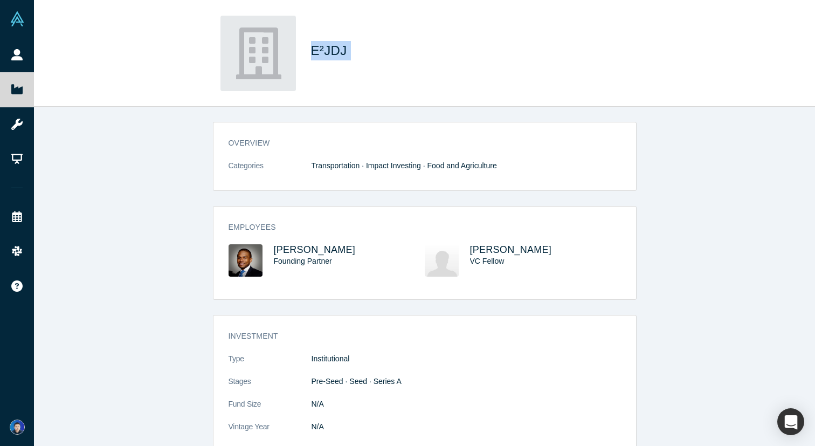
drag, startPoint x: 375, startPoint y: 54, endPoint x: 303, endPoint y: 49, distance: 71.3
click at [303, 49] on div "E²JDJ" at bounding box center [425, 53] width 424 height 75
copy span "E²JDJ"
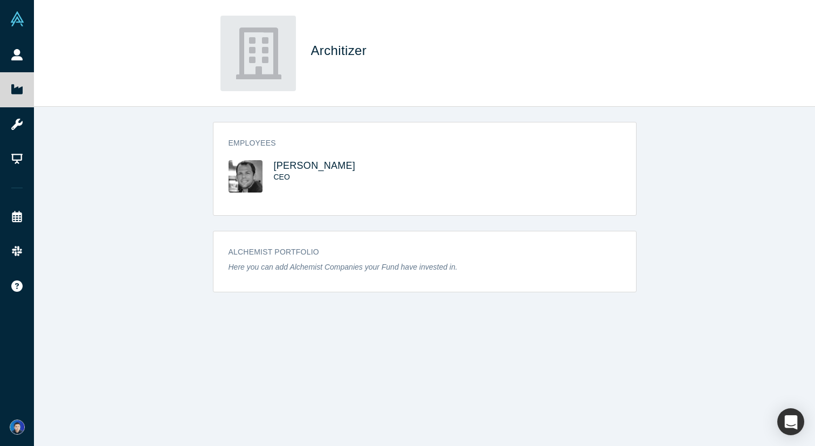
click at [344, 51] on span "Architizer" at bounding box center [341, 50] width 60 height 15
drag, startPoint x: 368, startPoint y: 51, endPoint x: 315, endPoint y: 51, distance: 53.4
click at [315, 51] on h1 "Architizer" at bounding box center [462, 50] width 302 height 19
copy span "Architizer"
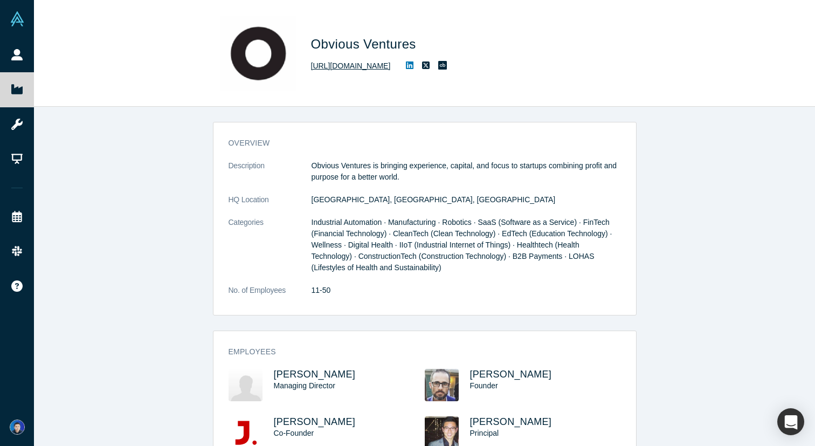
click at [368, 64] on link "http://joeblairblog.tumblr.com/" at bounding box center [351, 65] width 80 height 11
drag, startPoint x: 446, startPoint y: 45, endPoint x: 310, endPoint y: 40, distance: 136.4
click at [310, 40] on div "Obvious Ventures http://joeblairblog.tumblr.com/" at bounding box center [425, 53] width 424 height 75
copy span "Obvious Ventures"
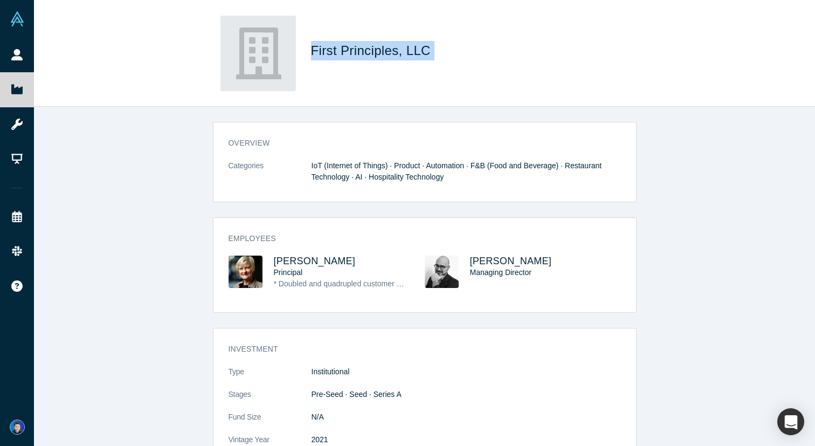
drag, startPoint x: 441, startPoint y: 56, endPoint x: 307, endPoint y: 50, distance: 134.3
click at [307, 50] on div "First Principles, LLC" at bounding box center [425, 53] width 424 height 75
copy span "First Principles, LLC"
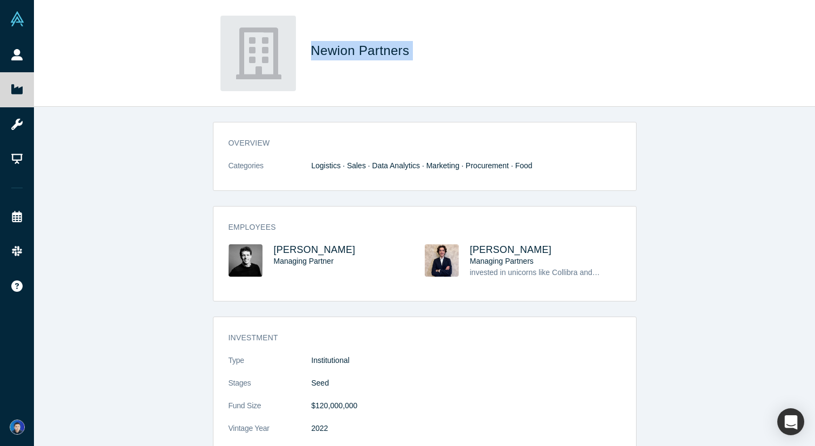
drag, startPoint x: 435, startPoint y: 57, endPoint x: 309, endPoint y: 53, distance: 125.6
click at [309, 53] on div "Newion Partners" at bounding box center [425, 53] width 424 height 75
copy span "Newion Partners"
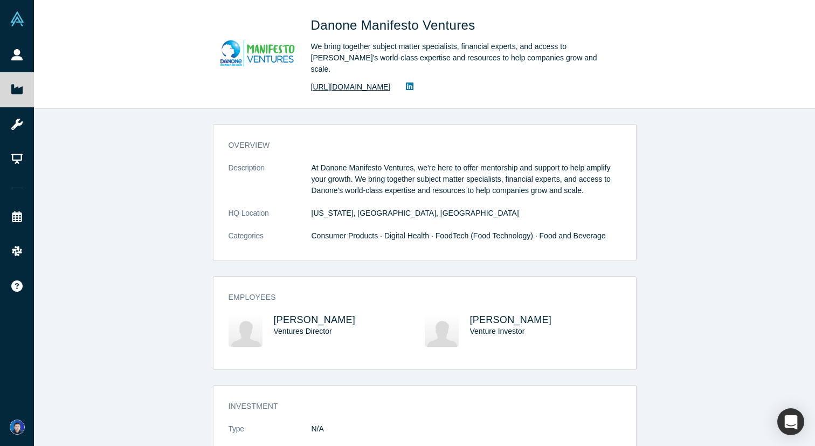
click at [389, 81] on link "[URL][DOMAIN_NAME]" at bounding box center [351, 86] width 80 height 11
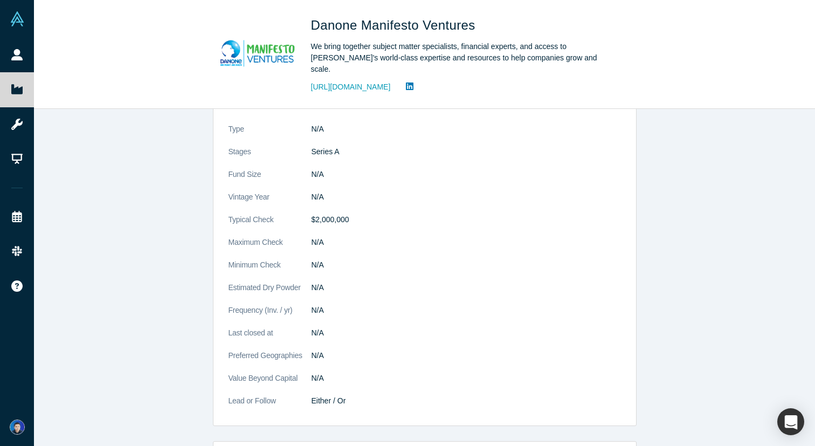
scroll to position [369, 0]
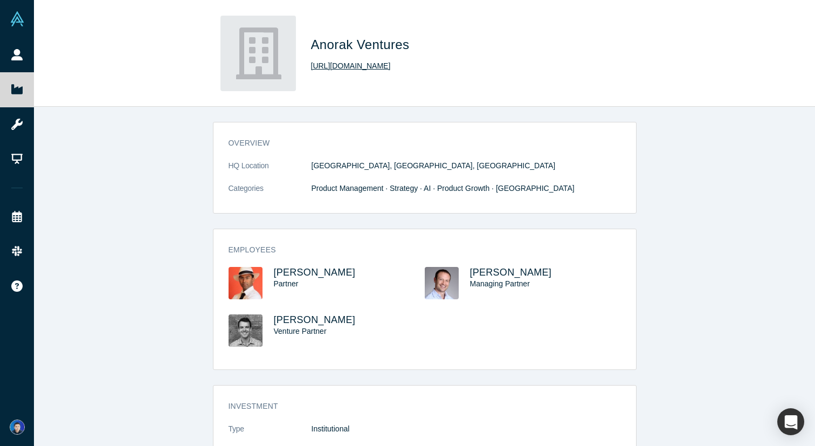
click at [337, 67] on link "[URL][DOMAIN_NAME]" at bounding box center [351, 65] width 80 height 11
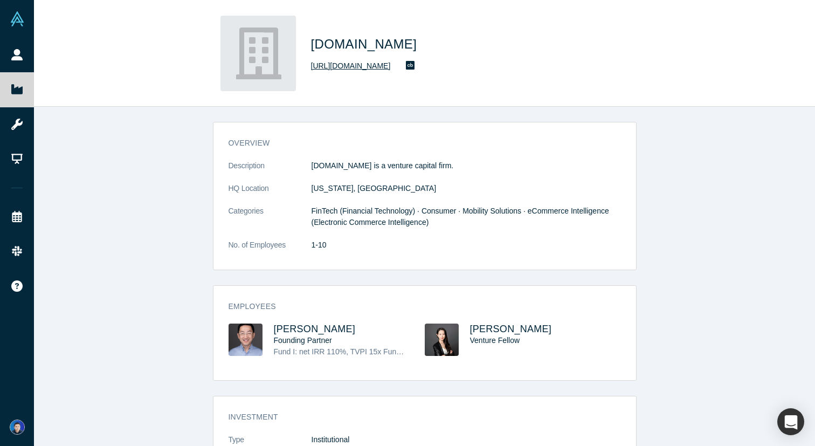
click at [338, 67] on link "[URL][DOMAIN_NAME]" at bounding box center [351, 65] width 80 height 11
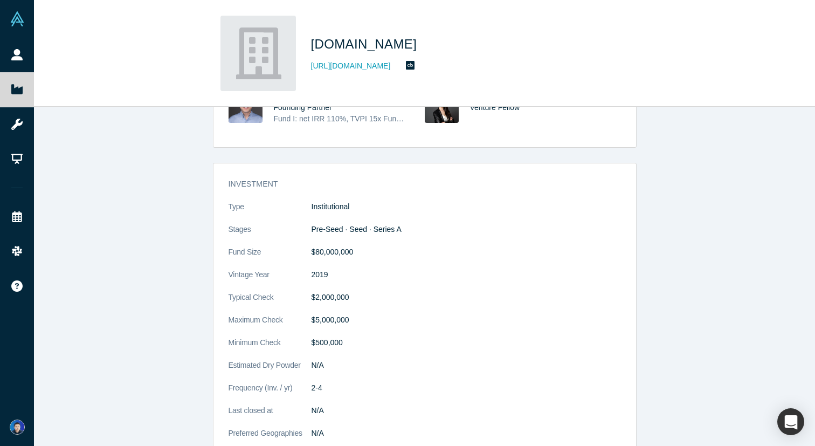
scroll to position [231, 0]
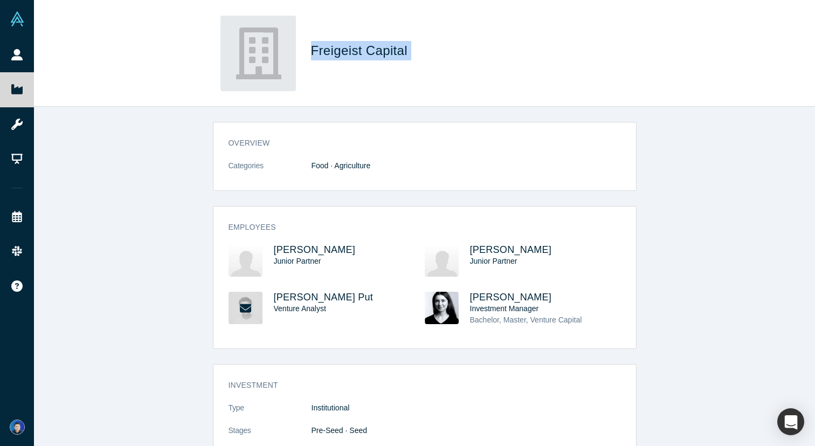
drag, startPoint x: 420, startPoint y: 52, endPoint x: 313, endPoint y: 51, distance: 106.7
click at [313, 51] on h1 "Freigeist Capital" at bounding box center [462, 50] width 302 height 19
copy span "Freigeist Capital"
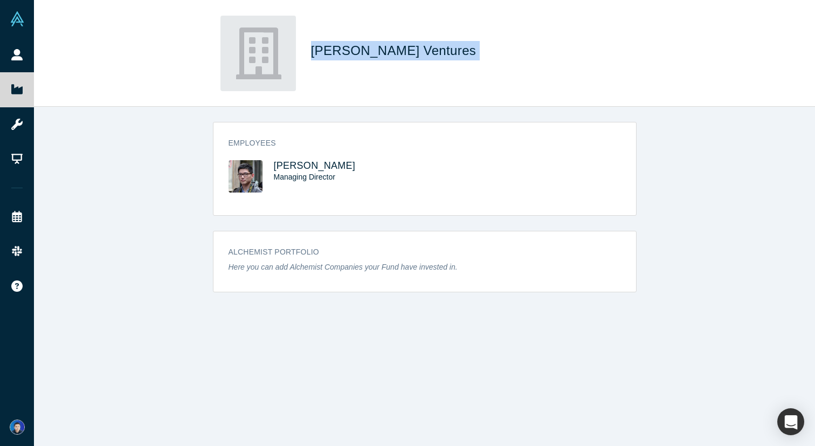
drag, startPoint x: 454, startPoint y: 50, endPoint x: 303, endPoint y: 44, distance: 150.5
click at [303, 44] on div "Tongji Qifan Ventures" at bounding box center [425, 53] width 424 height 75
copy span "Tongji Qifan Ventures"
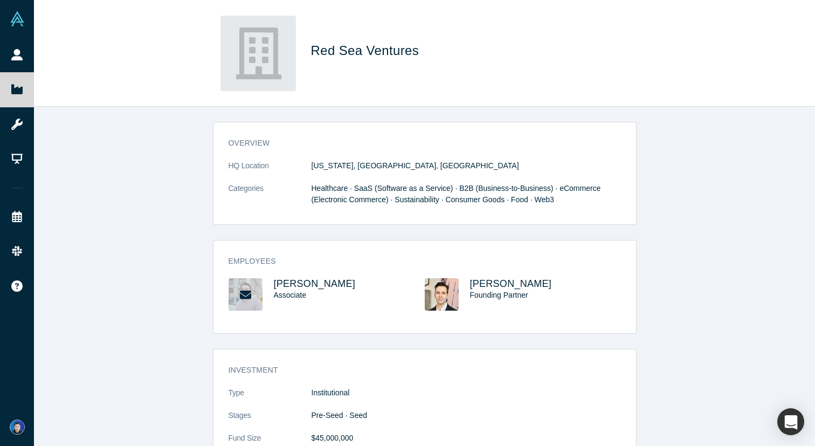
click at [361, 52] on span "Red Sea Ventures" at bounding box center [367, 50] width 112 height 15
copy div "Red Sea Ventures"
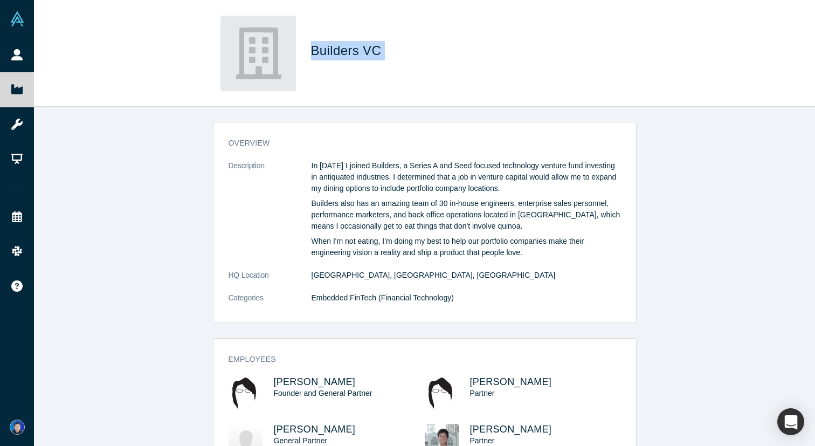
drag, startPoint x: 386, startPoint y: 50, endPoint x: 304, endPoint y: 47, distance: 82.0
click at [304, 47] on div "Builders VC" at bounding box center [425, 53] width 424 height 75
copy span "Builders VC"
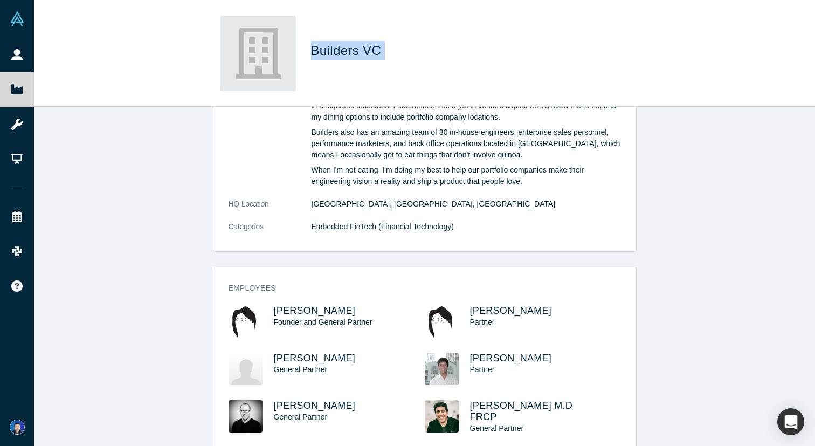
scroll to position [106, 0]
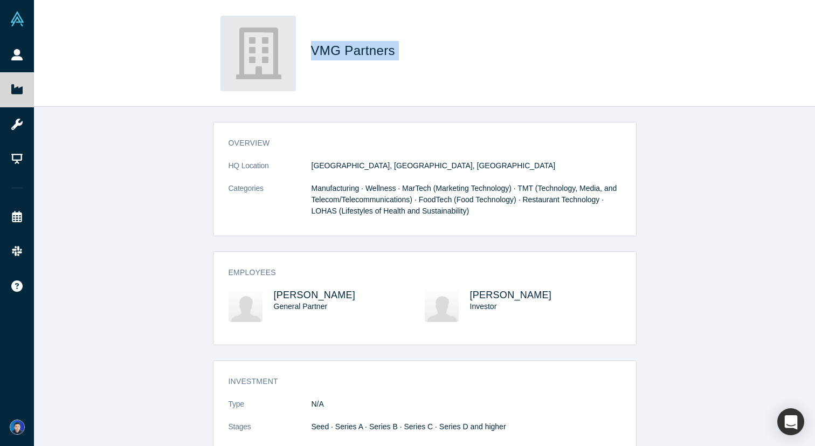
drag, startPoint x: 390, startPoint y: 49, endPoint x: 307, endPoint y: 49, distance: 82.5
click at [307, 49] on div "VMG Partners" at bounding box center [425, 53] width 424 height 75
copy span "VMG Partners"
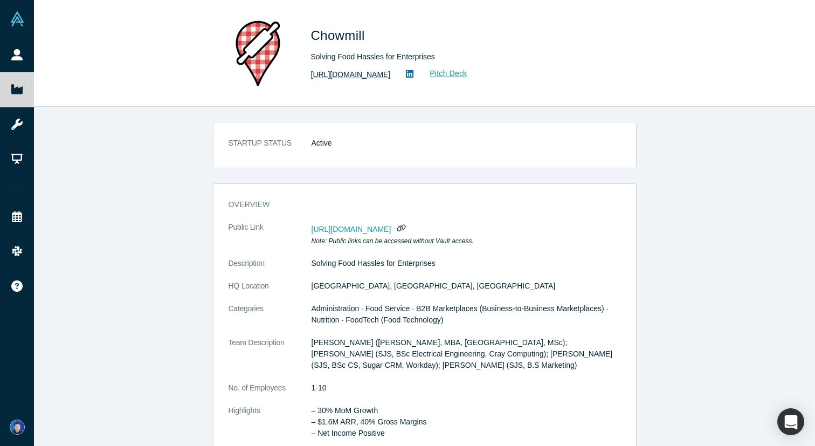
click at [334, 76] on link "https://chowmill.com" at bounding box center [351, 74] width 80 height 11
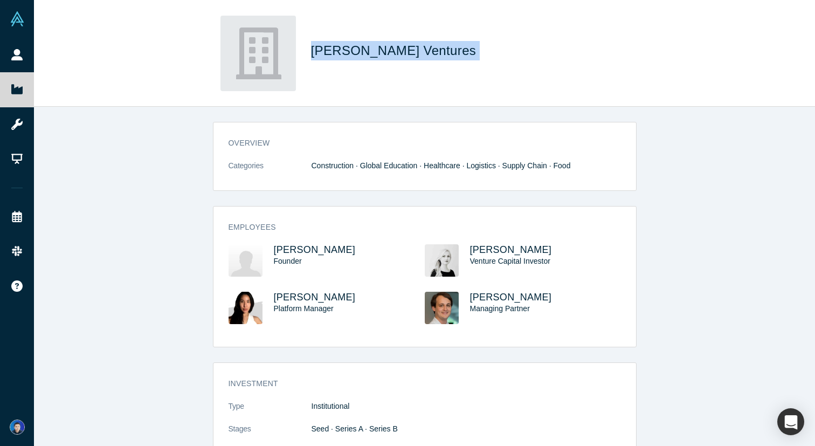
drag, startPoint x: 454, startPoint y: 49, endPoint x: 310, endPoint y: 45, distance: 143.4
click at [311, 45] on h1 "[PERSON_NAME] Ventures" at bounding box center [462, 50] width 302 height 19
copy span "[PERSON_NAME] Ventures"
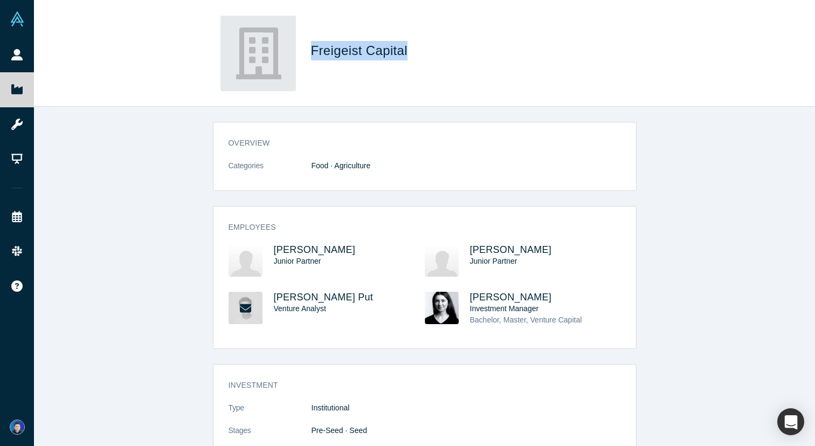
drag, startPoint x: 408, startPoint y: 49, endPoint x: 305, endPoint y: 47, distance: 103.0
click at [305, 47] on div "Freigeist Capital" at bounding box center [425, 53] width 424 height 75
copy span "Freigeist Capital"
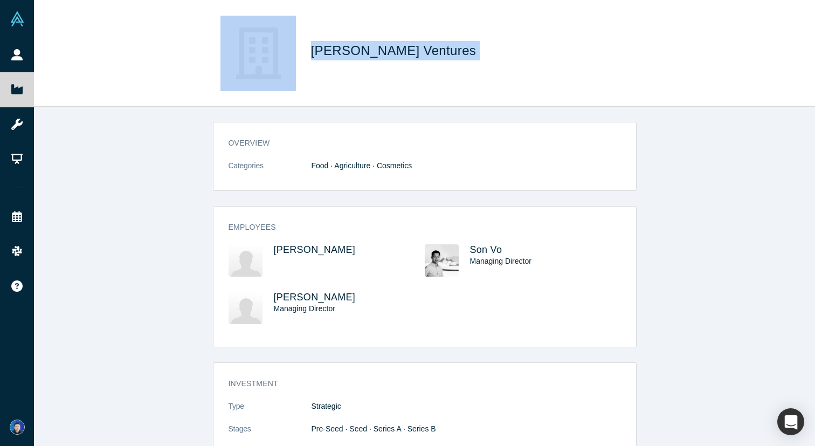
drag, startPoint x: 405, startPoint y: 47, endPoint x: 301, endPoint y: 44, distance: 103.5
click at [301, 44] on div "[PERSON_NAME] Ventures" at bounding box center [425, 53] width 424 height 75
copy div "[PERSON_NAME] Ventures"
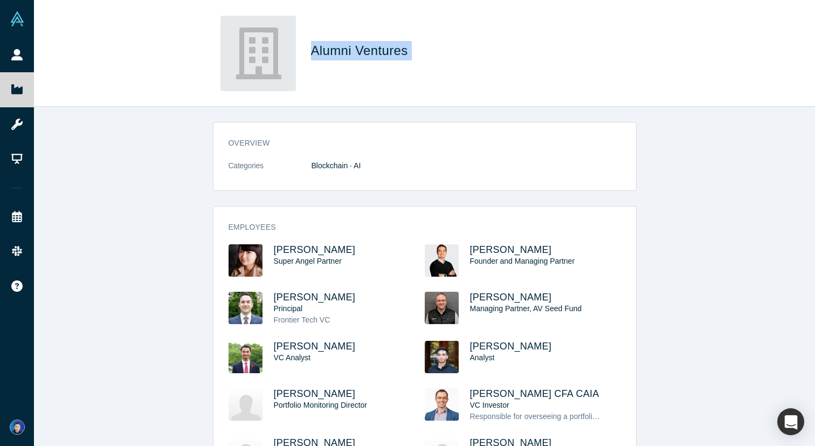
drag, startPoint x: 428, startPoint y: 51, endPoint x: 307, endPoint y: 57, distance: 121.4
click at [307, 57] on div "Alumni Ventures" at bounding box center [425, 53] width 424 height 75
copy span "Alumni Ventures"
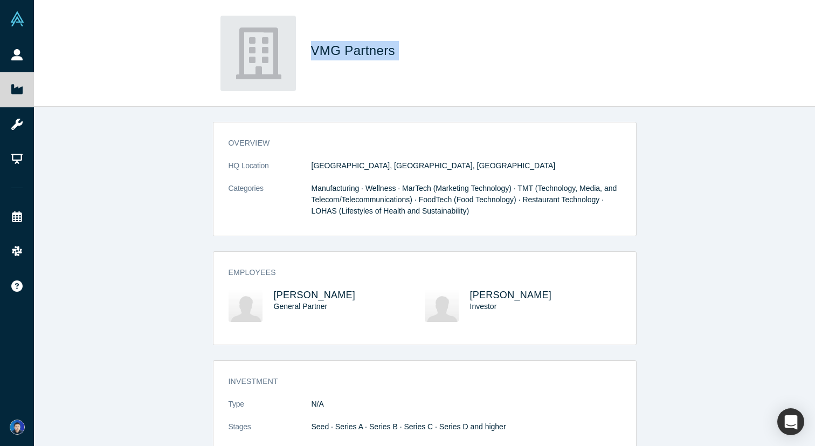
drag, startPoint x: 424, startPoint y: 55, endPoint x: 303, endPoint y: 50, distance: 120.8
click at [303, 50] on div "VMG Partners" at bounding box center [425, 53] width 424 height 75
copy span "VMG Partners"
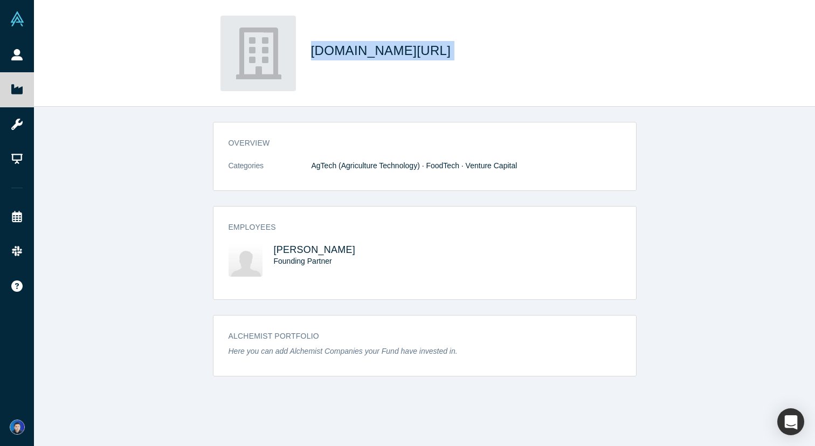
drag, startPoint x: 417, startPoint y: 52, endPoint x: 307, endPoint y: 50, distance: 110.0
click at [307, 50] on div "[DOMAIN_NAME][URL]" at bounding box center [425, 53] width 424 height 75
copy span "[DOMAIN_NAME][URL]"
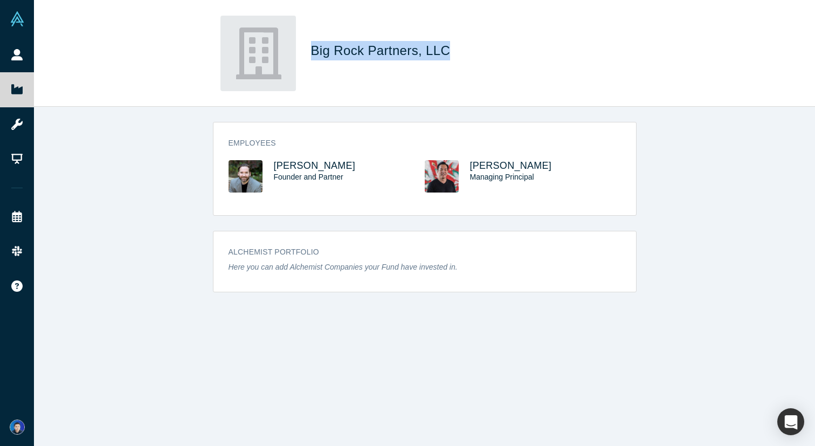
drag, startPoint x: 450, startPoint y: 55, endPoint x: 306, endPoint y: 48, distance: 144.6
click at [306, 48] on div "Big Rock Partners, LLC" at bounding box center [425, 53] width 424 height 75
copy span "Big Rock Partners, LLC"
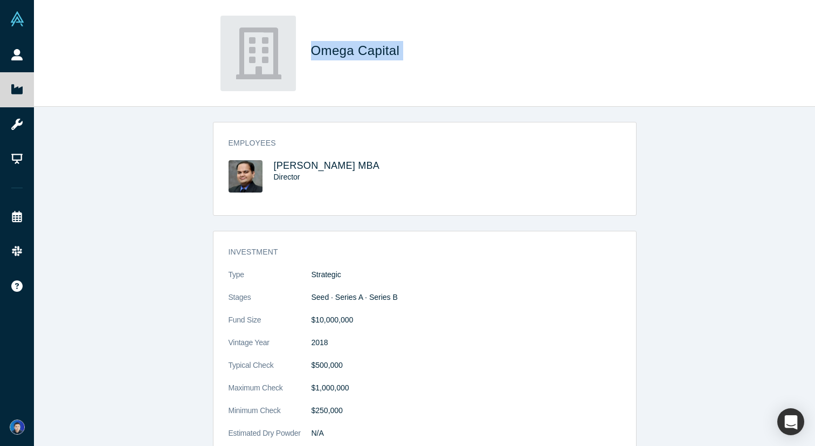
drag, startPoint x: 418, startPoint y: 57, endPoint x: 310, endPoint y: 47, distance: 108.2
click at [311, 47] on h1 "Omega Capital" at bounding box center [462, 50] width 302 height 19
copy span "Omega Capital"
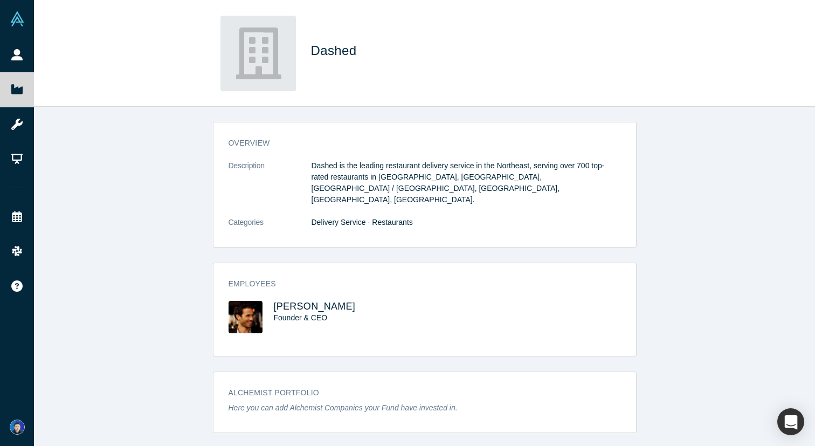
click at [335, 53] on span "Dashed" at bounding box center [336, 50] width 50 height 15
copy span "Dashed"
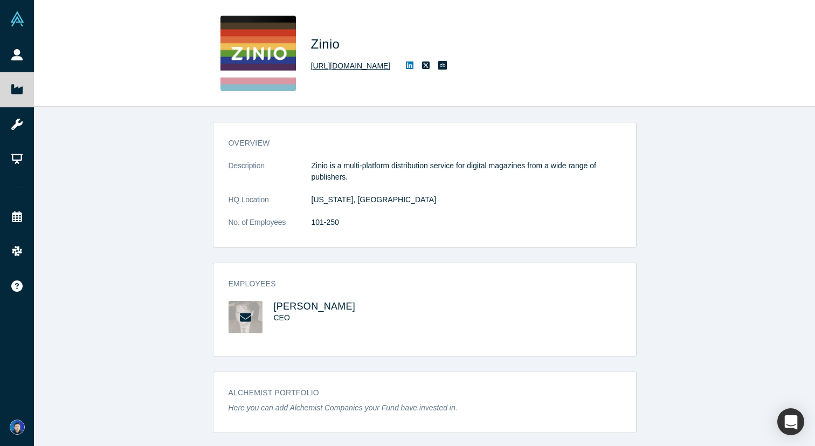
click at [340, 67] on link "[URL][DOMAIN_NAME]" at bounding box center [351, 65] width 80 height 11
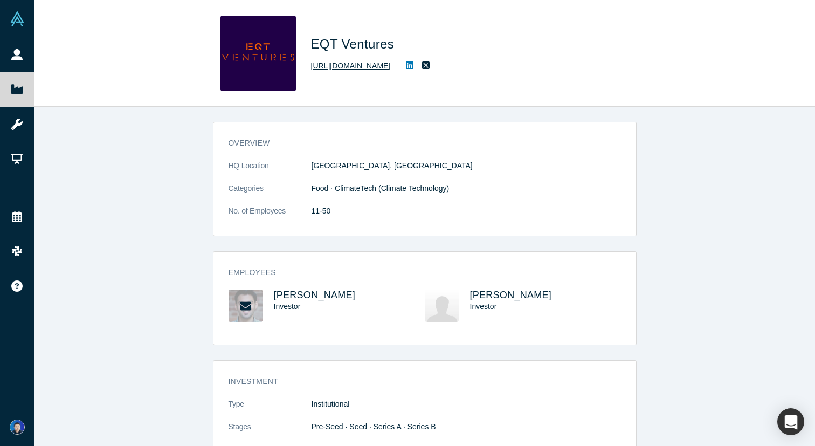
click at [340, 67] on link "[URL][DOMAIN_NAME]" at bounding box center [351, 65] width 80 height 11
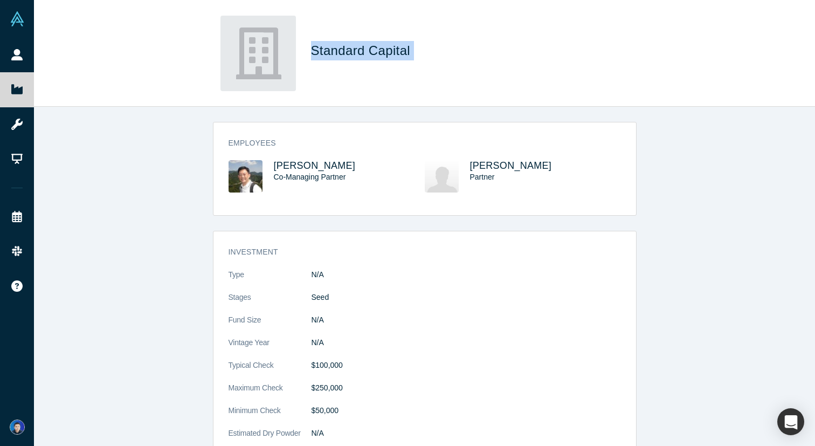
drag, startPoint x: 434, startPoint y: 52, endPoint x: 307, endPoint y: 52, distance: 127.7
click at [307, 52] on div "Standard Capital" at bounding box center [425, 53] width 424 height 75
copy span "Standard Capital"
click at [286, 167] on span "[PERSON_NAME]" at bounding box center [315, 165] width 82 height 11
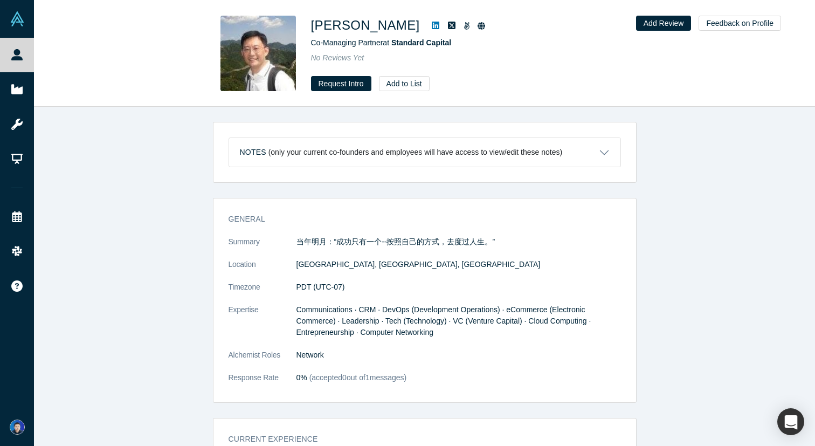
click at [432, 25] on icon at bounding box center [436, 26] width 8 height 8
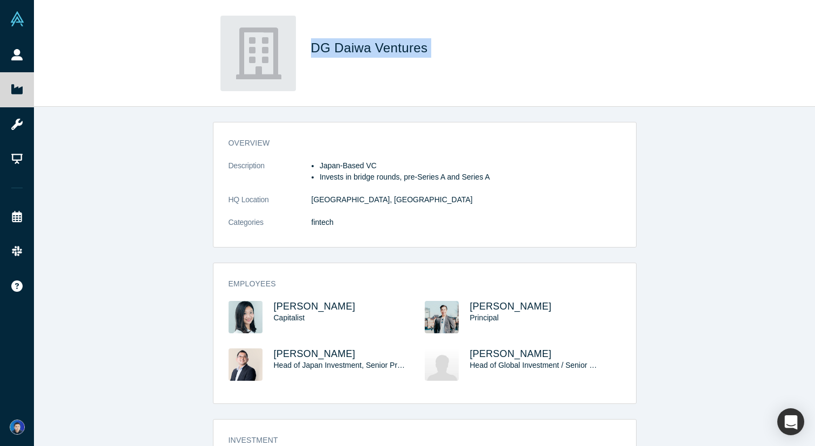
drag, startPoint x: 432, startPoint y: 46, endPoint x: 309, endPoint y: 45, distance: 123.4
click at [309, 45] on div "DG Daiwa Ventures" at bounding box center [425, 53] width 424 height 75
copy span "DG Daiwa Ventures"
